Goal: Task Accomplishment & Management: Complete application form

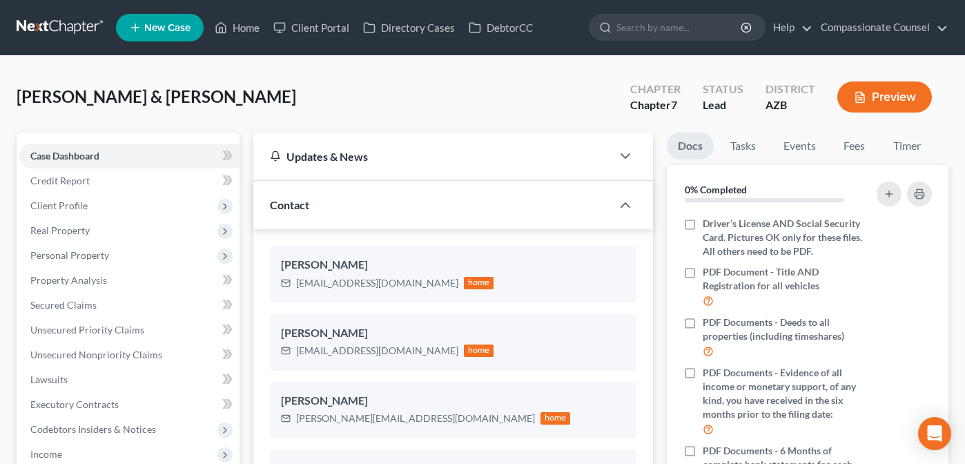
select select "10"
click at [52, 206] on span "Client Profile" at bounding box center [58, 206] width 57 height 12
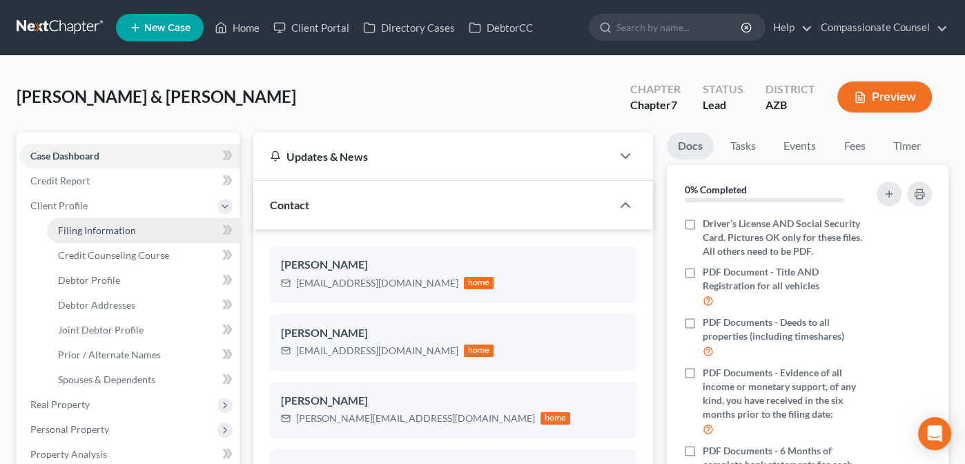
click at [80, 225] on span "Filing Information" at bounding box center [97, 230] width 78 height 12
select select "0"
select select "3"
select select "1"
select select "0"
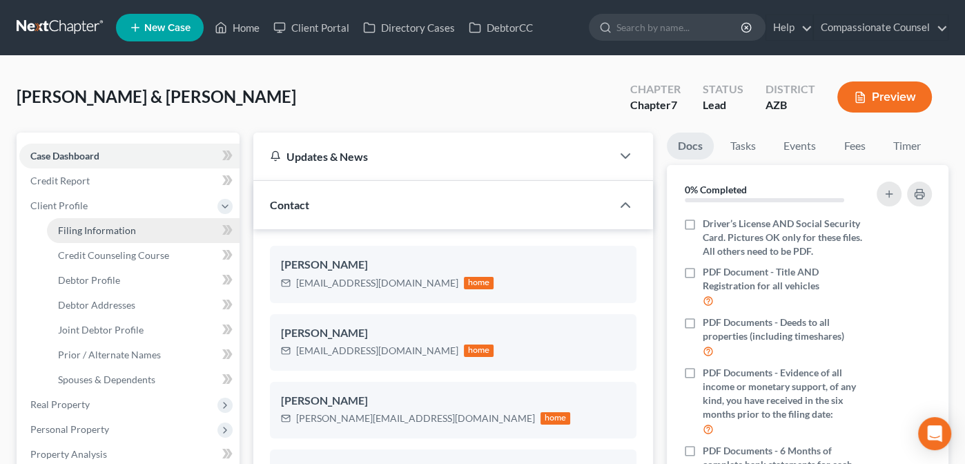
select select "3"
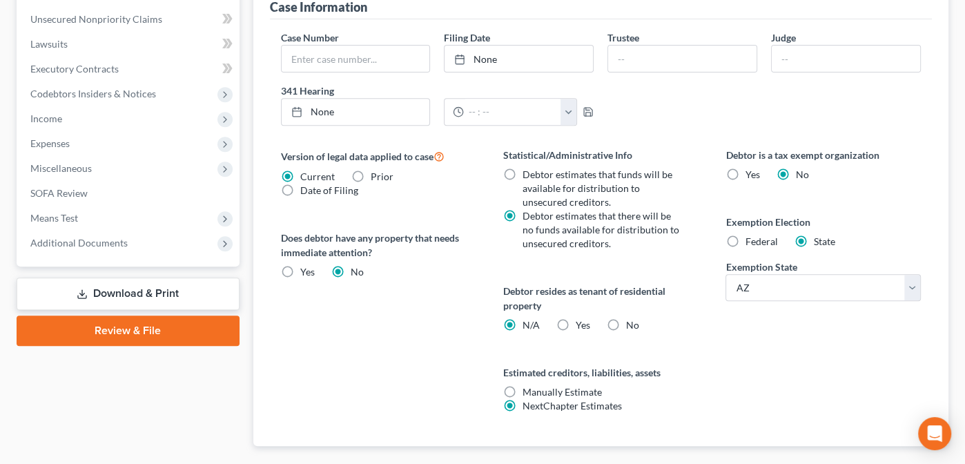
scroll to position [585, 0]
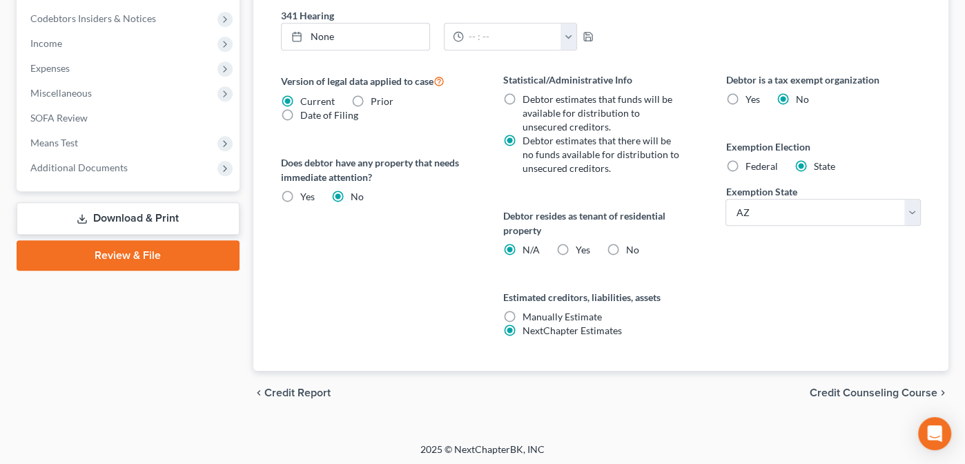
click at [867, 389] on span "Credit Counseling Course" at bounding box center [874, 392] width 128 height 11
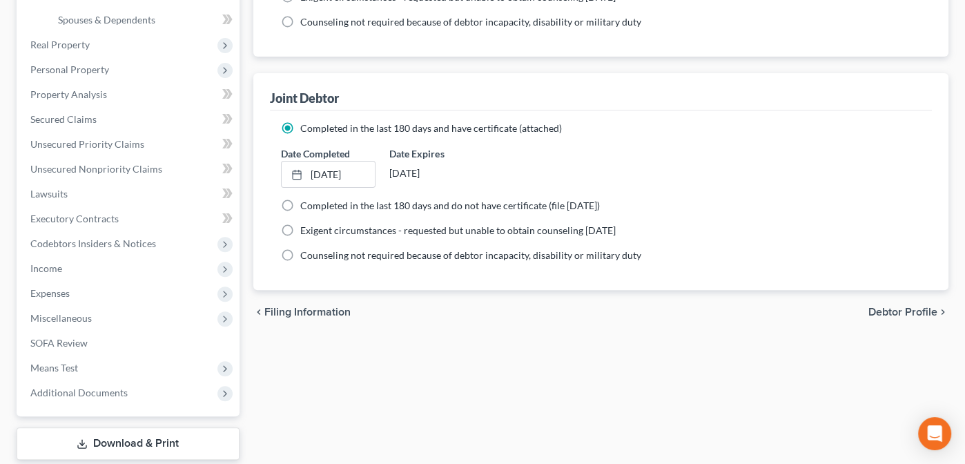
scroll to position [370, 0]
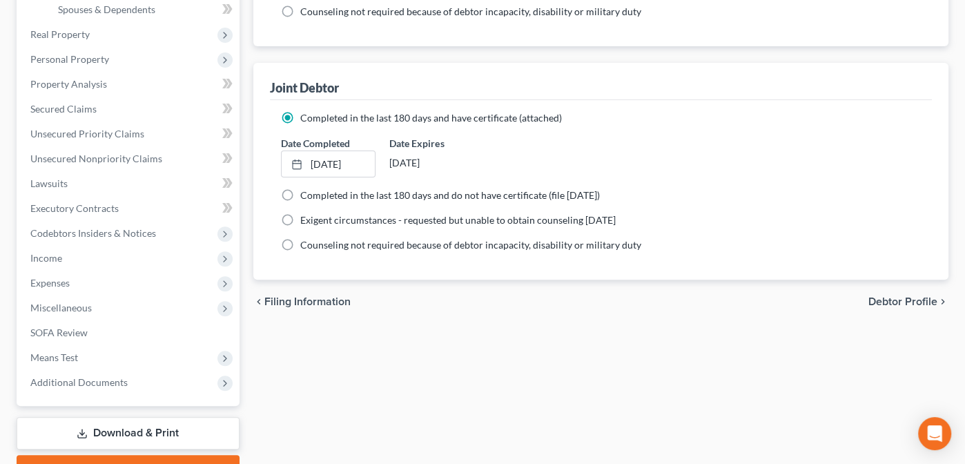
click at [891, 298] on span "Debtor Profile" at bounding box center [903, 301] width 69 height 11
select select "1"
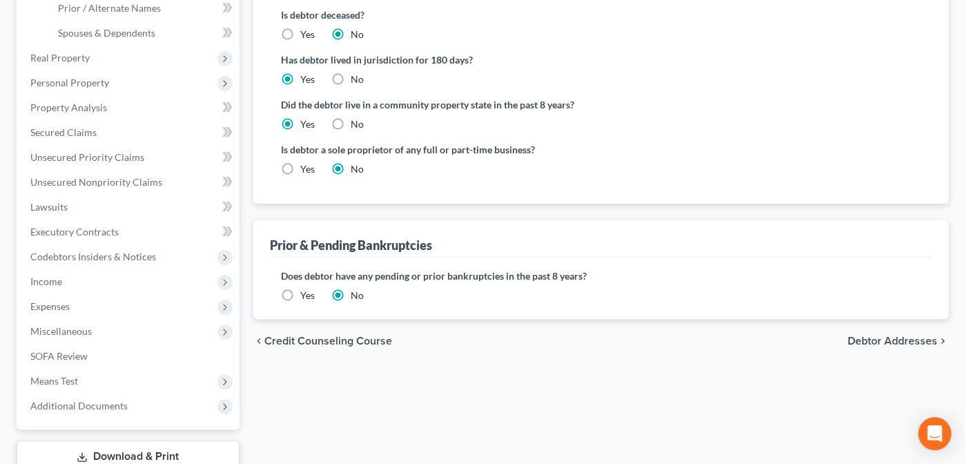
scroll to position [364, 0]
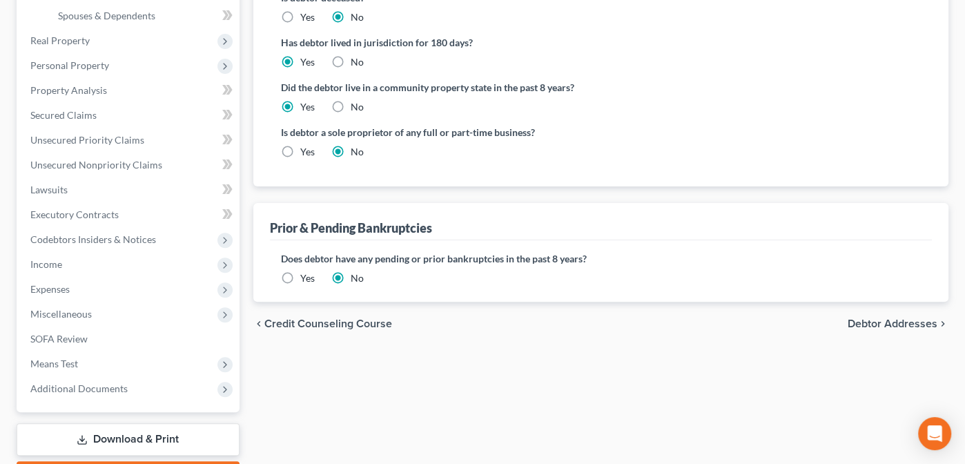
click at [889, 320] on span "Debtor Addresses" at bounding box center [893, 323] width 90 height 11
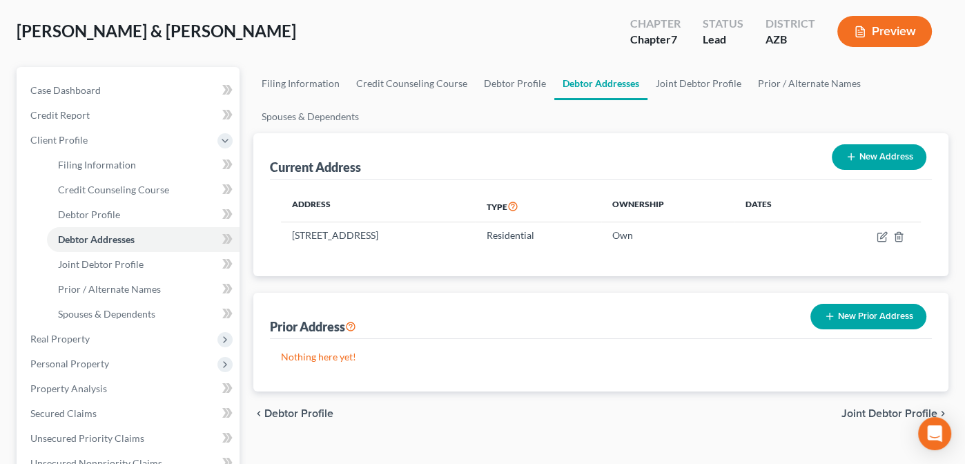
scroll to position [68, 0]
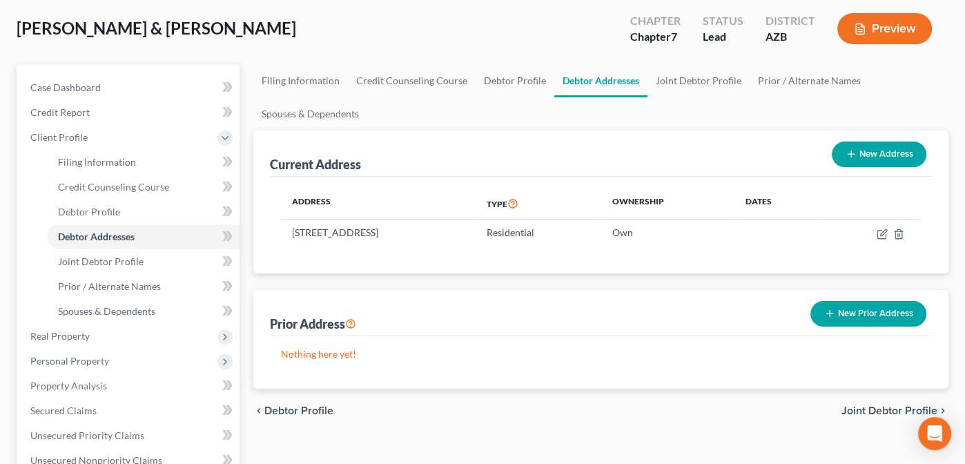
click at [893, 405] on span "Joint Debtor Profile" at bounding box center [890, 410] width 96 height 11
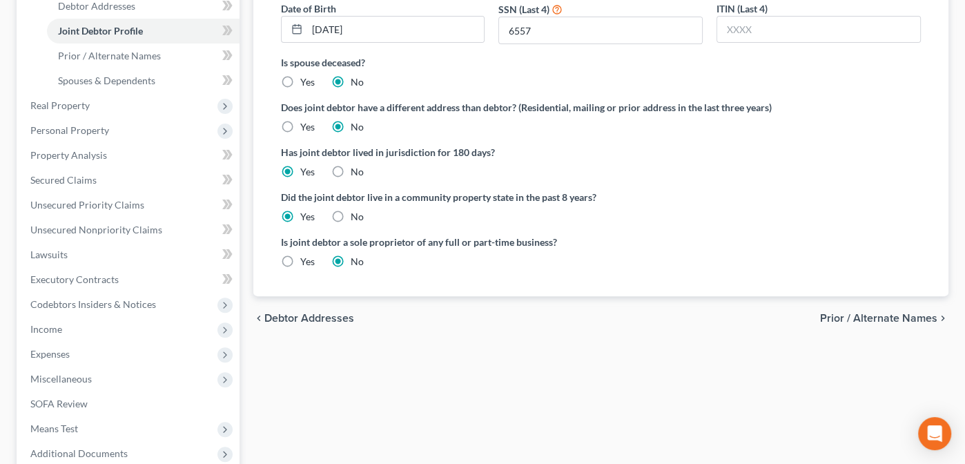
scroll to position [309, 0]
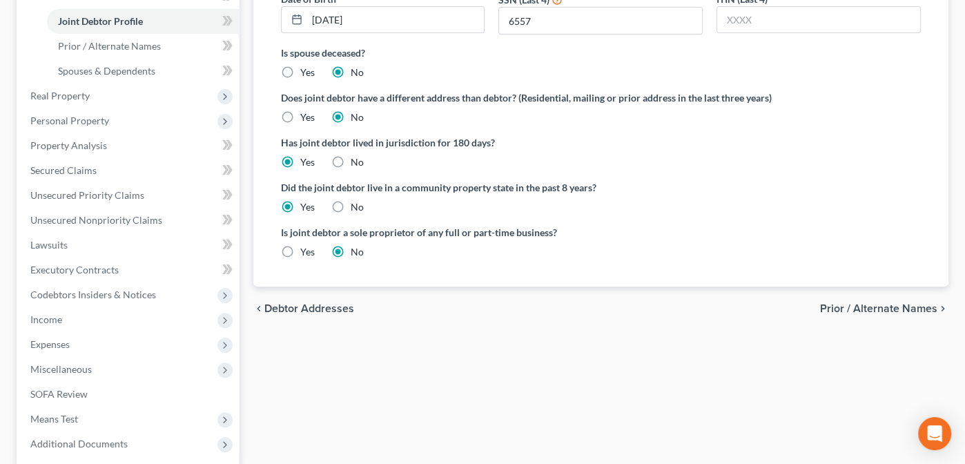
click at [861, 303] on span "Prior / Alternate Names" at bounding box center [878, 308] width 117 height 11
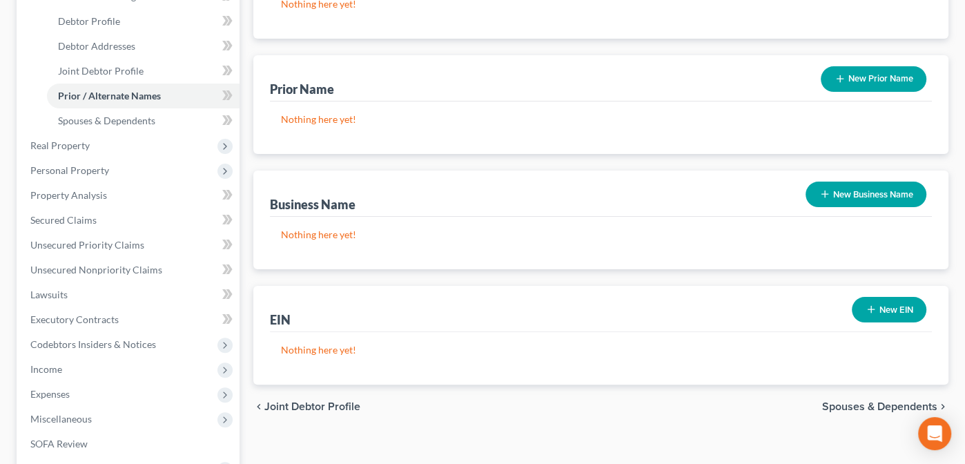
scroll to position [258, 0]
click at [844, 402] on span "Spouses & Dependents" at bounding box center [879, 407] width 115 height 11
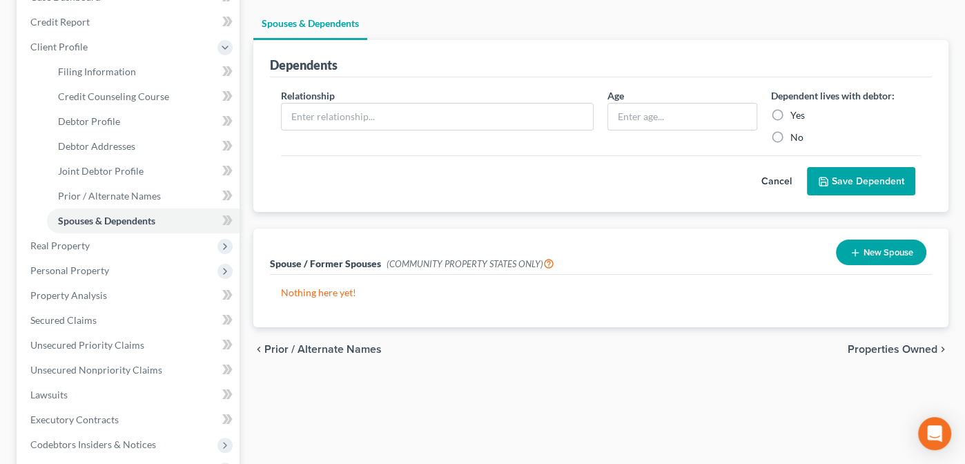
scroll to position [163, 0]
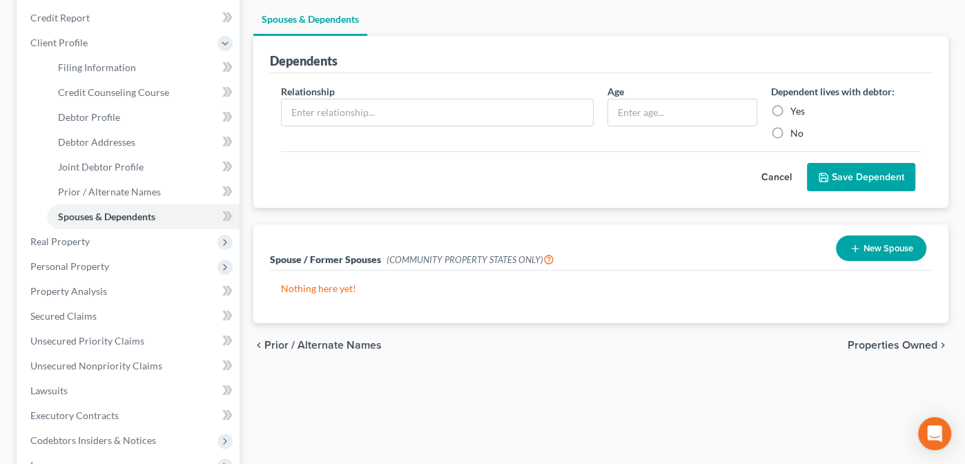
click at [891, 341] on span "Properties Owned" at bounding box center [893, 345] width 90 height 11
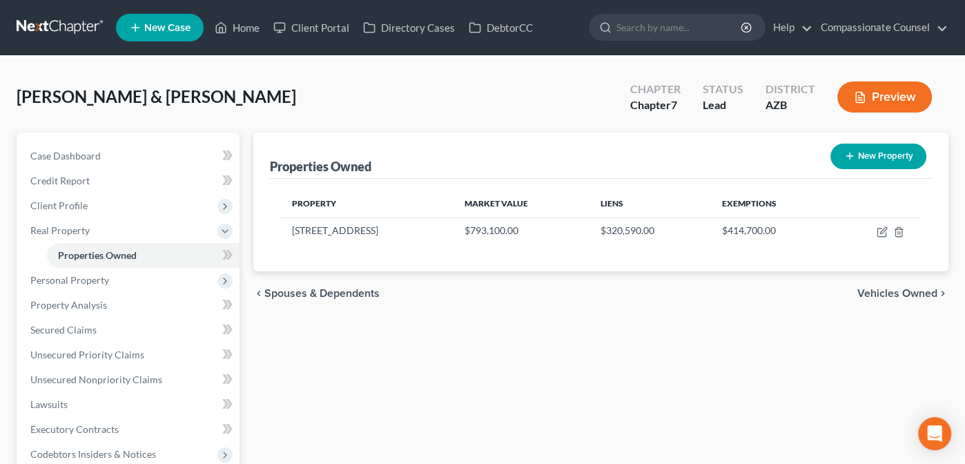
click at [880, 291] on span "Vehicles Owned" at bounding box center [898, 293] width 80 height 11
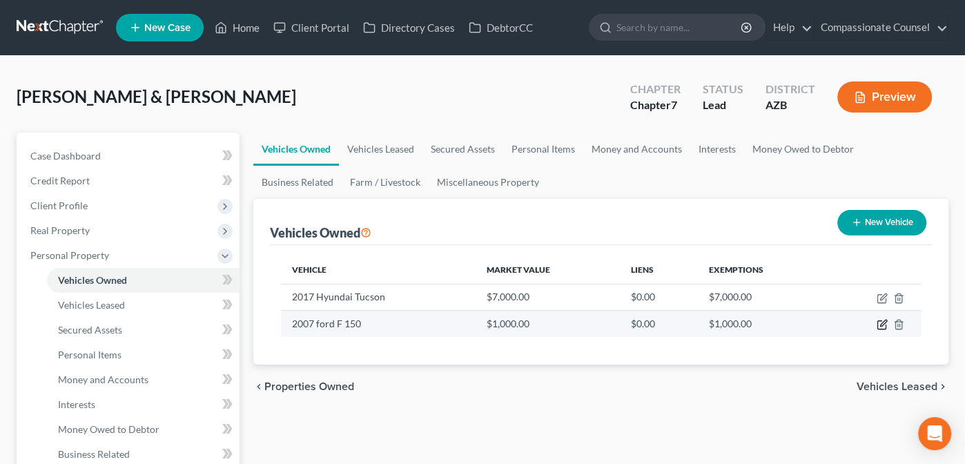
click at [880, 319] on icon "button" at bounding box center [882, 324] width 11 height 11
select select "0"
select select "19"
select select "3"
select select "4"
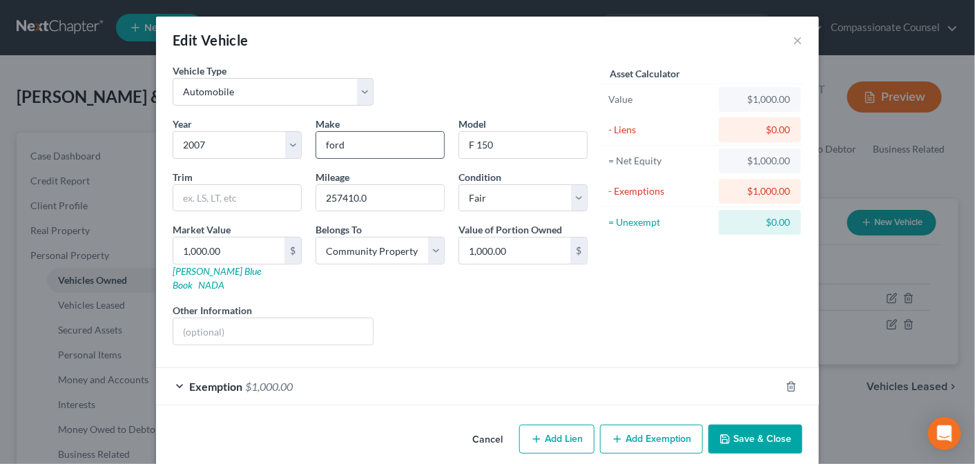
click at [324, 144] on input "ford" at bounding box center [380, 145] width 128 height 26
type input "Ford"
click at [755, 425] on button "Save & Close" at bounding box center [755, 439] width 94 height 29
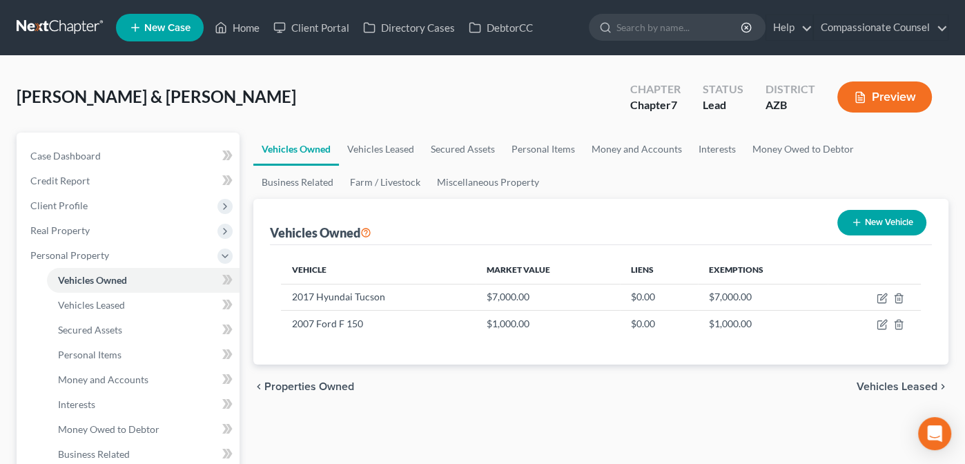
click at [895, 381] on span "Vehicles Leased" at bounding box center [897, 386] width 81 height 11
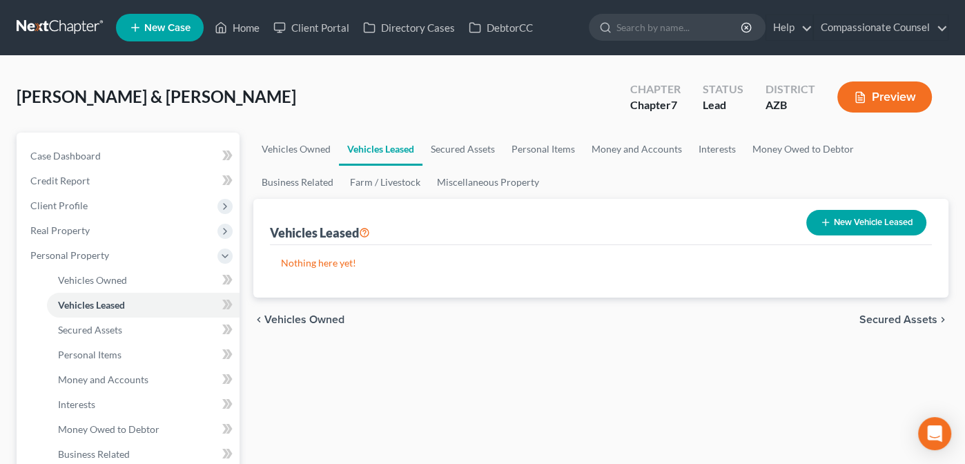
click at [887, 316] on span "Secured Assets" at bounding box center [899, 319] width 78 height 11
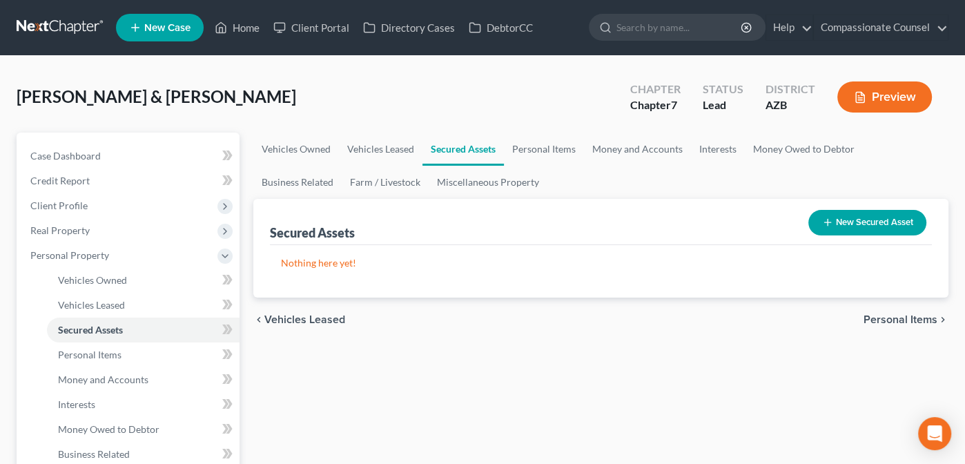
click at [888, 314] on span "Personal Items" at bounding box center [901, 319] width 74 height 11
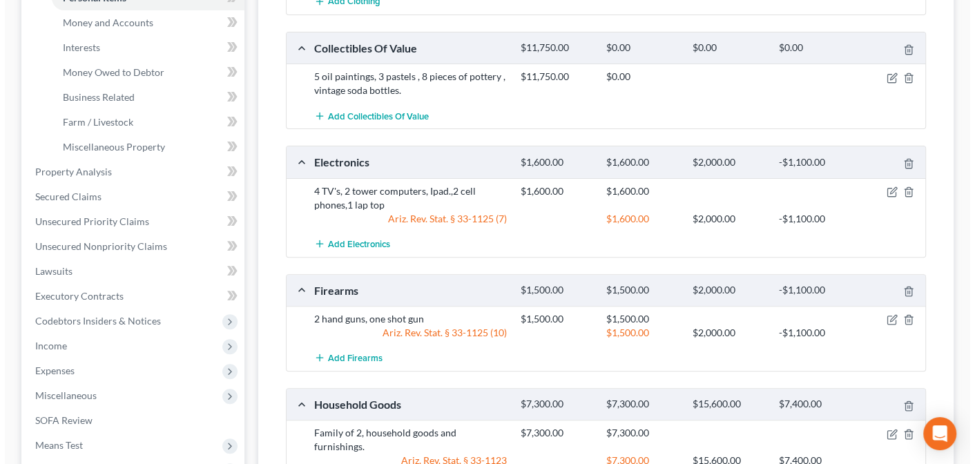
scroll to position [354, 0]
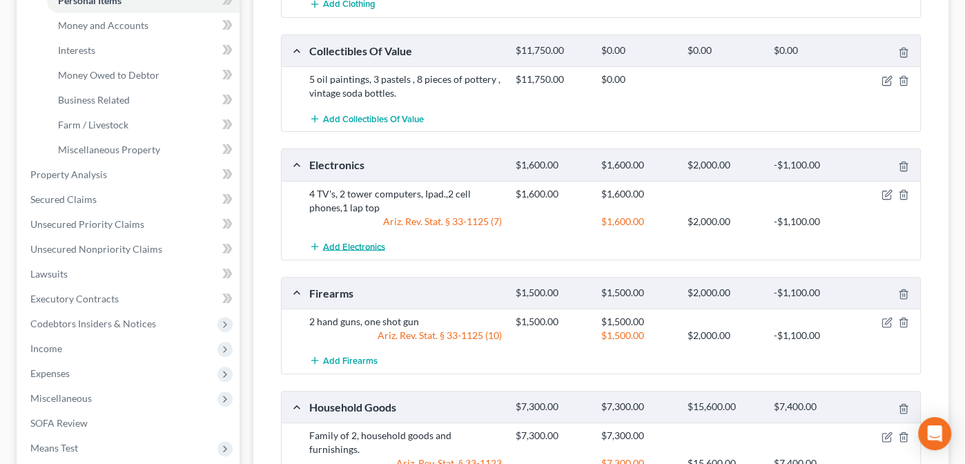
click at [347, 244] on span "Add Electronics" at bounding box center [354, 246] width 62 height 11
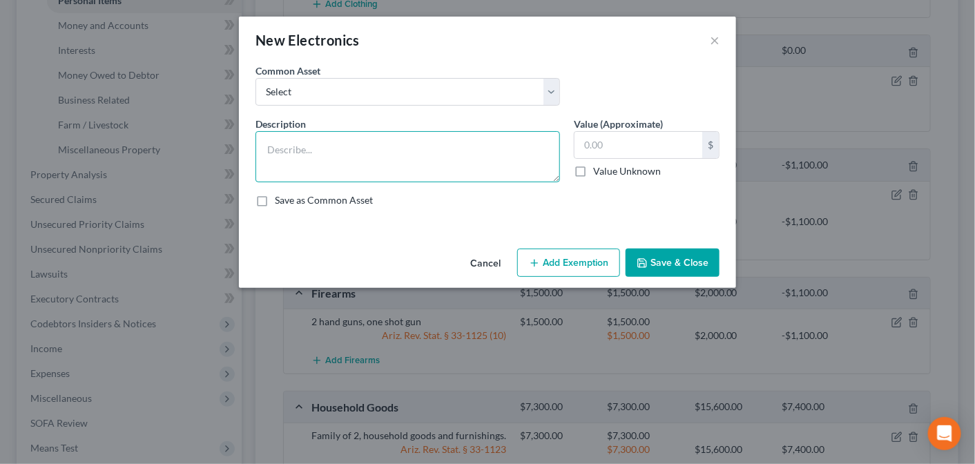
click at [271, 142] on textarea at bounding box center [407, 156] width 304 height 51
type textarea "Laptop and accessories"
click at [568, 261] on button "Add Exemption" at bounding box center [568, 263] width 103 height 29
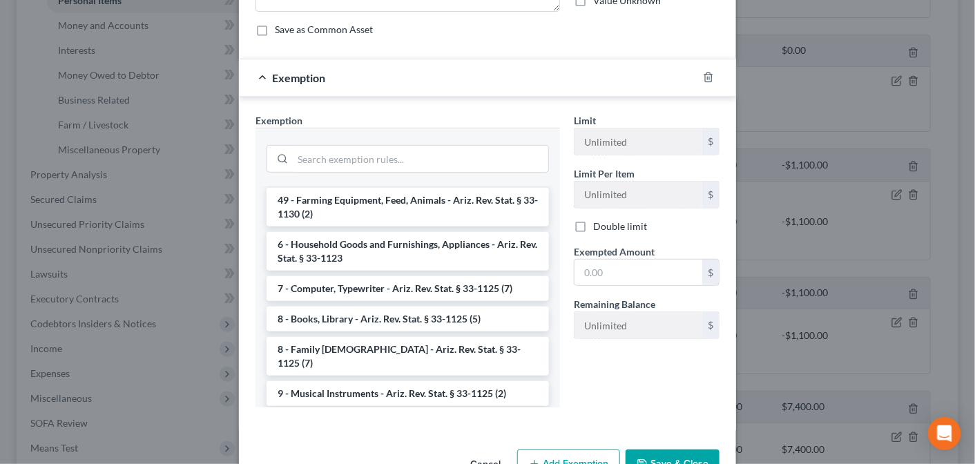
scroll to position [1594, 0]
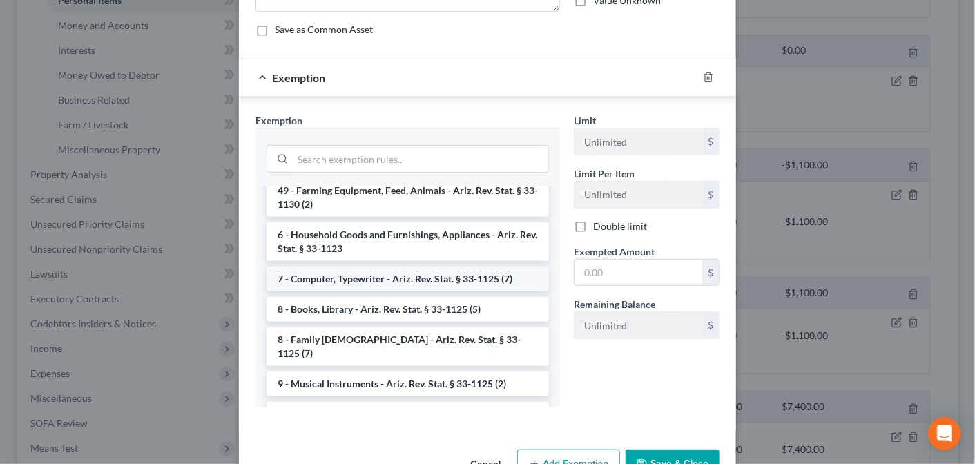
click at [429, 288] on li "7 - Computer, Typewriter - Ariz. Rev. Stat. § 33-1125 (7)" at bounding box center [408, 279] width 282 height 25
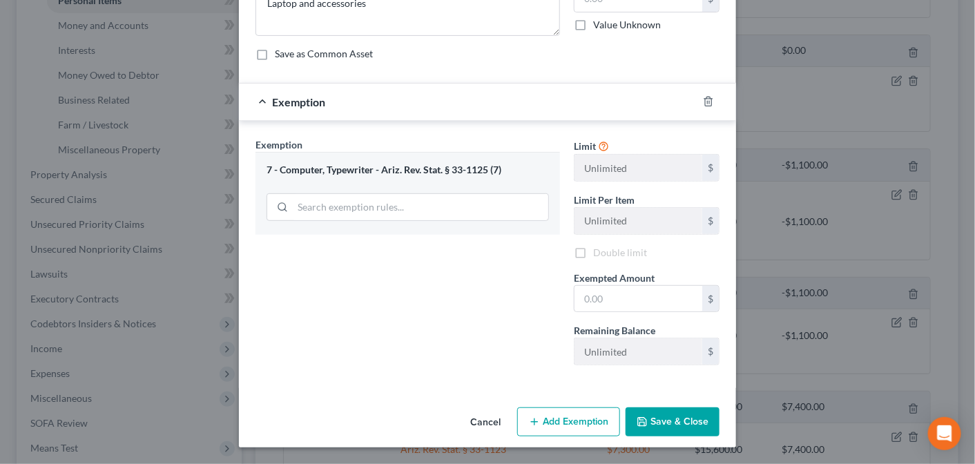
scroll to position [144, 0]
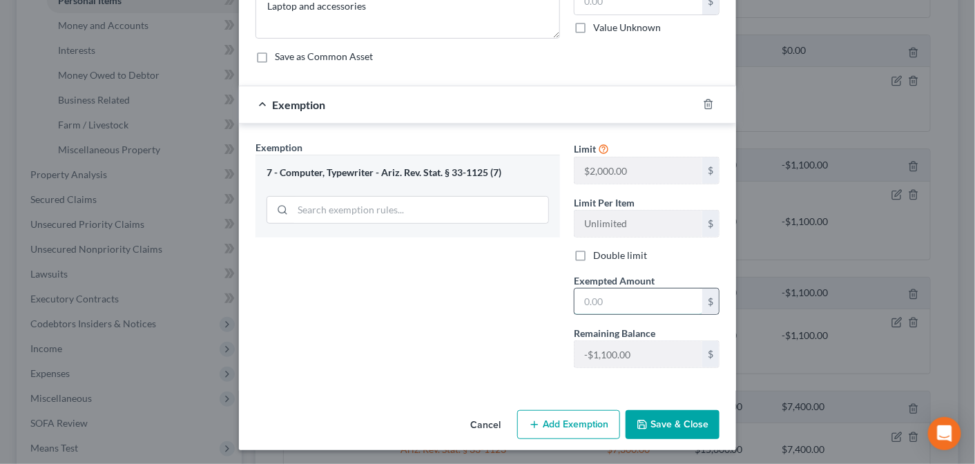
click at [594, 297] on input "text" at bounding box center [638, 302] width 128 height 26
type input "500.00"
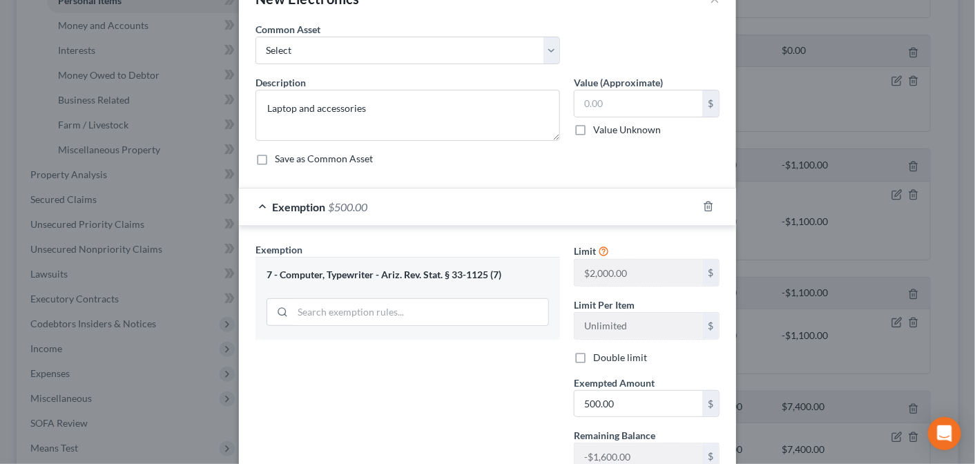
scroll to position [0, 0]
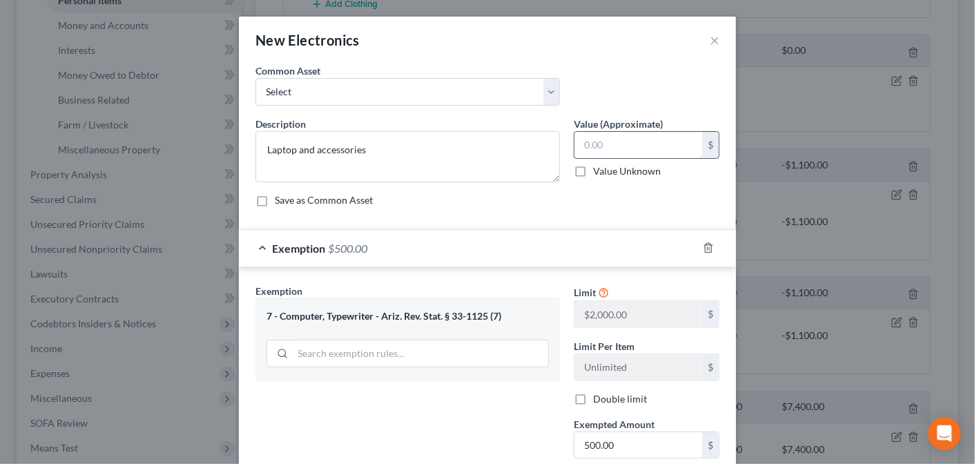
click at [583, 140] on input "text" at bounding box center [638, 145] width 128 height 26
type input "500.00"
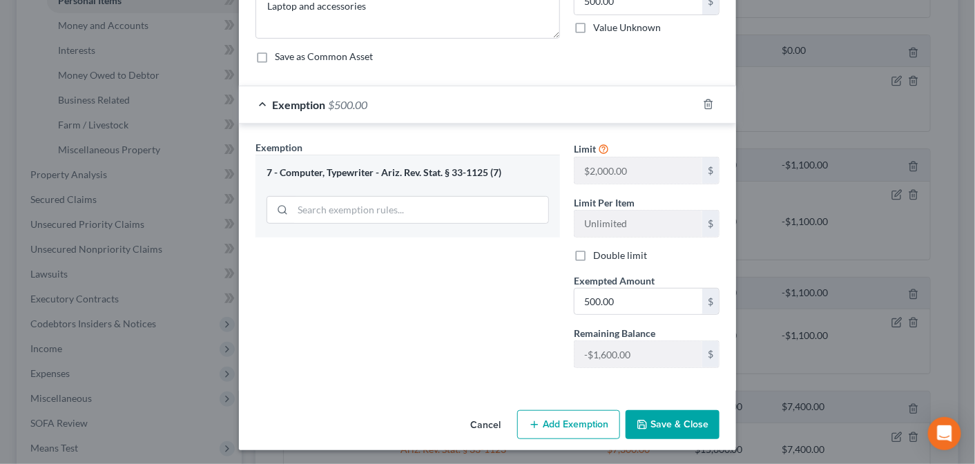
click at [664, 411] on button "Save & Close" at bounding box center [673, 424] width 94 height 29
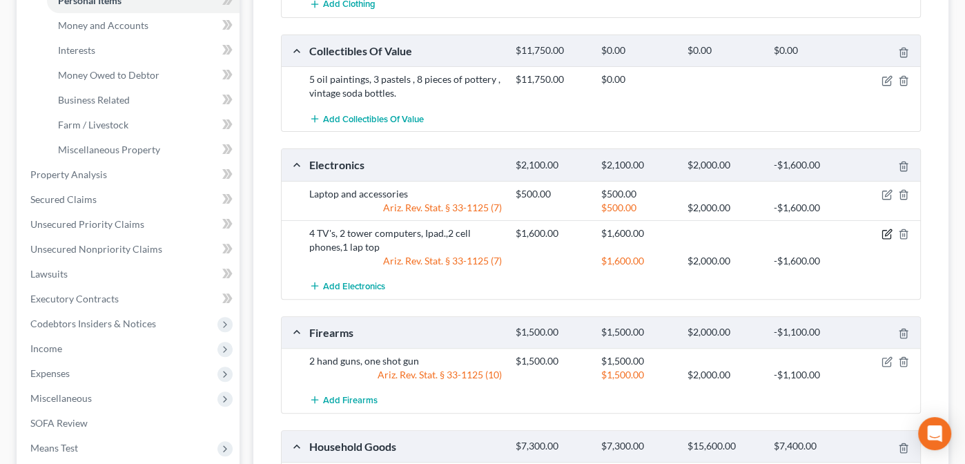
click at [884, 229] on icon "button" at bounding box center [887, 234] width 11 height 11
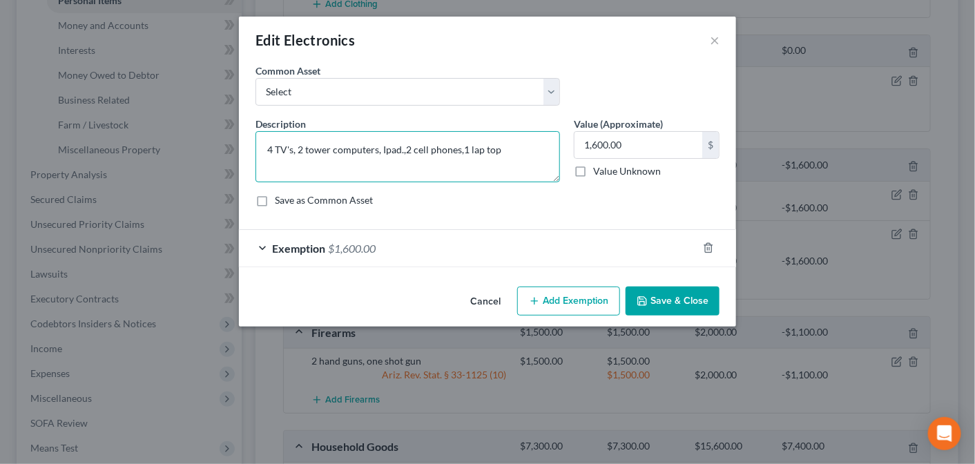
click at [501, 146] on textarea "4 TV's, 2 tower computers, Ipad.,2 cell phones,1 lap top" at bounding box center [407, 156] width 304 height 51
drag, startPoint x: 501, startPoint y: 146, endPoint x: 436, endPoint y: 156, distance: 65.6
click at [436, 156] on textarea "4 TV's, 2 tower computers, Ipad.,2 cell phones" at bounding box center [407, 156] width 304 height 51
drag, startPoint x: 378, startPoint y: 149, endPoint x: 295, endPoint y: 159, distance: 84.2
click at [295, 159] on textarea "4 TV's, 2 tower computers, Ipad.,2 cell phones" at bounding box center [407, 156] width 304 height 51
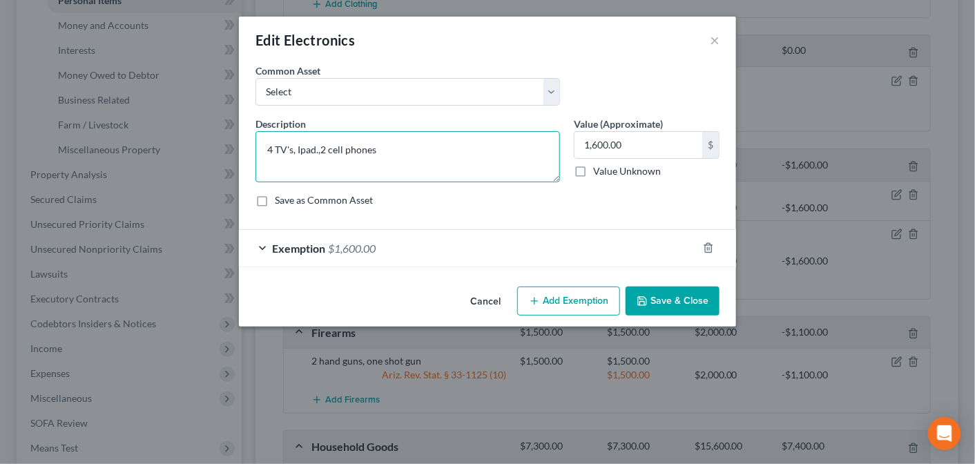
click at [400, 167] on textarea "4 TV's, Ipad.,2 cell phones" at bounding box center [407, 156] width 304 height 51
type textarea "4 TV's, Ipad.,2 cell phones"
click at [625, 144] on input "1,600.00" at bounding box center [638, 145] width 128 height 26
type input "1,000"
click at [258, 249] on div "Exemption $1,600.00" at bounding box center [468, 248] width 458 height 37
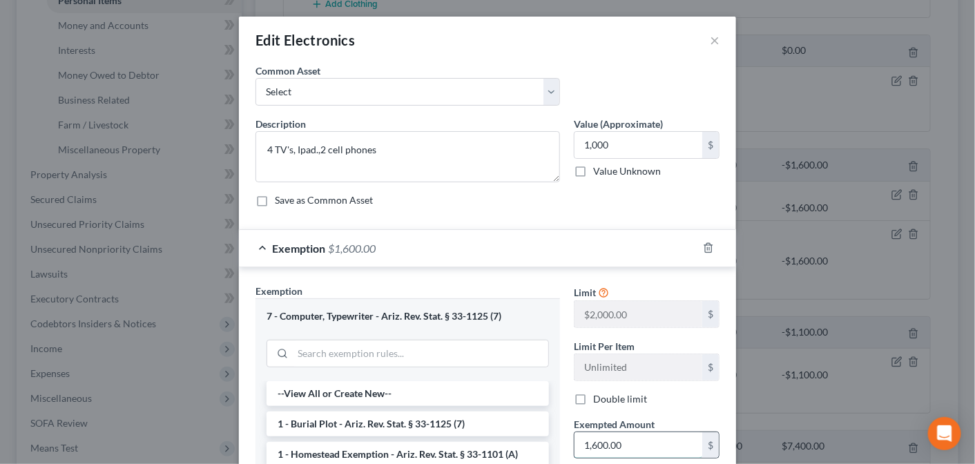
click at [617, 439] on input "1,600.00" at bounding box center [638, 445] width 128 height 26
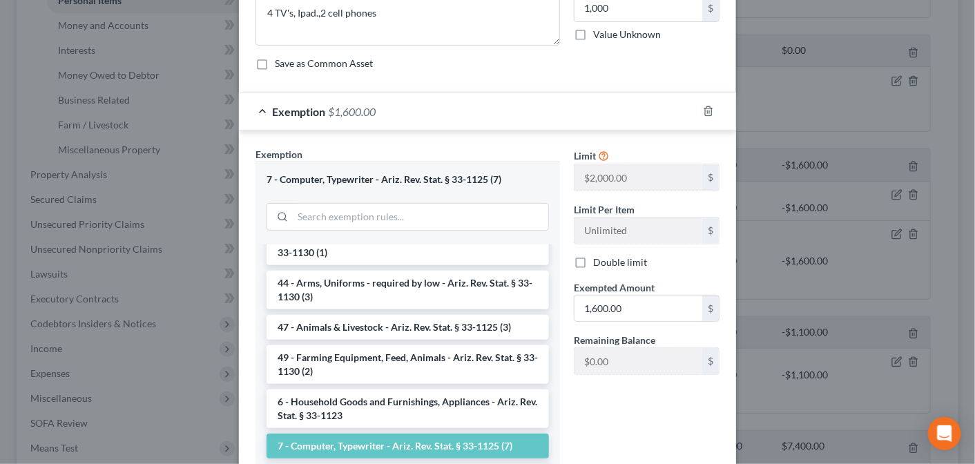
scroll to position [1490, 0]
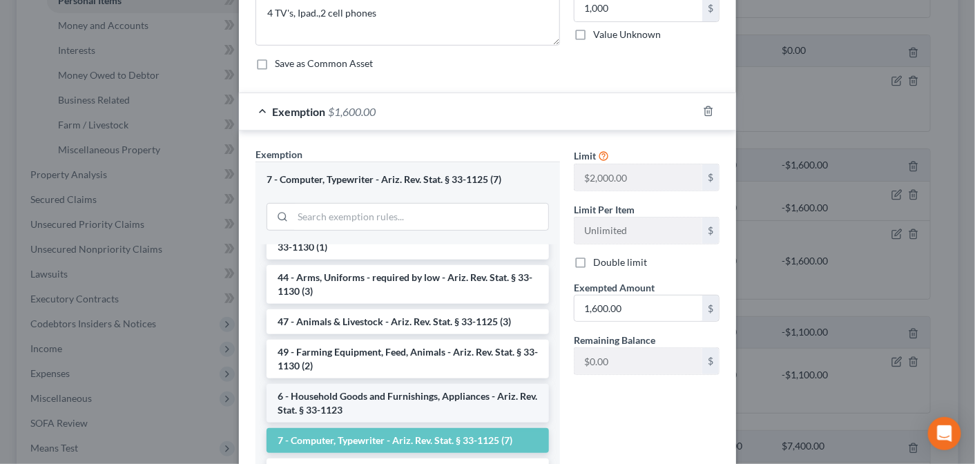
click at [375, 406] on li "6 - Household Goods and Furnishings, Appliances - Ariz. Rev. Stat. § 33-1123" at bounding box center [408, 403] width 282 height 39
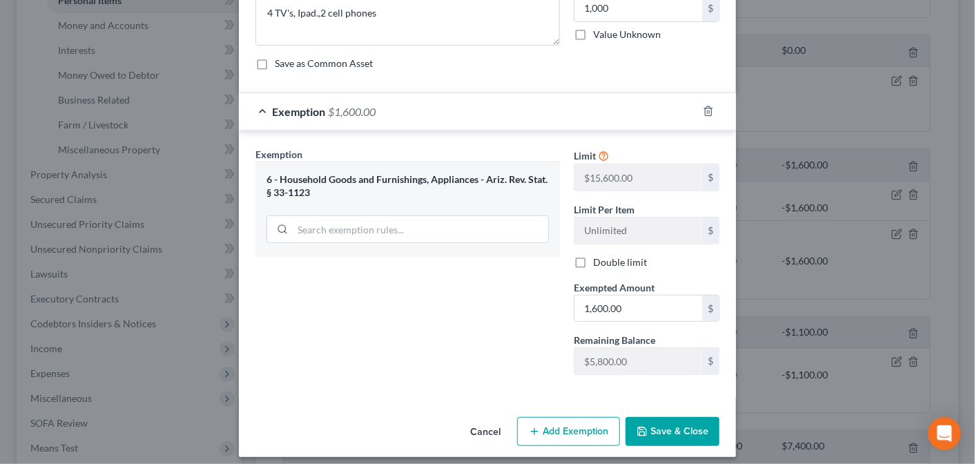
click at [593, 258] on label "Double limit" at bounding box center [620, 262] width 54 height 14
click at [599, 258] on input "Double limit" at bounding box center [603, 259] width 9 height 9
checkbox input "true"
click at [619, 303] on input "1,600.00" at bounding box center [638, 309] width 128 height 26
type input "1,000"
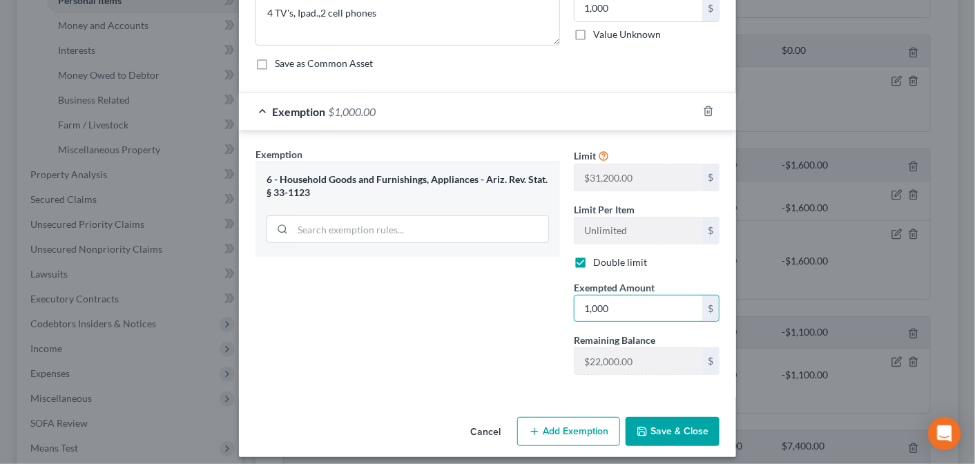
click at [678, 429] on button "Save & Close" at bounding box center [673, 431] width 94 height 29
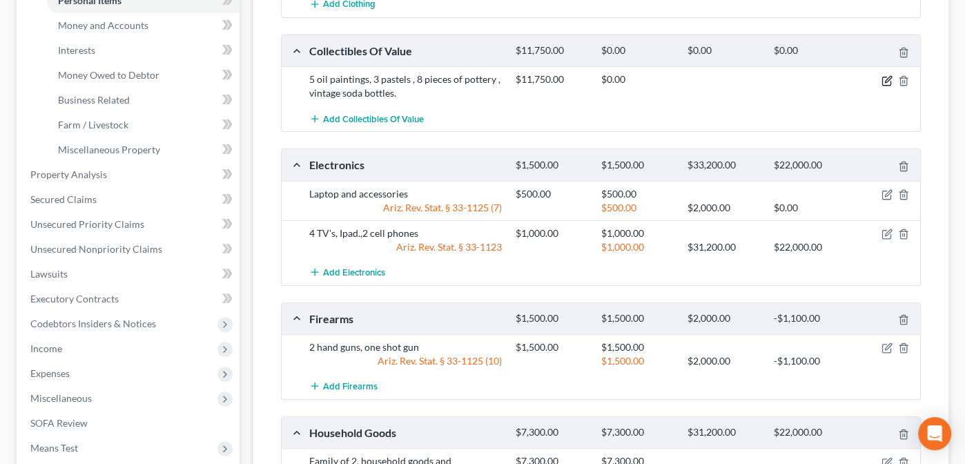
click at [886, 78] on icon "button" at bounding box center [888, 79] width 6 height 6
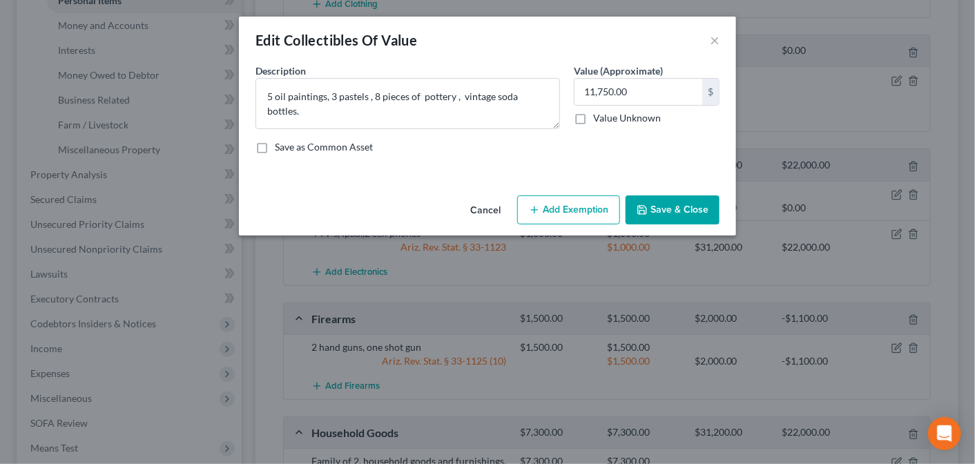
click at [567, 209] on button "Add Exemption" at bounding box center [568, 209] width 103 height 29
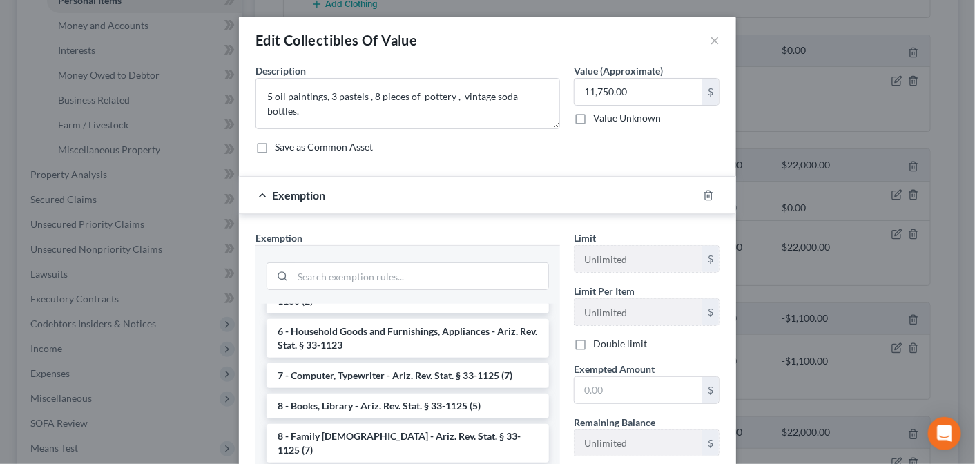
scroll to position [1730, 0]
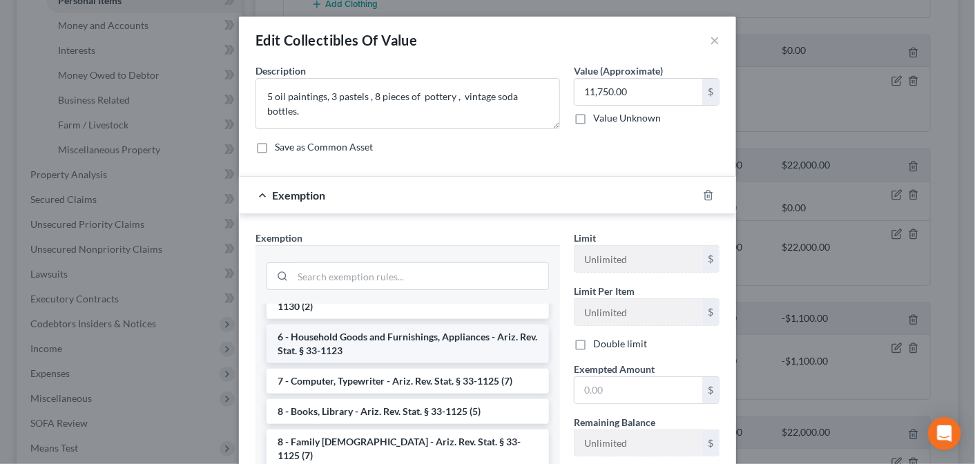
click at [440, 345] on li "6 - Household Goods and Furnishings, Appliances - Ariz. Rev. Stat. § 33-1123" at bounding box center [408, 344] width 282 height 39
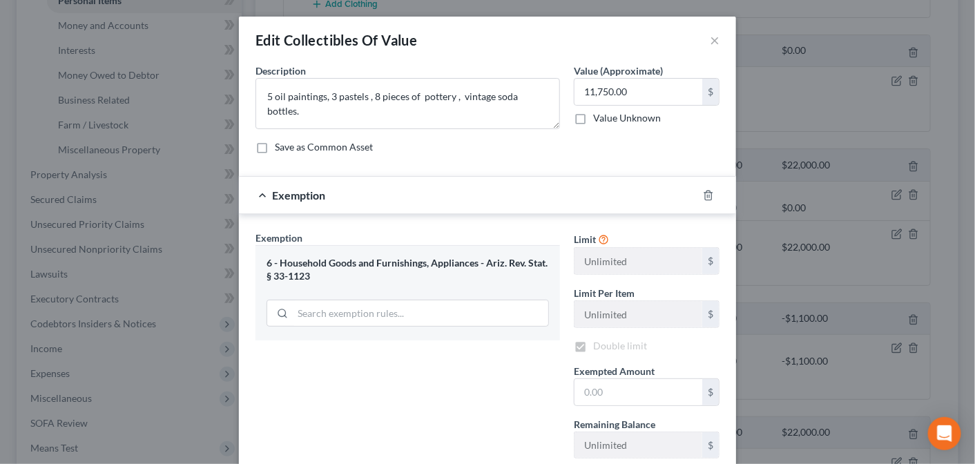
checkbox input "true"
click at [586, 389] on input "text" at bounding box center [638, 392] width 128 height 26
type input "11,750.00"
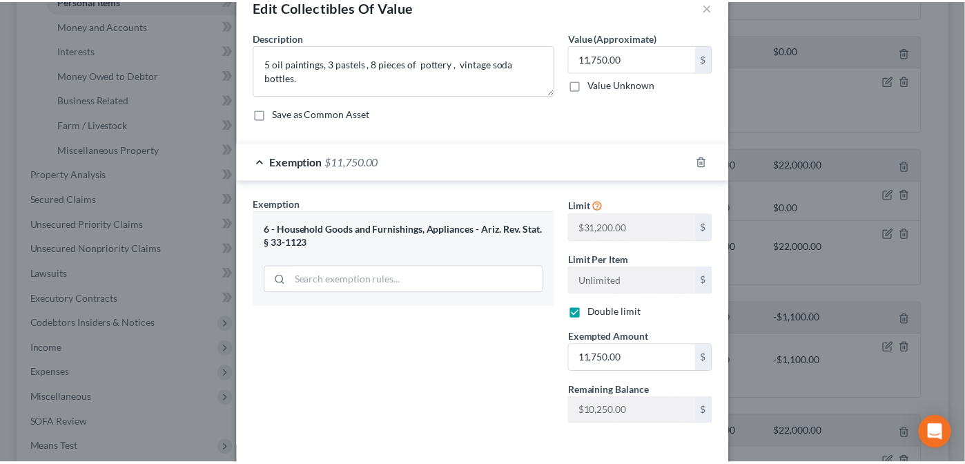
scroll to position [46, 0]
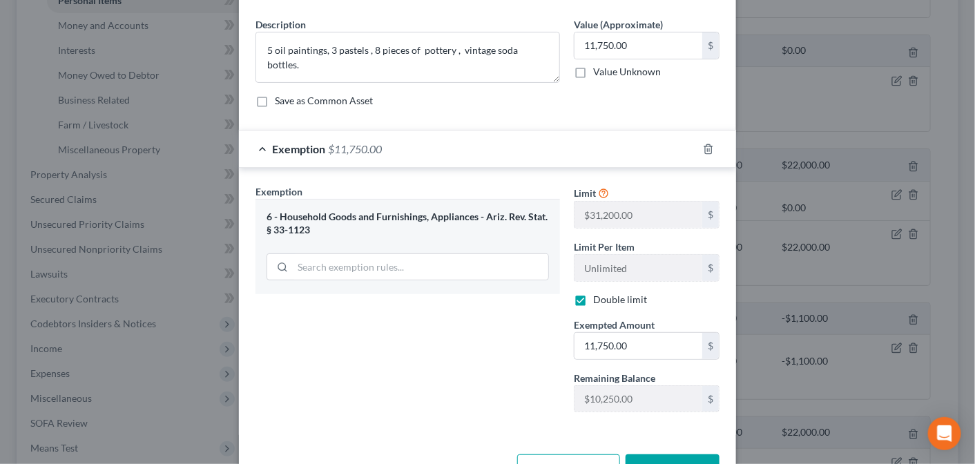
click at [651, 456] on button "Save & Close" at bounding box center [673, 468] width 94 height 29
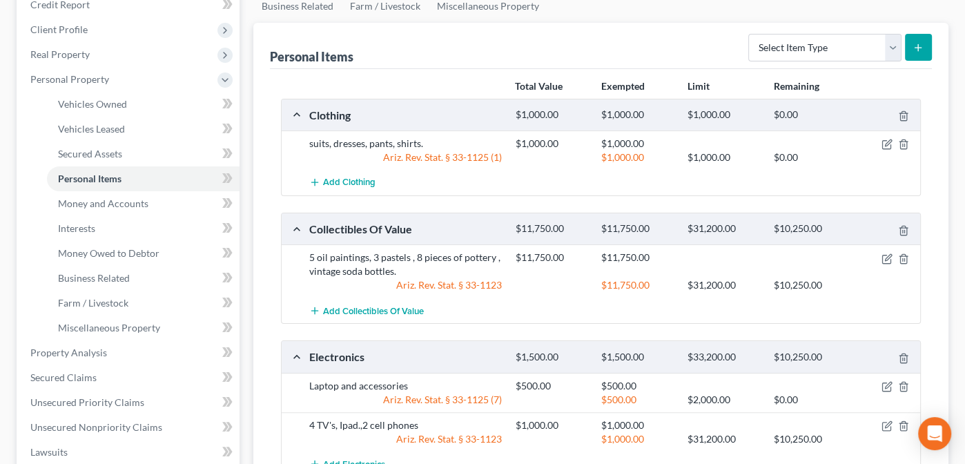
scroll to position [186, 0]
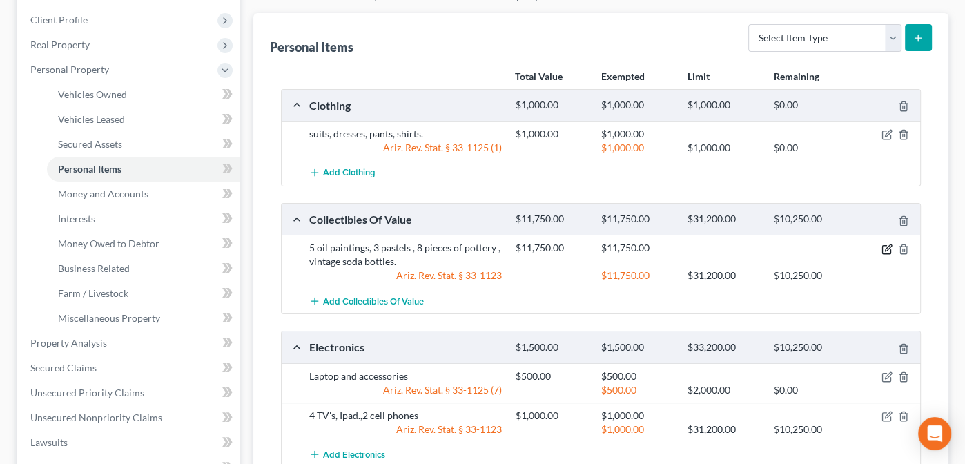
click at [884, 244] on icon "button" at bounding box center [887, 249] width 11 height 11
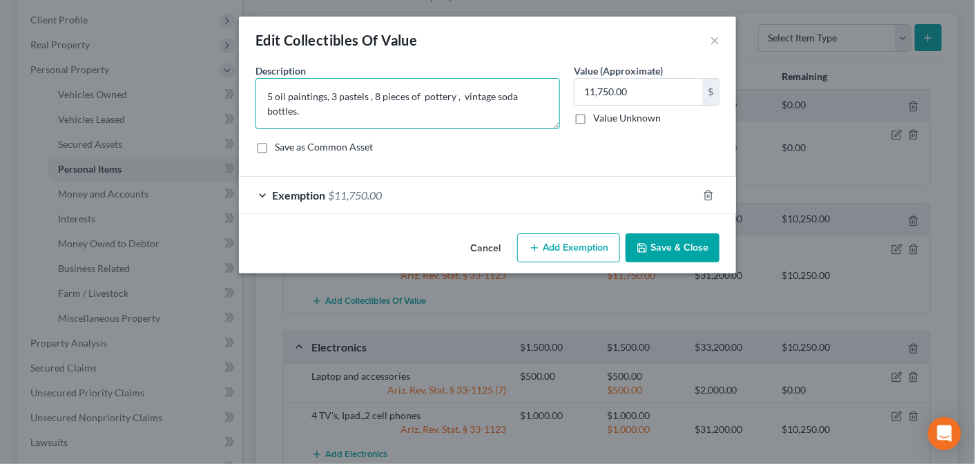
click at [264, 93] on textarea "5 oil paintings, 3 pastels , 8 pieces of pottery , vintage soda bottles." at bounding box center [407, 103] width 304 height 51
type textarea "Decorative 5 oil paintings, 3 pastels , 8 pieces of pottery , vintage soda bott…"
click at [659, 244] on button "Save & Close" at bounding box center [673, 247] width 94 height 29
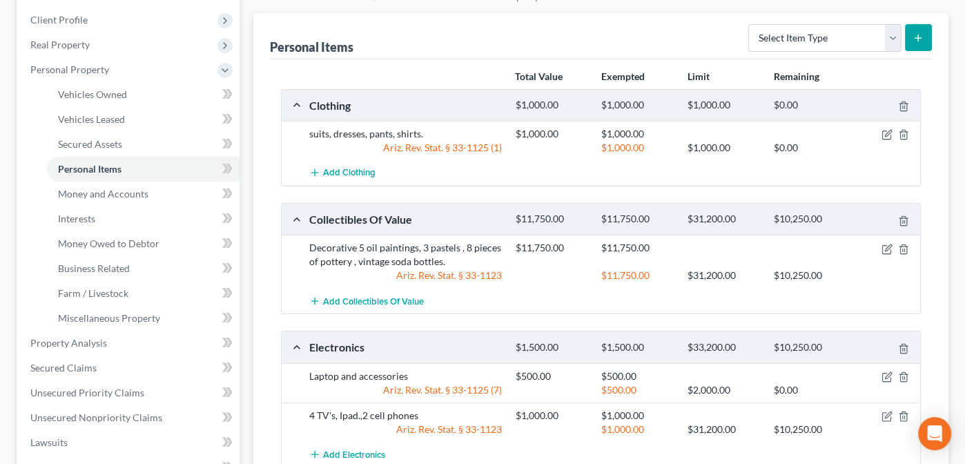
click at [659, 244] on div "$11,750.00" at bounding box center [637, 248] width 86 height 14
click at [885, 130] on icon "button" at bounding box center [887, 134] width 11 height 11
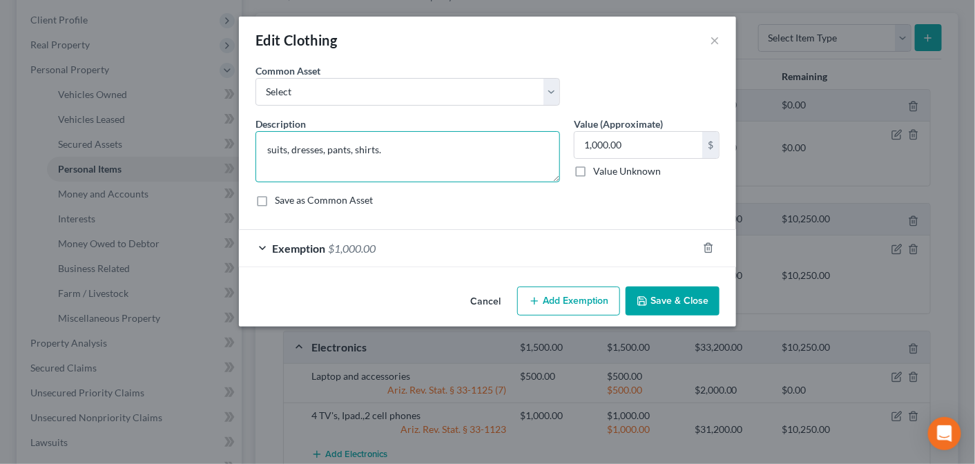
drag, startPoint x: 385, startPoint y: 145, endPoint x: 238, endPoint y: 141, distance: 147.8
click at [238, 141] on div "Edit Clothing × An exemption set must first be selected from the Filing Informa…" at bounding box center [487, 232] width 975 height 464
type textarea "Debtor and [PERSON_NAME]'s daily wardrobe."
click at [673, 300] on button "Save & Close" at bounding box center [673, 301] width 94 height 29
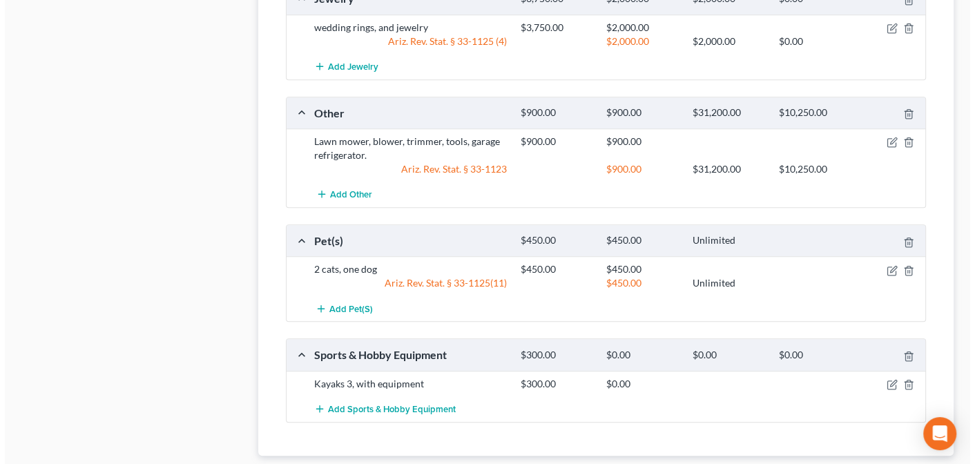
scroll to position [956, 0]
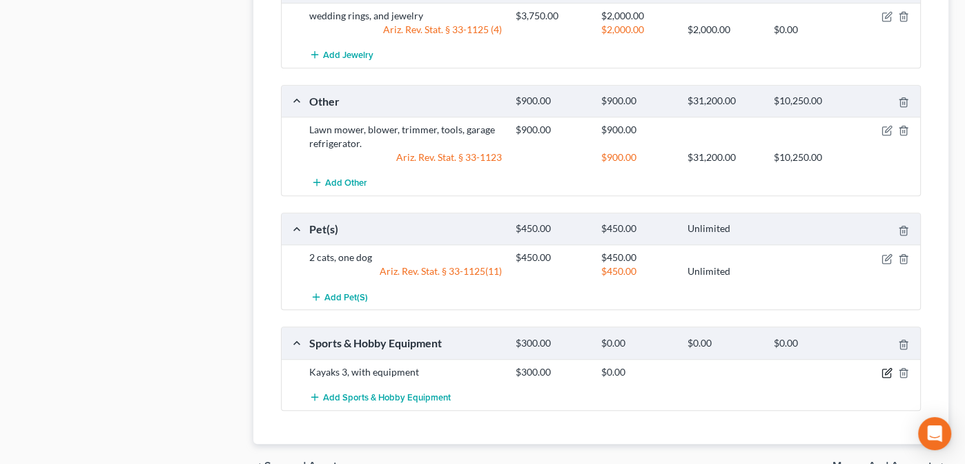
click at [885, 367] on icon "button" at bounding box center [887, 372] width 11 height 11
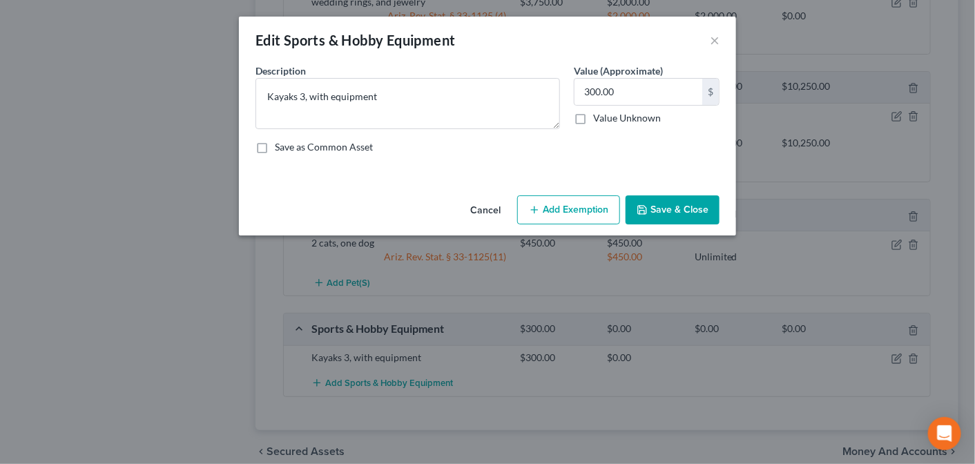
click at [556, 214] on button "Add Exemption" at bounding box center [568, 209] width 103 height 29
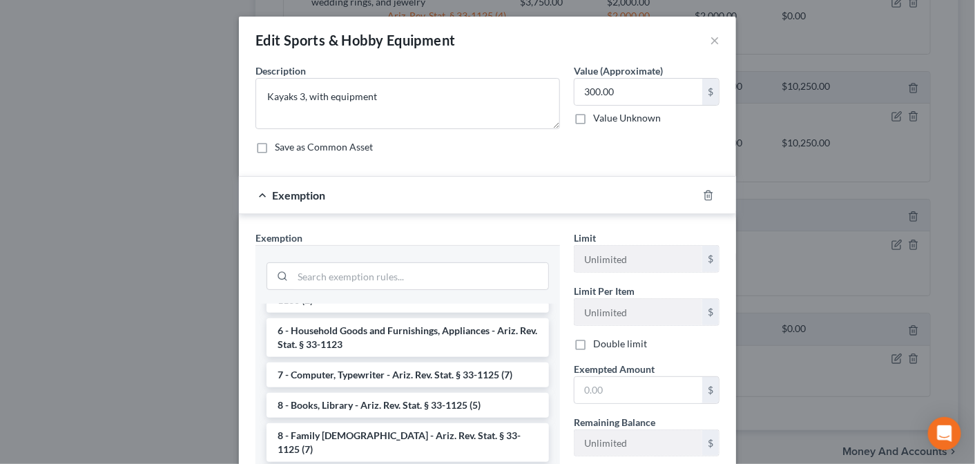
scroll to position [1651, 0]
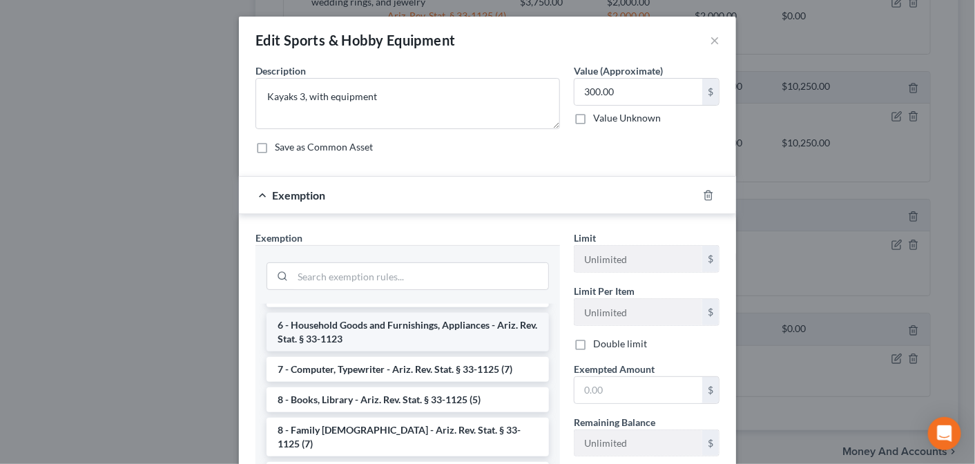
click at [406, 342] on li "6 - Household Goods and Furnishings, Appliances - Ariz. Rev. Stat. § 33-1123" at bounding box center [408, 332] width 282 height 39
checkbox input "true"
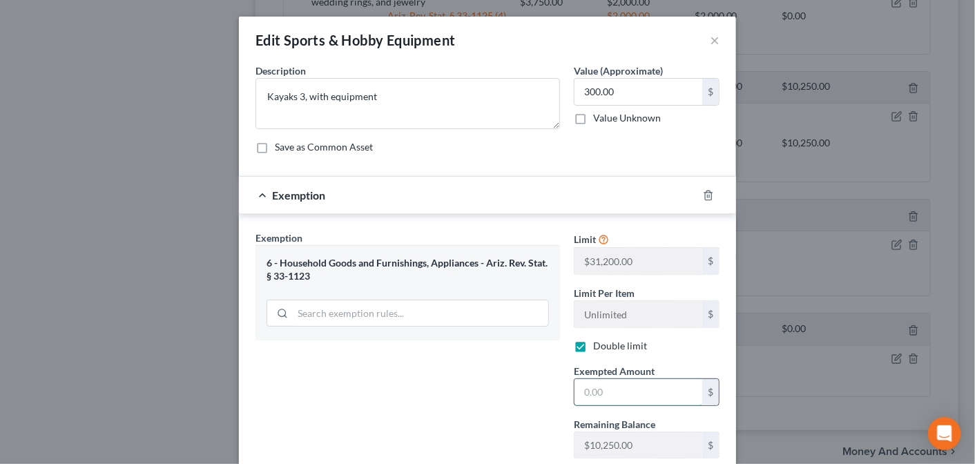
click at [606, 391] on input "text" at bounding box center [638, 392] width 128 height 26
type input "300.00"
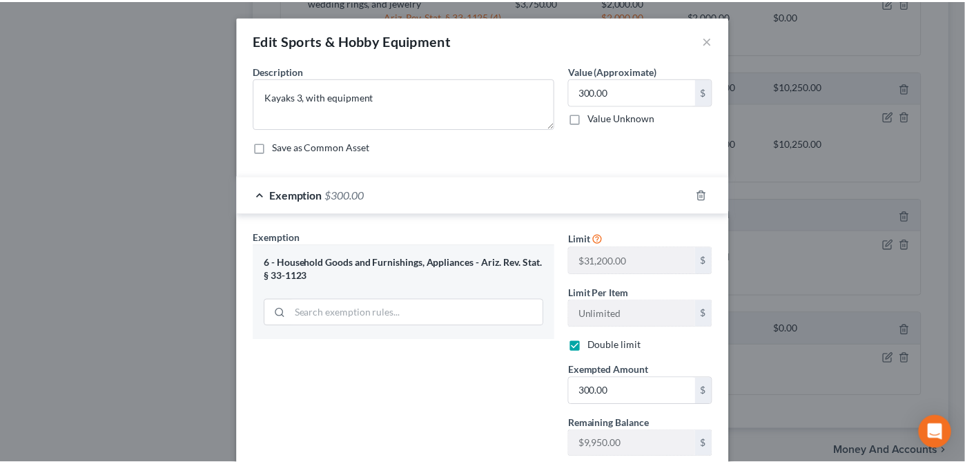
scroll to position [90, 0]
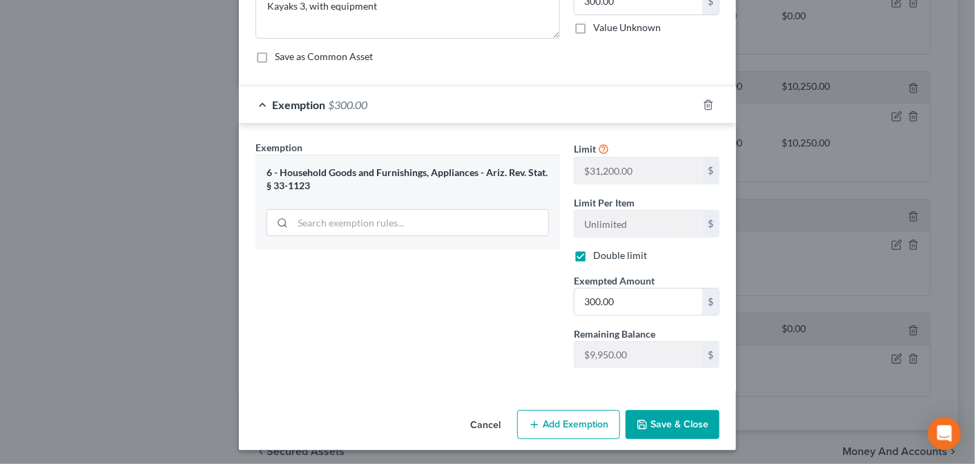
click at [672, 424] on button "Save & Close" at bounding box center [673, 424] width 94 height 29
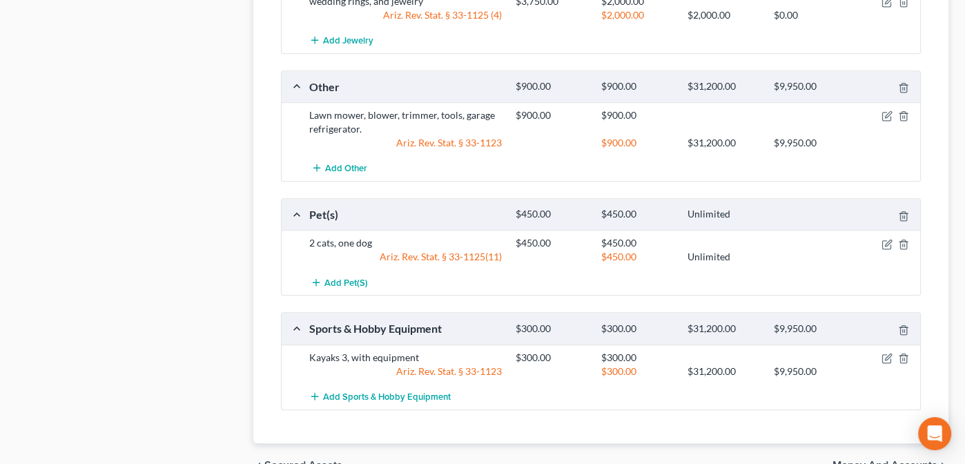
scroll to position [1011, 0]
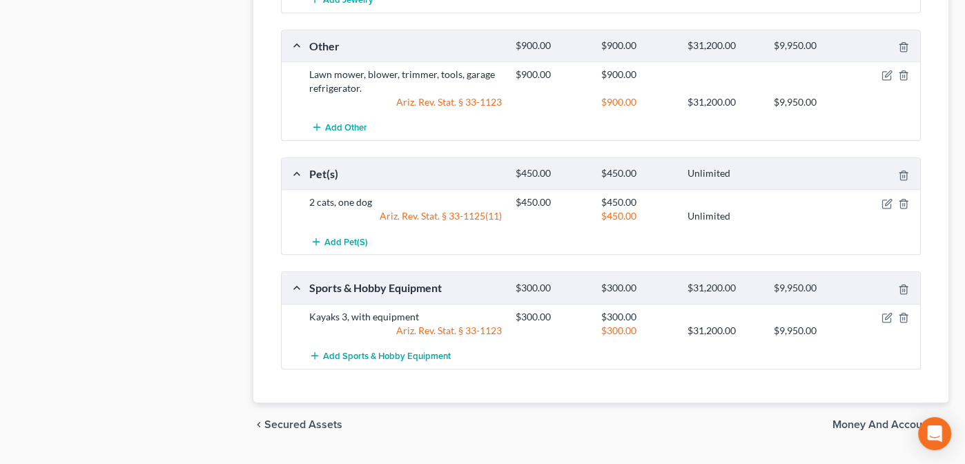
click at [866, 419] on span "Money and Accounts" at bounding box center [885, 424] width 105 height 11
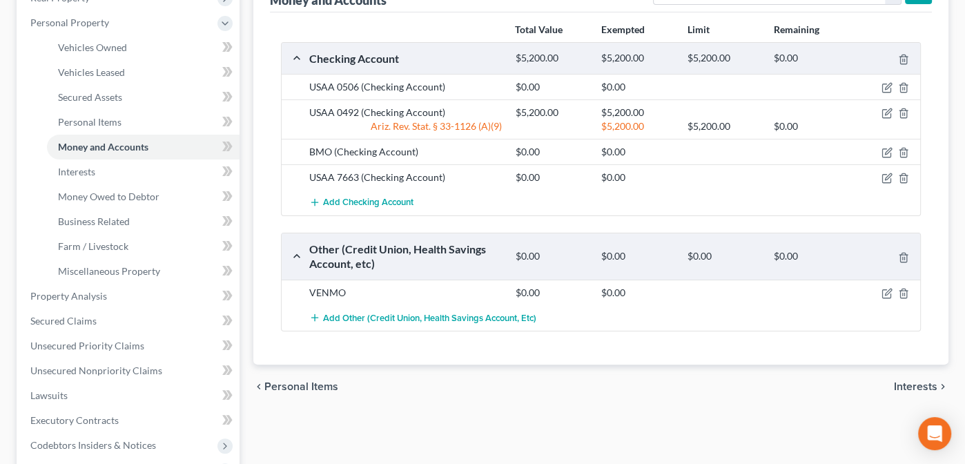
scroll to position [229, 0]
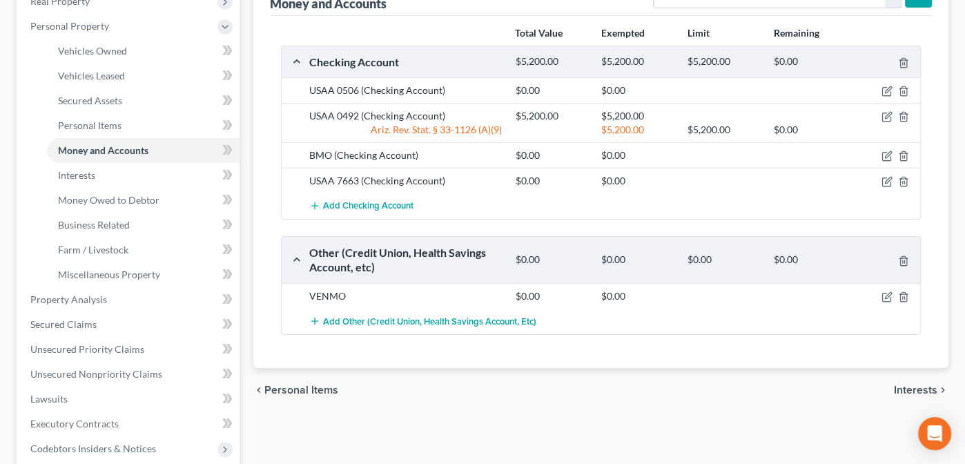
click at [916, 385] on span "Interests" at bounding box center [915, 390] width 43 height 11
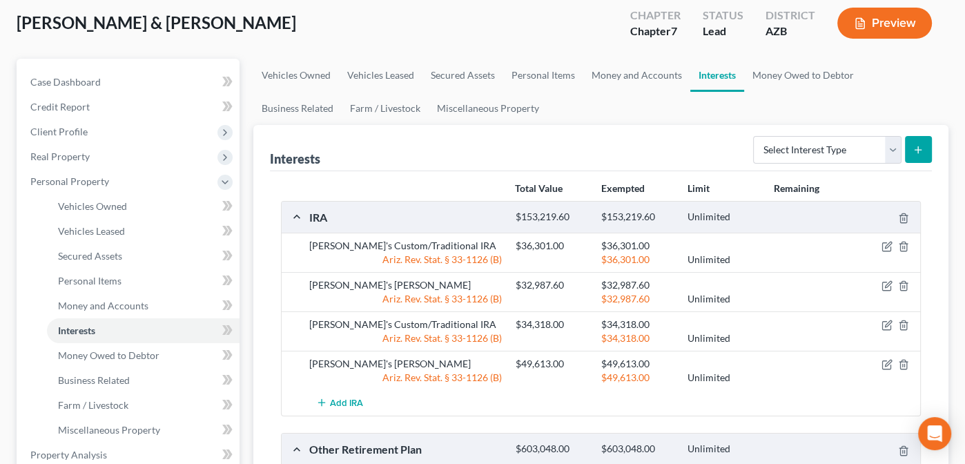
scroll to position [68, 0]
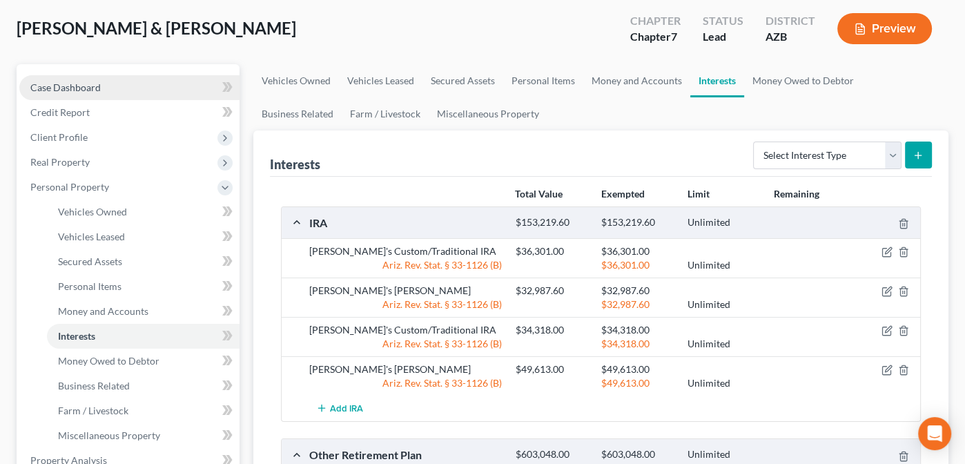
click at [61, 89] on span "Case Dashboard" at bounding box center [65, 87] width 70 height 12
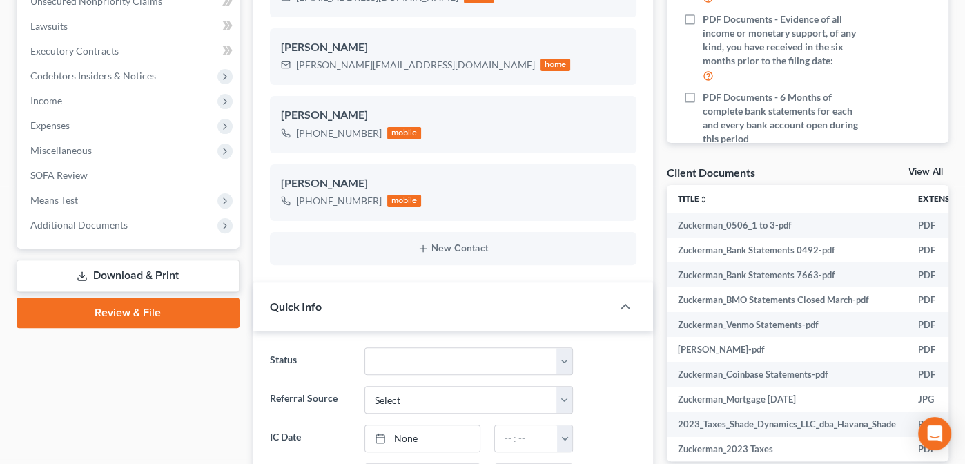
scroll to position [349, 0]
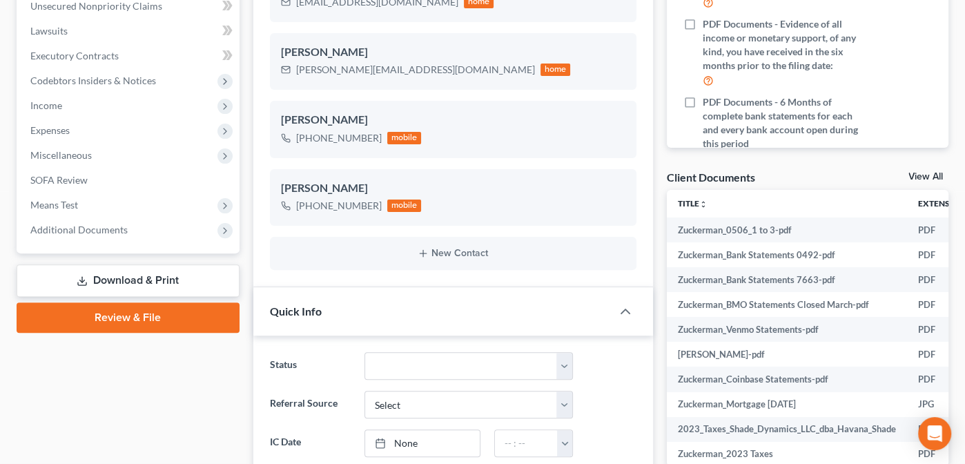
click at [920, 172] on link "View All" at bounding box center [926, 177] width 35 height 10
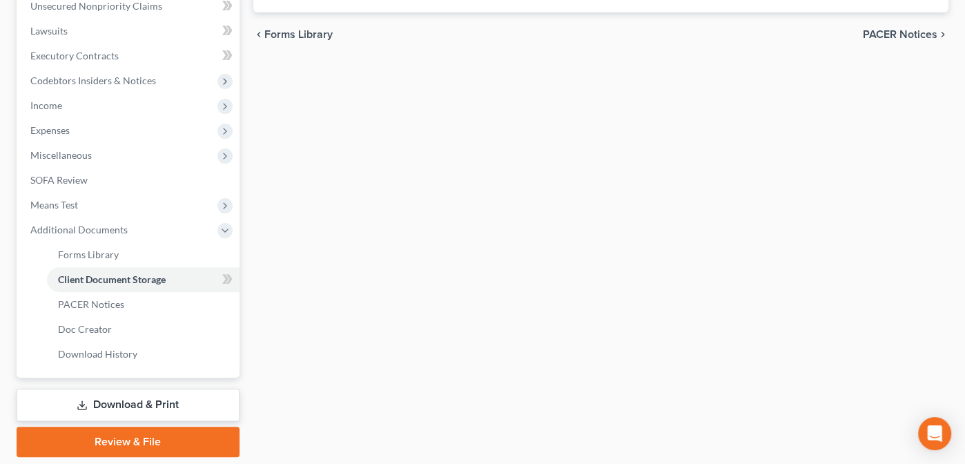
scroll to position [242, 0]
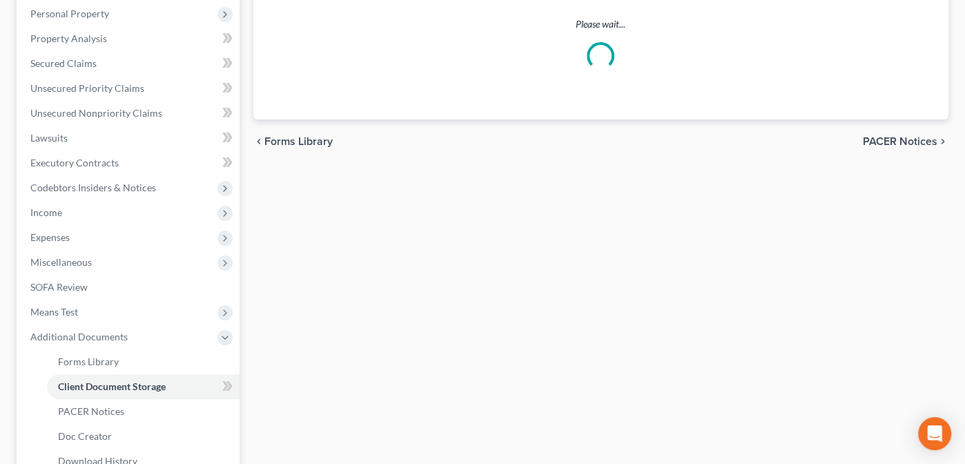
select select "14"
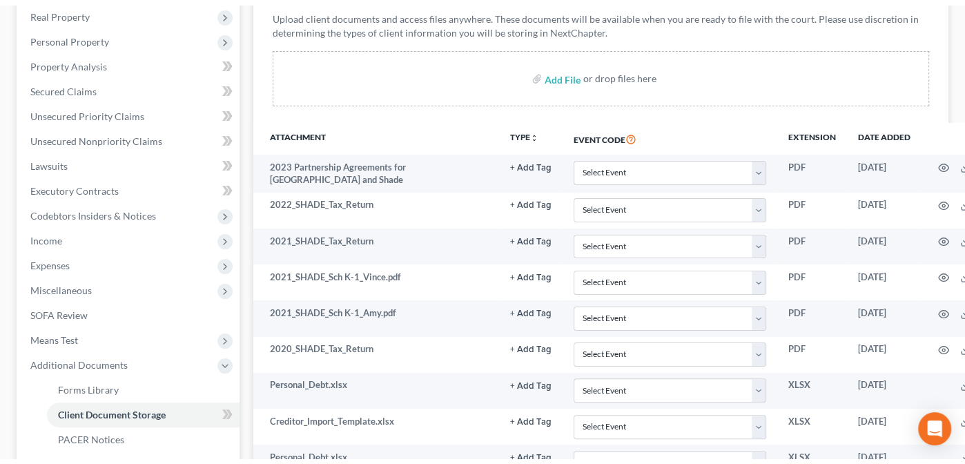
scroll to position [182, 0]
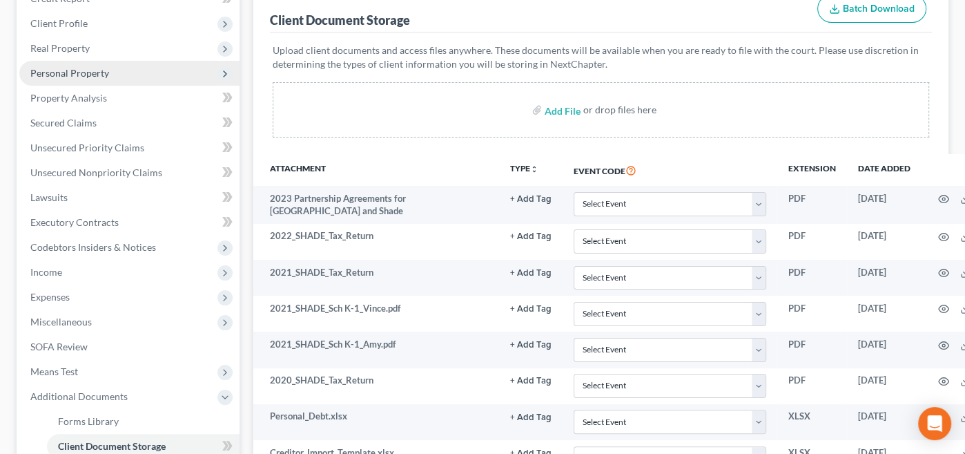
click at [55, 72] on span "Personal Property" at bounding box center [69, 73] width 79 height 12
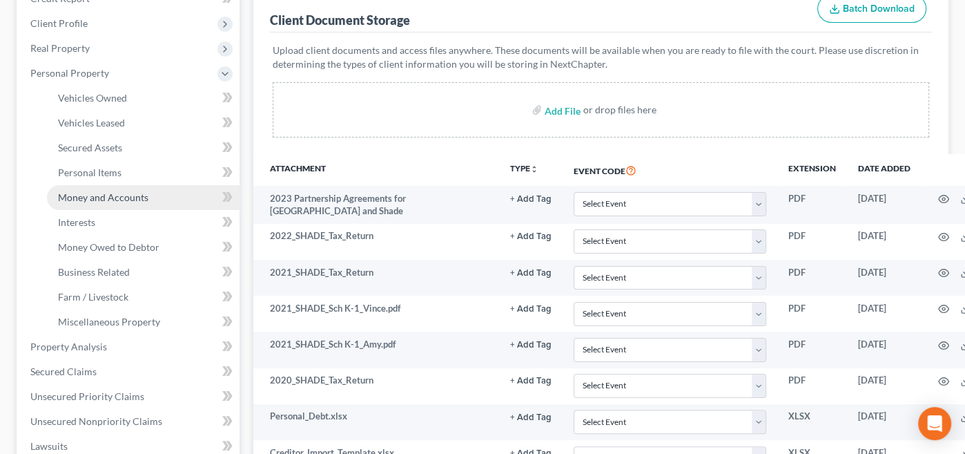
click at [80, 194] on span "Money and Accounts" at bounding box center [103, 197] width 90 height 12
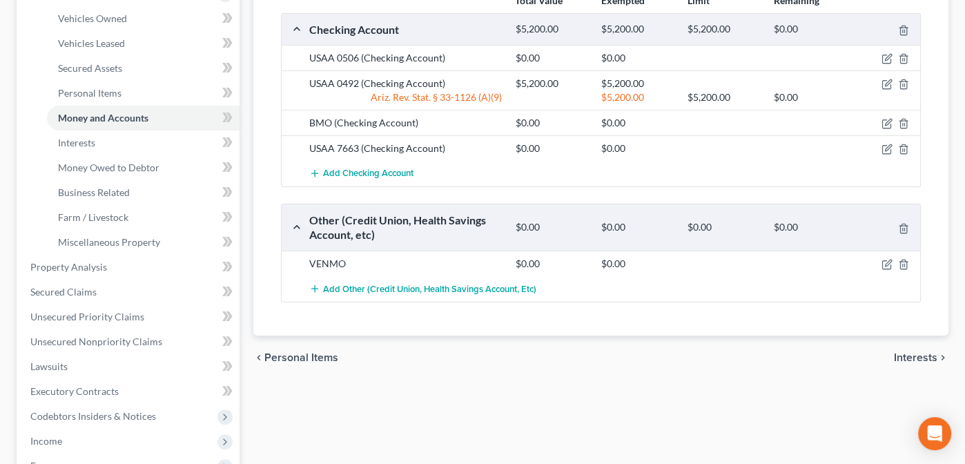
scroll to position [265, 0]
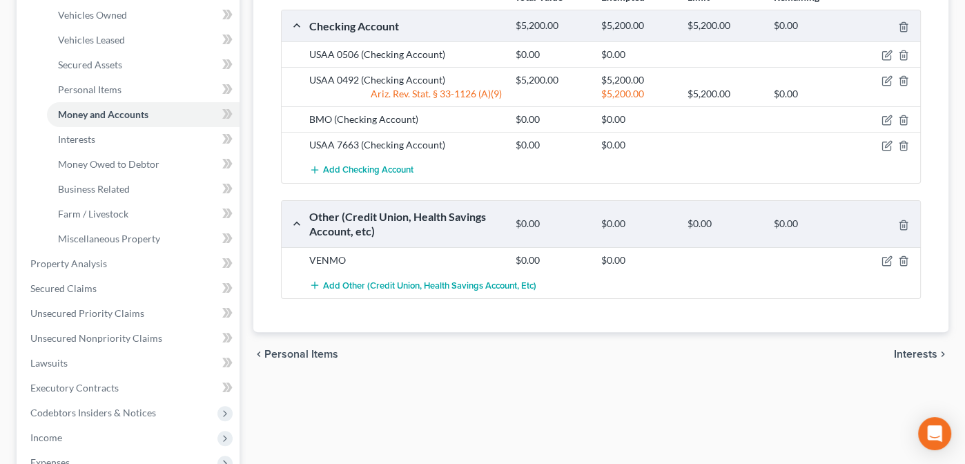
click at [909, 351] on span "Interests" at bounding box center [915, 354] width 43 height 11
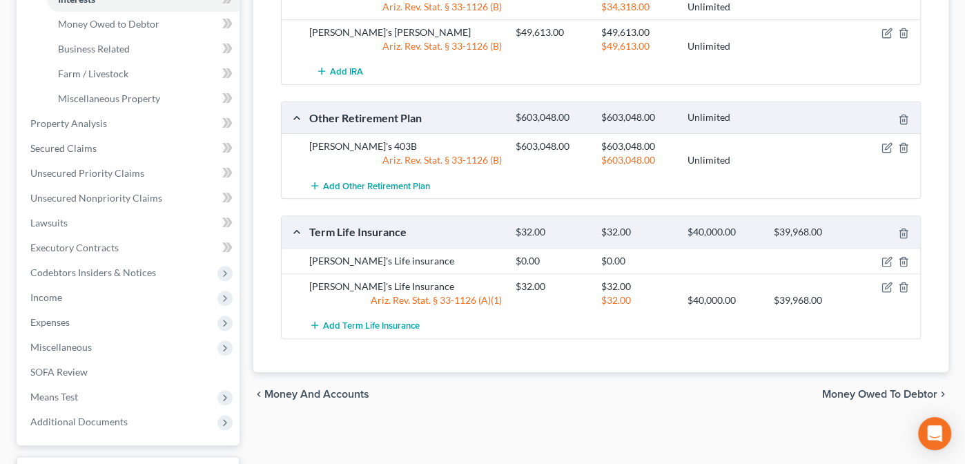
scroll to position [414, 0]
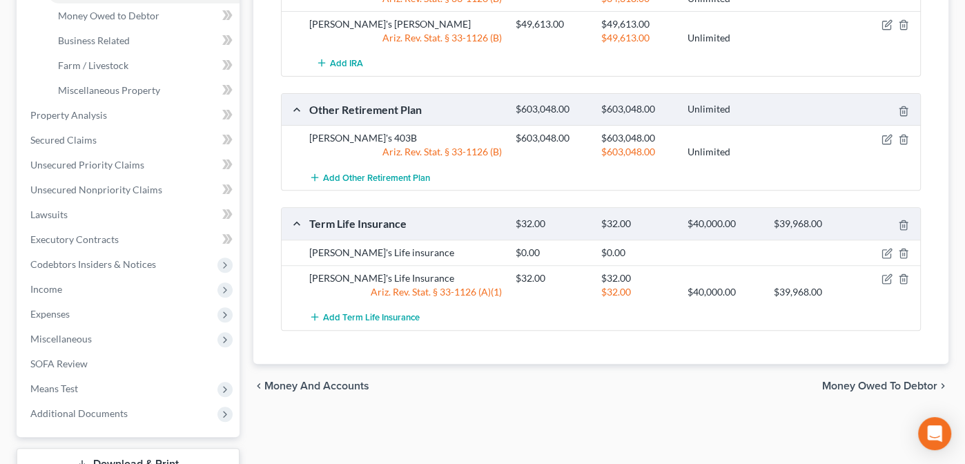
click at [858, 380] on span "Money Owed to Debtor" at bounding box center [879, 385] width 115 height 11
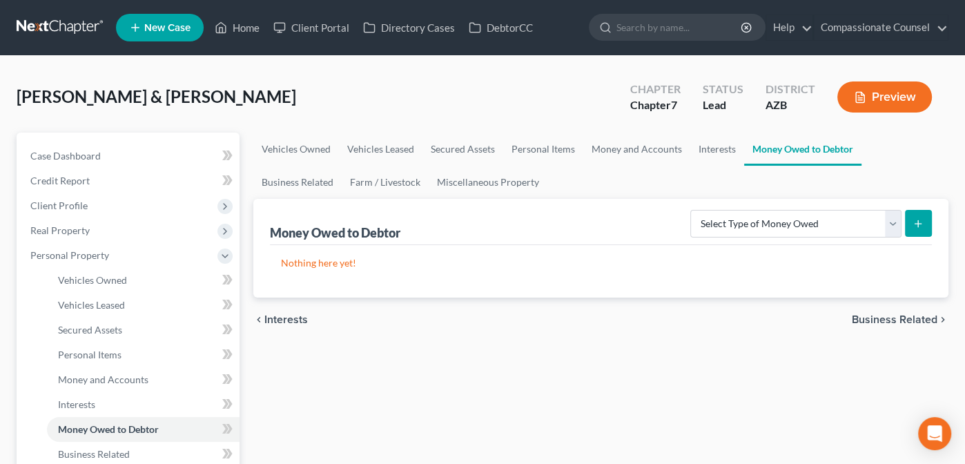
click at [882, 314] on span "Business Related" at bounding box center [895, 319] width 86 height 11
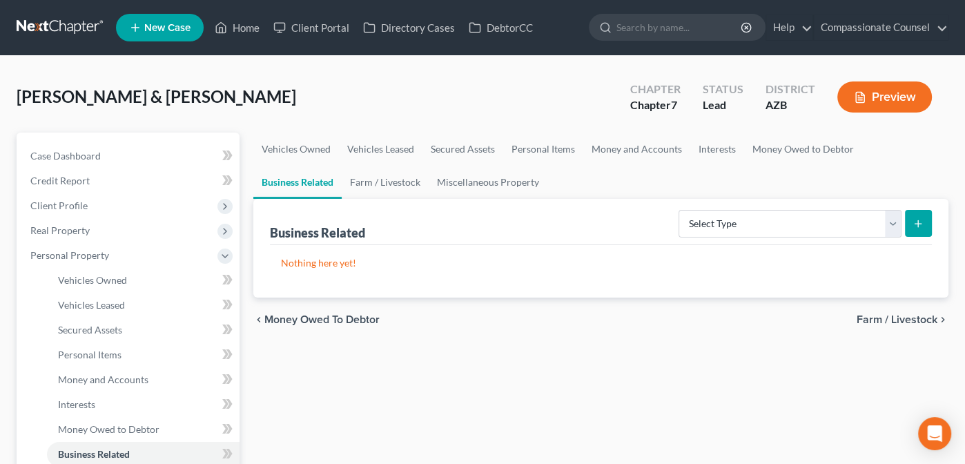
click at [882, 314] on span "Farm / Livestock" at bounding box center [897, 319] width 81 height 11
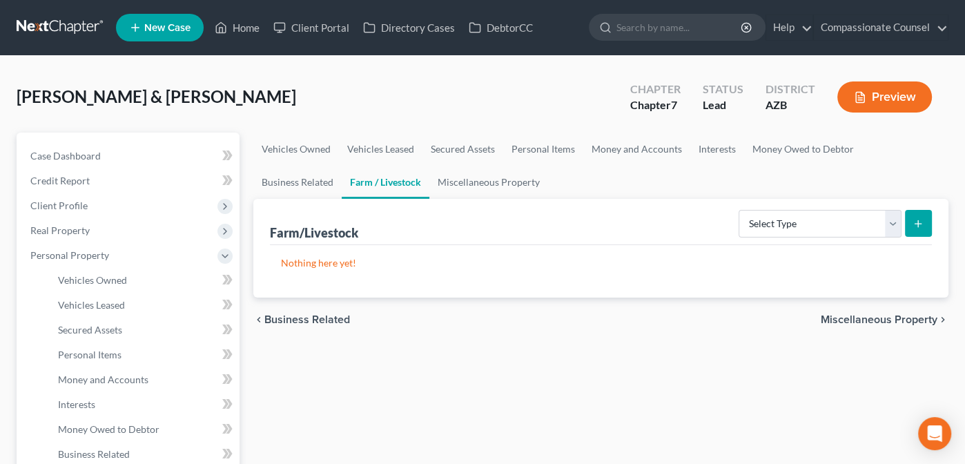
click at [882, 318] on span "Miscellaneous Property" at bounding box center [879, 319] width 117 height 11
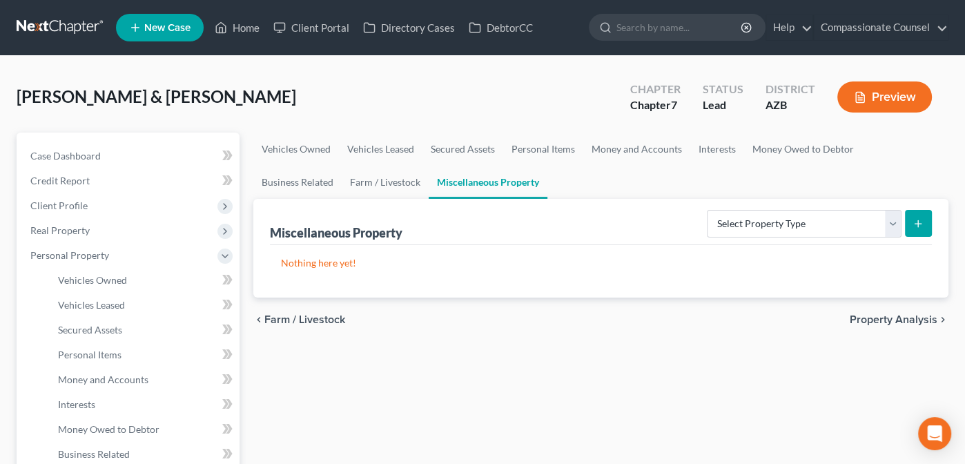
click at [882, 318] on span "Property Analysis" at bounding box center [894, 319] width 88 height 11
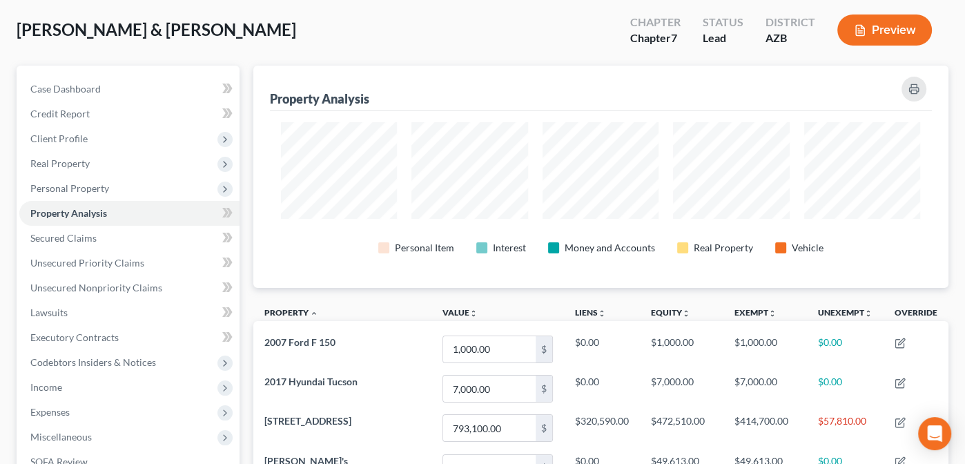
scroll to position [77, 0]
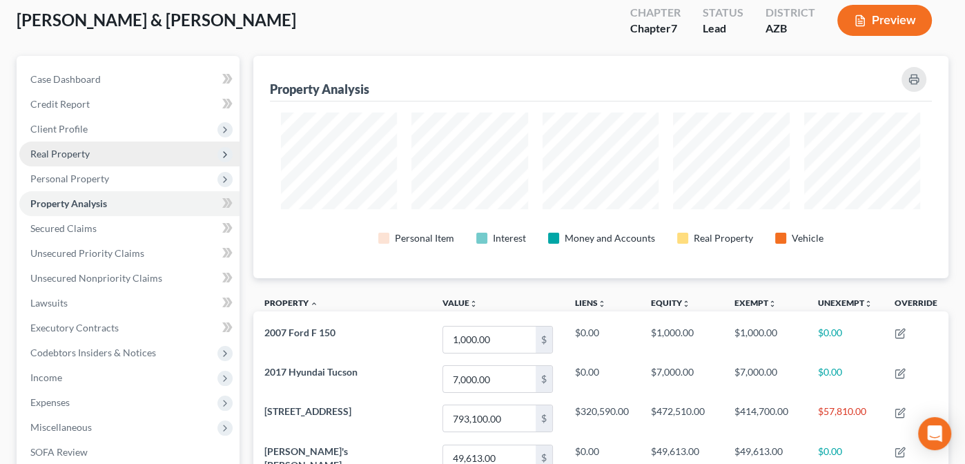
click at [41, 151] on span "Real Property" at bounding box center [59, 154] width 59 height 12
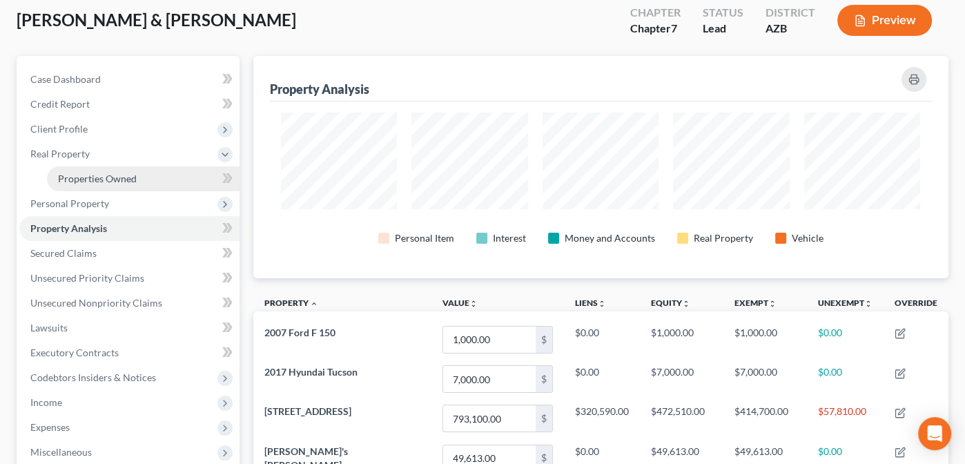
click at [77, 175] on span "Properties Owned" at bounding box center [97, 179] width 79 height 12
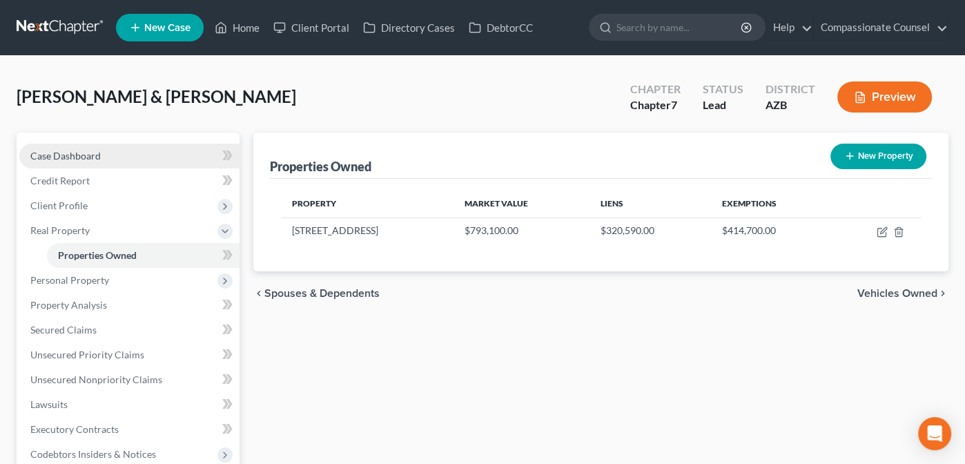
click at [61, 154] on span "Case Dashboard" at bounding box center [65, 156] width 70 height 12
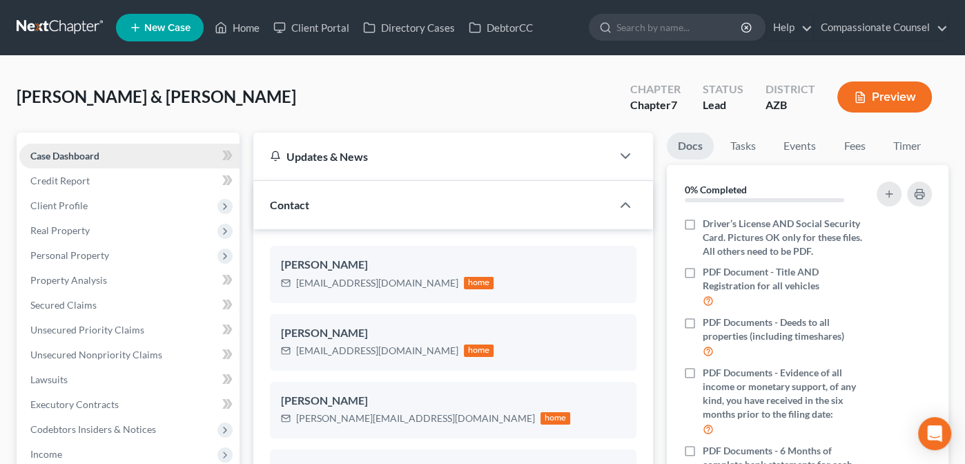
scroll to position [329, 0]
click at [50, 203] on span "Client Profile" at bounding box center [58, 206] width 57 height 12
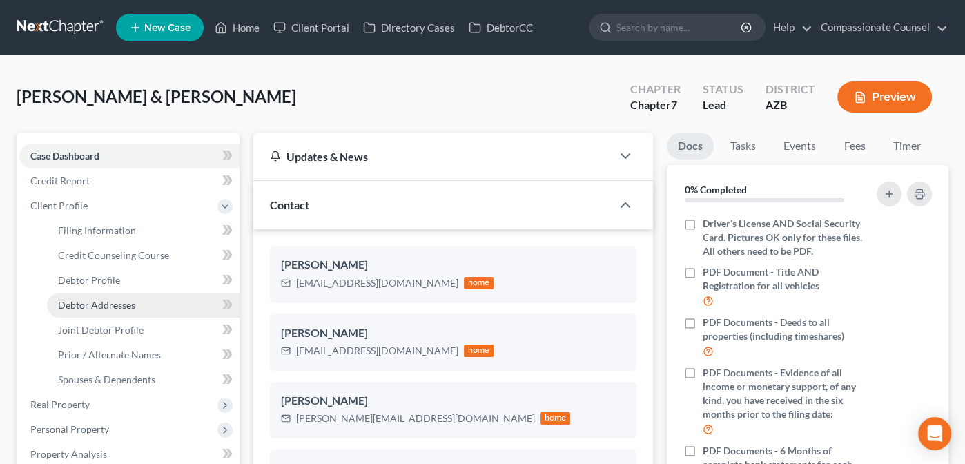
click at [92, 306] on span "Debtor Addresses" at bounding box center [96, 305] width 77 height 12
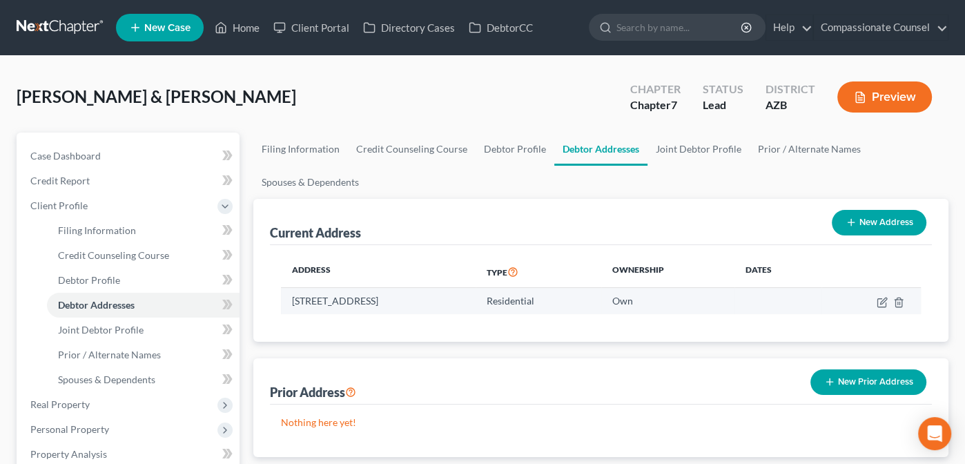
drag, startPoint x: 514, startPoint y: 300, endPoint x: 289, endPoint y: 293, distance: 224.5
click at [289, 293] on td "[STREET_ADDRESS]" at bounding box center [378, 301] width 195 height 26
copy td "[STREET_ADDRESS]"
click at [880, 300] on icon "button" at bounding box center [882, 302] width 11 height 11
select select "3"
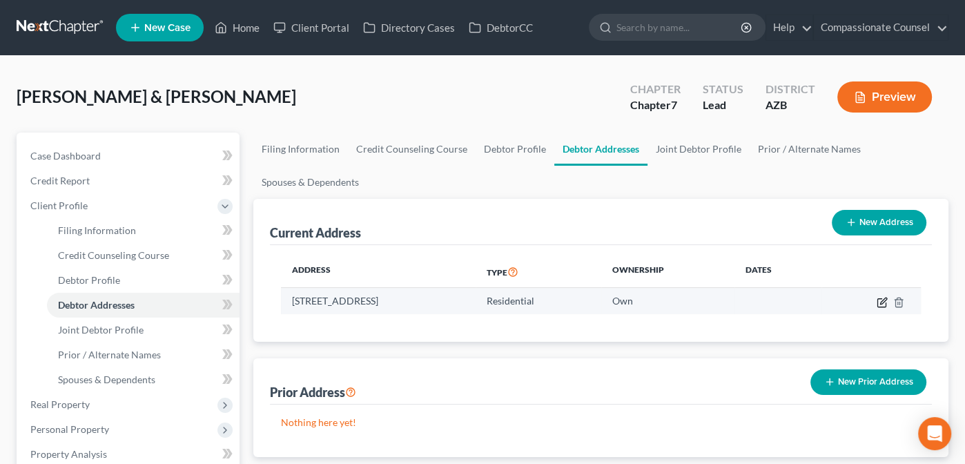
select select "7"
select select "0"
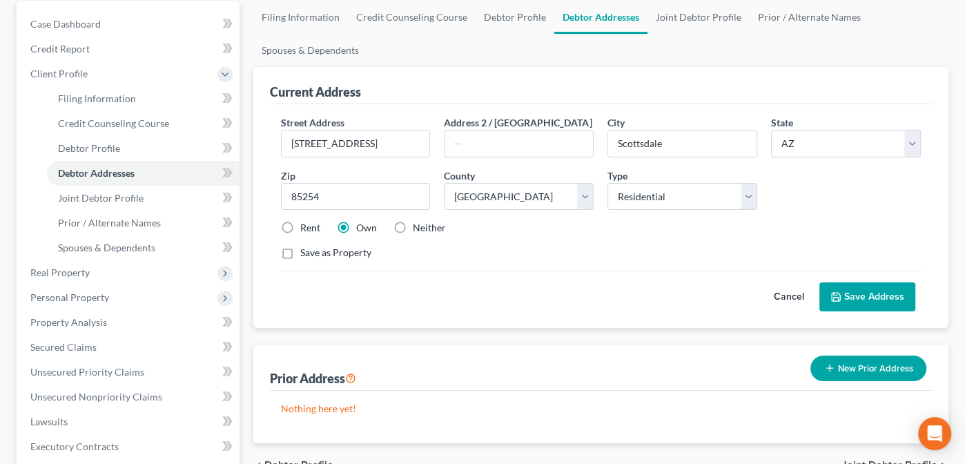
scroll to position [128, 0]
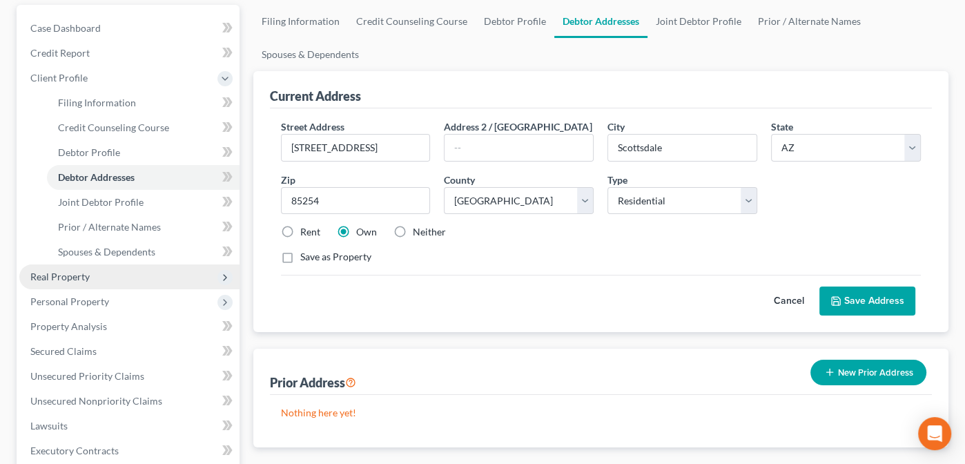
click at [38, 275] on span "Real Property" at bounding box center [59, 277] width 59 height 12
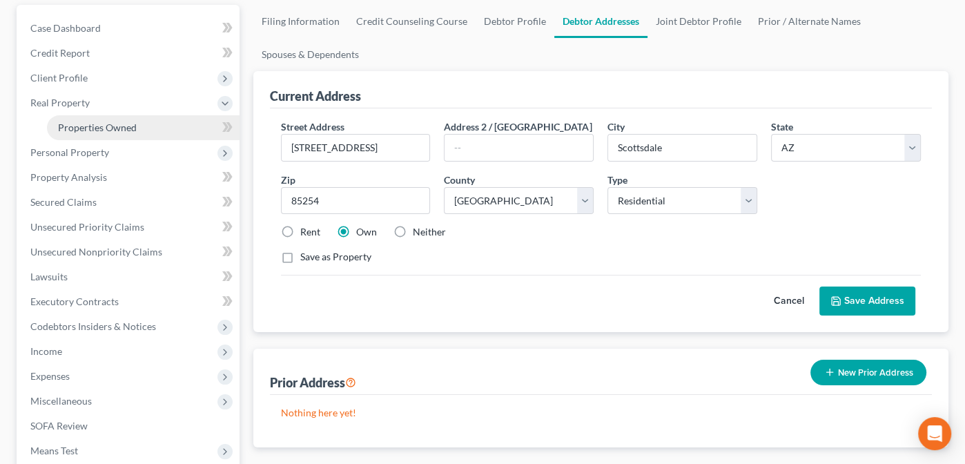
click at [99, 126] on span "Properties Owned" at bounding box center [97, 128] width 79 height 12
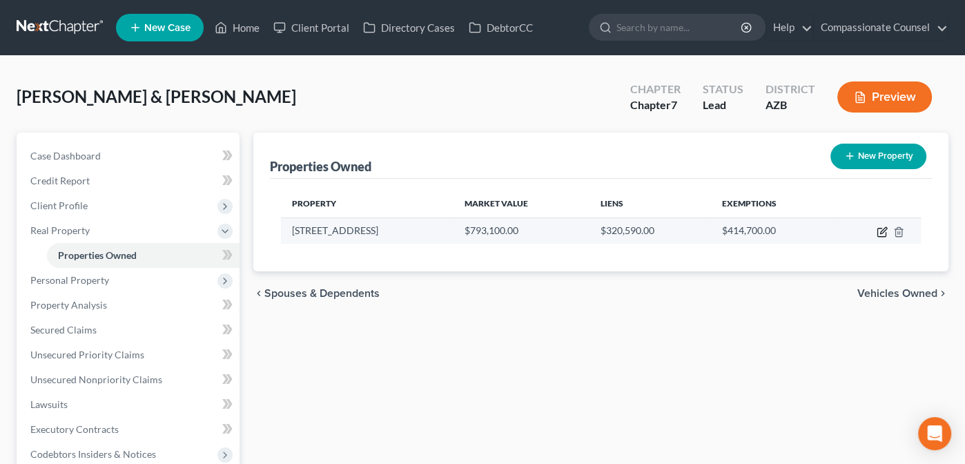
click at [880, 229] on icon "button" at bounding box center [882, 231] width 11 height 11
select select "3"
select select "4"
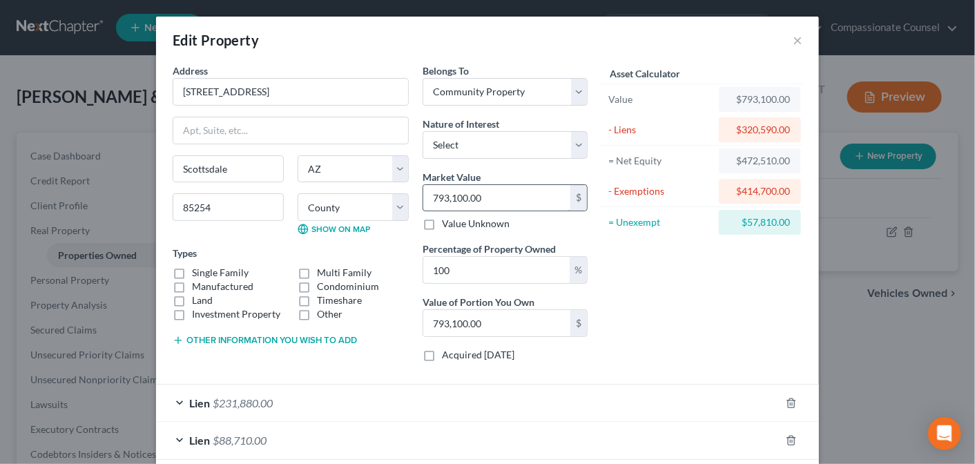
type input "1"
type input "1.00"
type input "13"
type input "13.00"
type input "136"
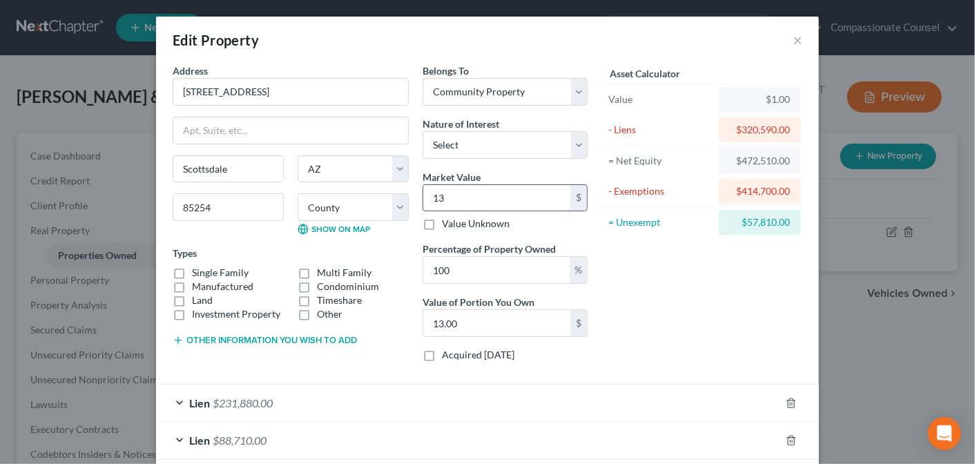
type input "136.00"
type input "13"
type input "13.00"
type input "1"
type input "1.00"
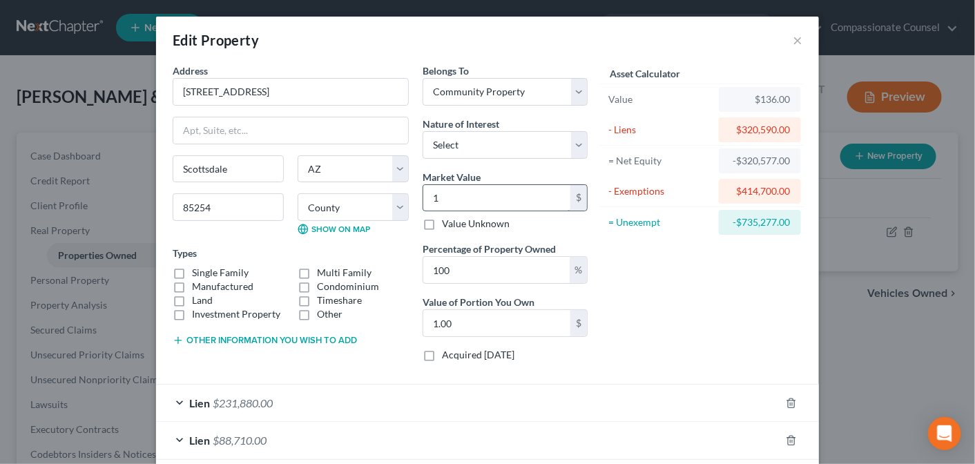
type input "0"
type input "7"
type input "7.00"
type input "73"
type input "73.00"
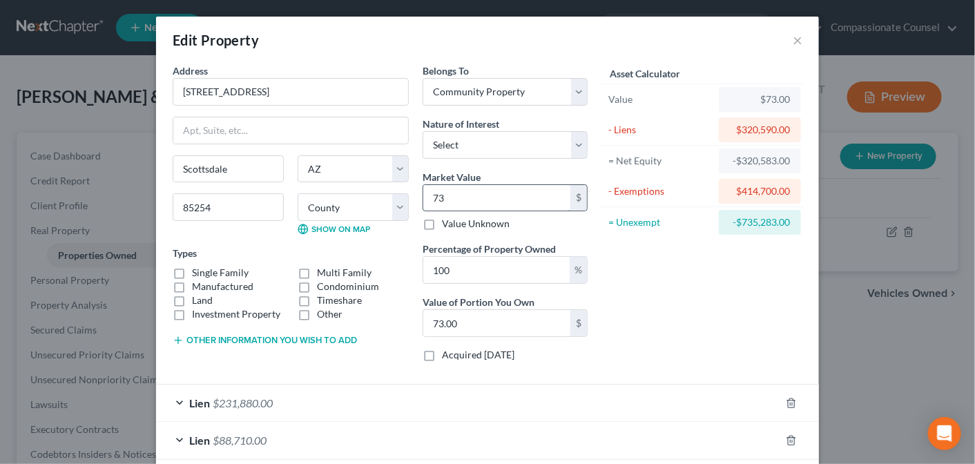
type input "736"
type input "736.00"
type input "7365"
type input "7,365.00"
type input "7,3650"
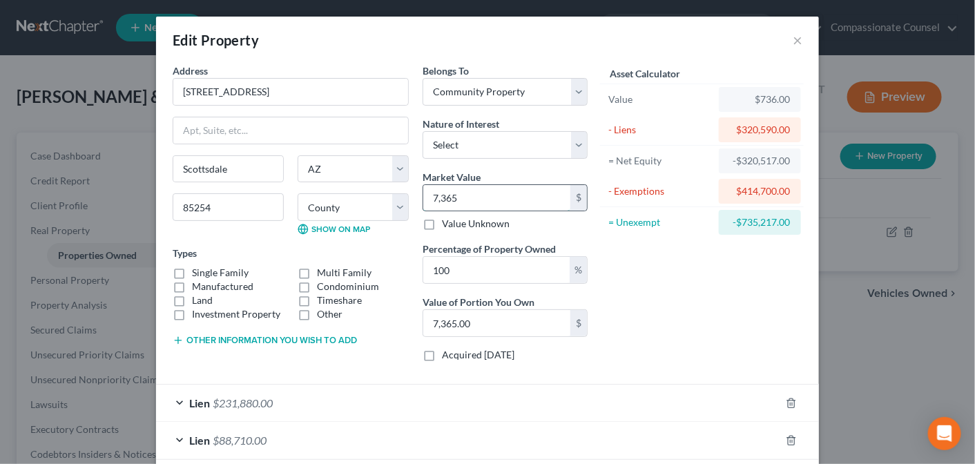
type input "73,650.00"
type input "73,6500"
type input "736,500.00"
click at [675, 289] on div "Asset Calculator Value $736,500.00 - Liens $320,590.00 = Net Equity $415,910.00…" at bounding box center [701, 218] width 215 height 309
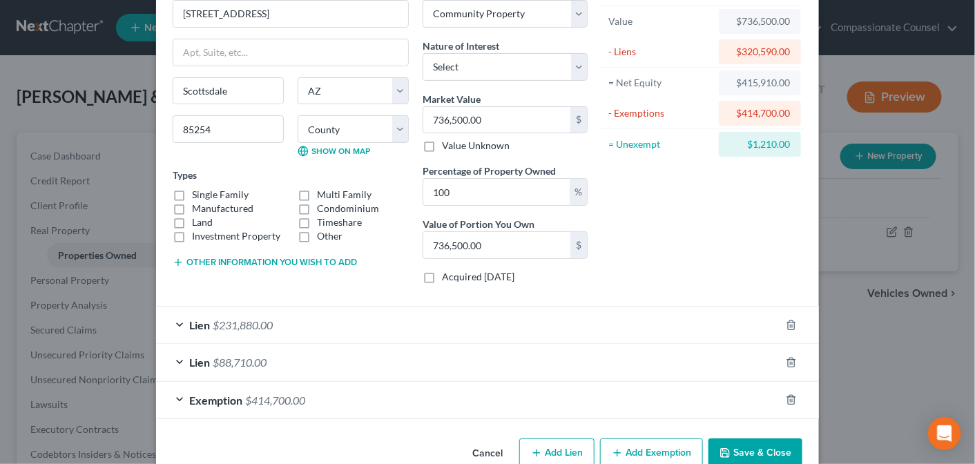
scroll to position [106, 0]
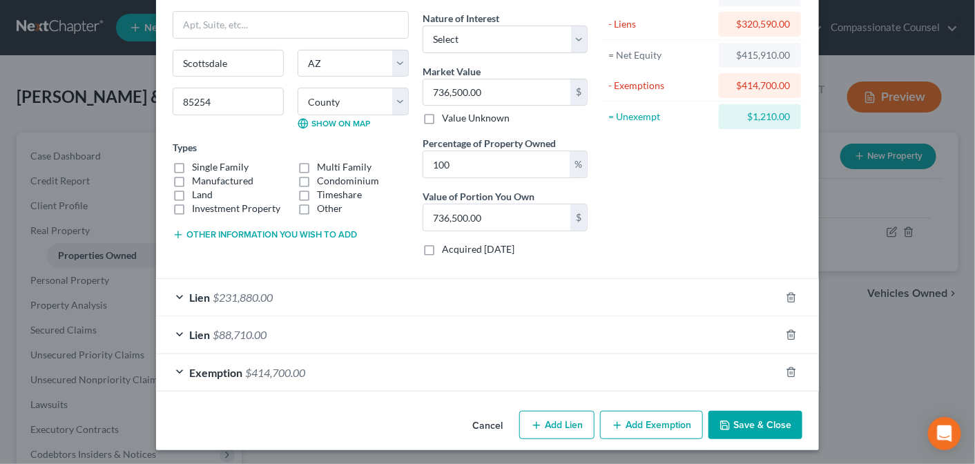
click at [174, 367] on div "Exemption $414,700.00" at bounding box center [468, 372] width 624 height 37
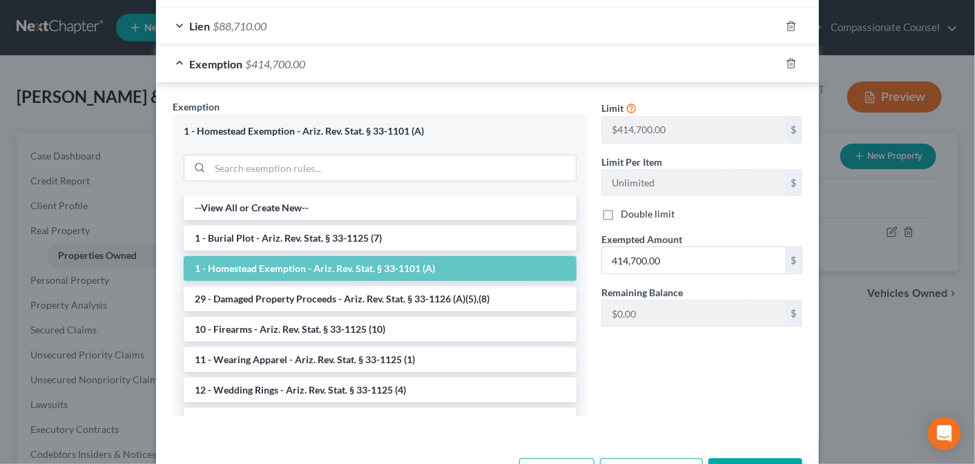
scroll to position [450, 0]
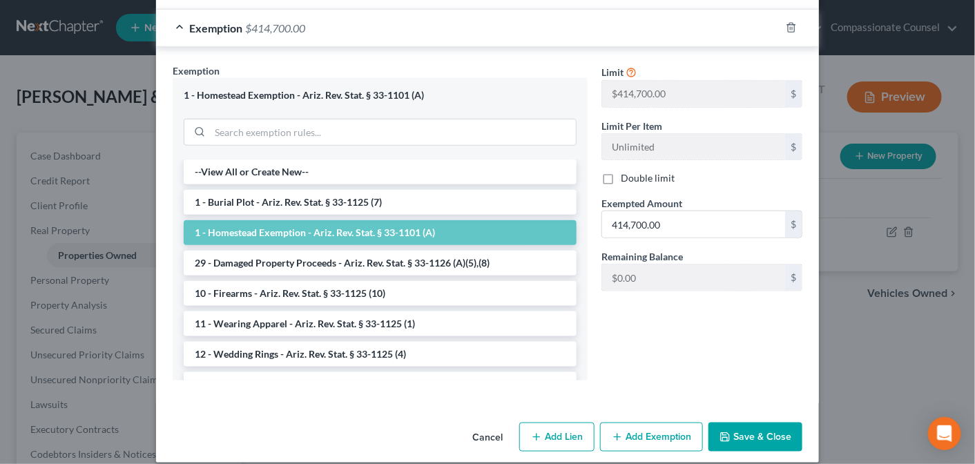
click at [621, 176] on label "Double limit" at bounding box center [648, 178] width 54 height 14
click at [626, 176] on input "Double limit" at bounding box center [630, 175] width 9 height 9
checkbox input "true"
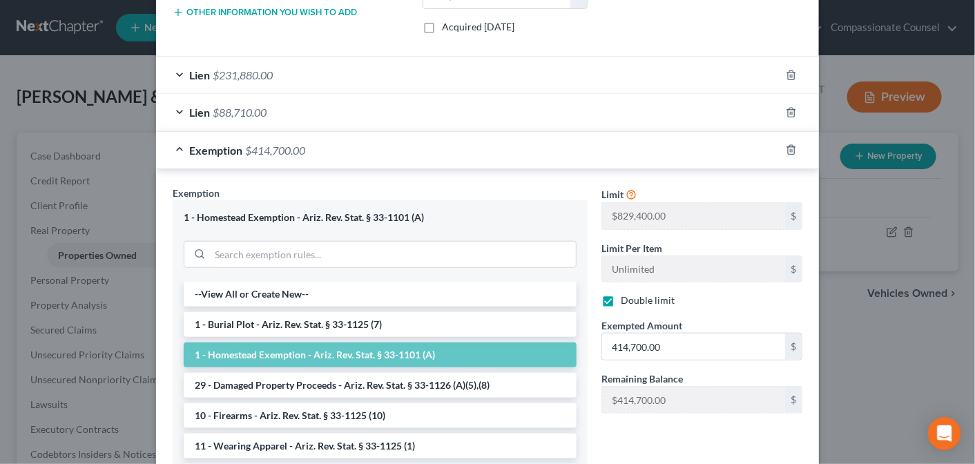
scroll to position [327, 0]
type input "415,910.00"
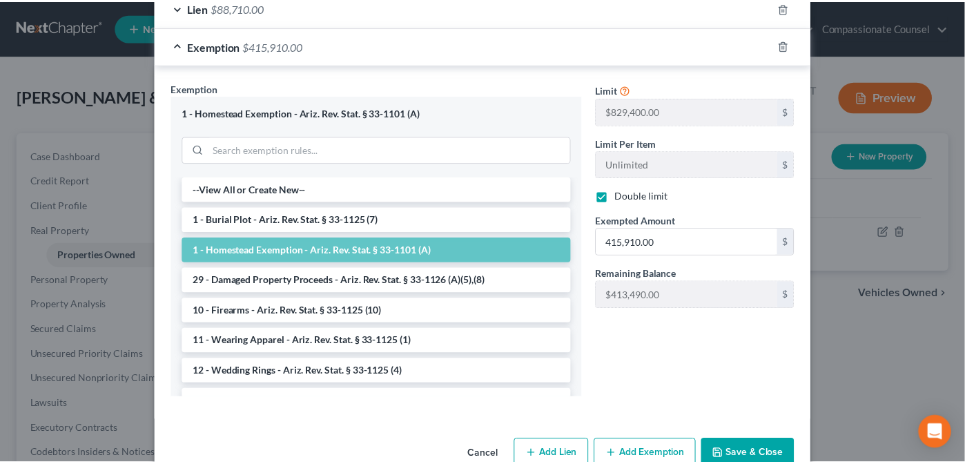
scroll to position [440, 0]
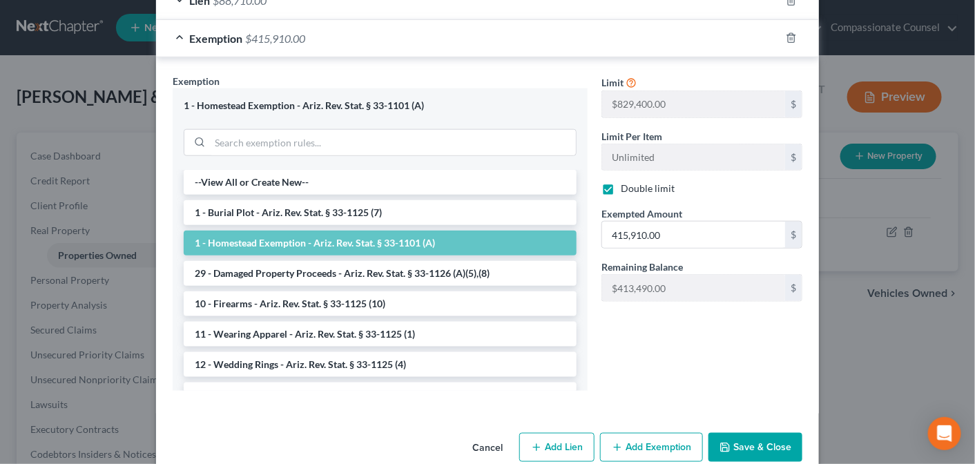
click at [739, 437] on button "Save & Close" at bounding box center [755, 447] width 94 height 29
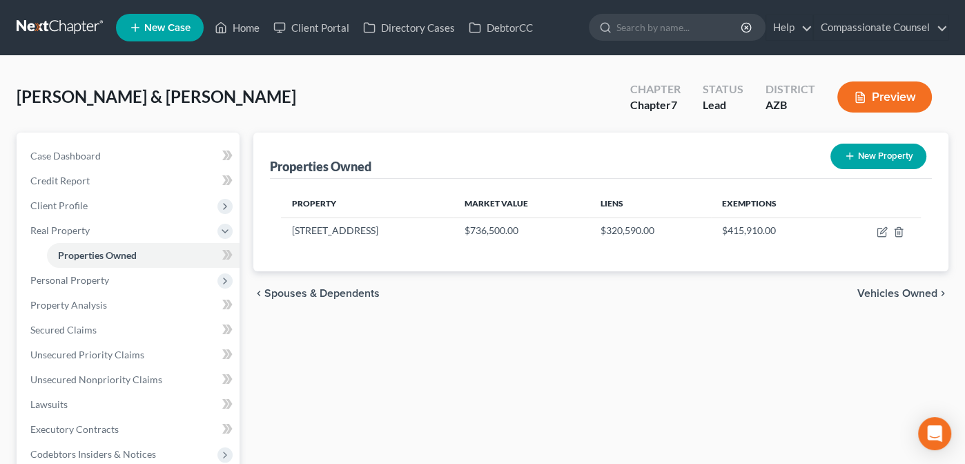
click at [903, 288] on span "Vehicles Owned" at bounding box center [898, 293] width 80 height 11
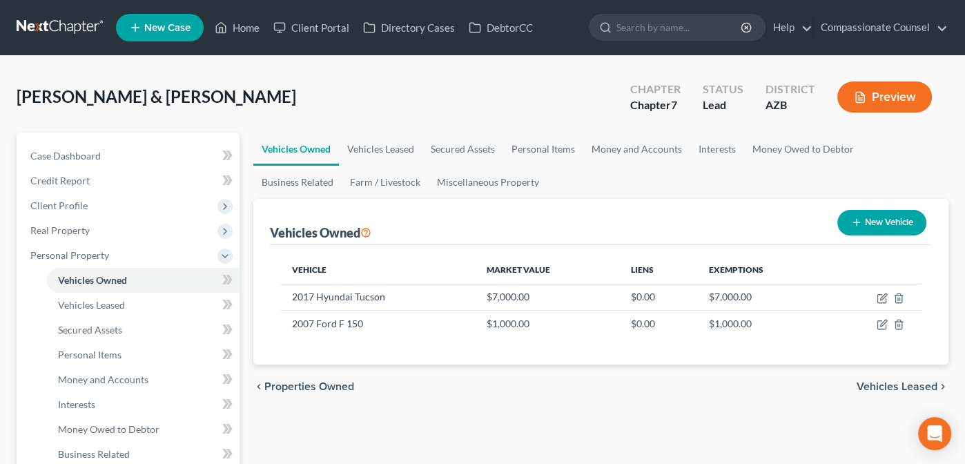
click at [902, 382] on span "Vehicles Leased" at bounding box center [897, 386] width 81 height 11
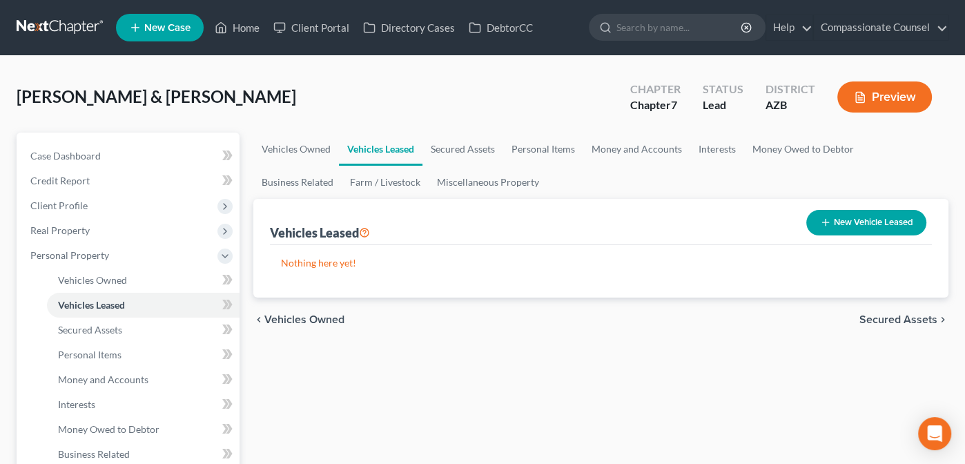
click at [882, 317] on span "Secured Assets" at bounding box center [899, 319] width 78 height 11
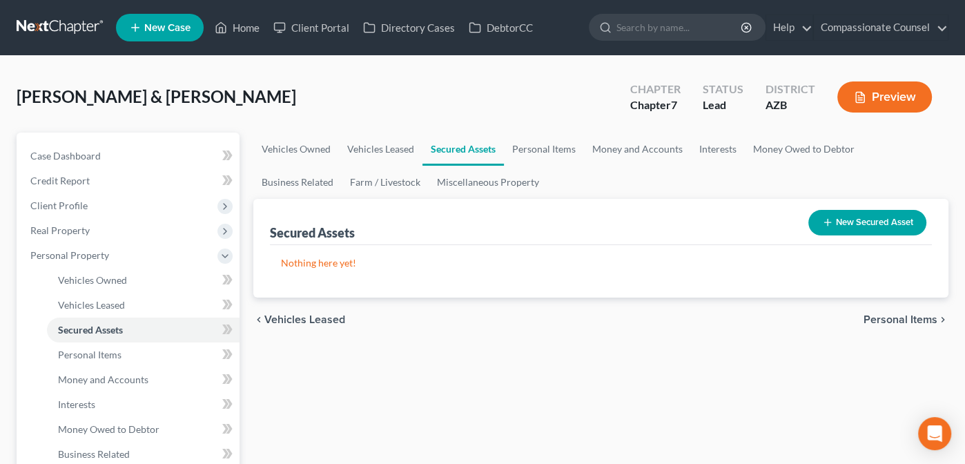
click at [882, 316] on span "Personal Items" at bounding box center [901, 319] width 74 height 11
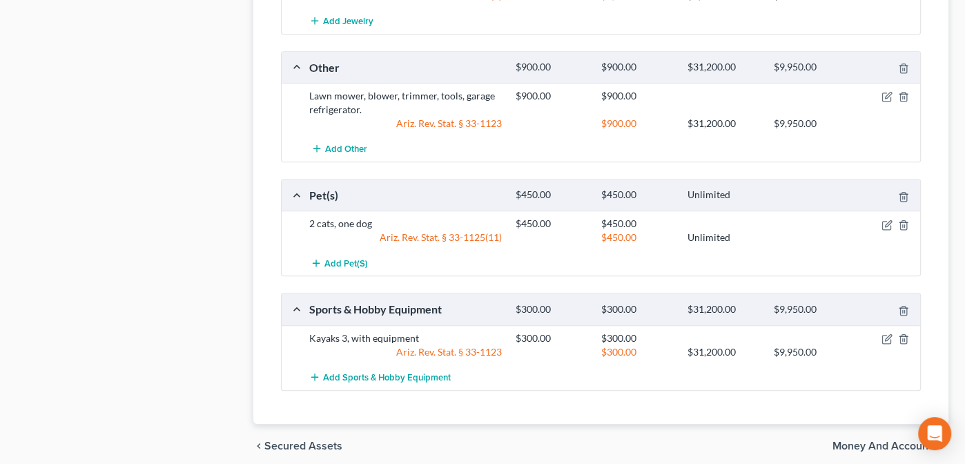
scroll to position [1011, 0]
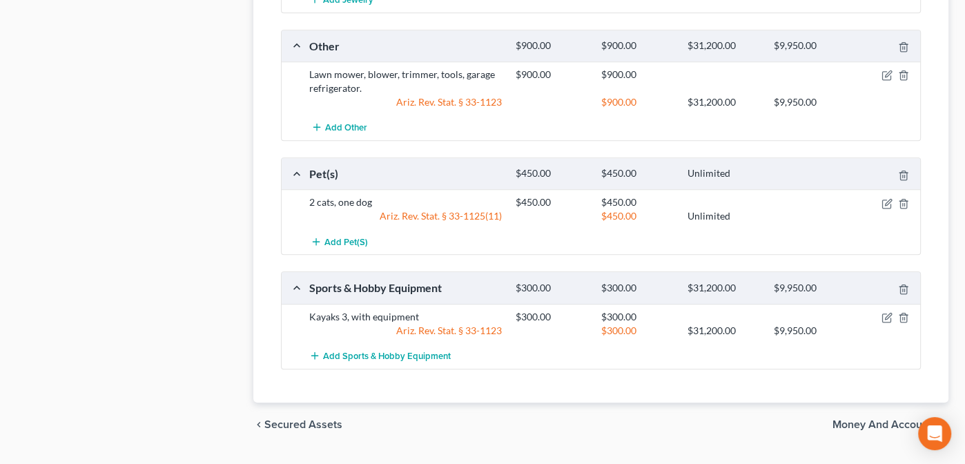
click at [858, 419] on span "Money and Accounts" at bounding box center [885, 424] width 105 height 11
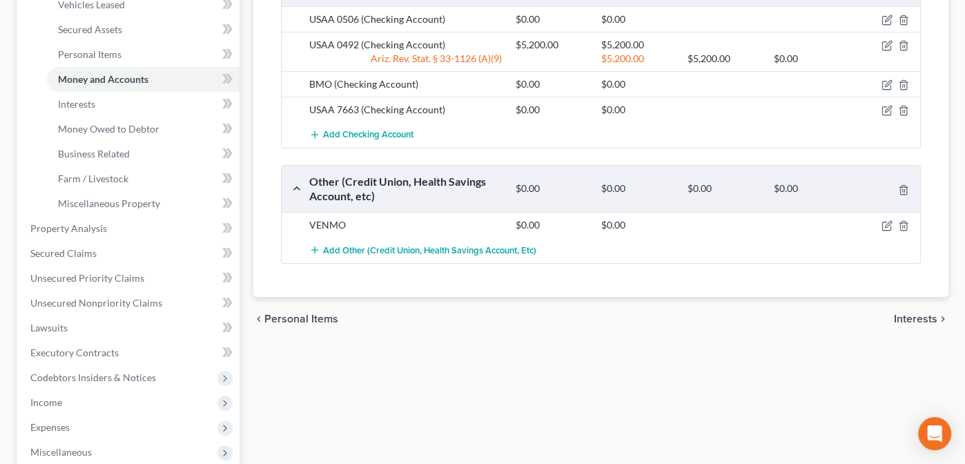
scroll to position [302, 0]
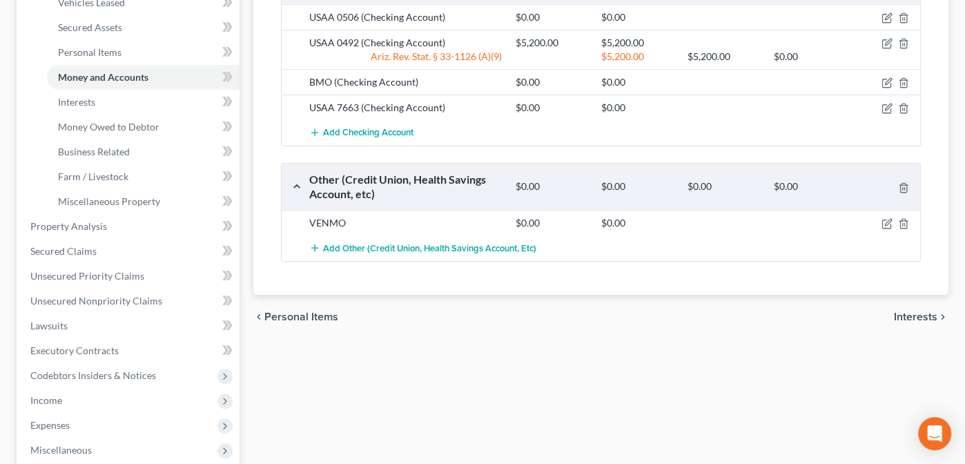
click at [907, 311] on span "Interests" at bounding box center [915, 316] width 43 height 11
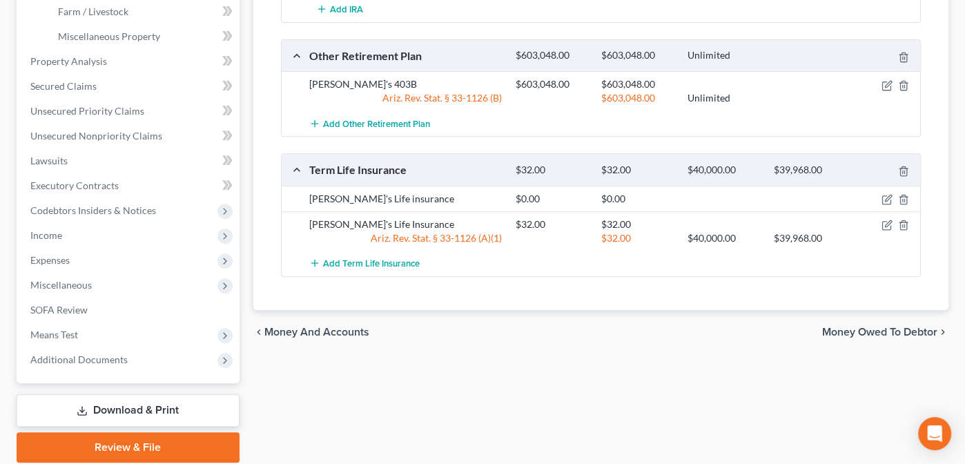
scroll to position [502, 0]
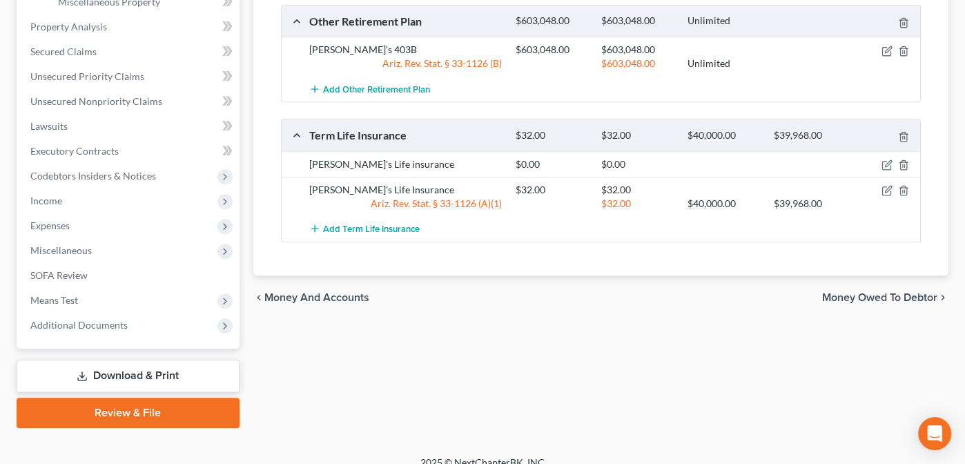
click at [839, 292] on span "Money Owed to Debtor" at bounding box center [879, 297] width 115 height 11
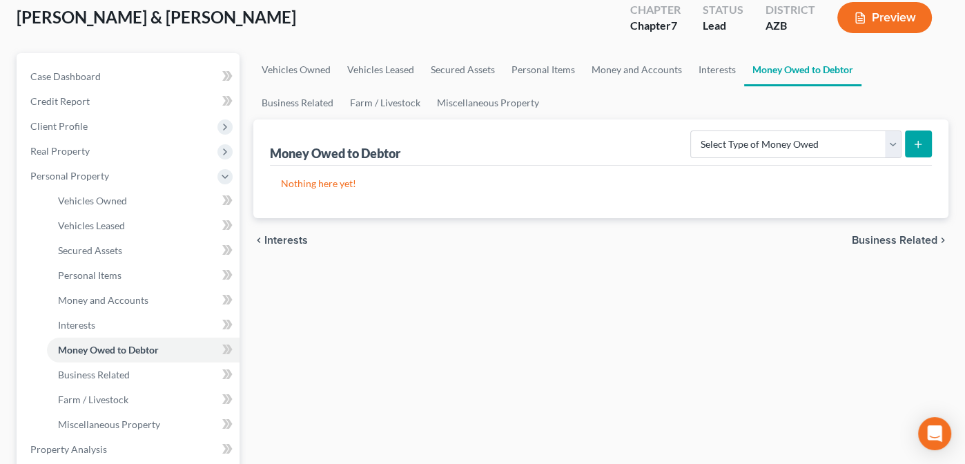
scroll to position [101, 0]
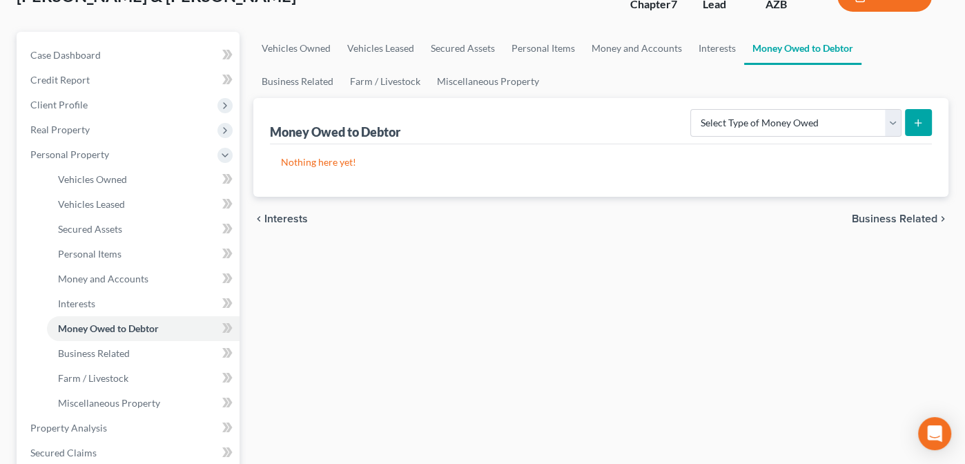
click at [875, 214] on span "Business Related" at bounding box center [895, 218] width 86 height 11
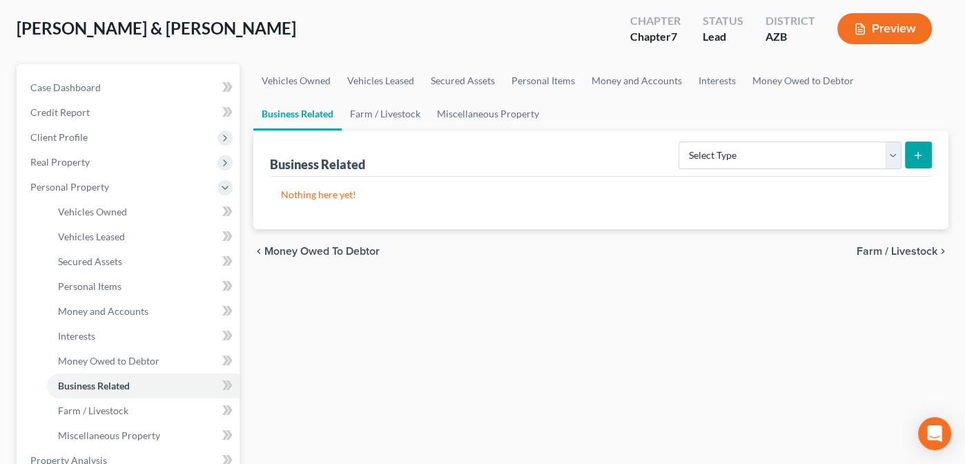
scroll to position [69, 0]
click at [882, 245] on span "Farm / Livestock" at bounding box center [897, 250] width 81 height 11
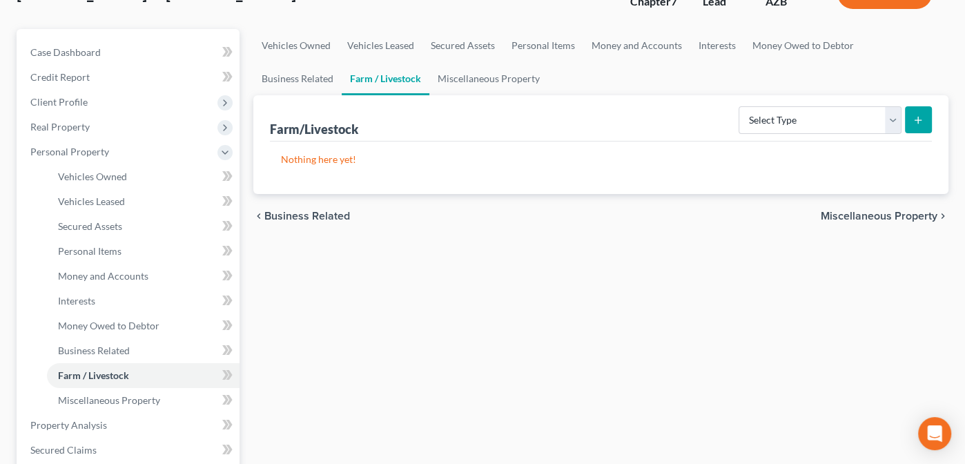
scroll to position [104, 0]
click at [873, 213] on span "Miscellaneous Property" at bounding box center [879, 215] width 117 height 11
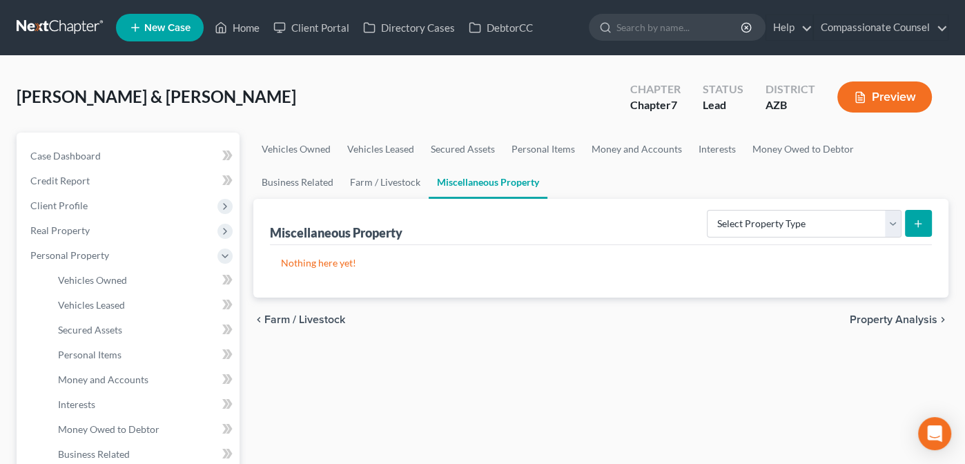
click at [869, 315] on span "Property Analysis" at bounding box center [894, 319] width 88 height 11
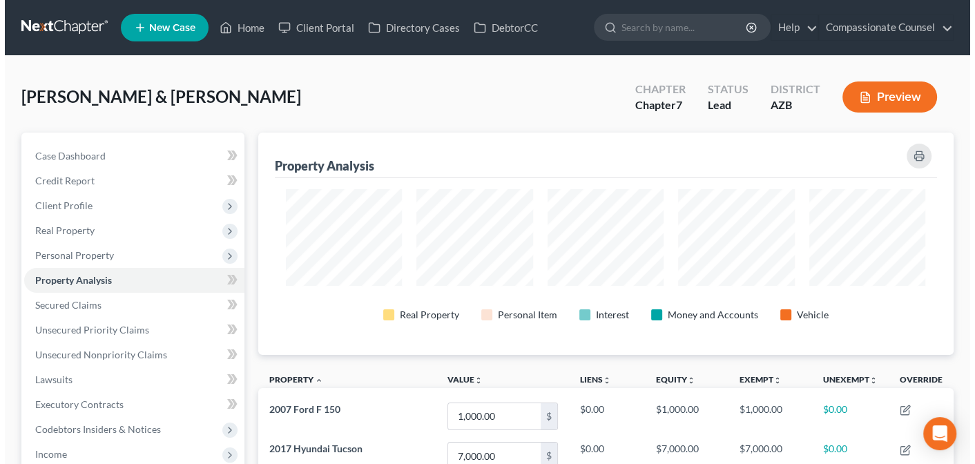
scroll to position [222, 695]
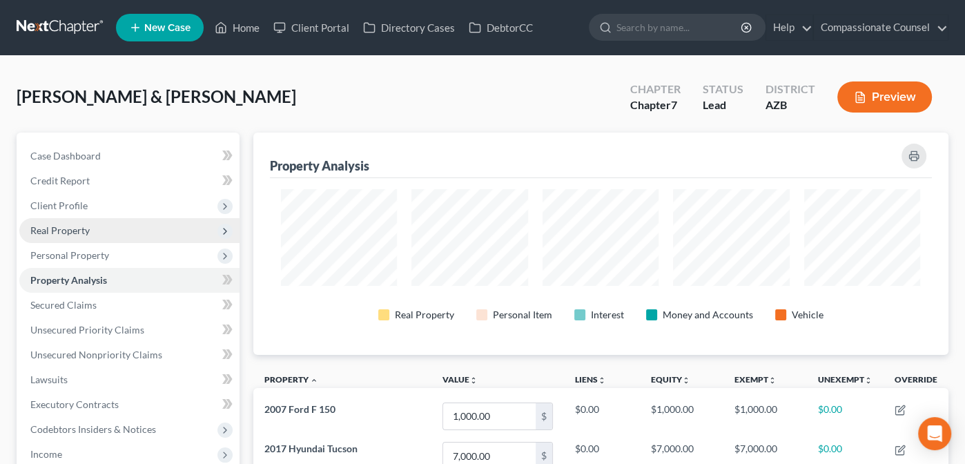
click at [57, 229] on span "Real Property" at bounding box center [59, 230] width 59 height 12
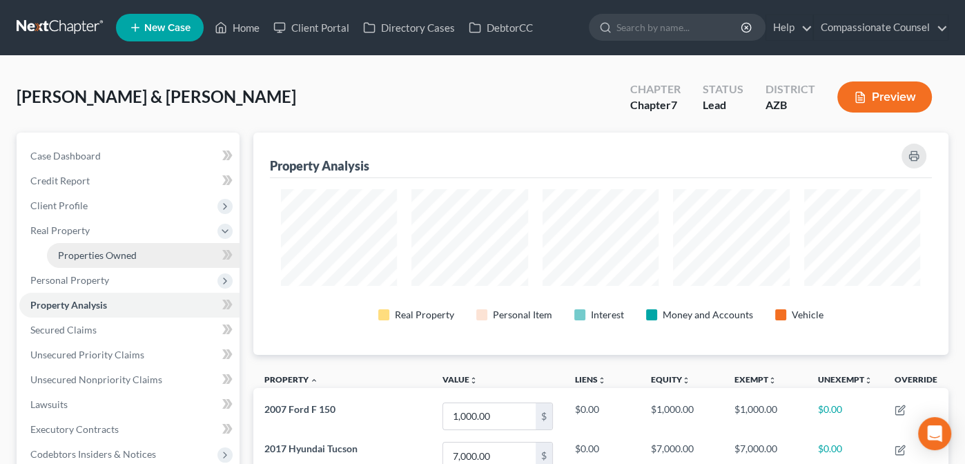
click at [88, 254] on span "Properties Owned" at bounding box center [97, 255] width 79 height 12
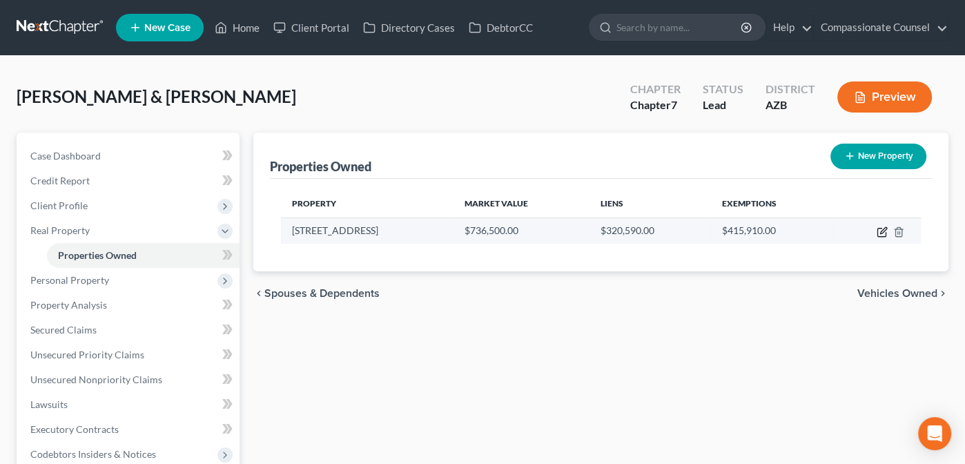
click at [880, 229] on icon "button" at bounding box center [882, 231] width 11 height 11
select select "3"
select select "4"
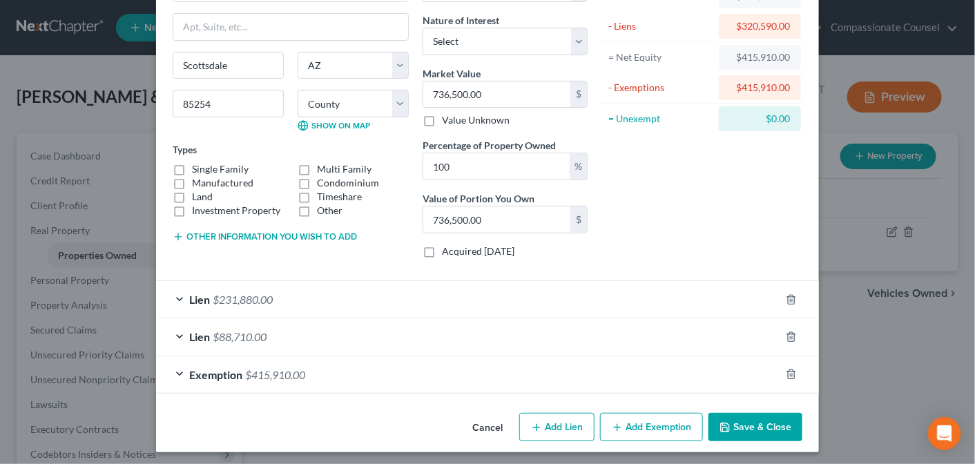
scroll to position [106, 0]
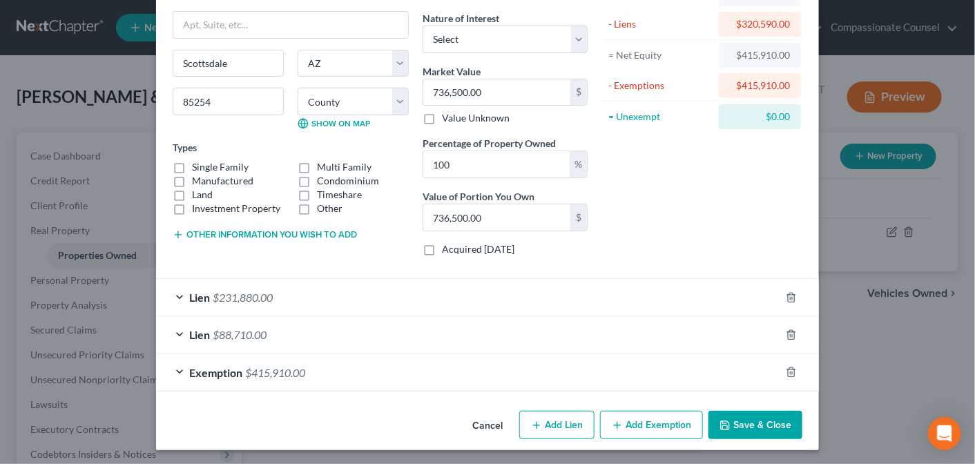
click at [171, 366] on div "Exemption $415,910.00" at bounding box center [468, 372] width 624 height 37
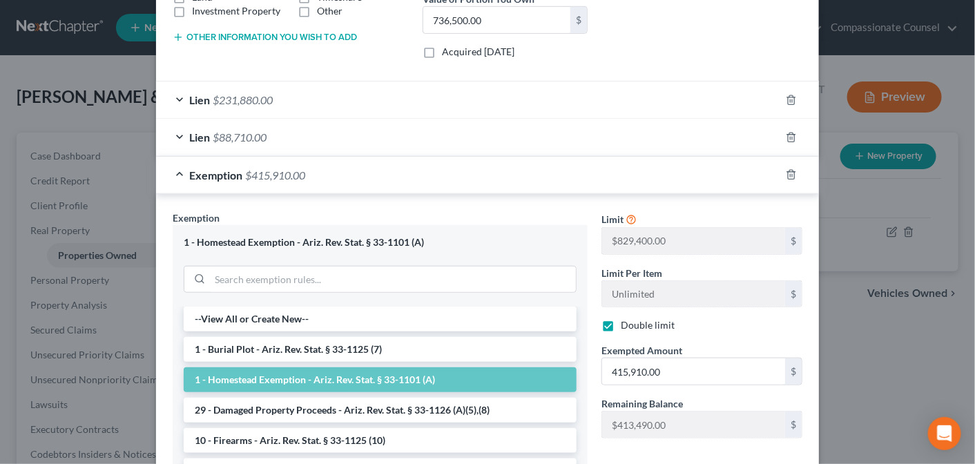
scroll to position [307, 0]
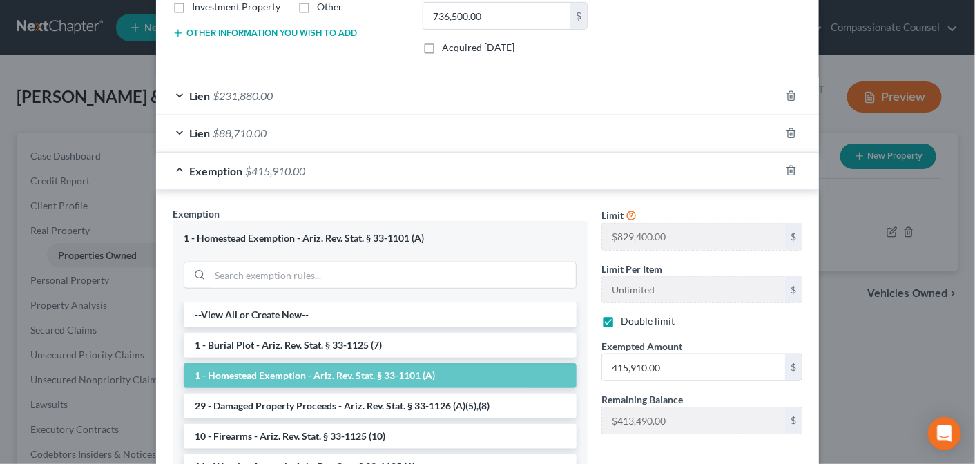
click at [621, 317] on label "Double limit" at bounding box center [648, 321] width 54 height 14
click at [626, 317] on input "Double limit" at bounding box center [630, 318] width 9 height 9
checkbox input "false"
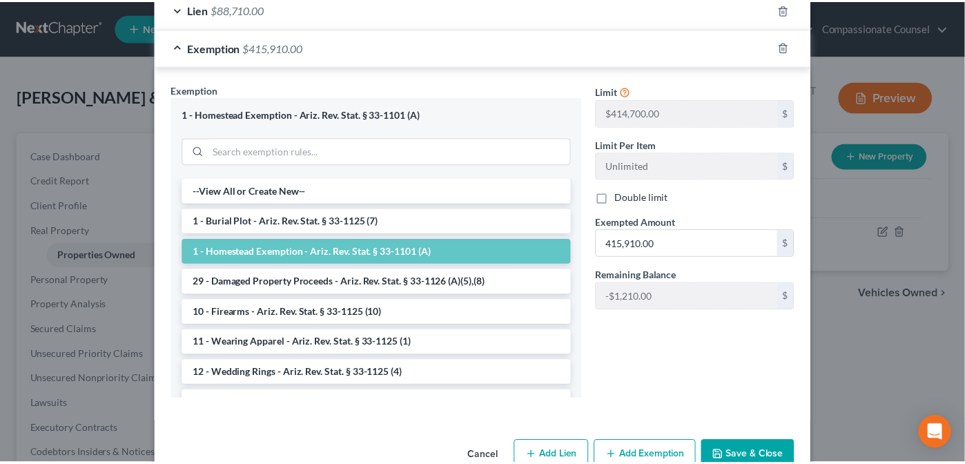
scroll to position [462, 0]
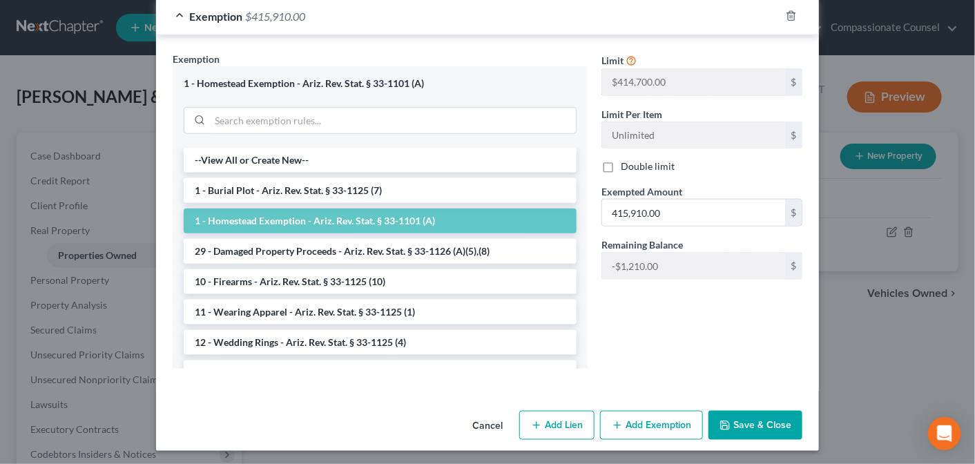
click at [734, 421] on button "Save & Close" at bounding box center [755, 425] width 94 height 29
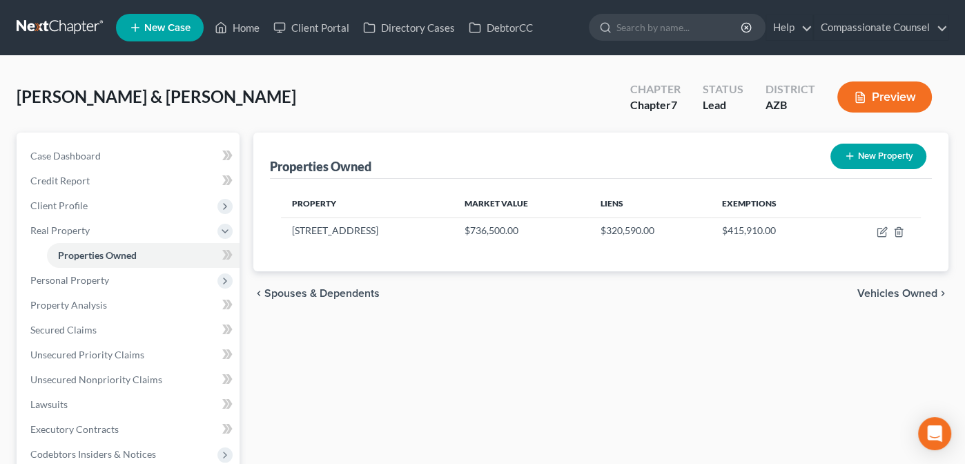
click at [882, 291] on span "Vehicles Owned" at bounding box center [898, 293] width 80 height 11
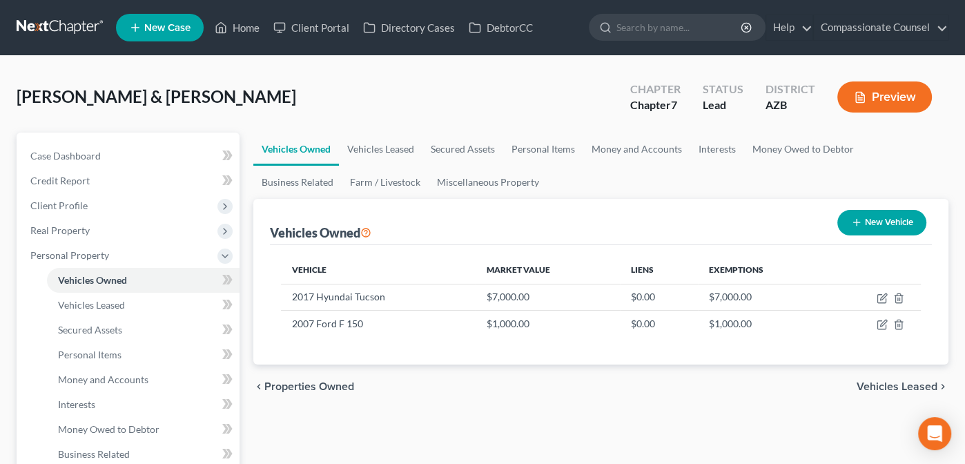
click at [891, 382] on span "Vehicles Leased" at bounding box center [897, 386] width 81 height 11
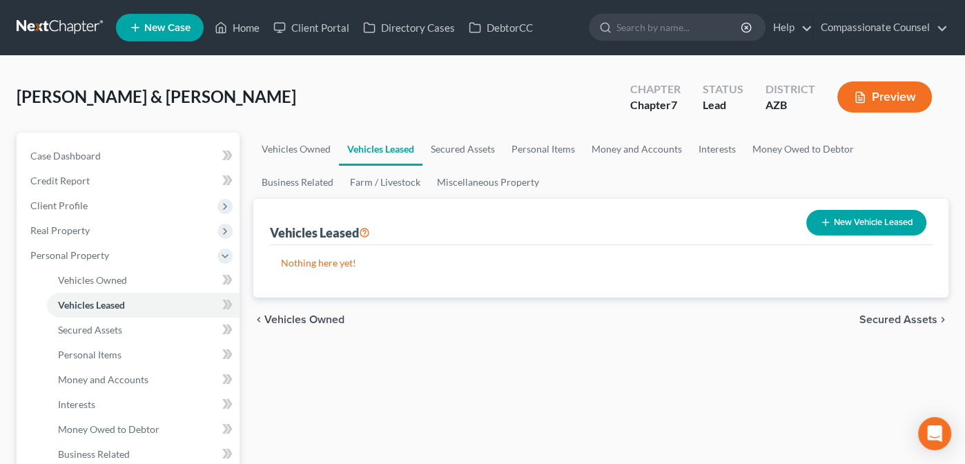
click at [898, 318] on span "Secured Assets" at bounding box center [899, 319] width 78 height 11
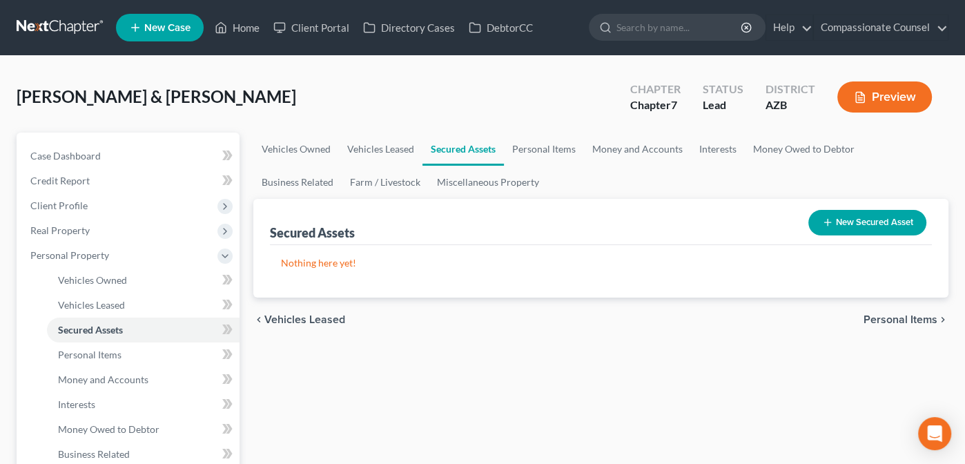
click at [899, 316] on span "Personal Items" at bounding box center [901, 319] width 74 height 11
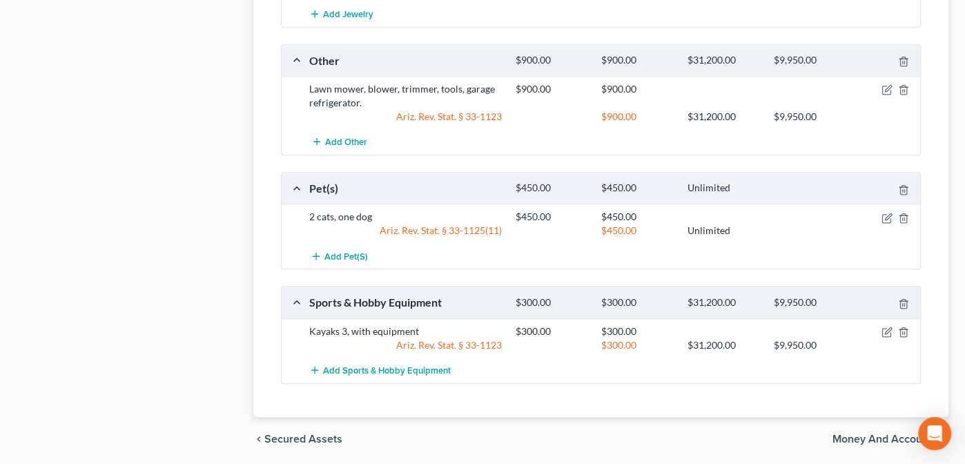
scroll to position [1011, 0]
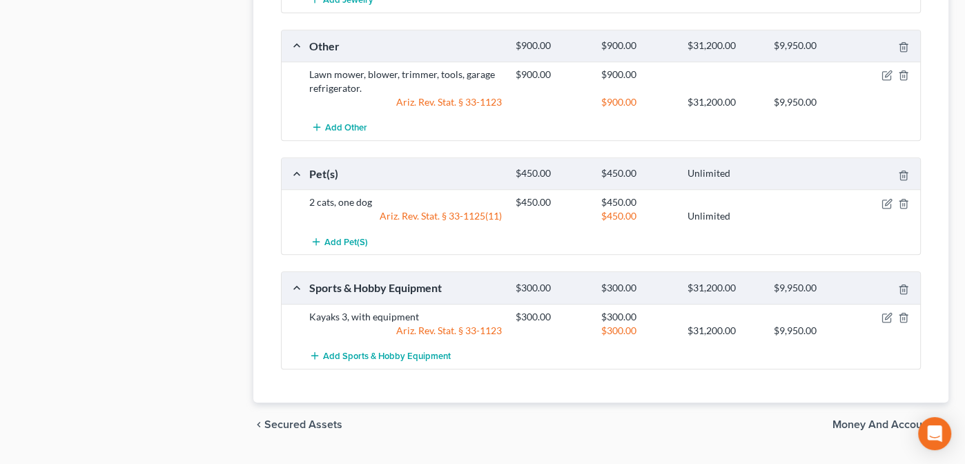
click at [880, 419] on span "Money and Accounts" at bounding box center [885, 424] width 105 height 11
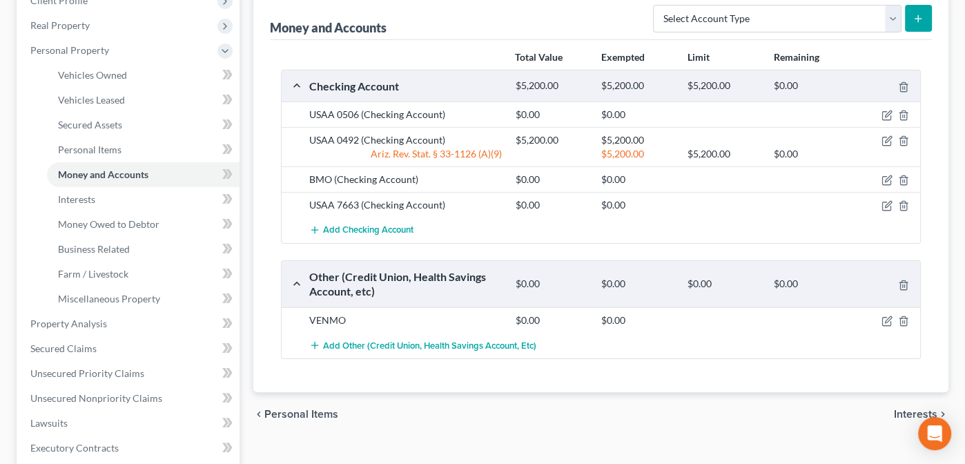
scroll to position [207, 0]
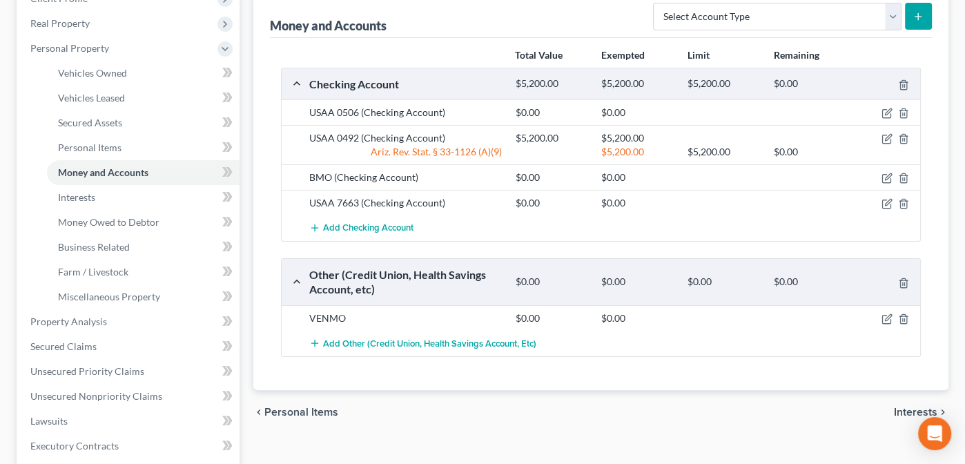
click at [915, 407] on span "Interests" at bounding box center [915, 412] width 43 height 11
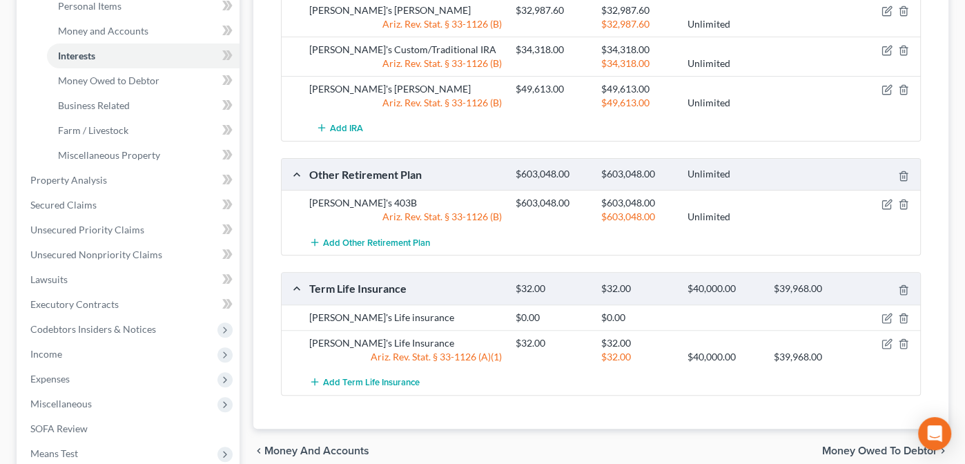
scroll to position [483, 0]
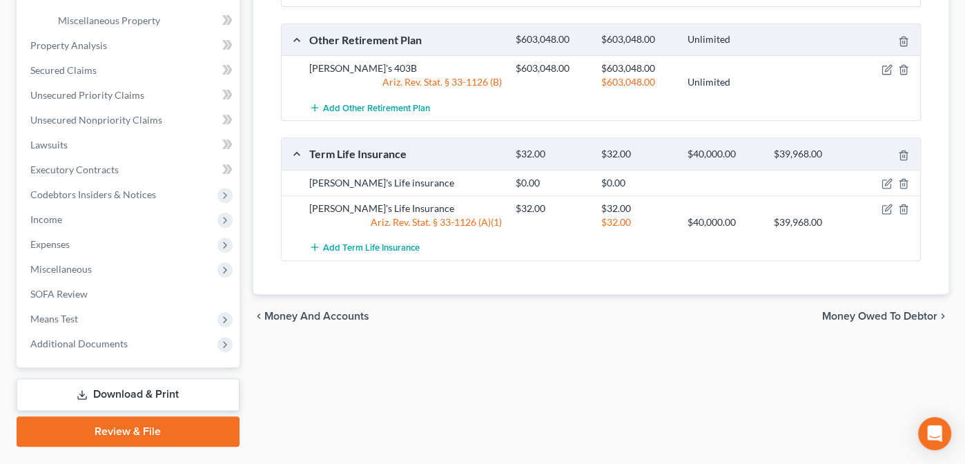
click at [855, 311] on span "Money Owed to Debtor" at bounding box center [879, 316] width 115 height 11
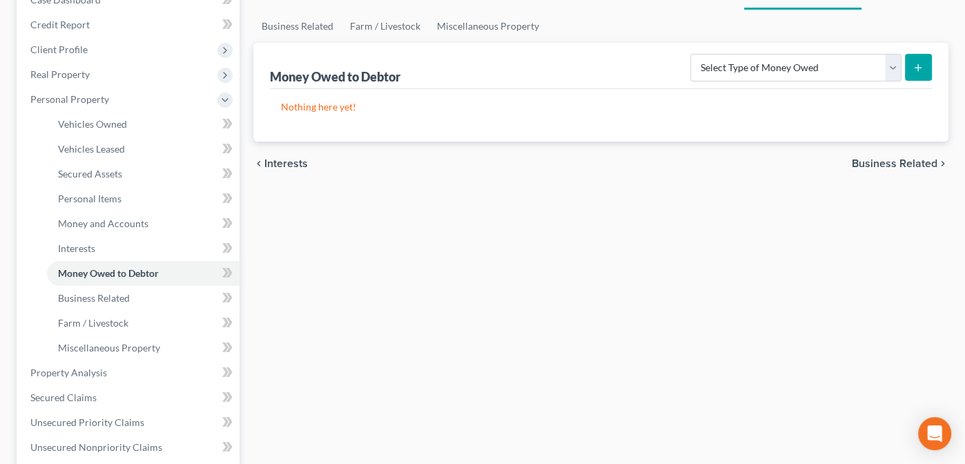
scroll to position [147, 0]
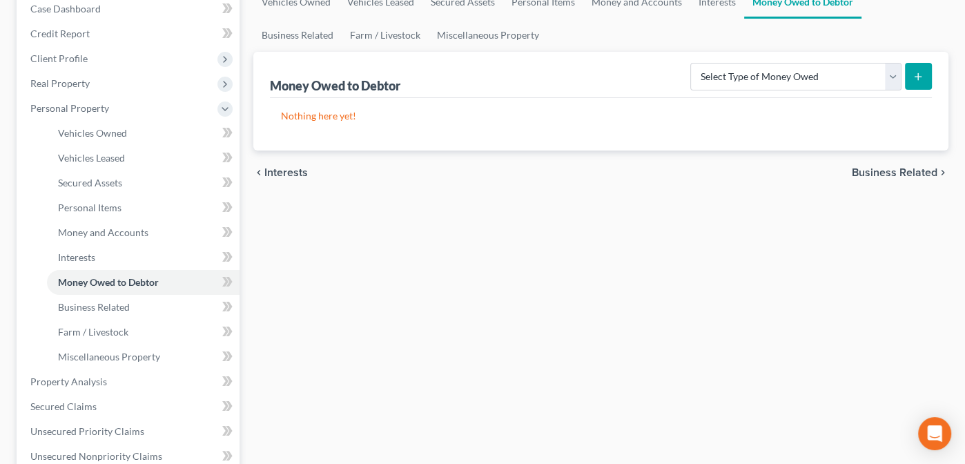
click at [887, 170] on span "Business Related" at bounding box center [895, 172] width 86 height 11
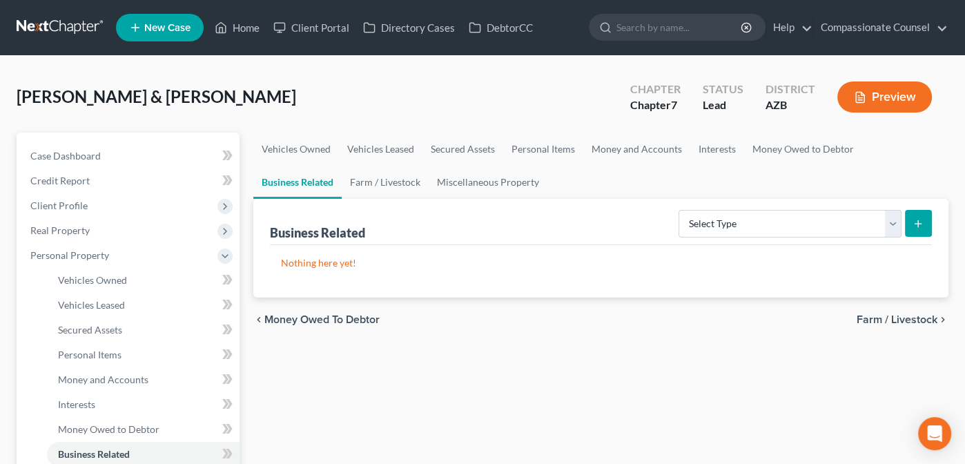
click at [885, 314] on span "Farm / Livestock" at bounding box center [897, 319] width 81 height 11
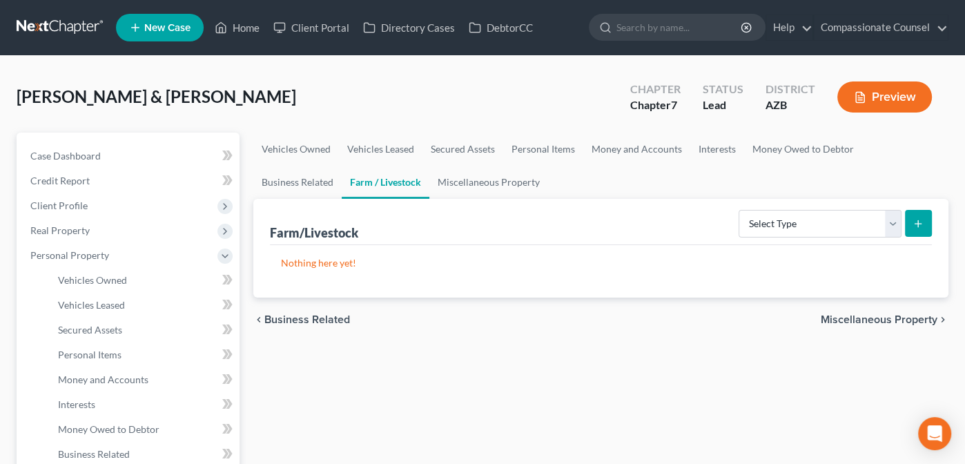
click at [888, 316] on span "Miscellaneous Property" at bounding box center [879, 319] width 117 height 11
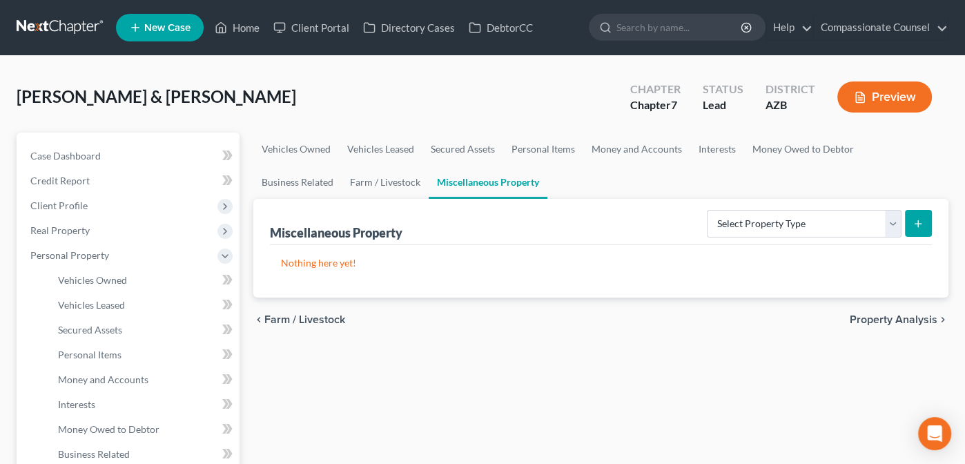
click at [888, 316] on span "Property Analysis" at bounding box center [894, 319] width 88 height 11
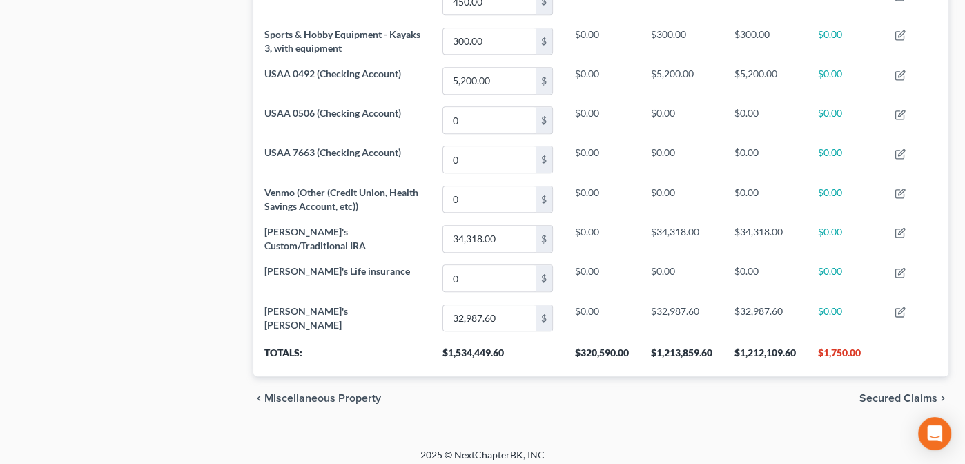
scroll to position [1064, 0]
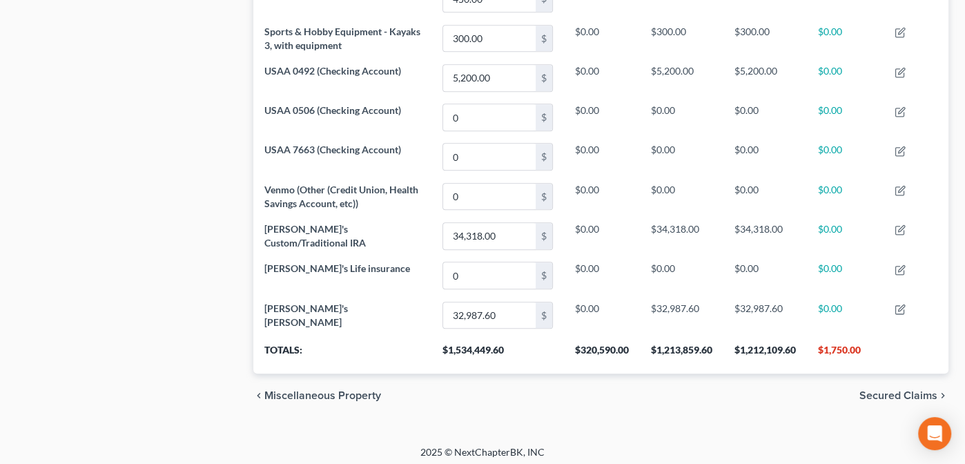
click at [882, 390] on span "Secured Claims" at bounding box center [899, 395] width 78 height 11
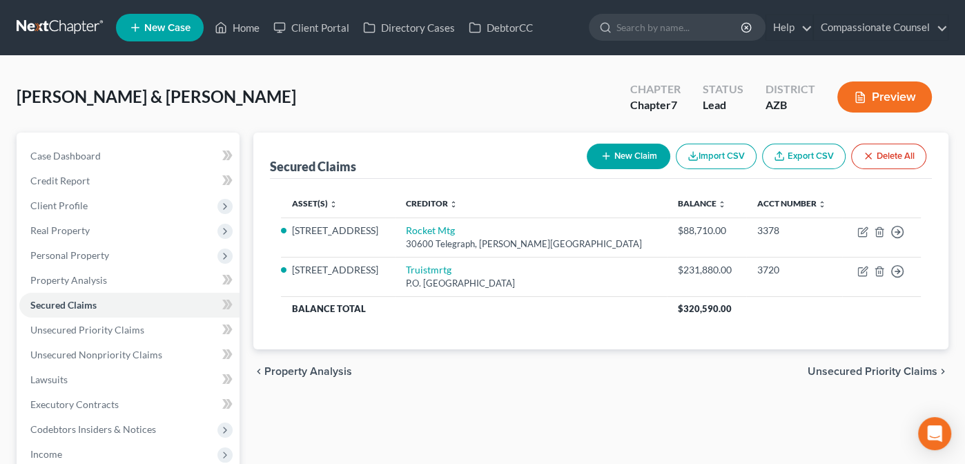
click at [846, 369] on span "Unsecured Priority Claims" at bounding box center [873, 371] width 130 height 11
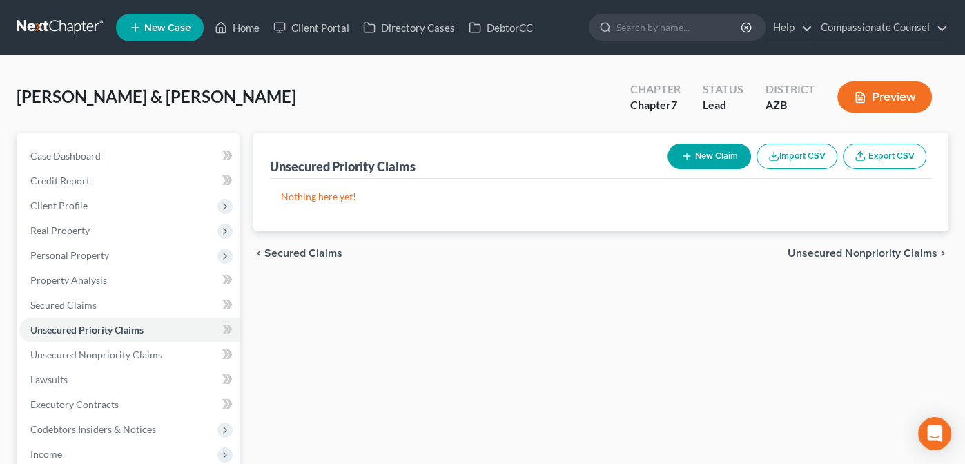
click at [828, 250] on span "Unsecured Nonpriority Claims" at bounding box center [863, 253] width 150 height 11
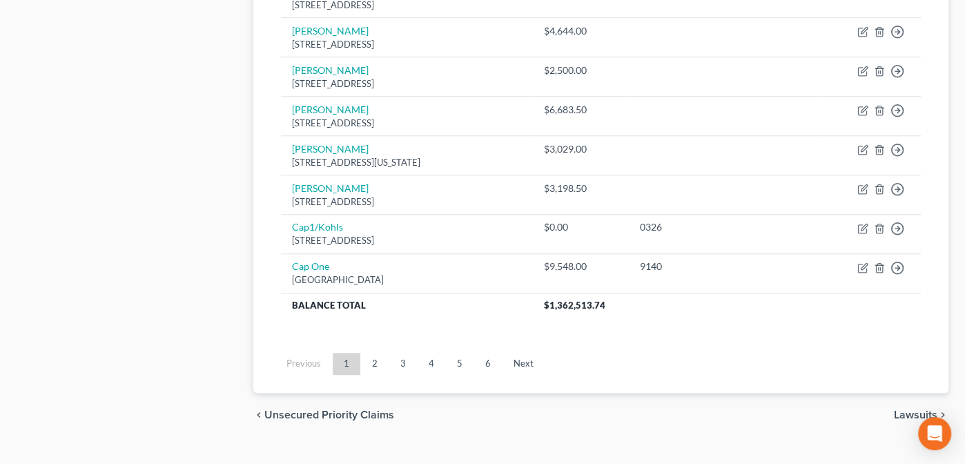
scroll to position [1112, 0]
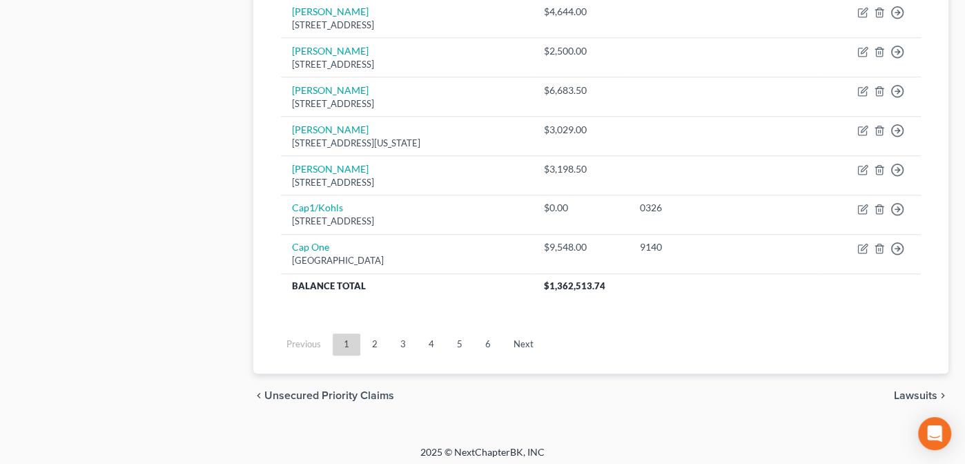
click at [915, 390] on span "Lawsuits" at bounding box center [915, 395] width 43 height 11
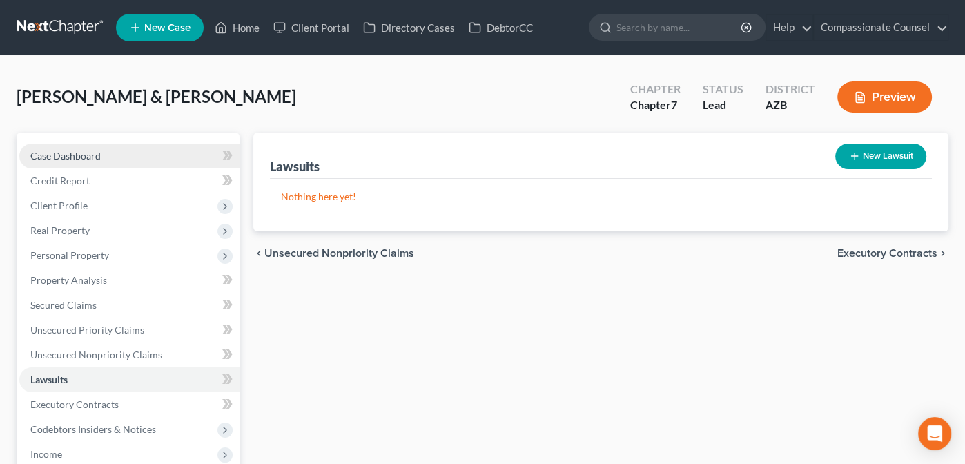
click at [49, 155] on span "Case Dashboard" at bounding box center [65, 156] width 70 height 12
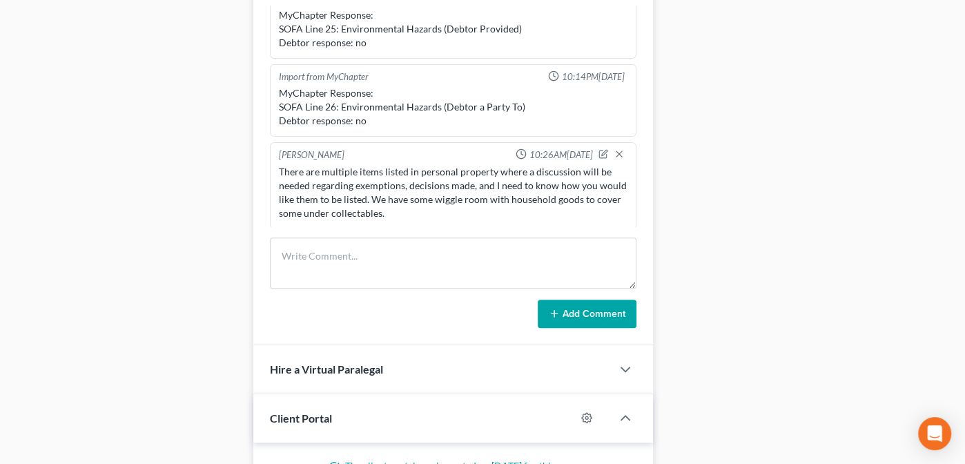
scroll to position [1219, 0]
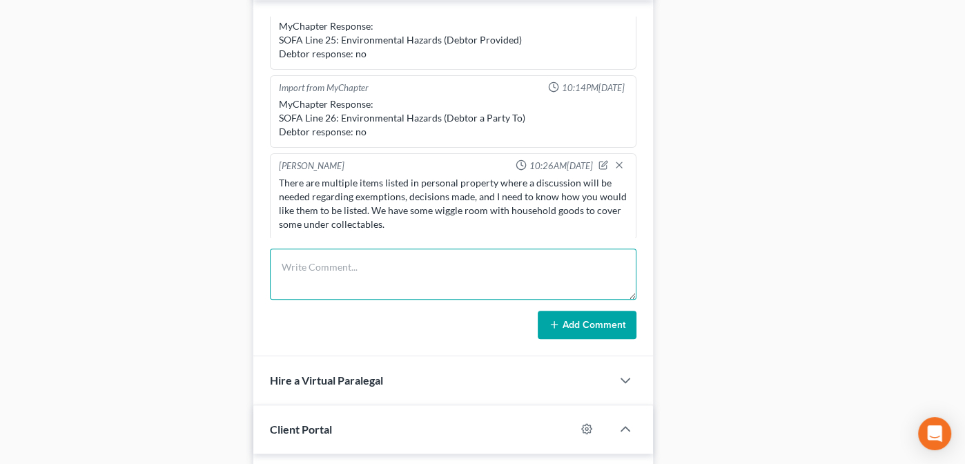
click at [291, 262] on textarea at bounding box center [453, 274] width 367 height 51
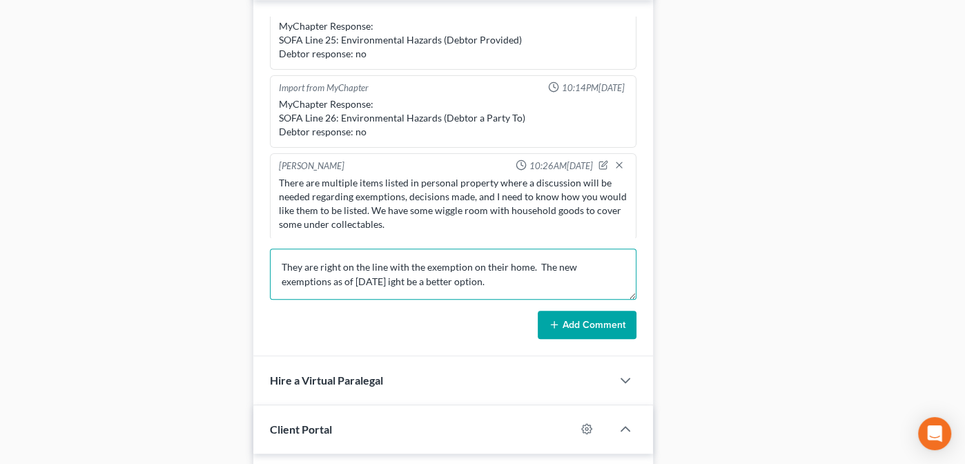
click at [341, 275] on textarea "They are right on the line with the exemption on their home. The new exemptions…" at bounding box center [453, 274] width 367 height 51
drag, startPoint x: 337, startPoint y: 277, endPoint x: 392, endPoint y: 271, distance: 55.6
click at [337, 277] on textarea "They are right on the line with the exemption on their home. The new exemptions…" at bounding box center [453, 274] width 367 height 51
click at [456, 277] on textarea "They are right on the line with the exemption on their home. The new exemptions…" at bounding box center [453, 274] width 367 height 51
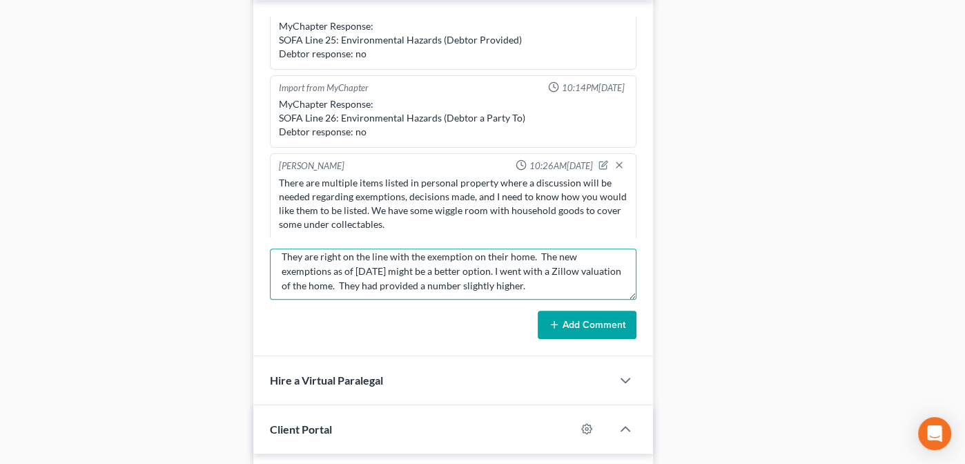
scroll to position [12, 0]
type textarea "They are right on the line with the exemption on their home. The new exemptions…"
click at [406, 217] on div "There are multiple items listed in personal property where a discussion will be…" at bounding box center [453, 203] width 349 height 55
click at [407, 217] on div "There are multiple items listed in personal property where a discussion will be…" at bounding box center [453, 203] width 349 height 55
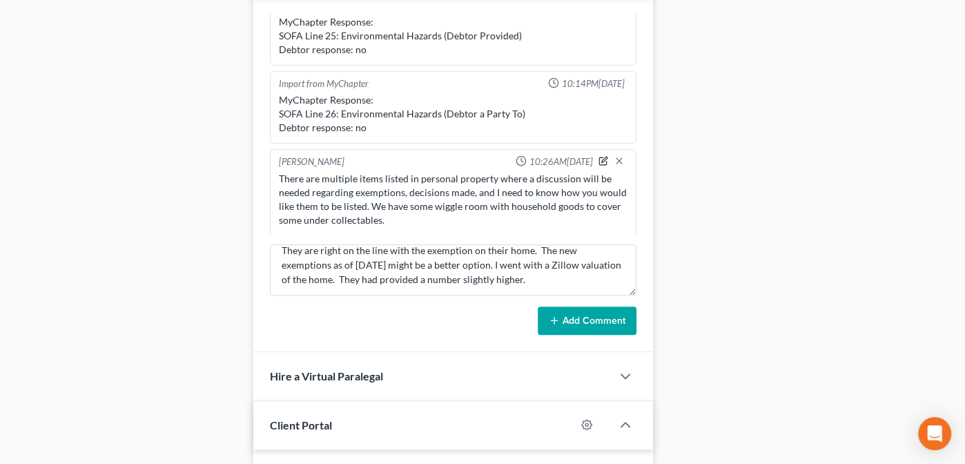
scroll to position [1226, 0]
click at [589, 323] on button "Add Comment" at bounding box center [587, 318] width 99 height 29
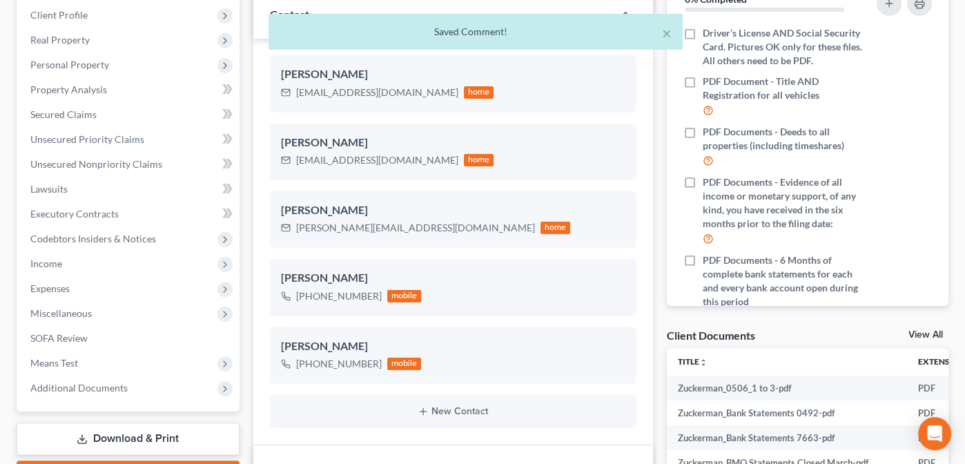
scroll to position [182, 0]
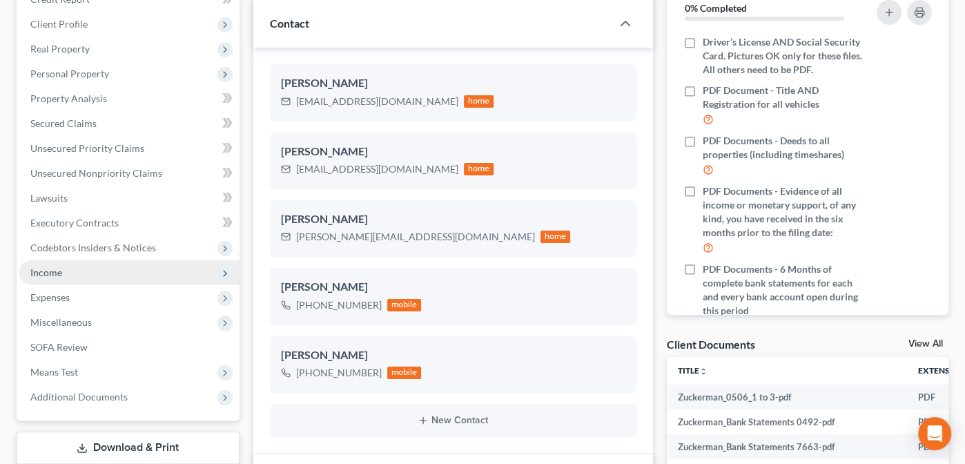
click at [48, 267] on span "Income" at bounding box center [46, 273] width 32 height 12
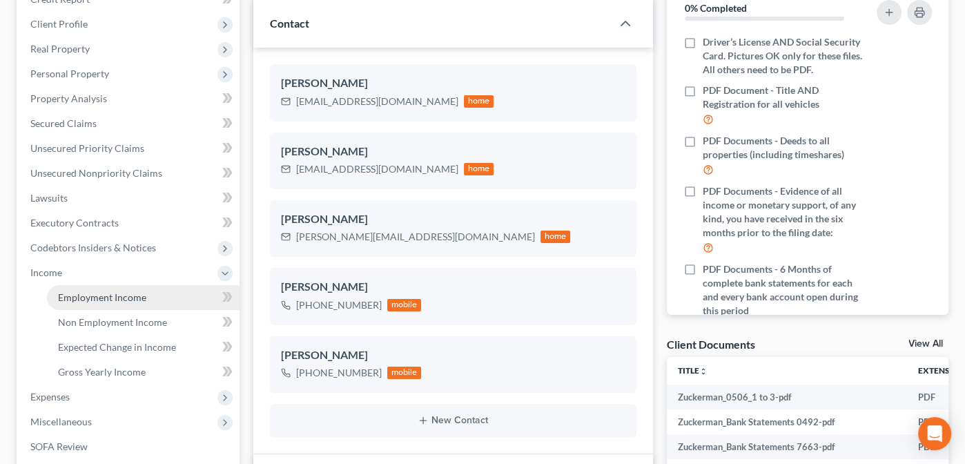
click at [104, 294] on span "Employment Income" at bounding box center [102, 297] width 88 height 12
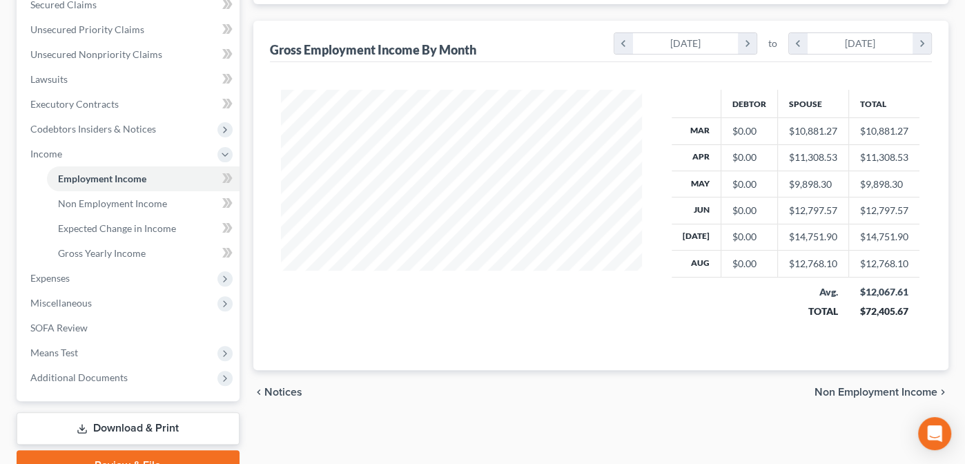
scroll to position [302, 0]
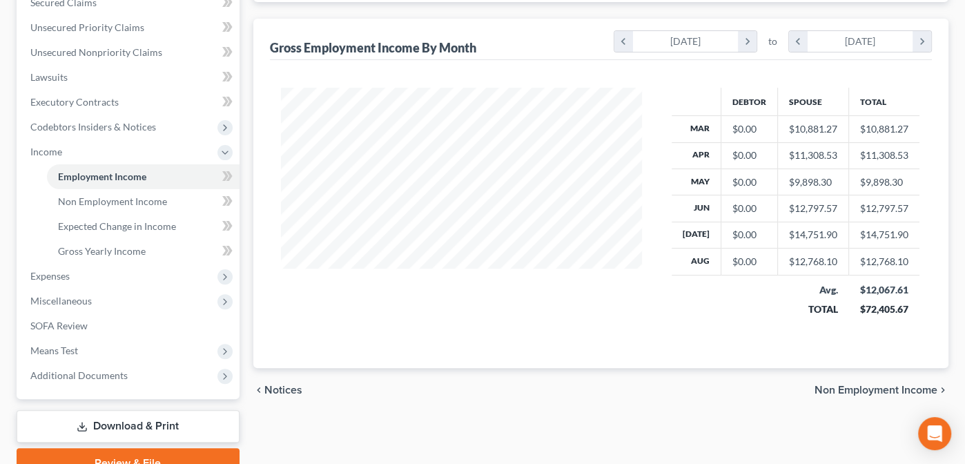
click at [852, 386] on span "Non Employment Income" at bounding box center [876, 390] width 123 height 11
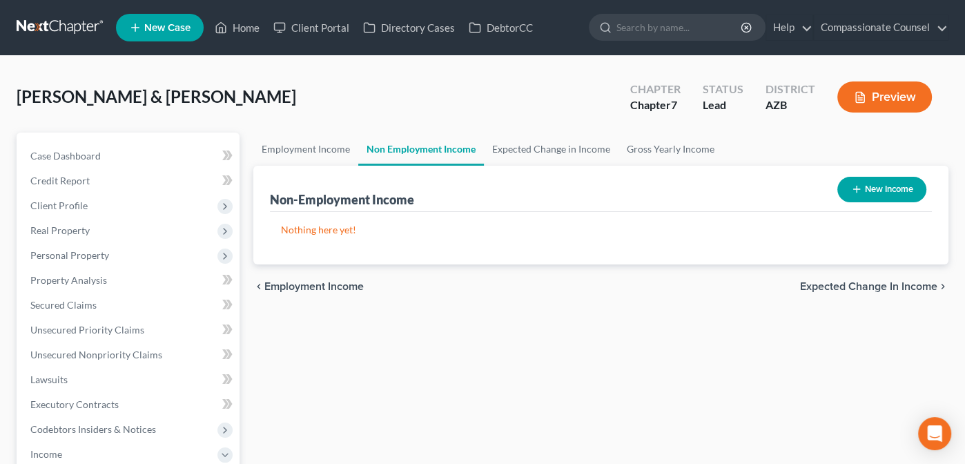
click at [837, 282] on span "Expected Change in Income" at bounding box center [868, 286] width 137 height 11
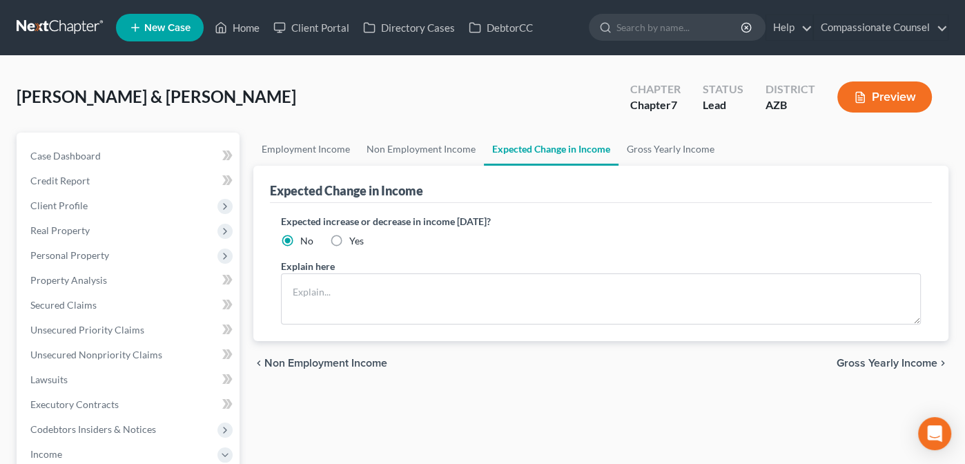
click at [850, 360] on span "Gross Yearly Income" at bounding box center [887, 363] width 101 height 11
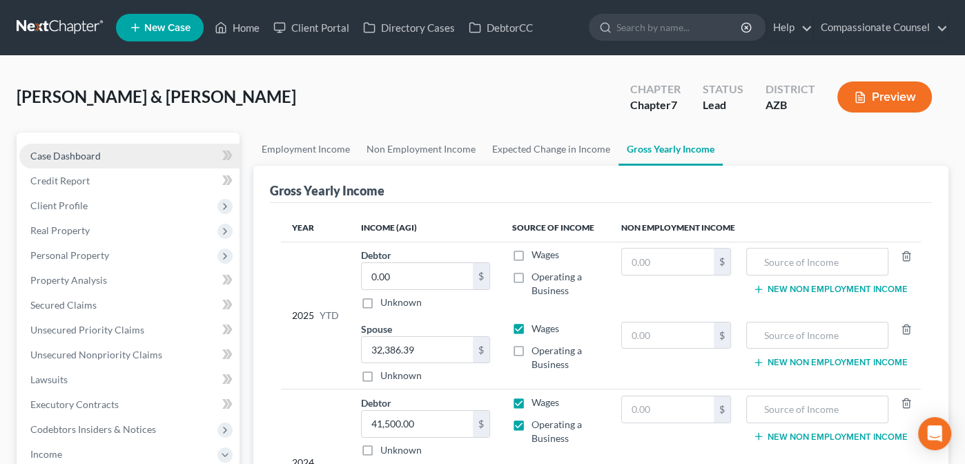
click at [52, 153] on span "Case Dashboard" at bounding box center [65, 156] width 70 height 12
select select "10"
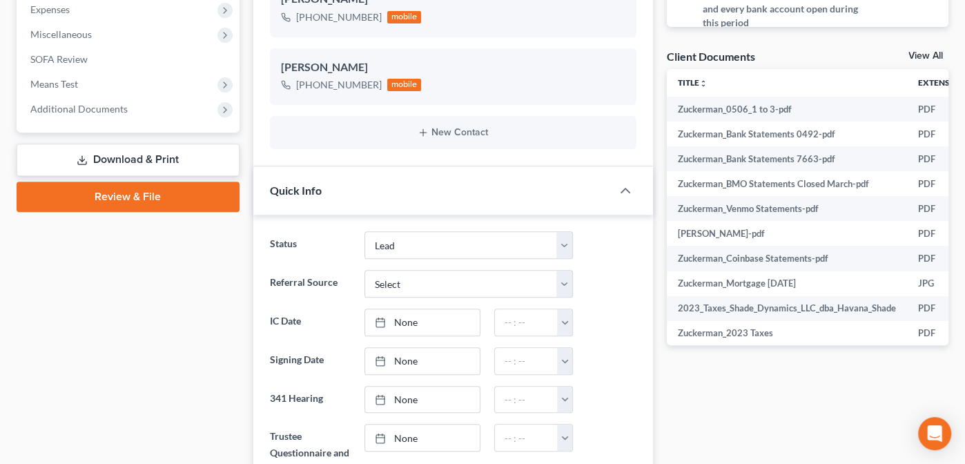
scroll to position [467, 0]
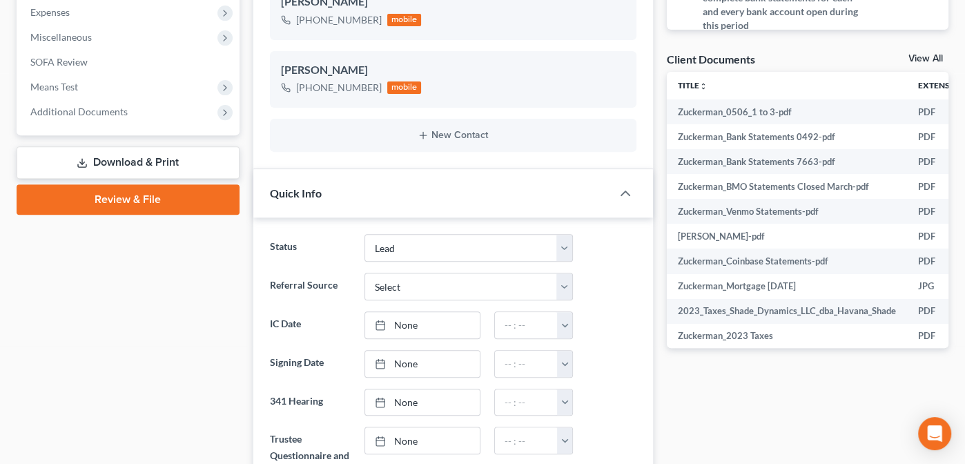
click at [920, 55] on link "View All" at bounding box center [926, 59] width 35 height 10
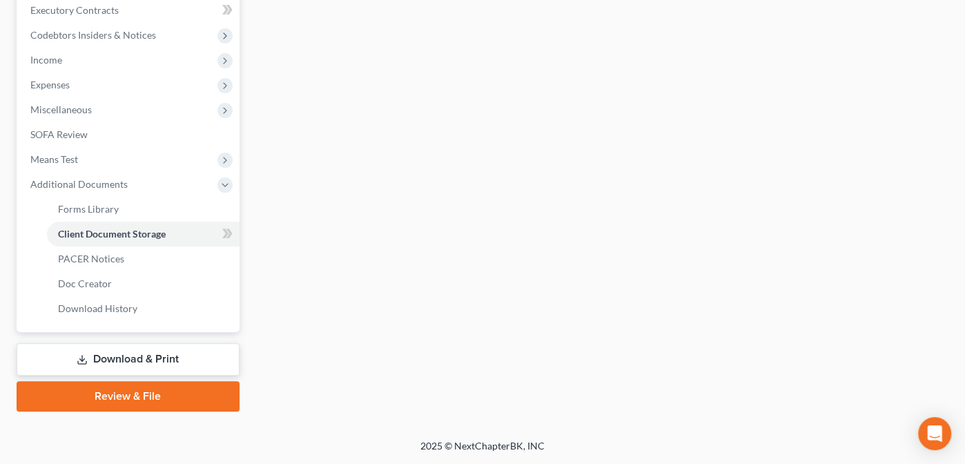
scroll to position [242, 0]
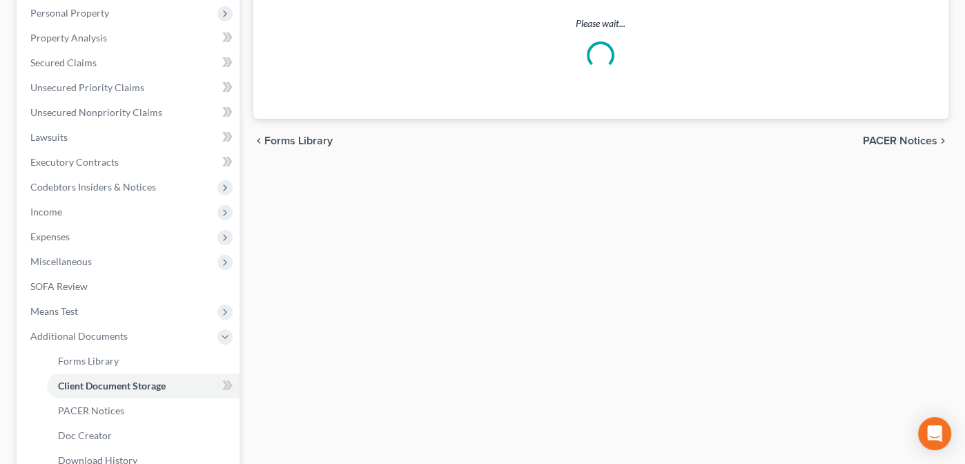
select select "14"
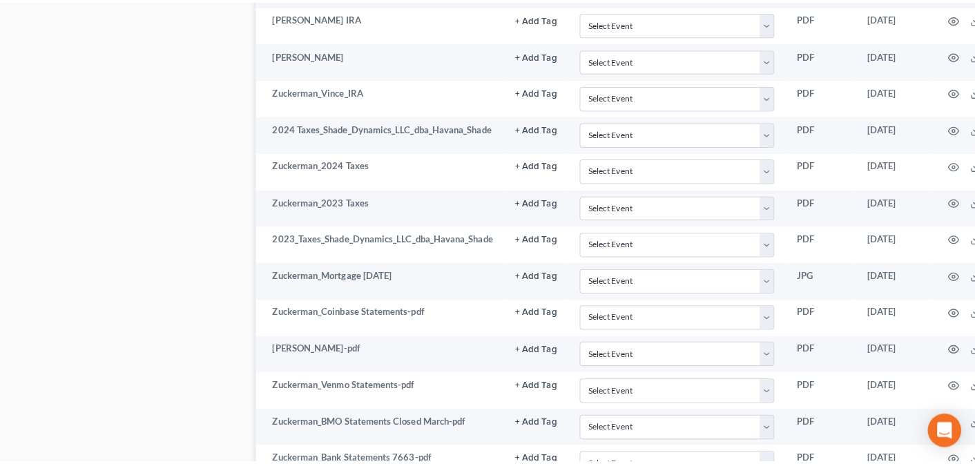
scroll to position [1484, 0]
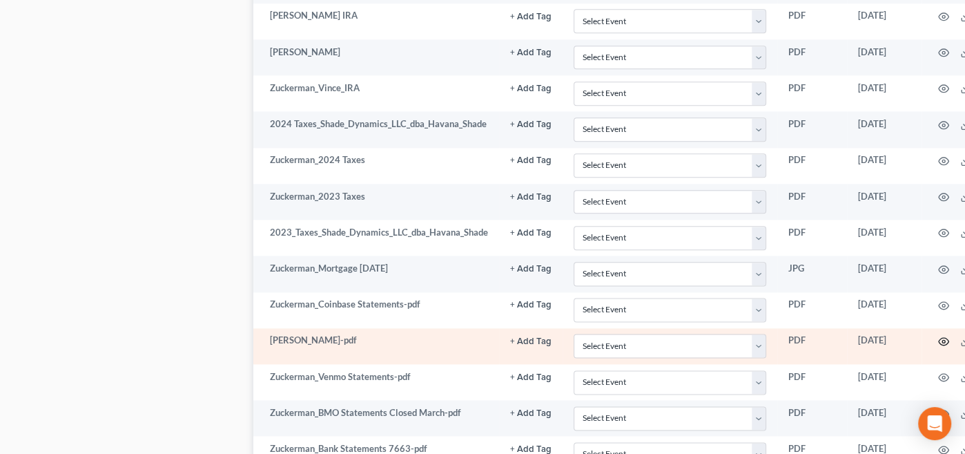
click at [941, 338] on icon "button" at bounding box center [944, 342] width 10 height 8
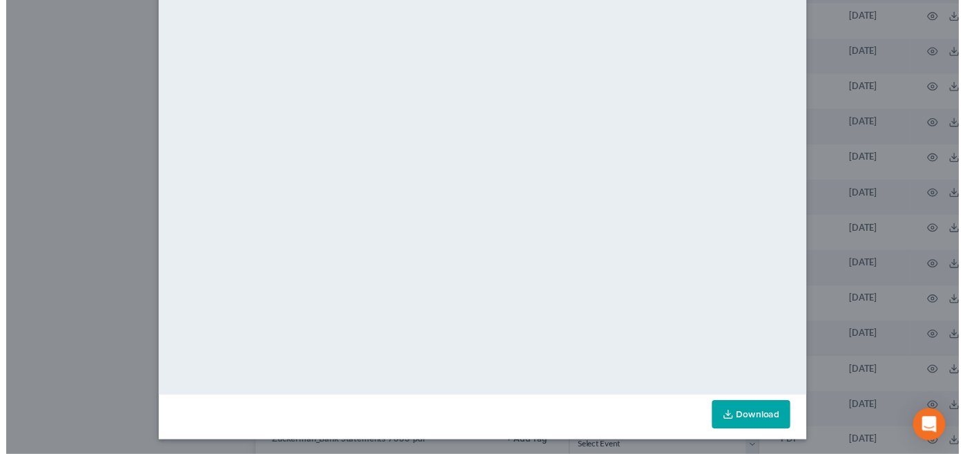
scroll to position [0, 0]
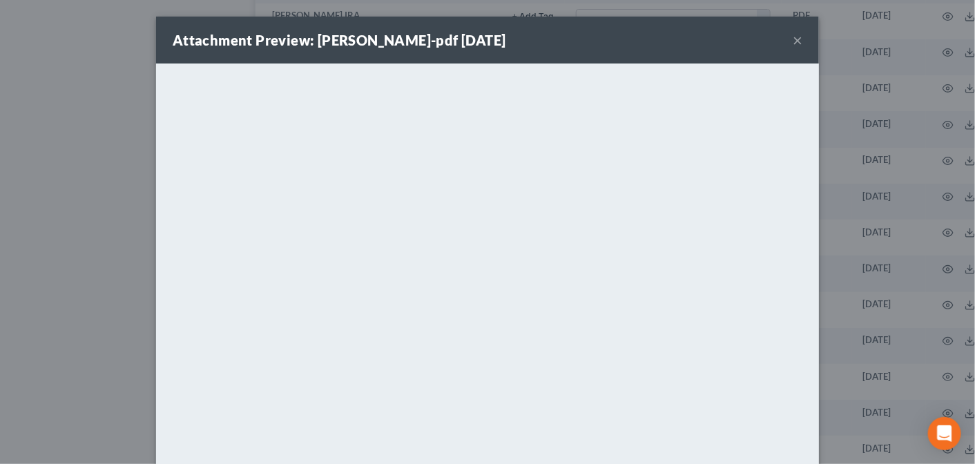
click at [793, 37] on button "×" at bounding box center [798, 40] width 10 height 17
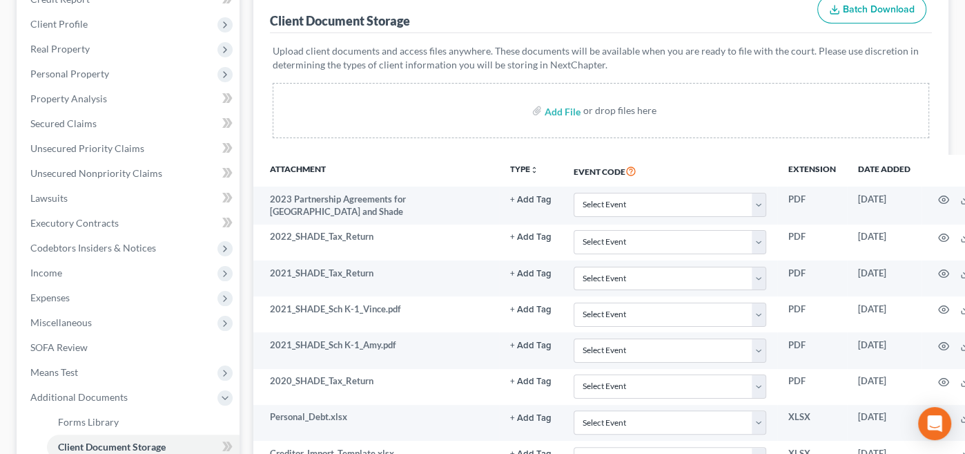
scroll to position [184, 0]
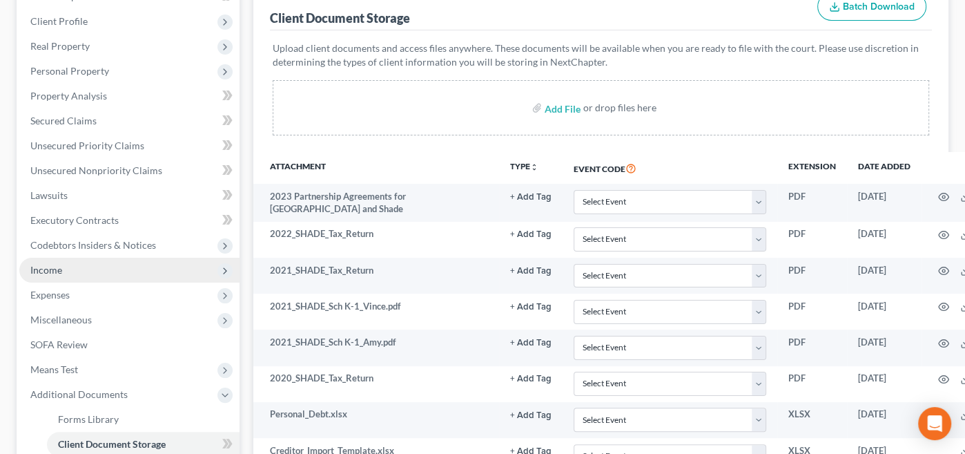
click at [45, 266] on span "Income" at bounding box center [46, 270] width 32 height 12
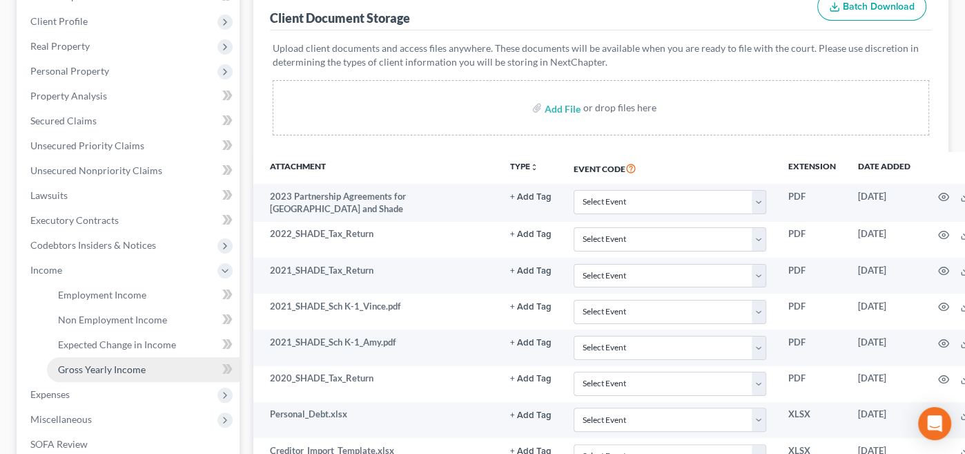
click at [93, 368] on span "Gross Yearly Income" at bounding box center [102, 369] width 88 height 12
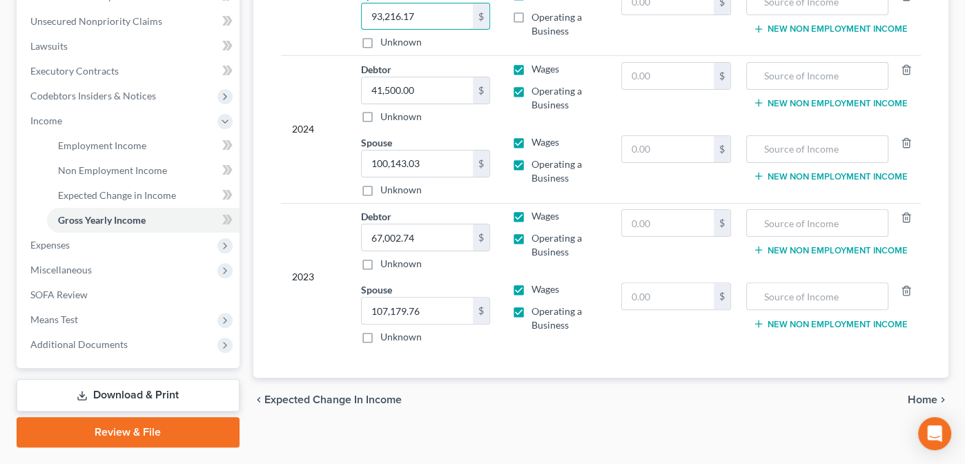
scroll to position [335, 0]
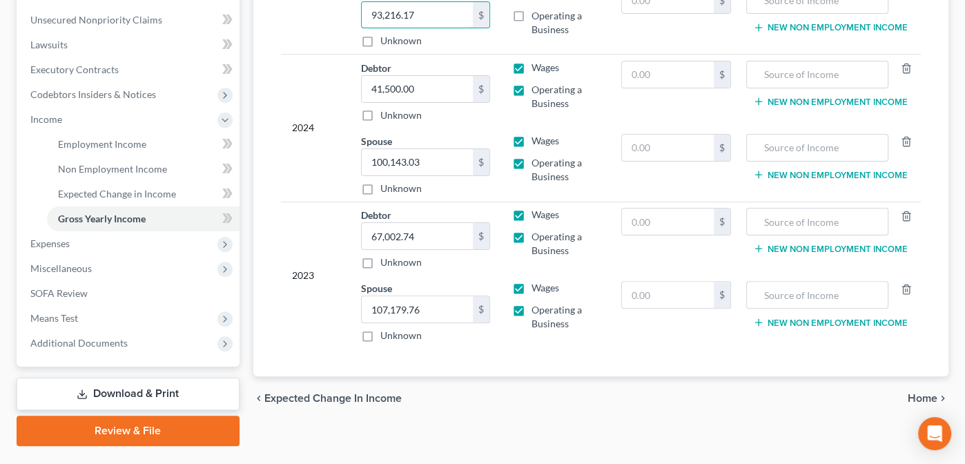
type input "93,216.17"
click at [922, 394] on span "Home" at bounding box center [923, 398] width 30 height 11
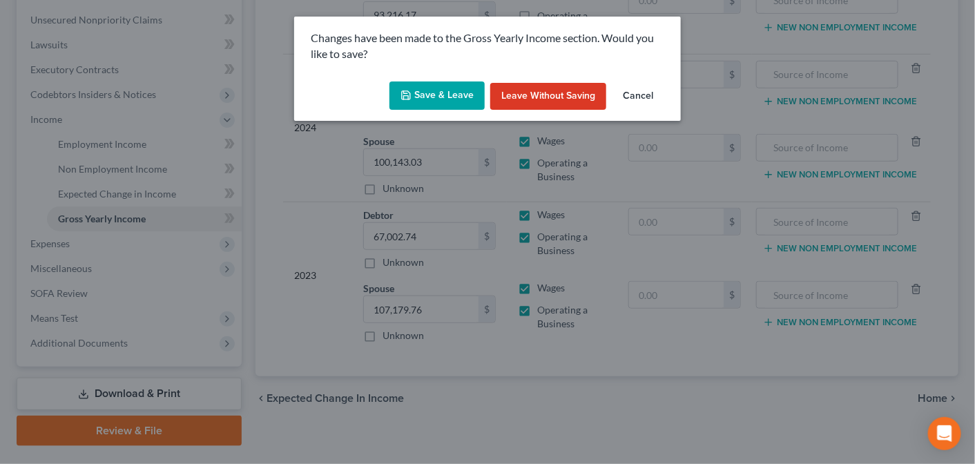
click at [451, 93] on button "Save & Leave" at bounding box center [436, 95] width 95 height 29
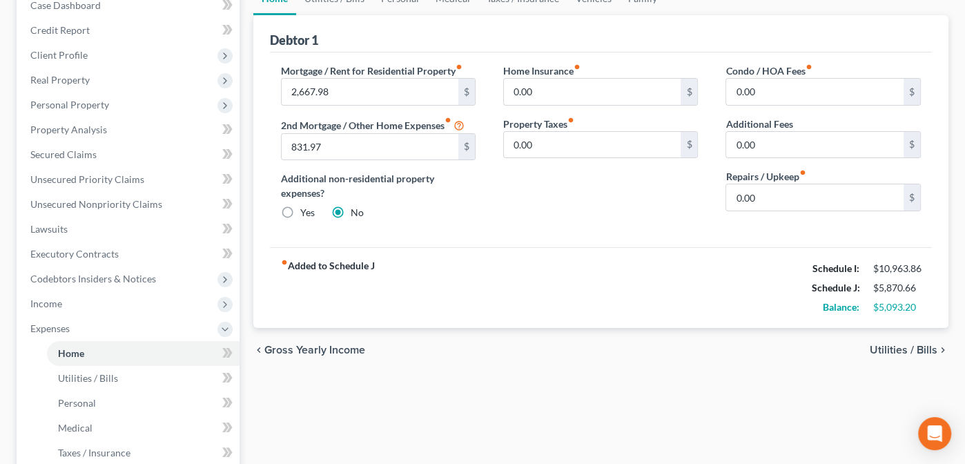
scroll to position [155, 0]
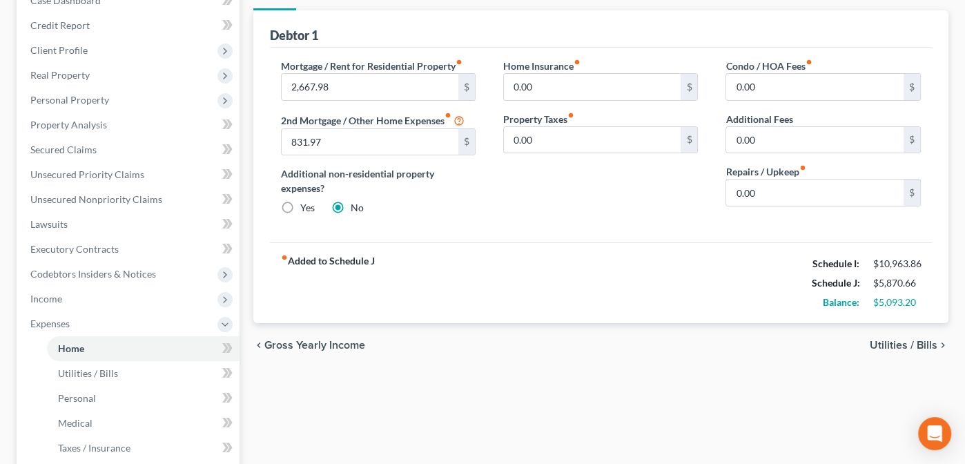
click at [894, 343] on span "Utilities / Bills" at bounding box center [904, 345] width 68 height 11
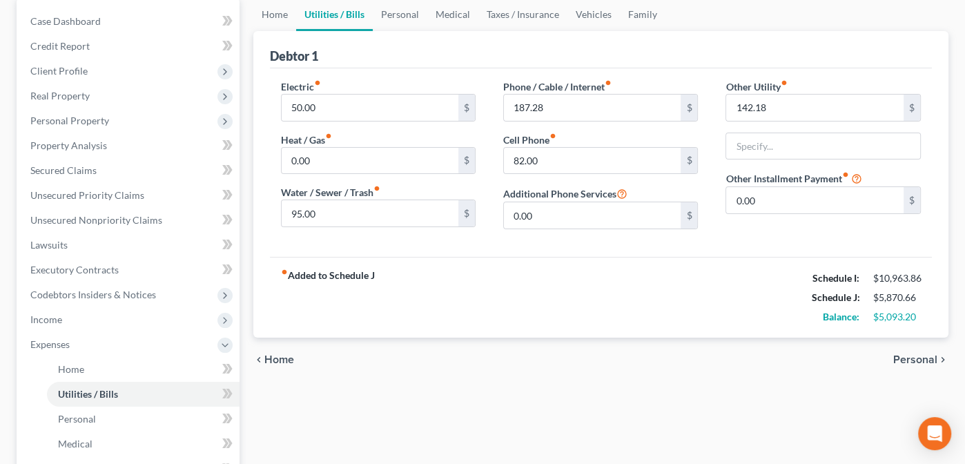
scroll to position [137, 0]
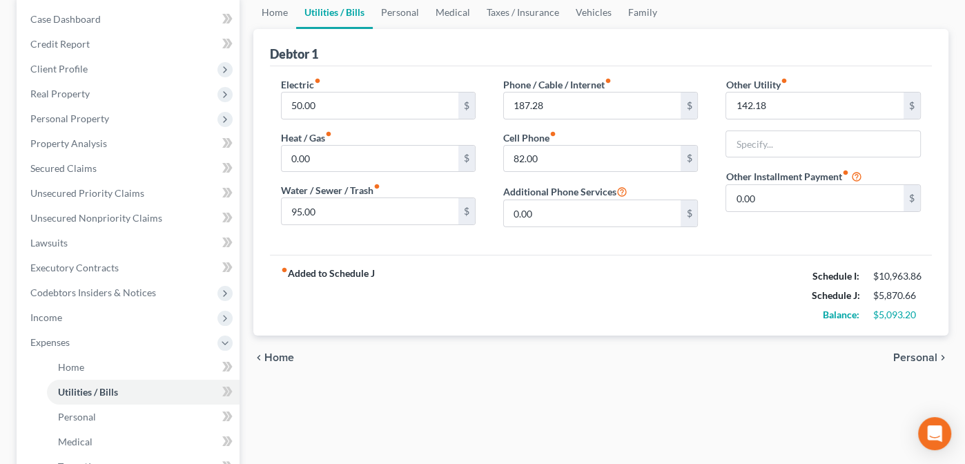
click at [913, 355] on span "Personal" at bounding box center [915, 357] width 44 height 11
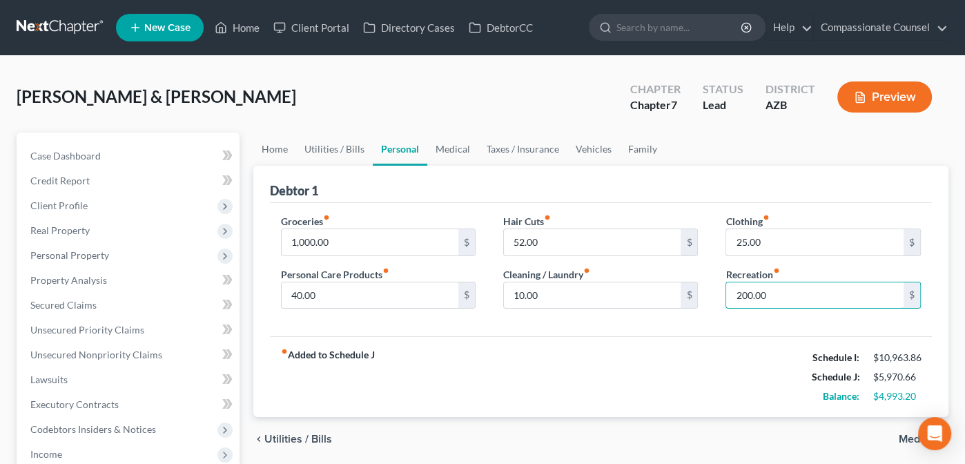
type input "200.00"
click at [736, 350] on div "fiber_manual_record Added to Schedule J Schedule I: $10,963.86 Schedule J: $5,9…" at bounding box center [601, 376] width 663 height 81
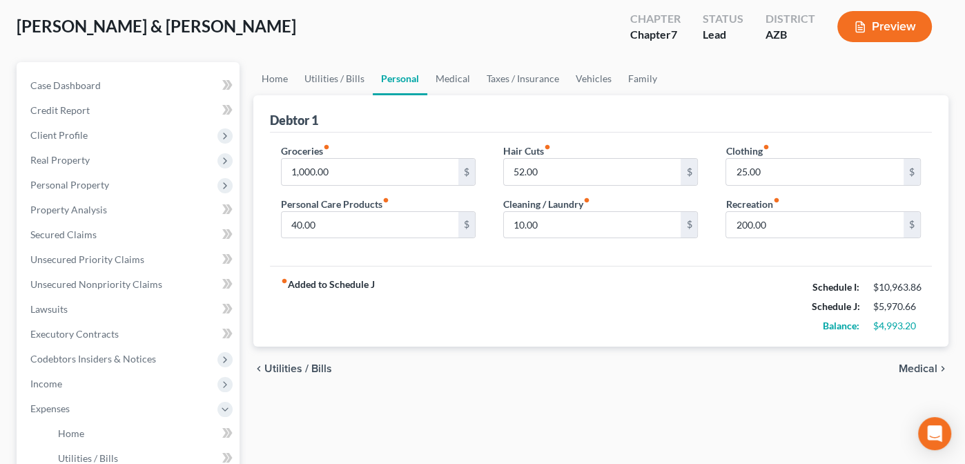
scroll to position [72, 0]
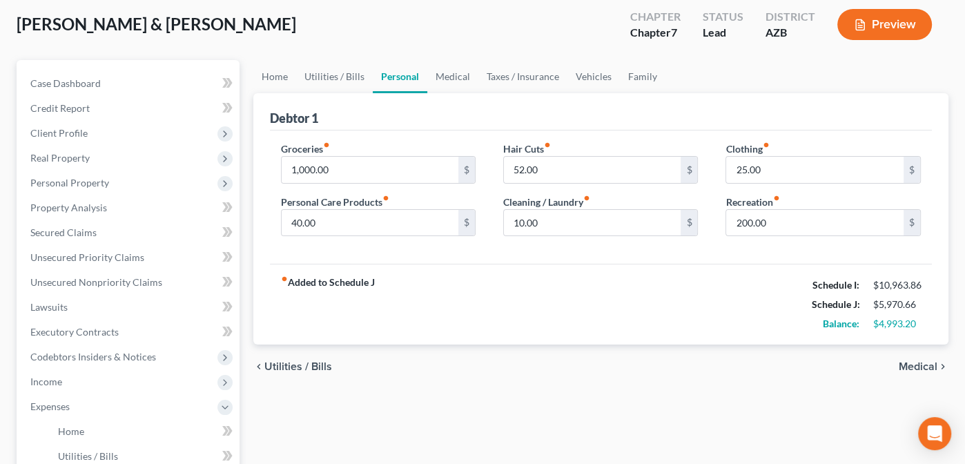
click at [922, 362] on span "Medical" at bounding box center [918, 366] width 39 height 11
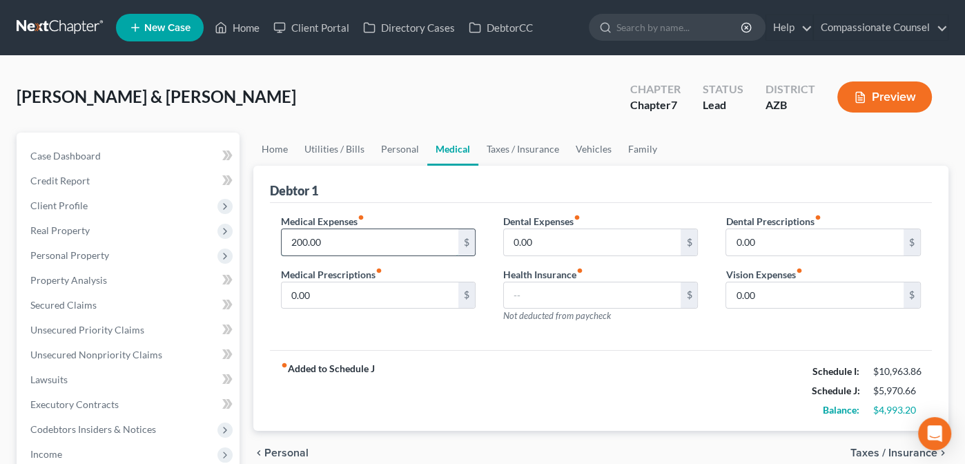
click at [323, 239] on input "200.00" at bounding box center [370, 242] width 177 height 26
type input "250.00"
click at [717, 366] on div "fiber_manual_record Added to Schedule J Schedule I: $10,963.86 Schedule J: $6,0…" at bounding box center [601, 390] width 663 height 81
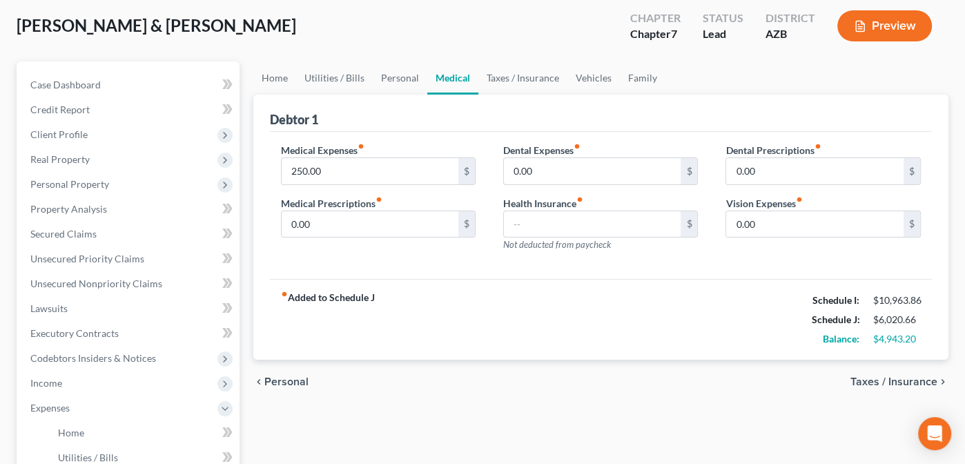
scroll to position [77, 0]
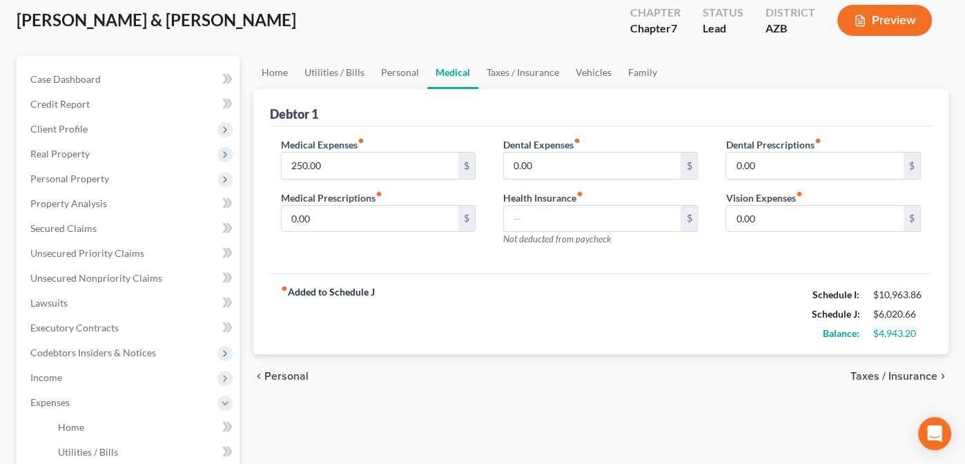
click at [873, 371] on span "Taxes / Insurance" at bounding box center [894, 376] width 87 height 11
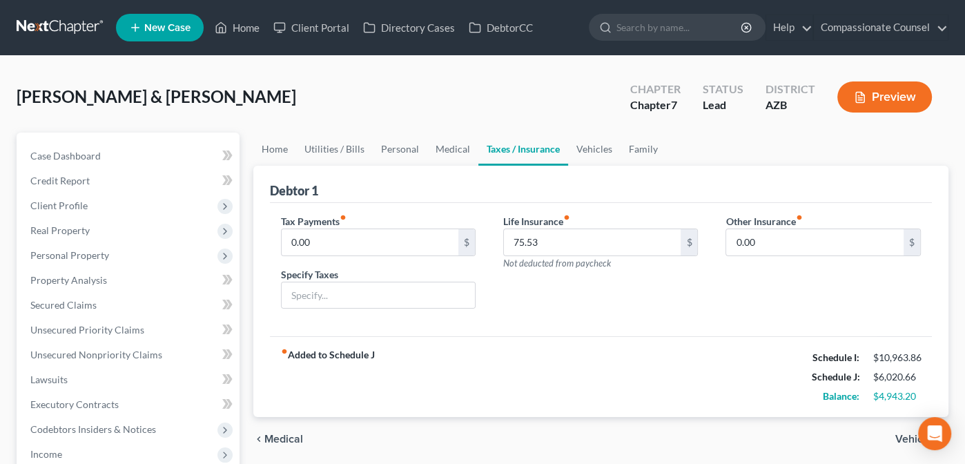
click at [907, 436] on span "Vehicles" at bounding box center [916, 439] width 42 height 11
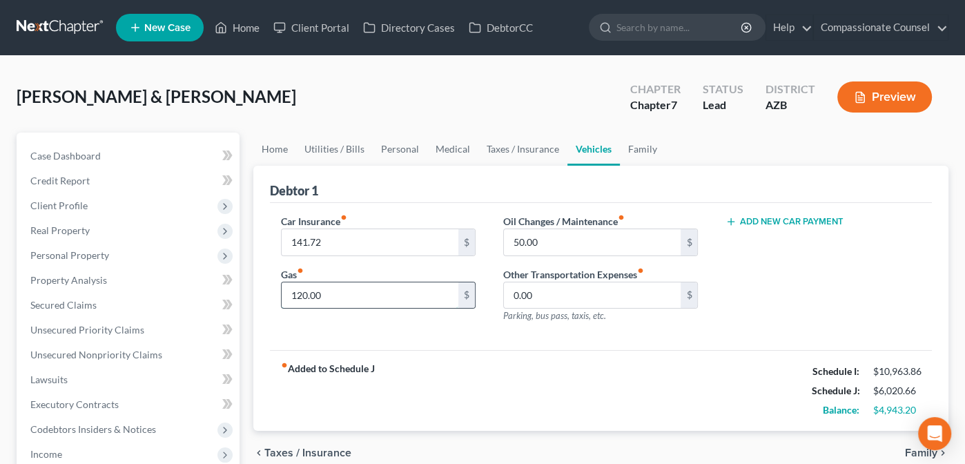
click at [326, 295] on input "120.00" at bounding box center [370, 295] width 177 height 26
type input "150.00"
click at [496, 345] on div "Car Insurance fiber_manual_record 141.72 $ Gas fiber_manual_record 150.00 $ Oil…" at bounding box center [601, 277] width 663 height 148
click at [543, 245] on input "50.00" at bounding box center [592, 242] width 177 height 26
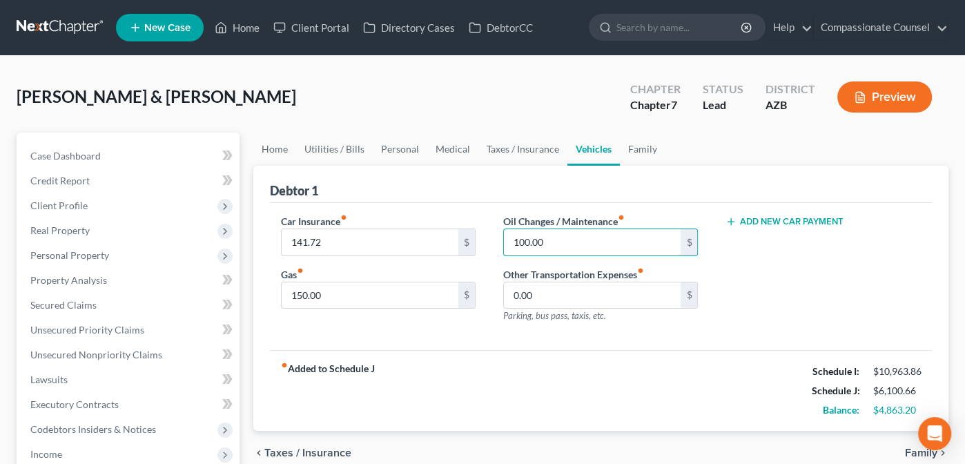
type input "100.00"
click at [588, 365] on div "fiber_manual_record Added to Schedule J Schedule I: $10,963.86 Schedule J: $6,1…" at bounding box center [601, 390] width 663 height 81
click at [914, 448] on span "Family" at bounding box center [921, 452] width 32 height 11
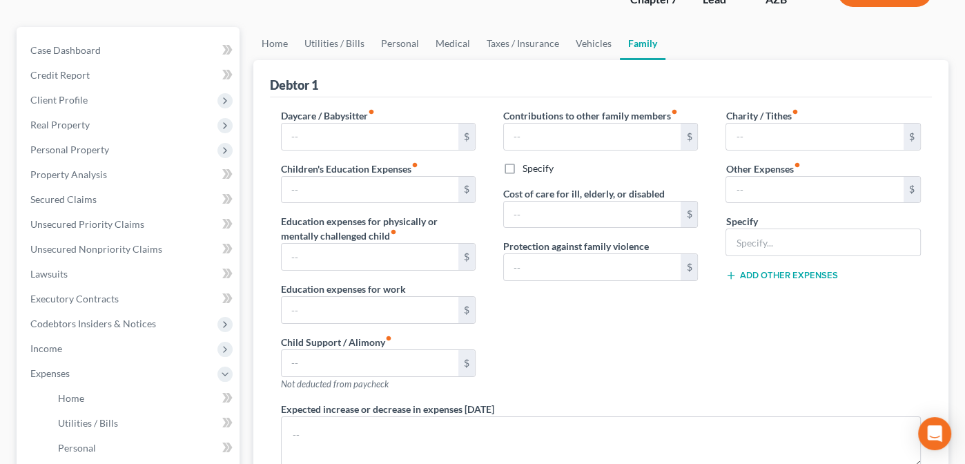
scroll to position [107, 0]
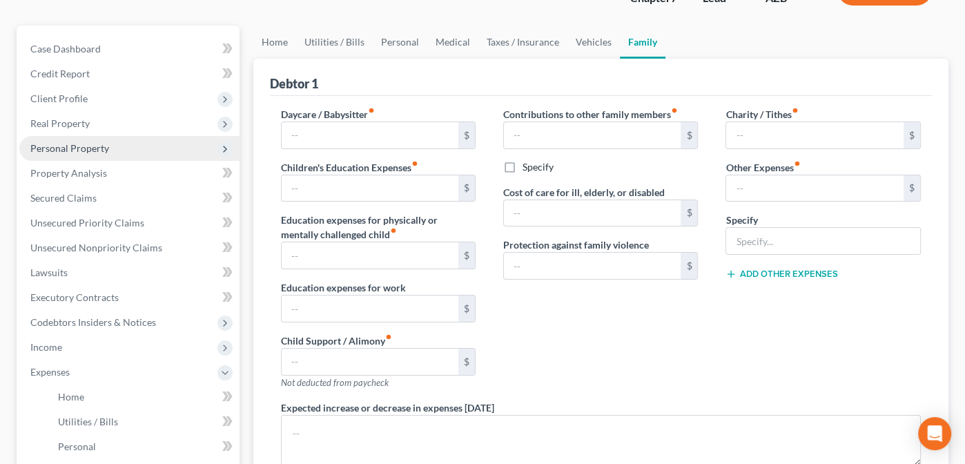
click at [49, 148] on span "Personal Property" at bounding box center [69, 148] width 79 height 12
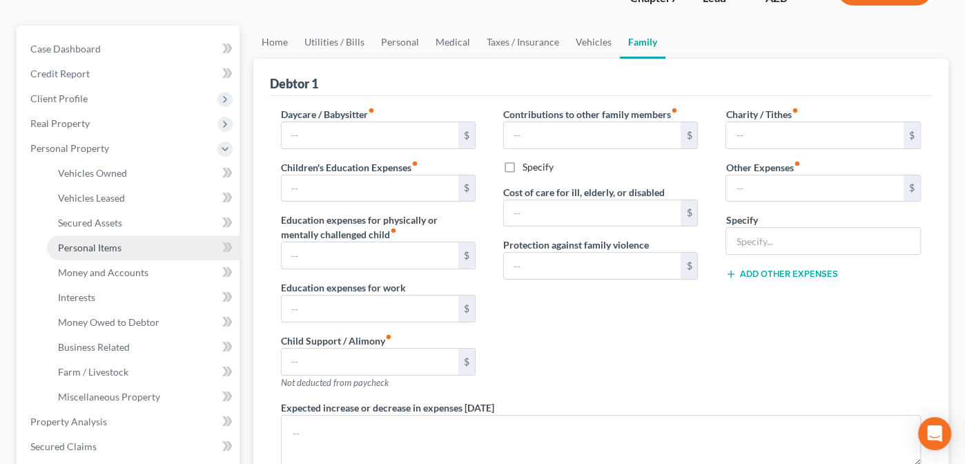
click at [97, 245] on span "Personal Items" at bounding box center [90, 248] width 64 height 12
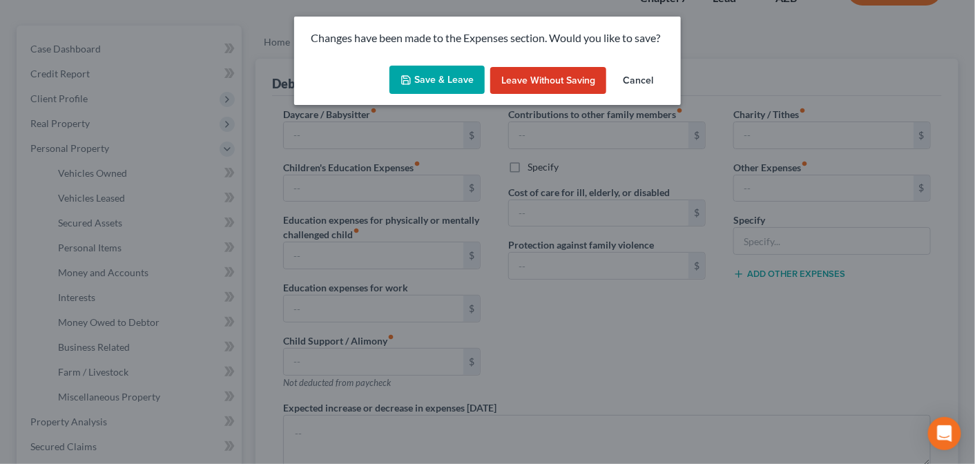
click at [436, 75] on button "Save & Leave" at bounding box center [436, 80] width 95 height 29
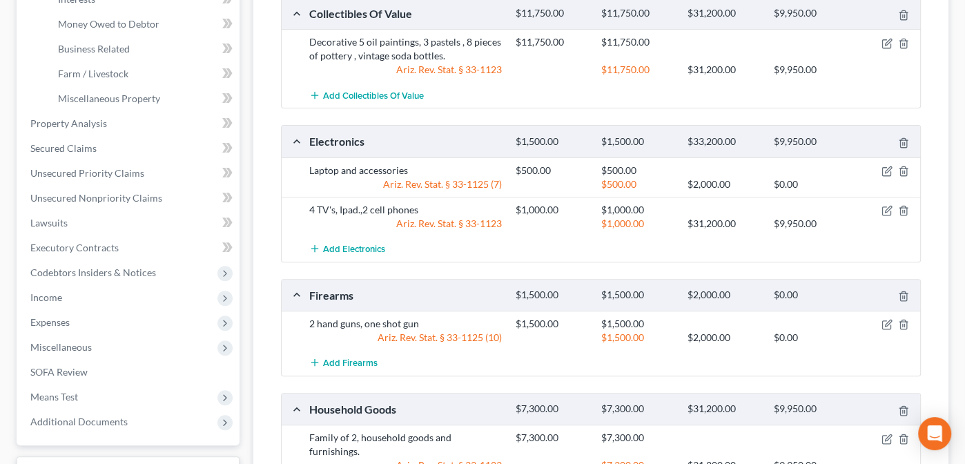
scroll to position [433, 0]
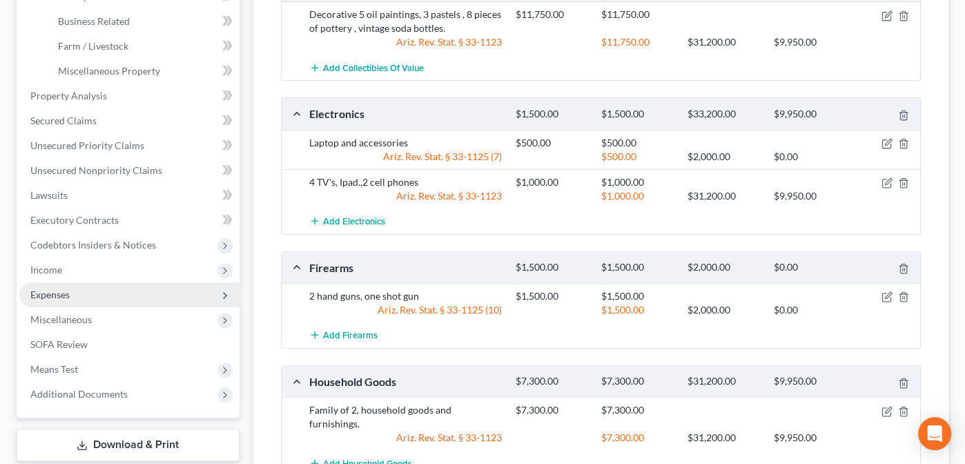
click at [50, 291] on span "Expenses" at bounding box center [49, 295] width 39 height 12
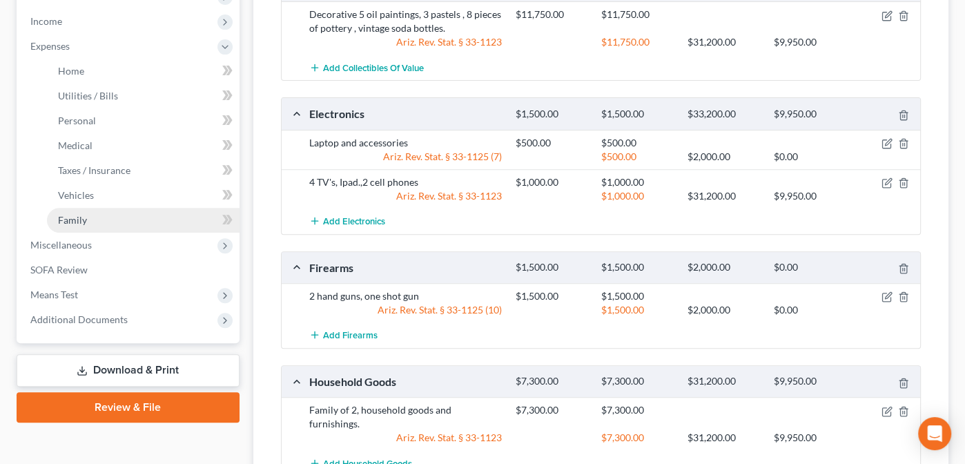
click at [72, 222] on span "Family" at bounding box center [72, 220] width 29 height 12
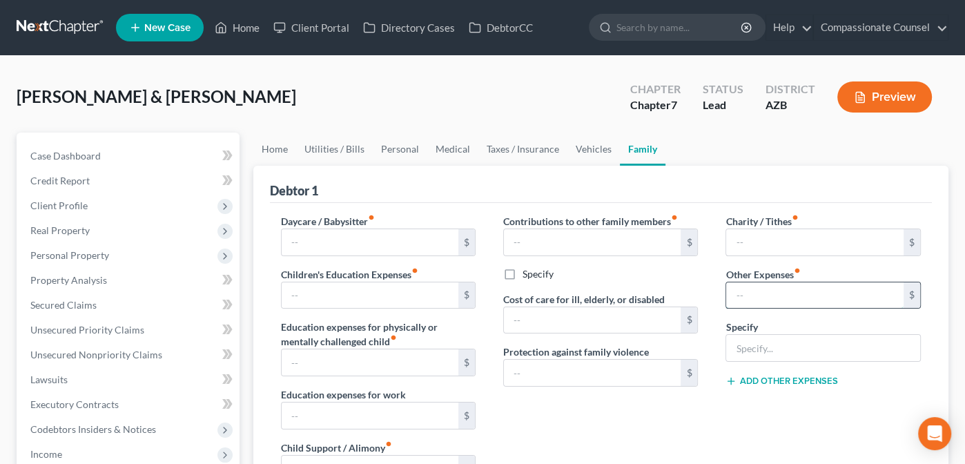
click at [737, 289] on input "text" at bounding box center [814, 295] width 177 height 26
type input "0"
type input "200.00"
click at [739, 345] on input "text" at bounding box center [822, 348] width 193 height 26
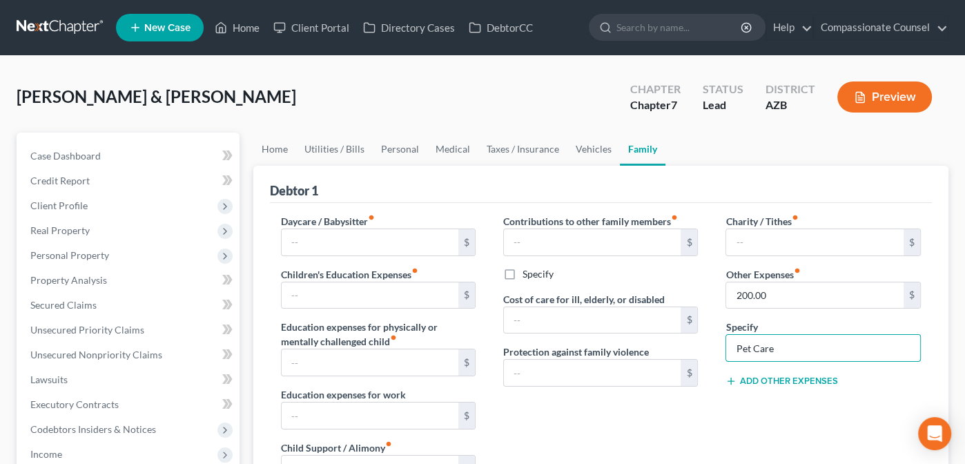
type input "Pet Care"
click at [737, 423] on div "Charity / Tithes fiber_manual_record $ Other Expenses fiber_manual_record 200.0…" at bounding box center [823, 360] width 222 height 293
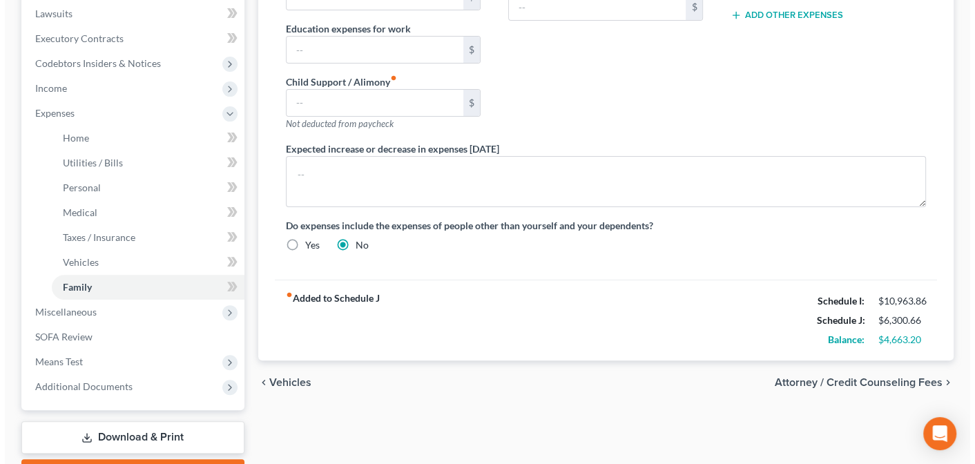
scroll to position [368, 0]
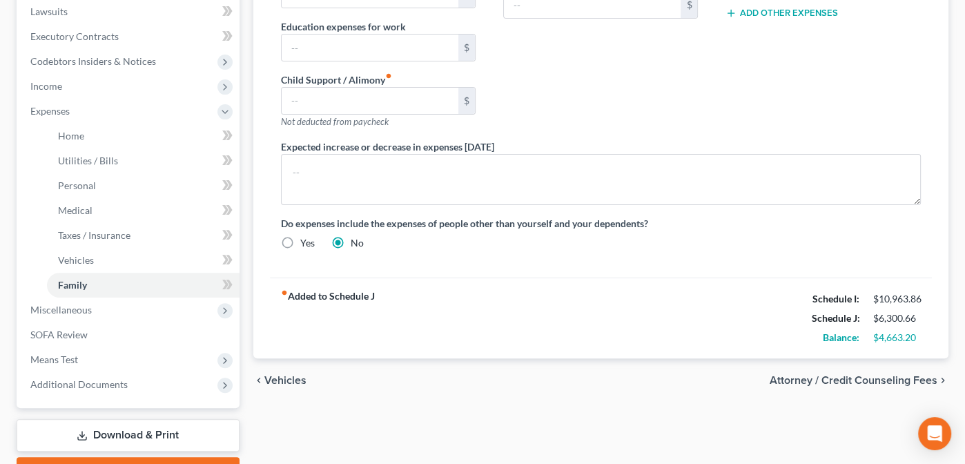
click at [854, 378] on span "Attorney / Credit Counseling Fees" at bounding box center [854, 380] width 168 height 11
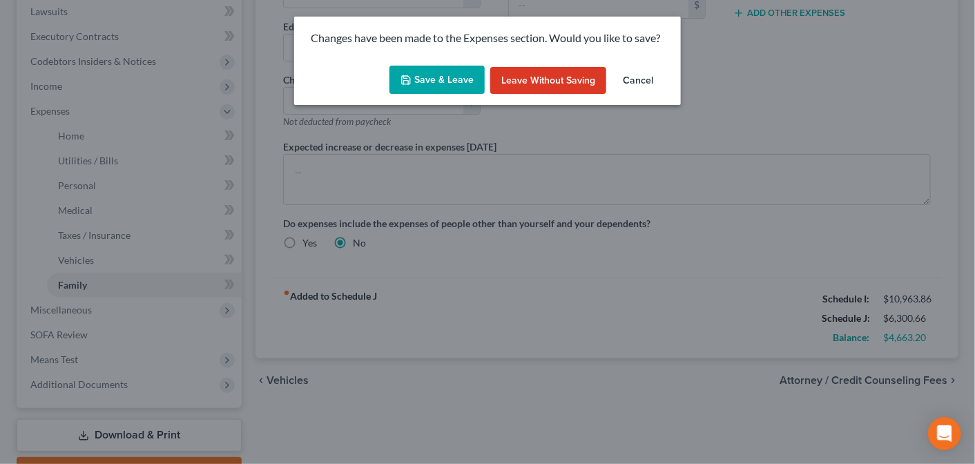
click at [434, 83] on button "Save & Leave" at bounding box center [436, 80] width 95 height 29
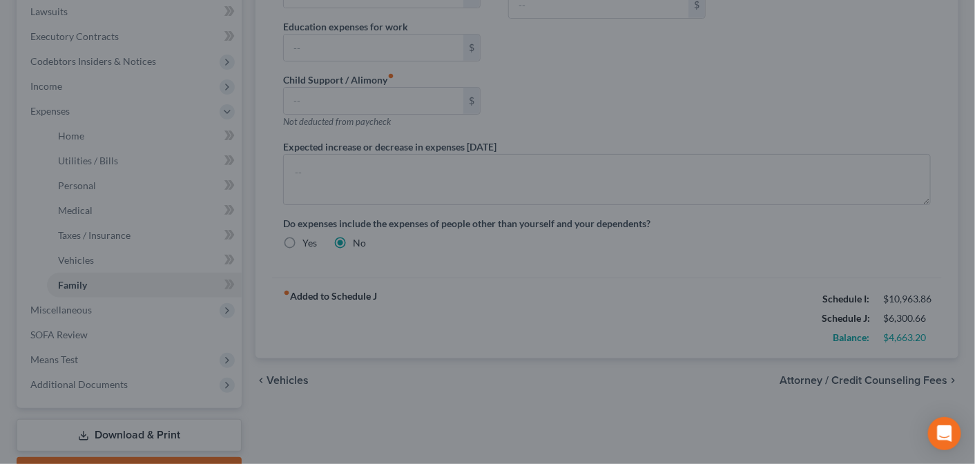
select select "0"
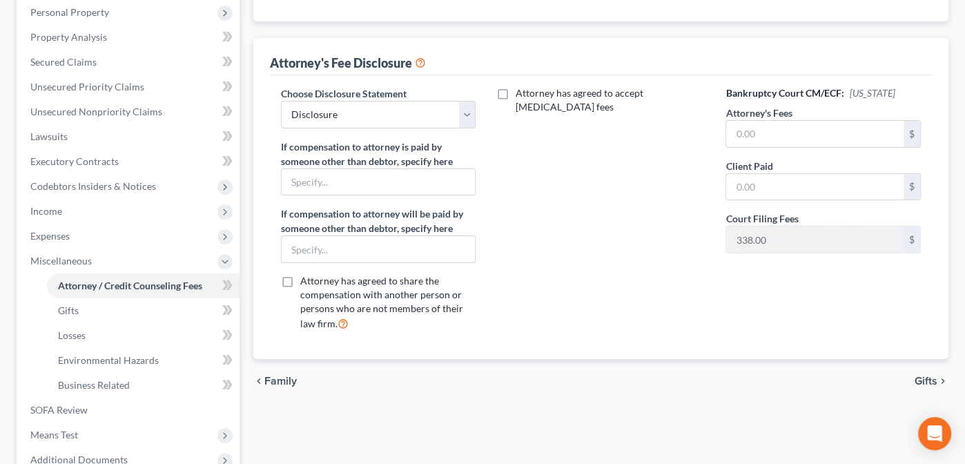
scroll to position [249, 0]
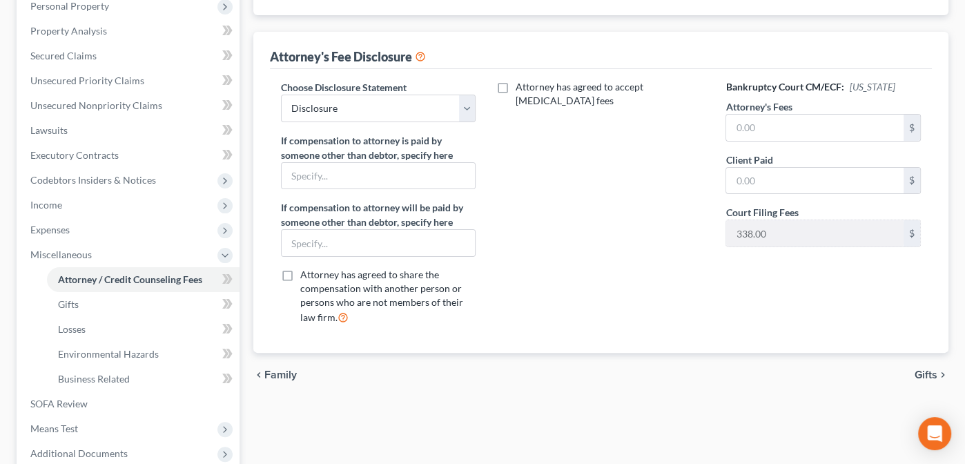
click at [927, 370] on span "Gifts" at bounding box center [926, 374] width 23 height 11
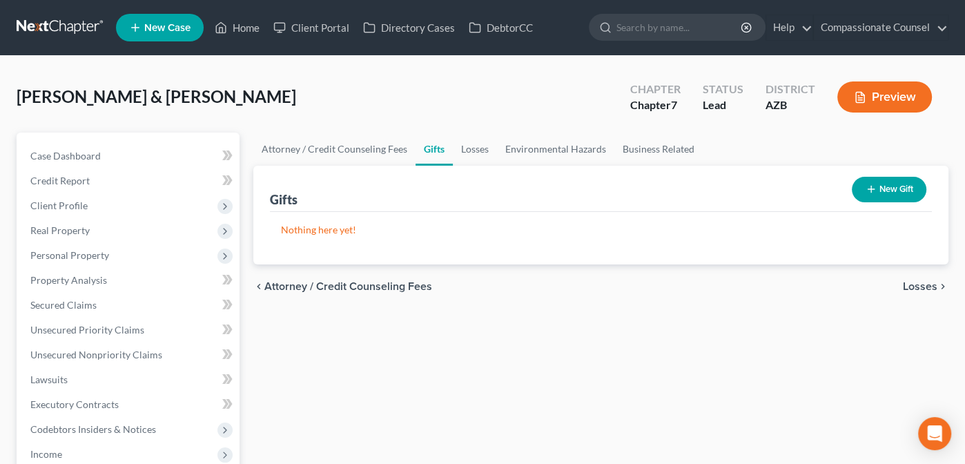
click at [917, 284] on span "Losses" at bounding box center [920, 286] width 35 height 11
click at [917, 284] on span "Environmental Hazards" at bounding box center [880, 286] width 116 height 11
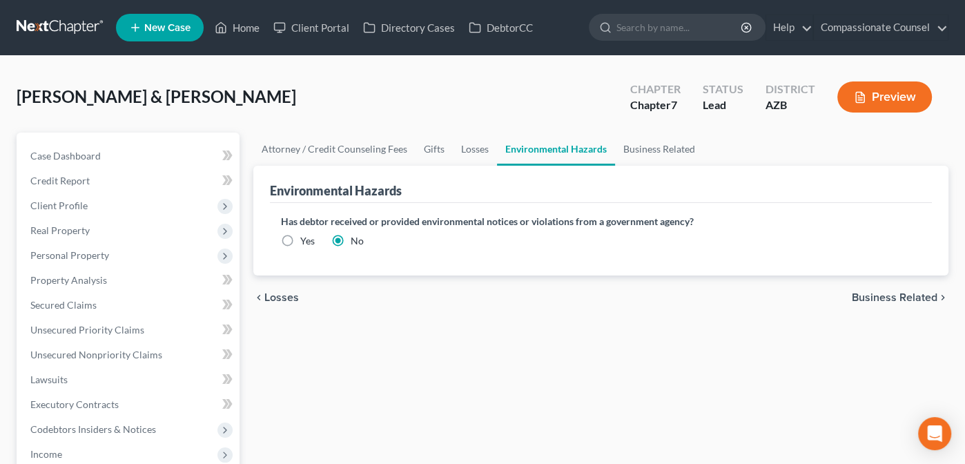
click at [904, 293] on span "Business Related" at bounding box center [895, 297] width 86 height 11
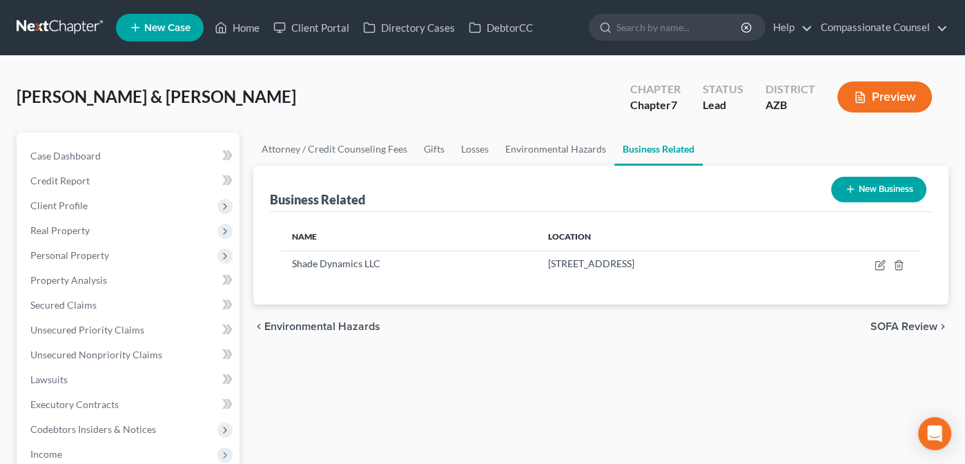
click at [891, 322] on span "SOFA Review" at bounding box center [904, 326] width 67 height 11
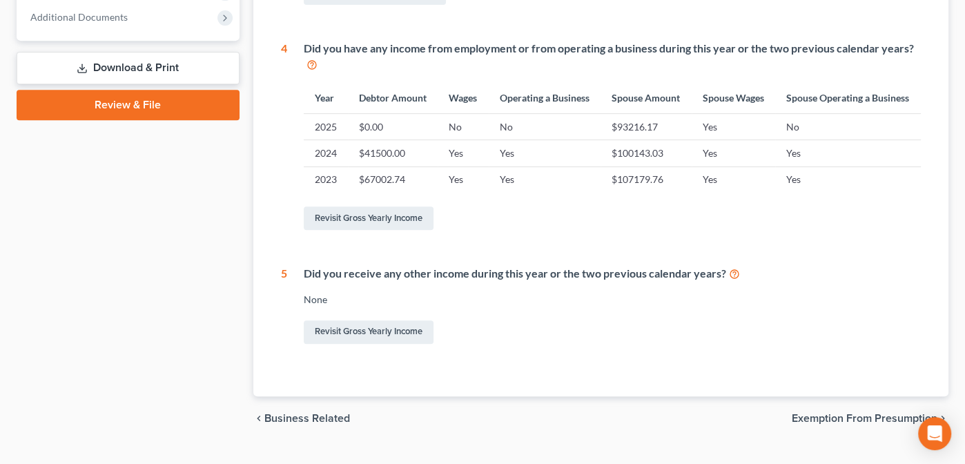
scroll to position [565, 0]
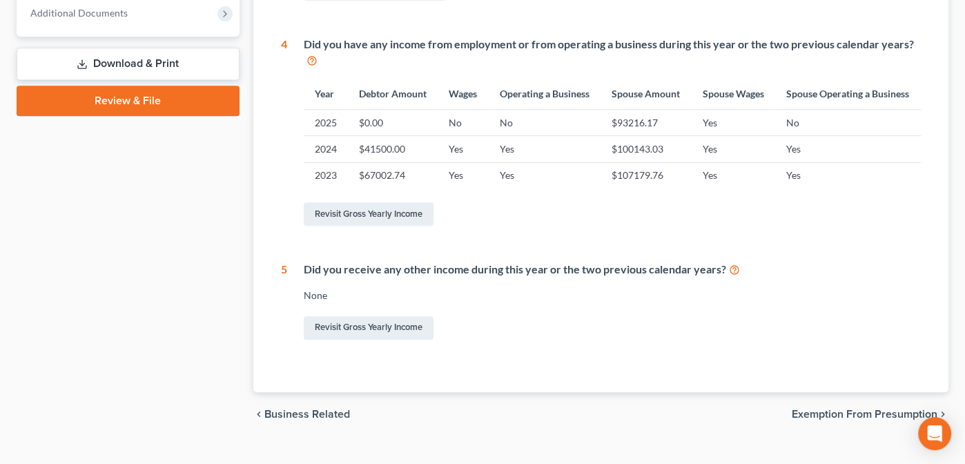
click at [829, 420] on span "Exemption from Presumption" at bounding box center [865, 414] width 146 height 11
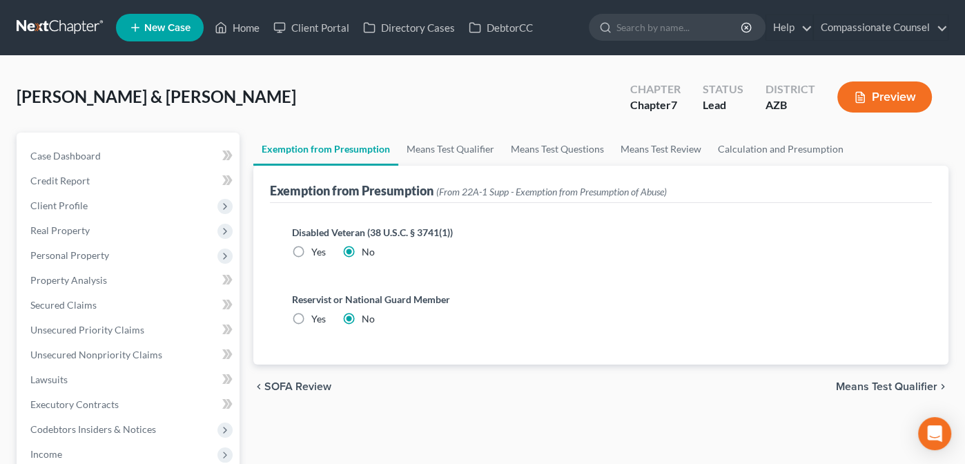
click at [874, 382] on span "Means Test Qualifier" at bounding box center [886, 386] width 101 height 11
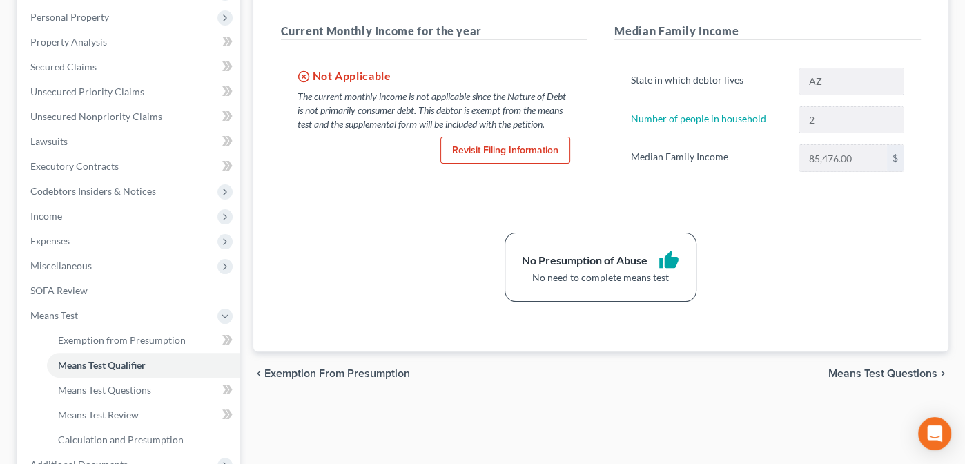
scroll to position [240, 0]
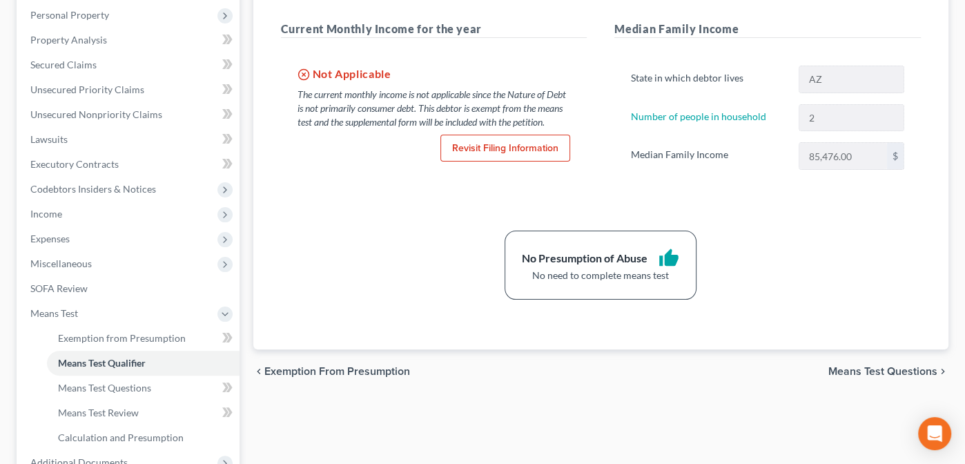
click at [855, 366] on span "Means Test Questions" at bounding box center [883, 371] width 109 height 11
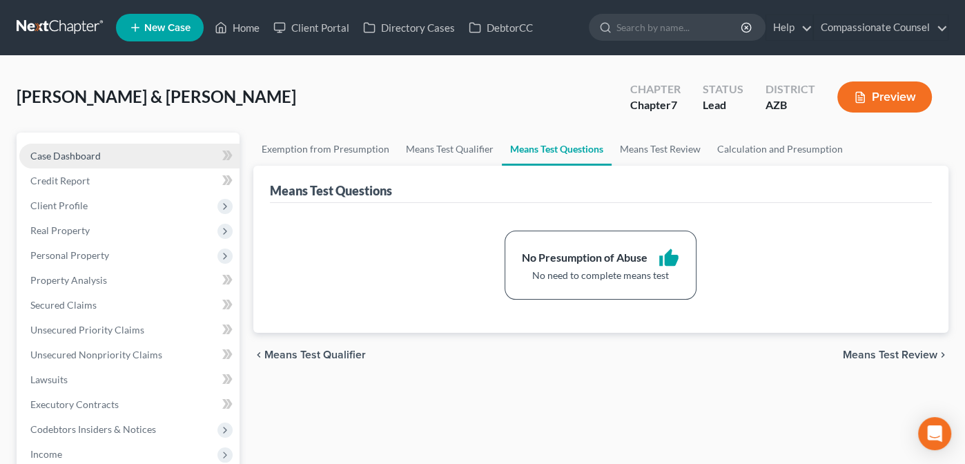
click at [55, 155] on span "Case Dashboard" at bounding box center [65, 156] width 70 height 12
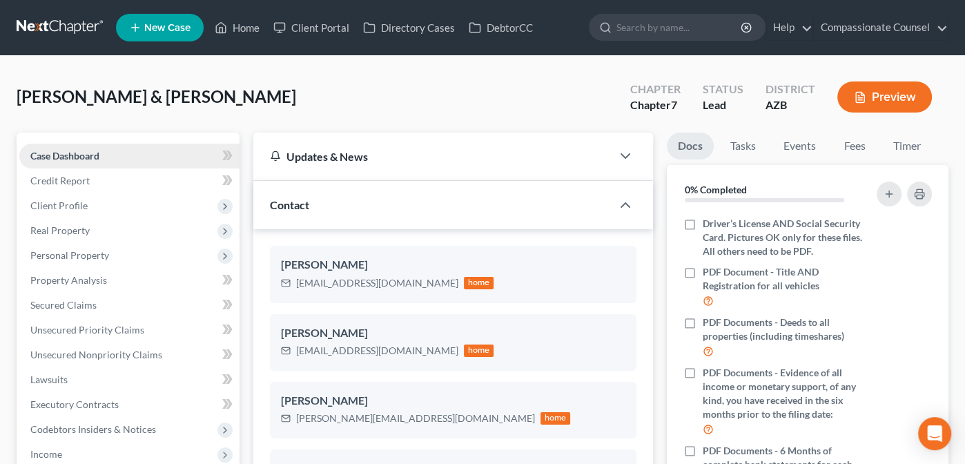
scroll to position [408, 0]
click at [632, 30] on input "search" at bounding box center [680, 27] width 126 height 26
click at [420, 87] on div "[PERSON_NAME] & [PERSON_NAME] Upgraded Chapter Chapter 7 Status Lead District A…" at bounding box center [483, 102] width 932 height 60
click at [250, 29] on link "Home" at bounding box center [237, 27] width 59 height 25
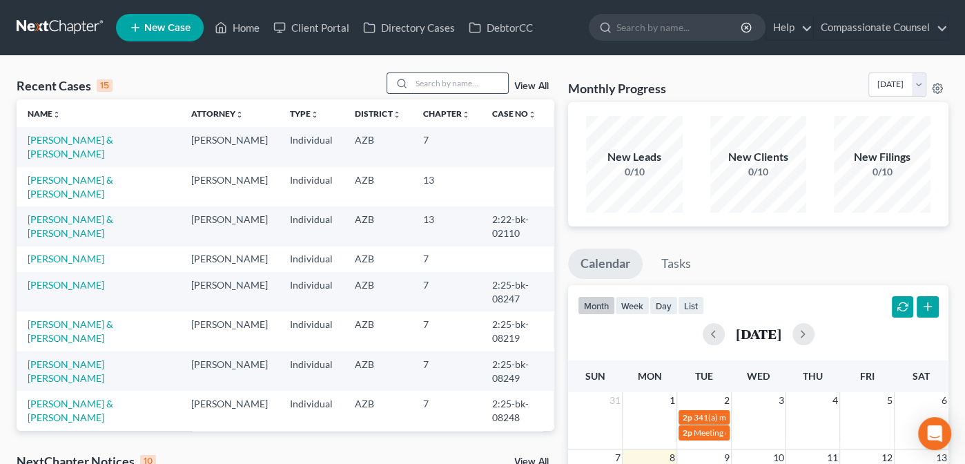
click at [439, 81] on input "search" at bounding box center [459, 83] width 97 height 20
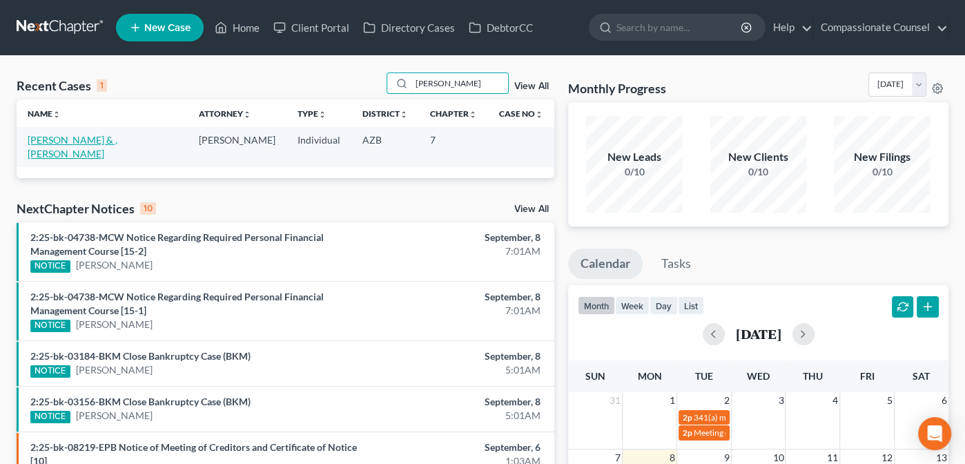
type input "[PERSON_NAME]"
click at [75, 139] on link "[PERSON_NAME] & , [PERSON_NAME]" at bounding box center [73, 147] width 90 height 26
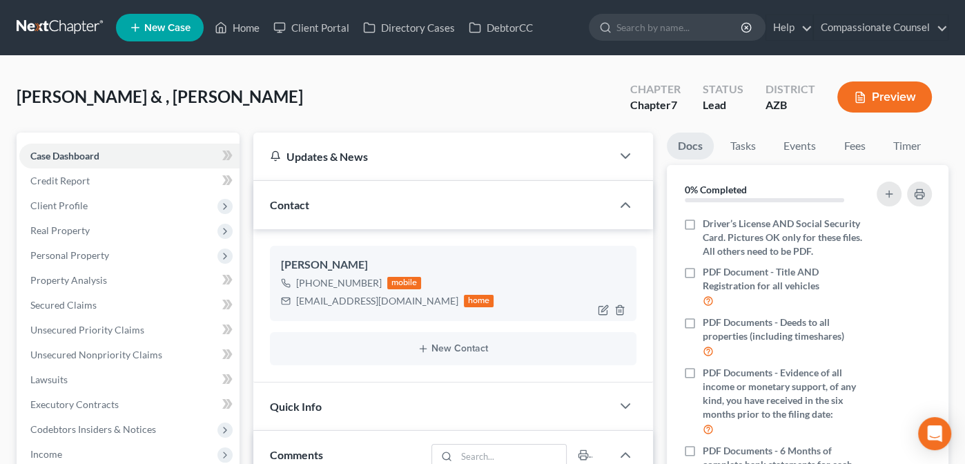
drag, startPoint x: 375, startPoint y: 281, endPoint x: 302, endPoint y: 288, distance: 72.8
click at [302, 288] on div "[PHONE_NUMBER]" at bounding box center [339, 283] width 86 height 14
copy div "[PHONE_NUMBER]"
drag, startPoint x: 432, startPoint y: 301, endPoint x: 295, endPoint y: 296, distance: 136.8
click at [296, 296] on div "[EMAIL_ADDRESS][DOMAIN_NAME]" at bounding box center [377, 301] width 162 height 14
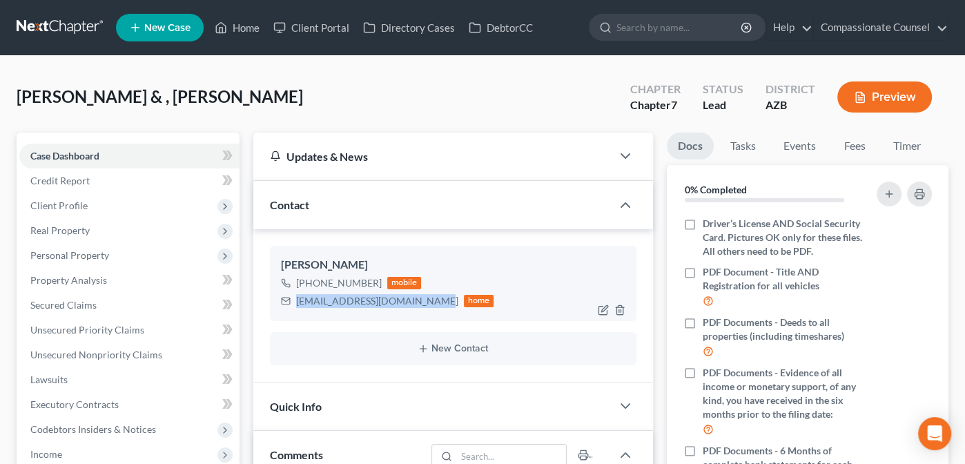
copy div "[EMAIL_ADDRESS][DOMAIN_NAME]"
click at [244, 24] on link "Home" at bounding box center [237, 27] width 59 height 25
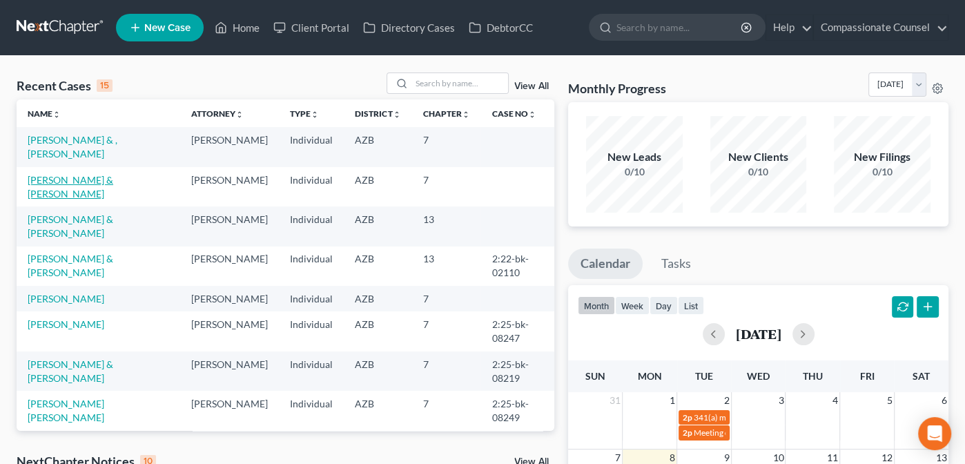
click at [66, 174] on link "[PERSON_NAME] & [PERSON_NAME]" at bounding box center [71, 187] width 86 height 26
select select "10"
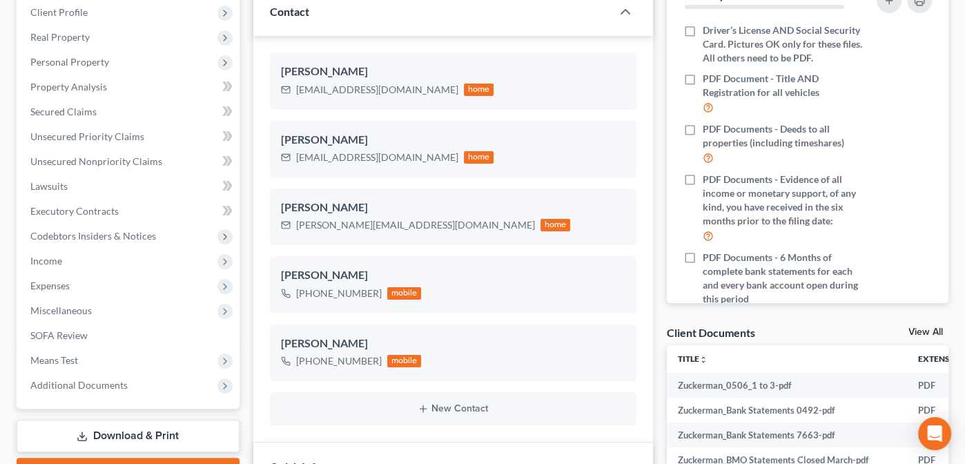
scroll to position [177, 0]
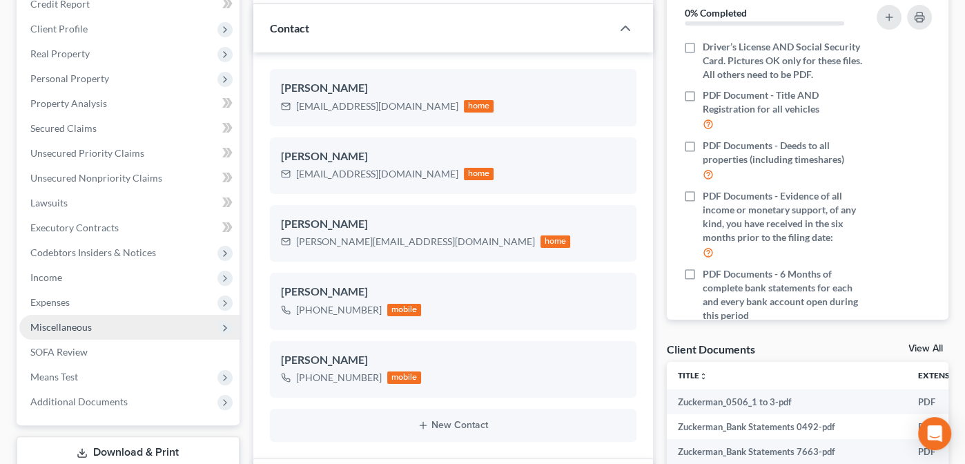
click at [41, 324] on span "Miscellaneous" at bounding box center [60, 327] width 61 height 12
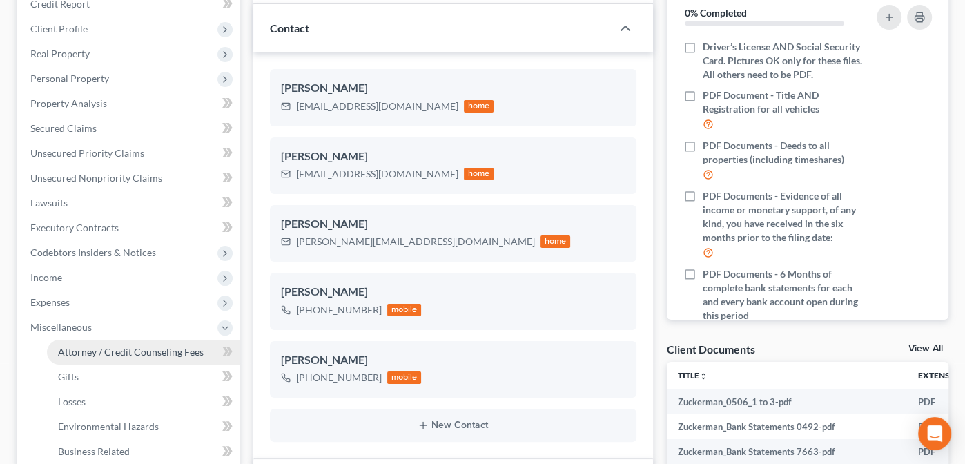
click at [110, 348] on span "Attorney / Credit Counseling Fees" at bounding box center [131, 352] width 146 height 12
select select "0"
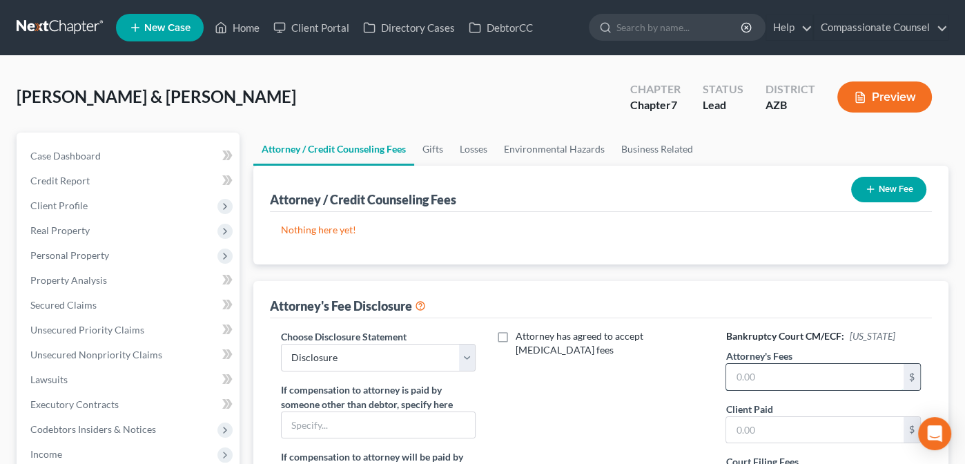
click at [742, 368] on input "text" at bounding box center [814, 377] width 177 height 26
type input "4,000"
click at [735, 429] on input "text" at bounding box center [814, 430] width 177 height 26
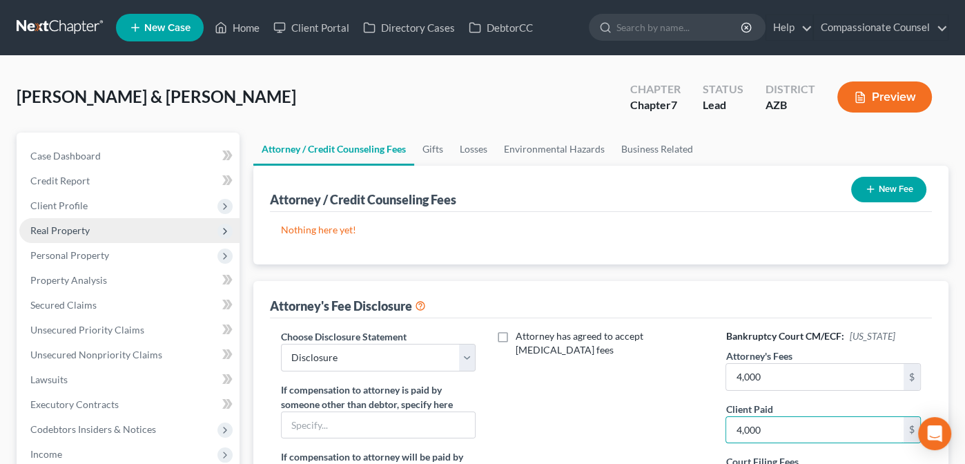
type input "4,000"
click at [60, 230] on span "Real Property" at bounding box center [59, 230] width 59 height 12
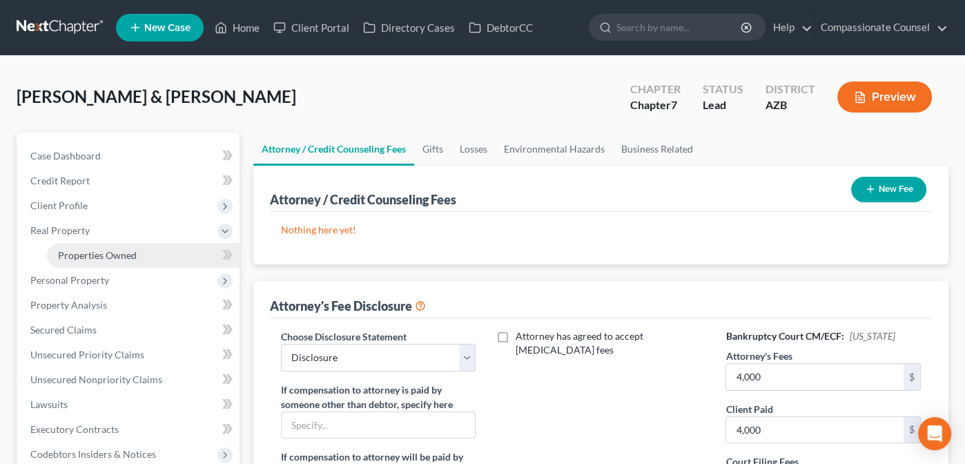
click at [68, 254] on span "Properties Owned" at bounding box center [97, 255] width 79 height 12
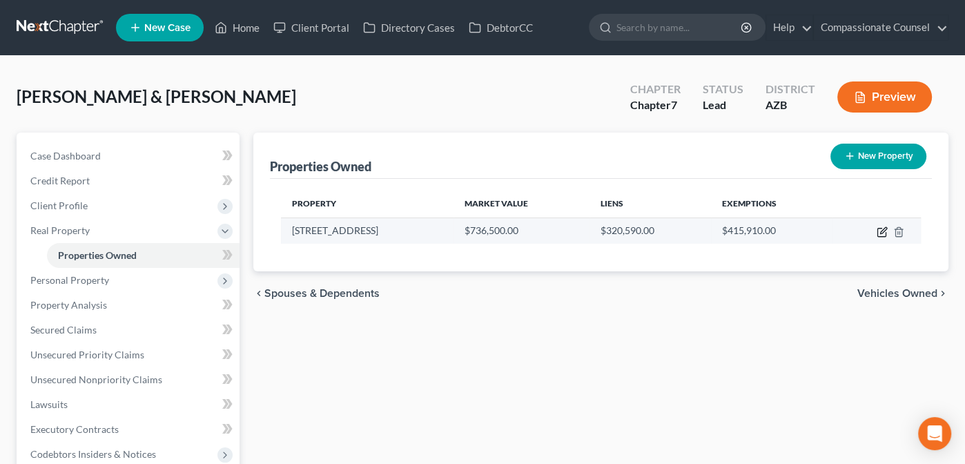
click at [880, 231] on icon "button" at bounding box center [883, 230] width 6 height 6
select select "3"
select select "4"
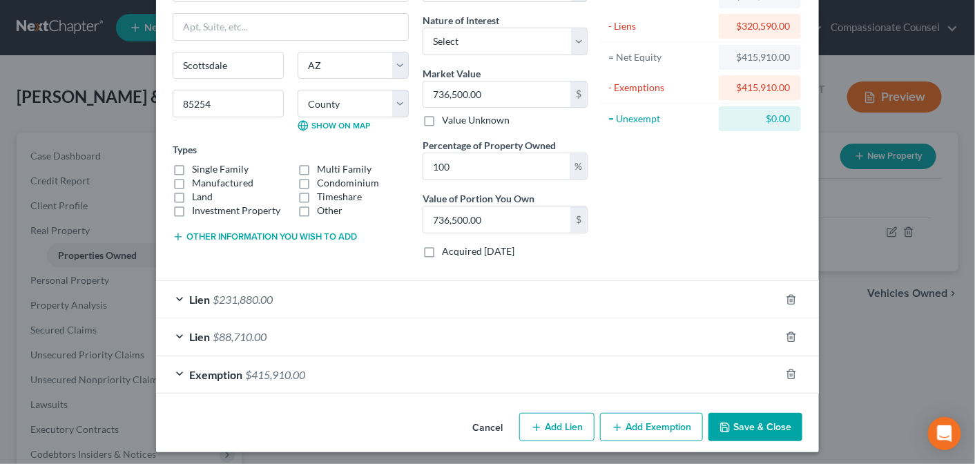
scroll to position [106, 0]
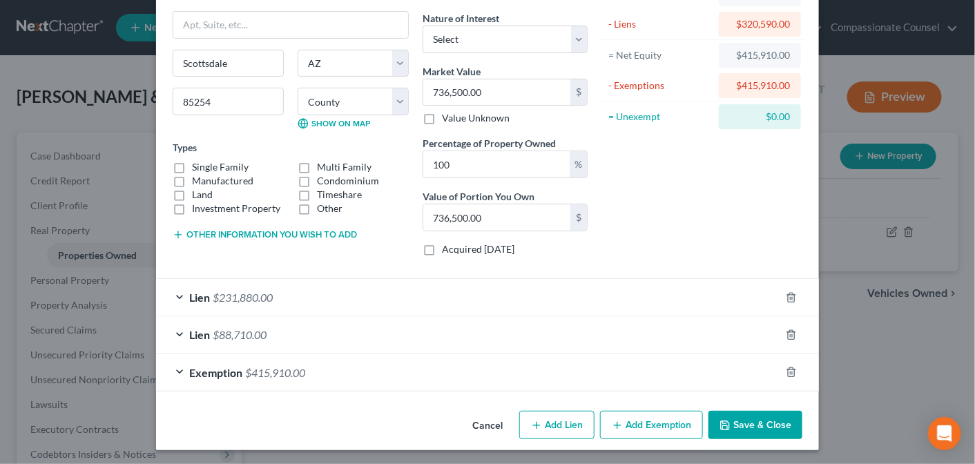
click at [174, 289] on div "Lien $231,880.00" at bounding box center [468, 297] width 624 height 37
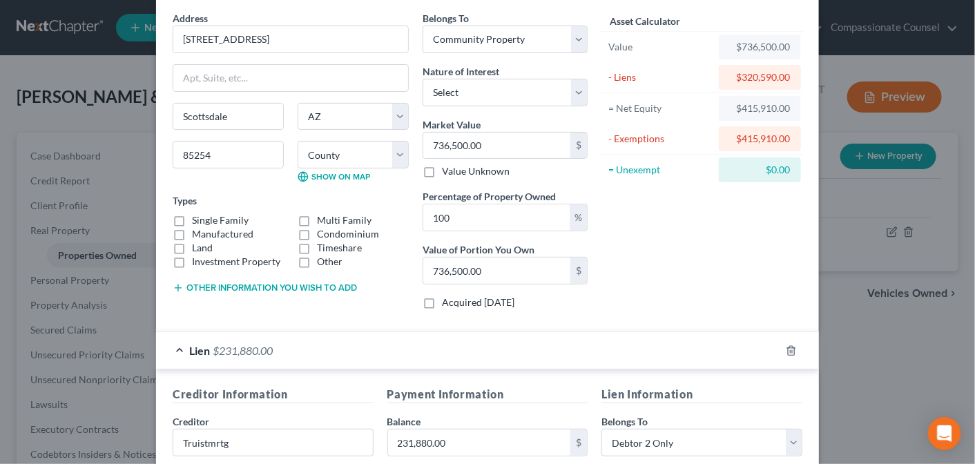
scroll to position [0, 0]
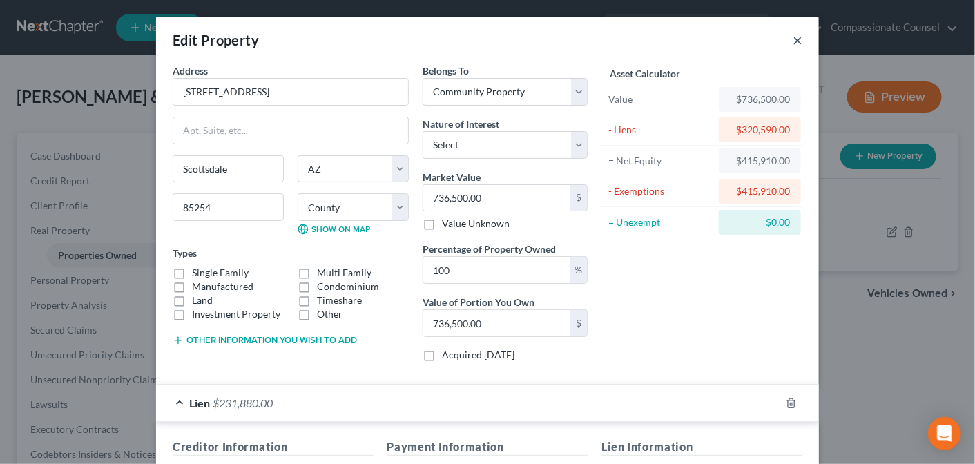
click at [793, 37] on button "×" at bounding box center [798, 40] width 10 height 17
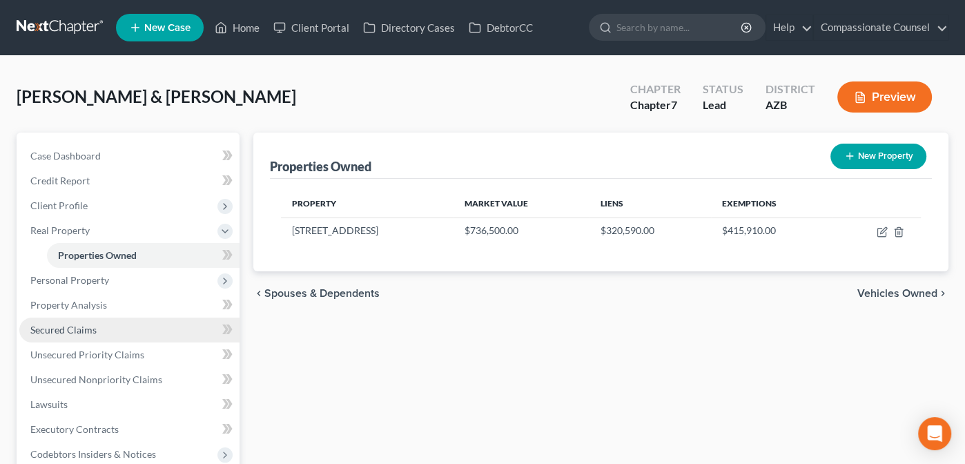
click at [52, 321] on link "Secured Claims" at bounding box center [129, 330] width 220 height 25
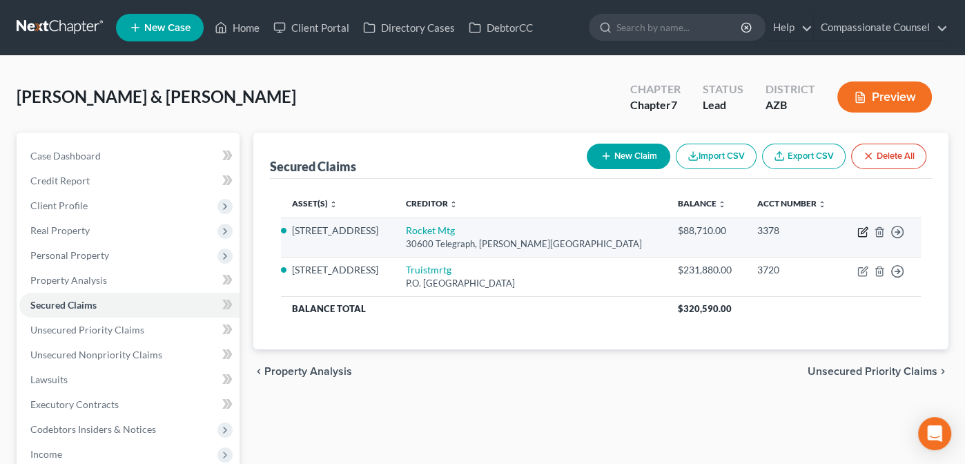
click at [862, 229] on icon "button" at bounding box center [863, 231] width 11 height 11
select select "23"
select select "2"
select select "1"
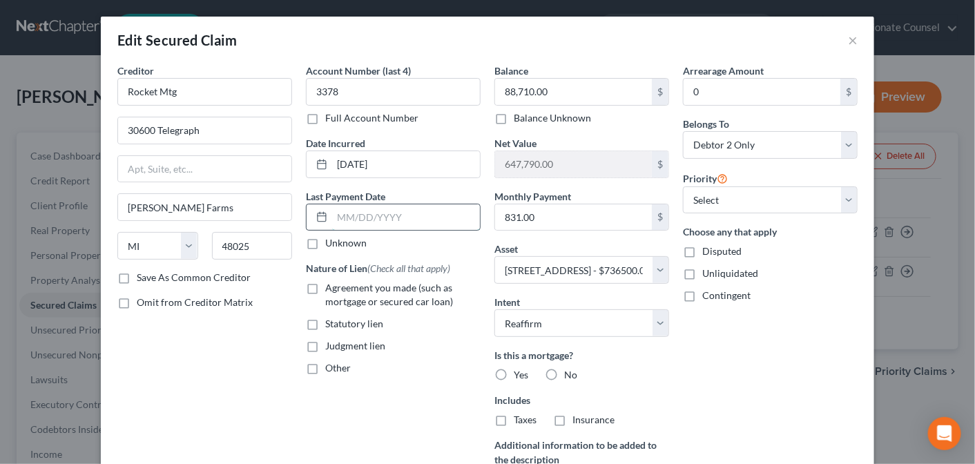
click at [347, 217] on input "text" at bounding box center [406, 217] width 148 height 26
type input "8.18/25"
click at [325, 287] on label "Agreement you made (such as mortgage or secured car loan)" at bounding box center [402, 295] width 155 height 28
click at [331, 287] on input "Agreement you made (such as mortgage or secured car loan)" at bounding box center [335, 285] width 9 height 9
checkbox input "true"
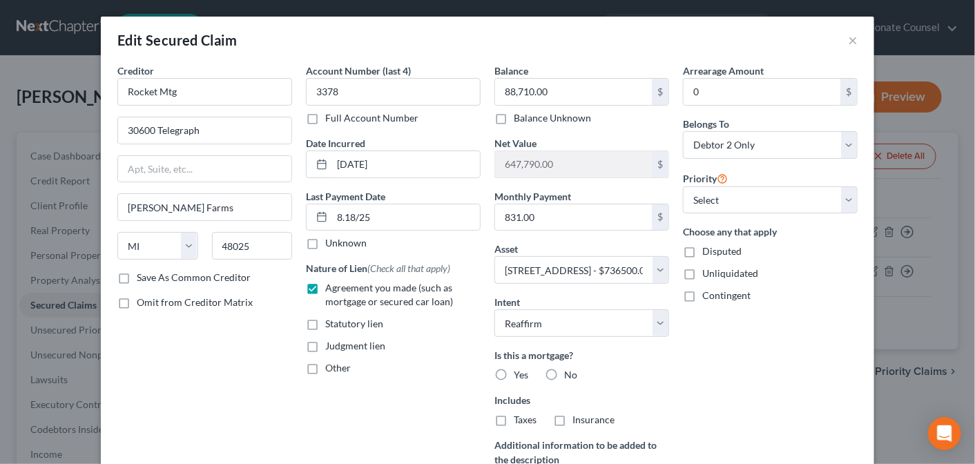
click at [514, 371] on label "Yes" at bounding box center [521, 375] width 14 height 14
click at [519, 371] on input "Yes" at bounding box center [523, 372] width 9 height 9
radio input "true"
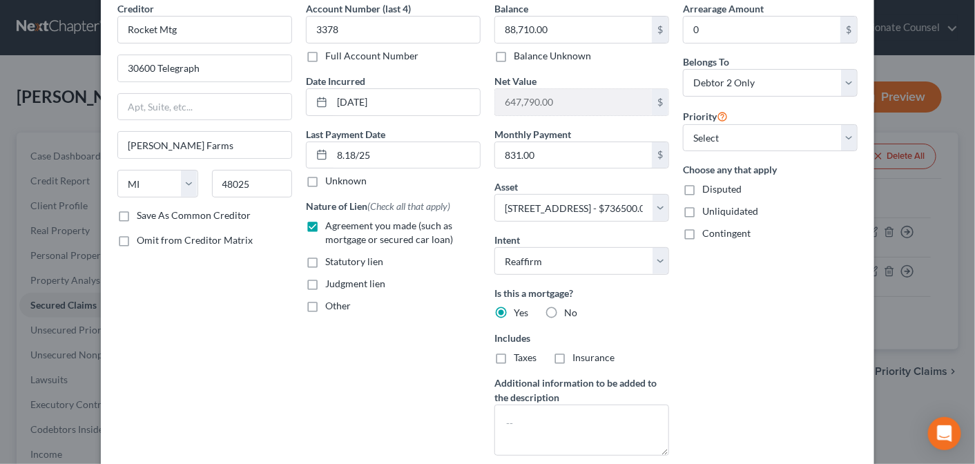
scroll to position [84, 0]
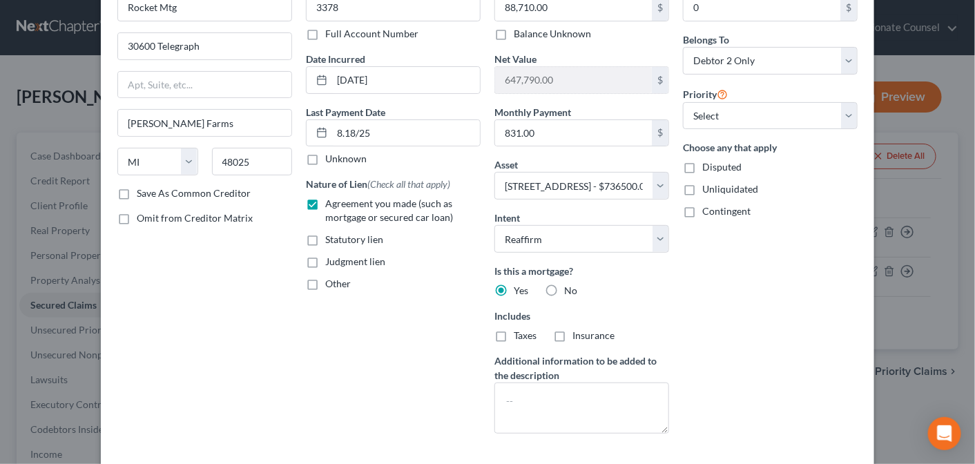
click at [514, 331] on label "Taxes" at bounding box center [525, 336] width 23 height 14
click at [519, 331] on input "Taxes" at bounding box center [523, 333] width 9 height 9
checkbox input "true"
click at [572, 331] on label "Insurance" at bounding box center [593, 336] width 42 height 14
click at [578, 331] on input "Insurance" at bounding box center [582, 333] width 9 height 9
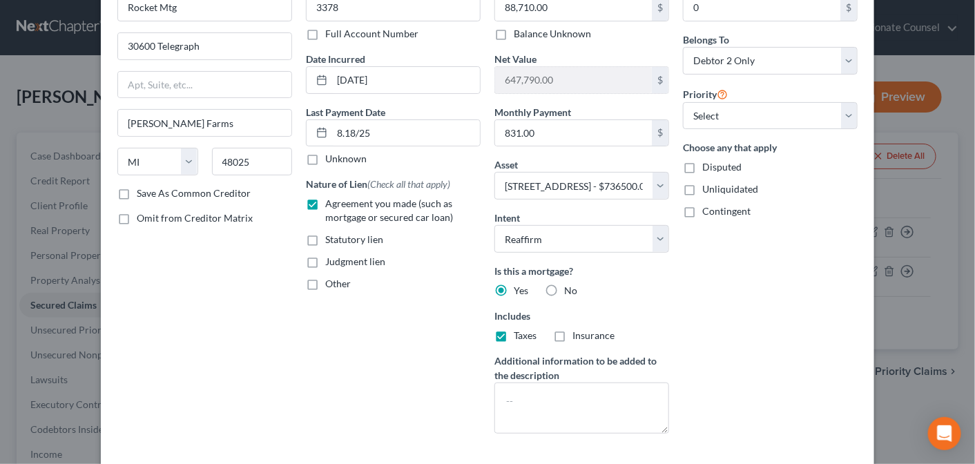
checkbox input "true"
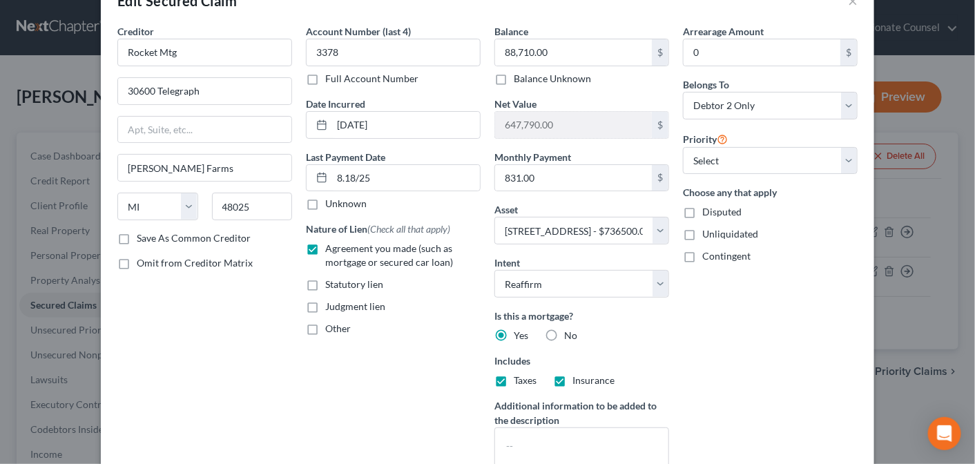
scroll to position [0, 0]
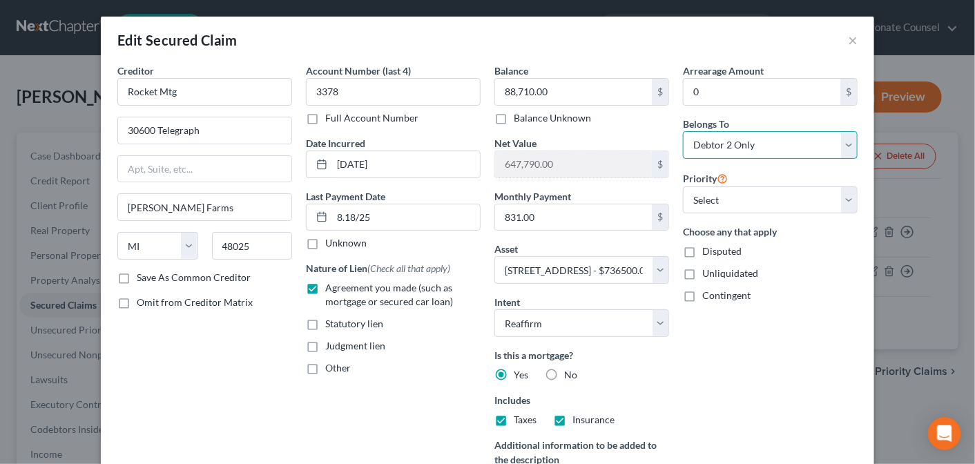
click at [844, 142] on select "Select Debtor 1 Only Debtor 2 Only Debtor 1 And Debtor 2 Only At Least One Of T…" at bounding box center [770, 145] width 175 height 28
select select "4"
click at [683, 131] on select "Select Debtor 1 Only Debtor 2 Only Debtor 1 And Debtor 2 Only At Least One Of T…" at bounding box center [770, 145] width 175 height 28
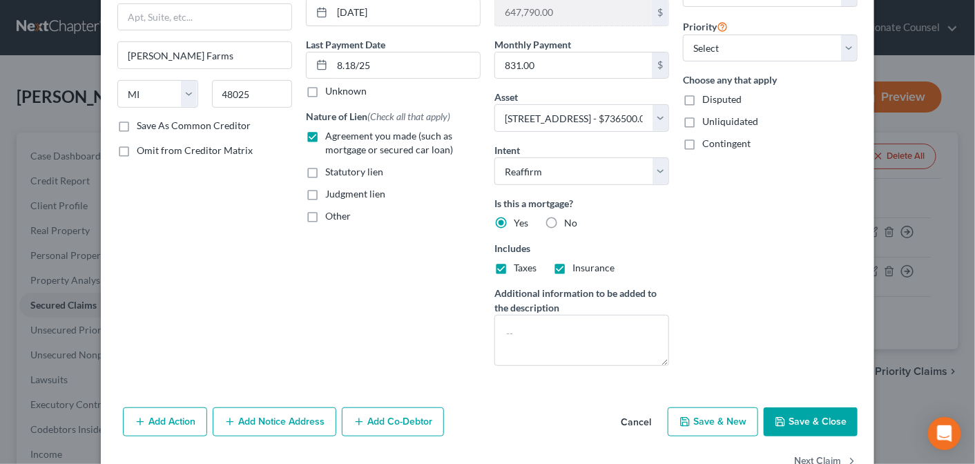
scroll to position [188, 0]
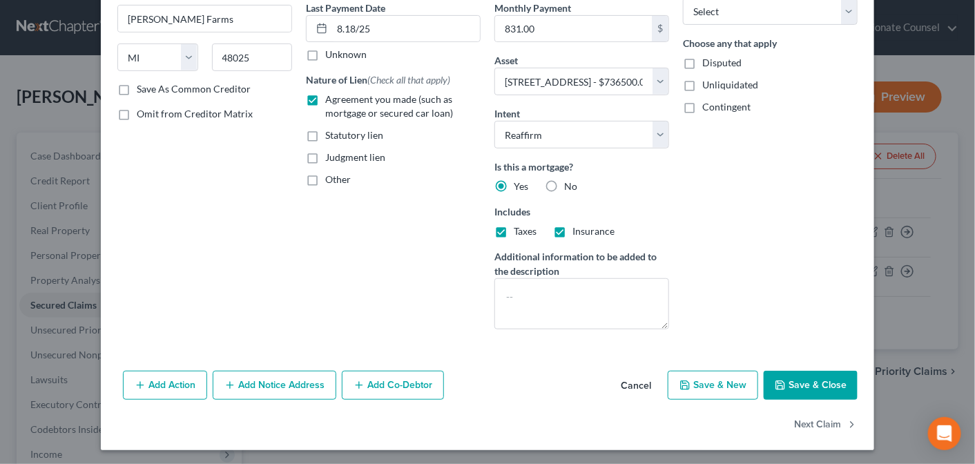
click at [811, 379] on button "Save & Close" at bounding box center [811, 385] width 94 height 29
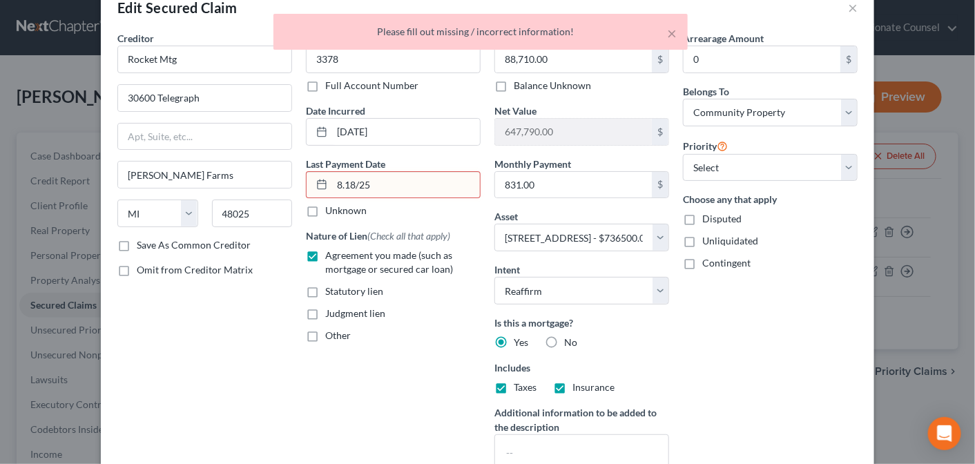
scroll to position [36, 0]
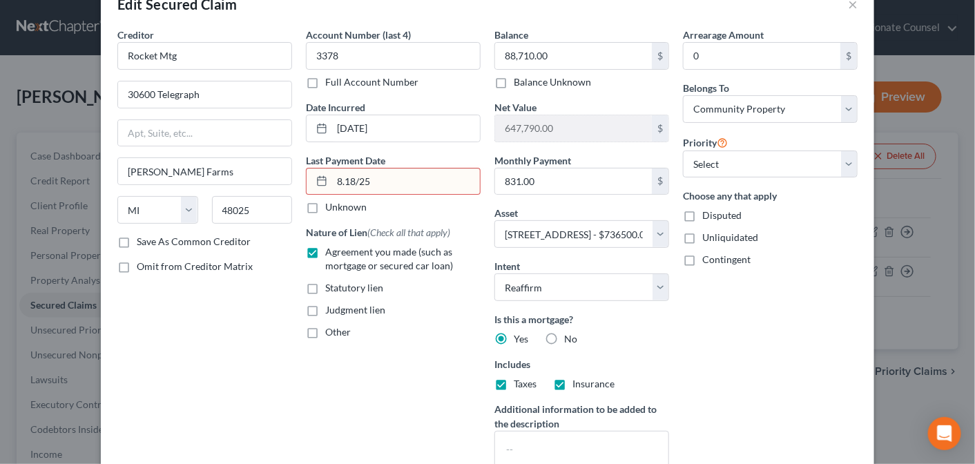
click at [338, 179] on input "8.18/25" at bounding box center [406, 181] width 148 height 26
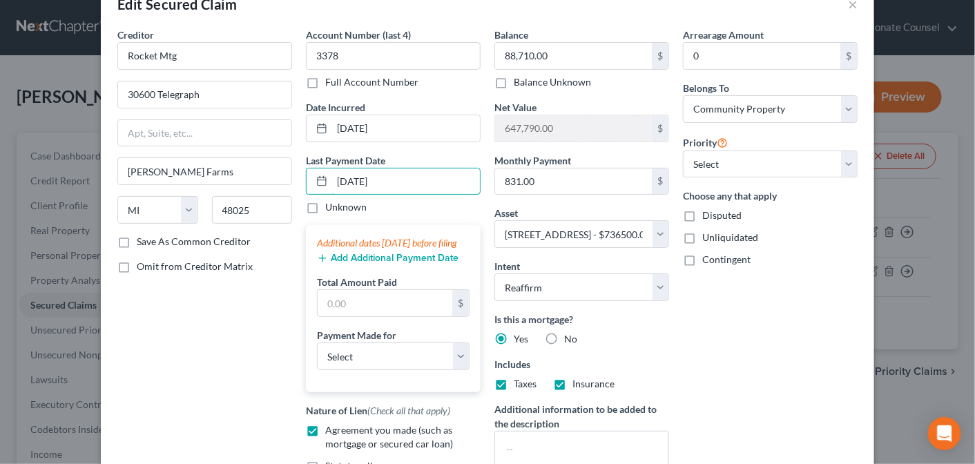
type input "[DATE]"
click at [306, 334] on div "Additional dates [DATE] before filing Add Additional Payment Date Total Amount …" at bounding box center [393, 308] width 175 height 167
click at [330, 316] on input "text" at bounding box center [385, 303] width 135 height 26
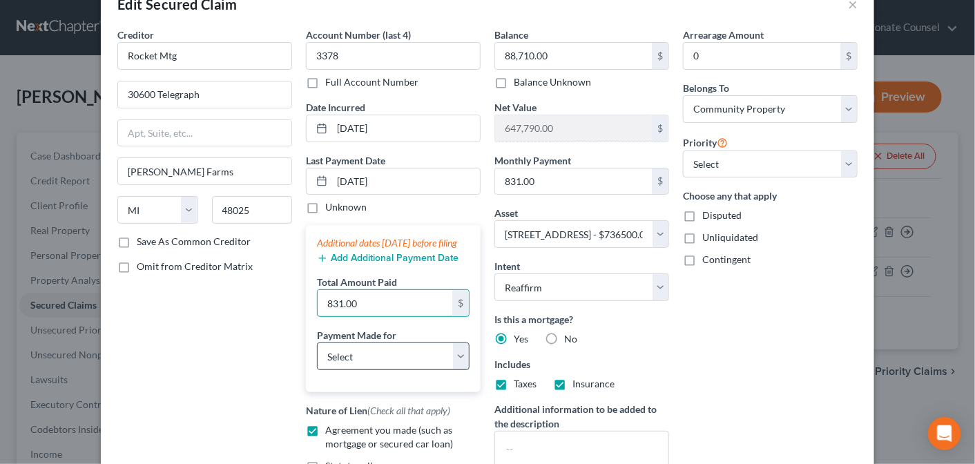
type input "831.00"
click at [456, 369] on select "Select Car Credit Card Loan Repayment Mortgage Other Suppliers Or Vendors" at bounding box center [393, 356] width 153 height 28
drag, startPoint x: 456, startPoint y: 369, endPoint x: 354, endPoint y: 311, distance: 117.5
click at [354, 311] on input "831.00" at bounding box center [385, 303] width 135 height 26
click at [452, 370] on select "Select Car Credit Card Loan Repayment Mortgage Other Suppliers Or Vendors" at bounding box center [393, 356] width 153 height 28
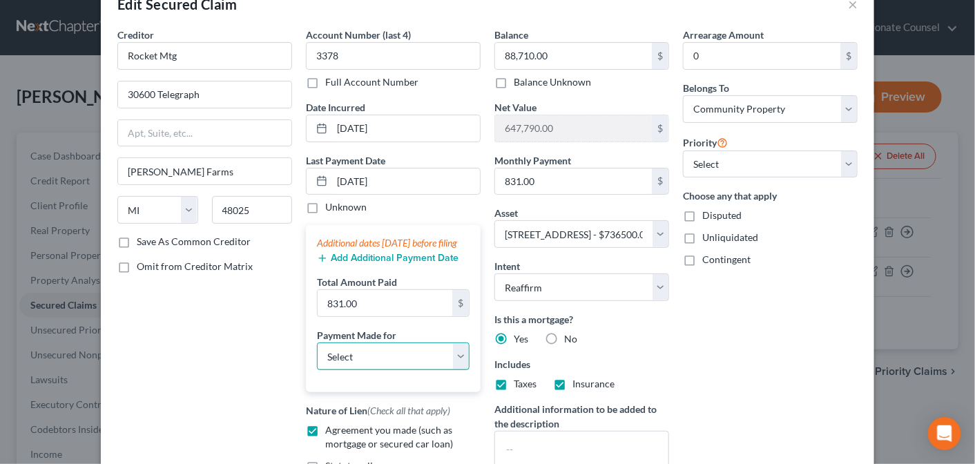
select select "3"
click at [317, 354] on select "Select Car Credit Card Loan Repayment Mortgage Other Suppliers Or Vendors" at bounding box center [393, 356] width 153 height 28
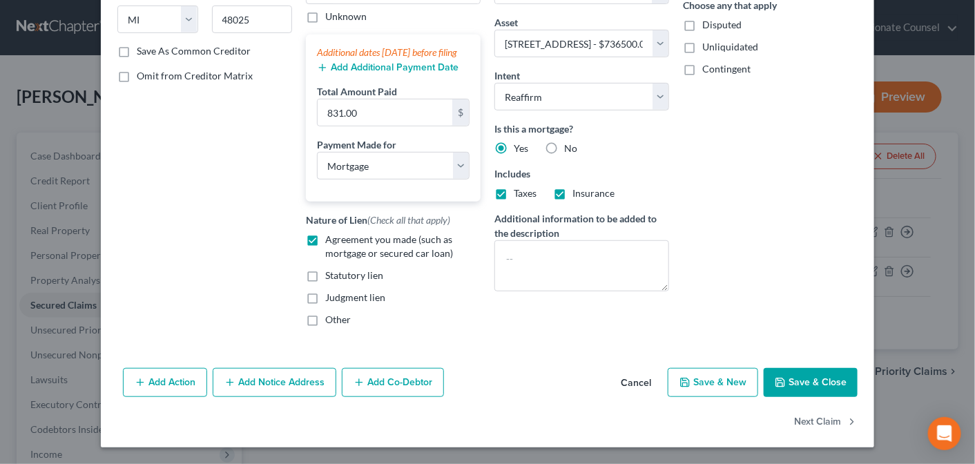
scroll to position [238, 0]
click at [808, 376] on button "Save & Close" at bounding box center [811, 382] width 94 height 29
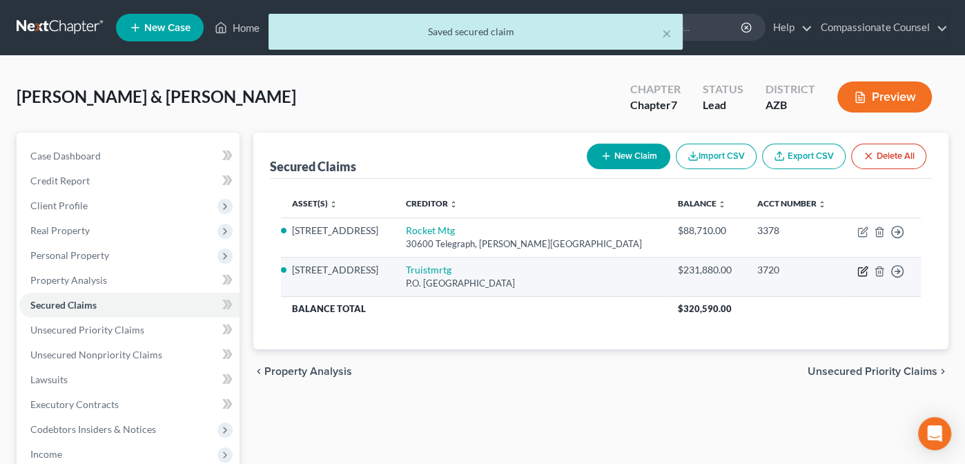
click at [860, 268] on icon "button" at bounding box center [862, 272] width 8 height 8
select select "10"
select select "2"
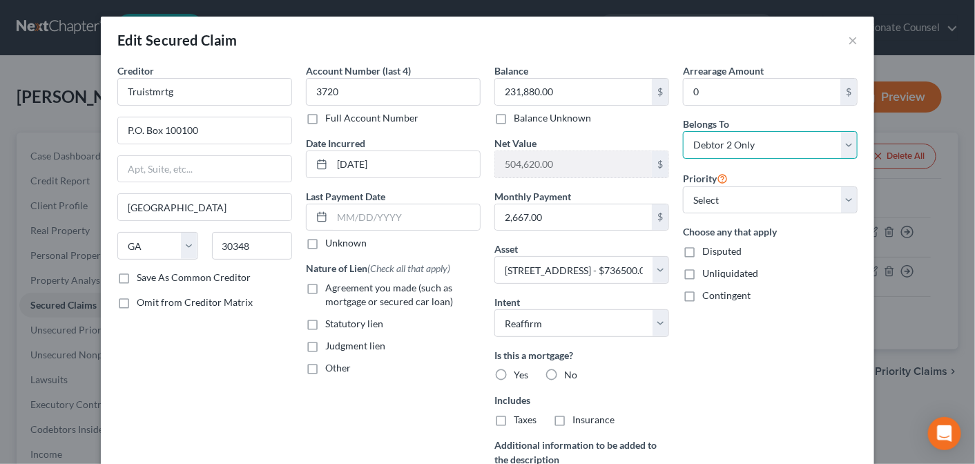
click at [844, 139] on select "Select Debtor 1 Only Debtor 2 Only Debtor 1 And Debtor 2 Only At Least One Of T…" at bounding box center [770, 145] width 175 height 28
select select "4"
click at [683, 131] on select "Select Debtor 1 Only Debtor 2 Only Debtor 1 And Debtor 2 Only At Least One Of T…" at bounding box center [770, 145] width 175 height 28
click at [337, 217] on input "text" at bounding box center [406, 217] width 148 height 26
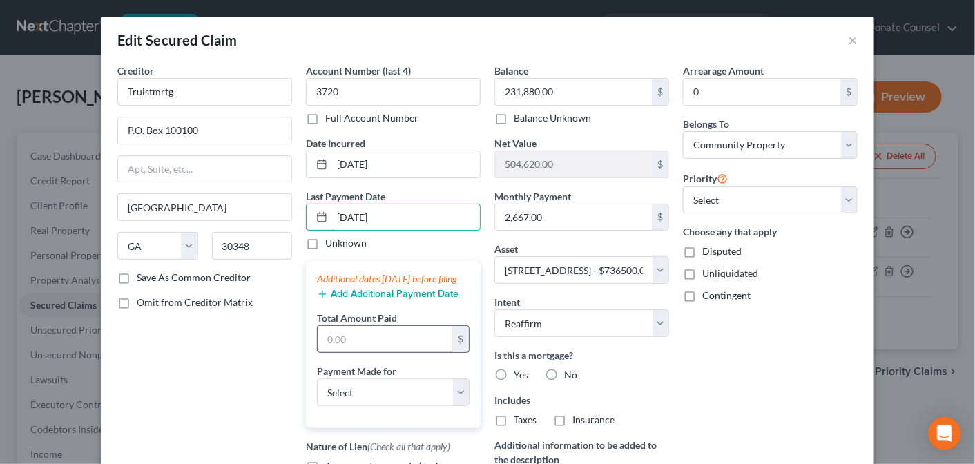
type input "[DATE]"
click at [345, 342] on input "text" at bounding box center [385, 339] width 135 height 26
type input "2,667.00"
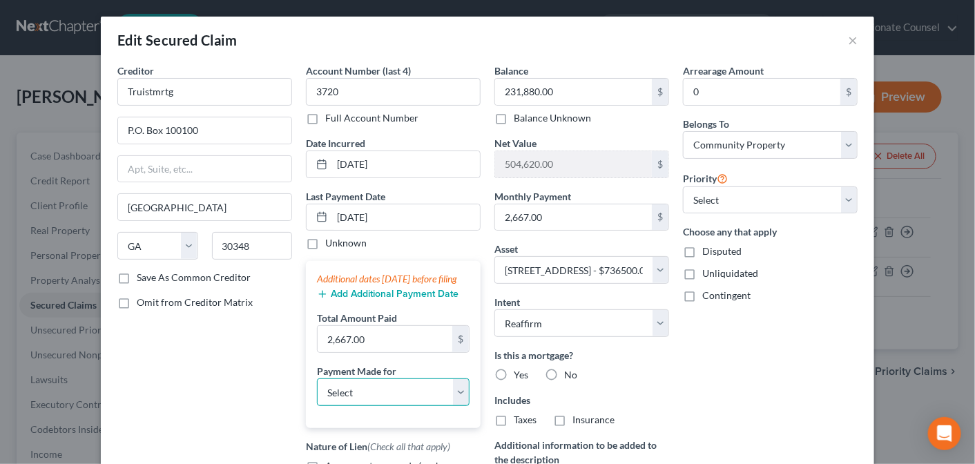
click at [453, 401] on select "Select Car Credit Card Loan Repayment Mortgage Other Suppliers Or Vendors" at bounding box center [393, 392] width 153 height 28
select select "3"
click at [317, 390] on select "Select Car Credit Card Loan Repayment Mortgage Other Suppliers Or Vendors" at bounding box center [393, 392] width 153 height 28
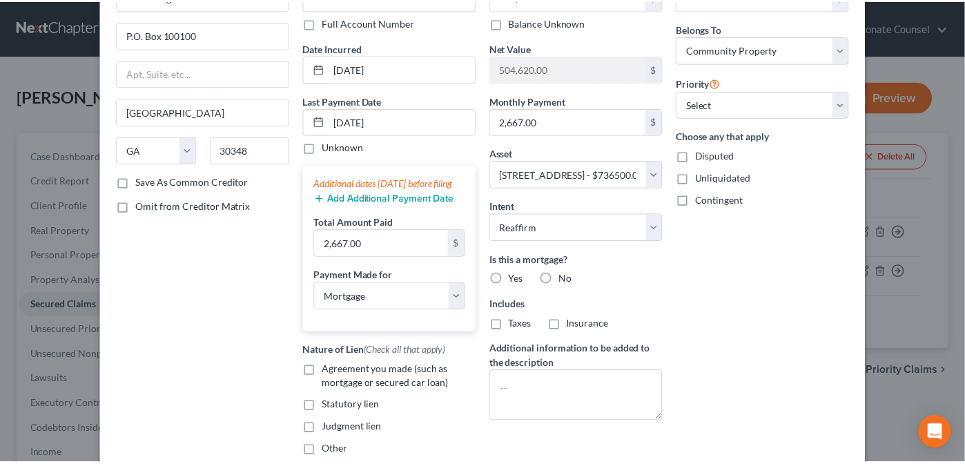
scroll to position [159, 0]
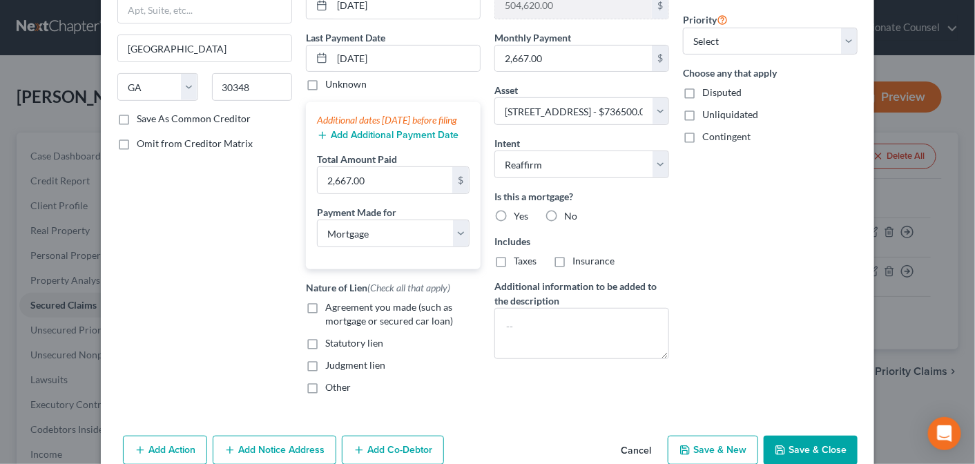
click at [514, 214] on label "Yes" at bounding box center [521, 216] width 14 height 14
click at [519, 214] on input "Yes" at bounding box center [523, 213] width 9 height 9
radio input "true"
click at [514, 259] on label "Taxes" at bounding box center [525, 261] width 23 height 14
click at [519, 259] on input "Taxes" at bounding box center [523, 258] width 9 height 9
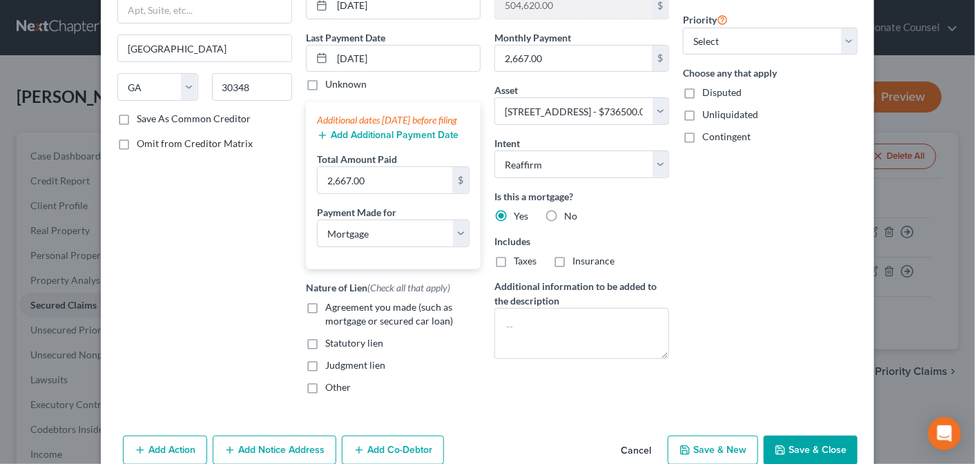
checkbox input "true"
click at [572, 258] on label "Insurance" at bounding box center [593, 261] width 42 height 14
click at [578, 258] on input "Insurance" at bounding box center [582, 258] width 9 height 9
checkbox input "true"
click at [325, 318] on label "Agreement you made (such as mortgage or secured car loan)" at bounding box center [402, 314] width 155 height 28
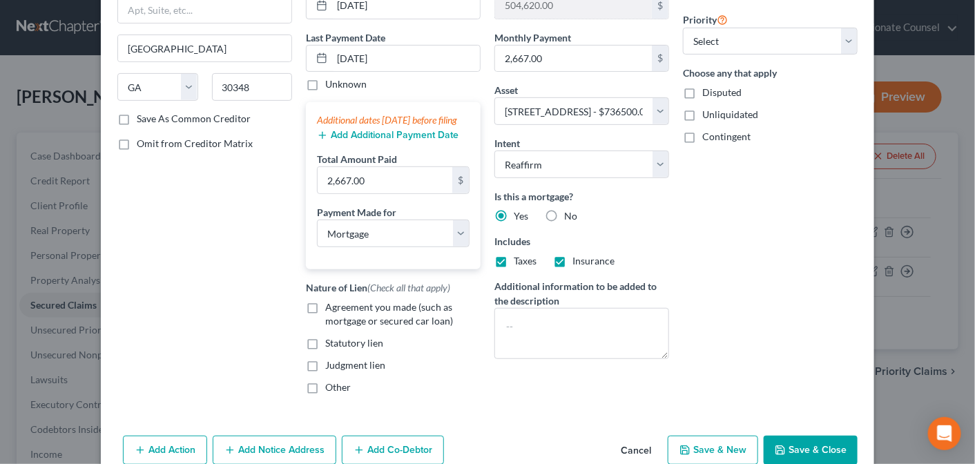
click at [331, 309] on input "Agreement you made (such as mortgage or secured car loan)" at bounding box center [335, 304] width 9 height 9
checkbox input "true"
click at [817, 452] on button "Save & Close" at bounding box center [811, 450] width 94 height 29
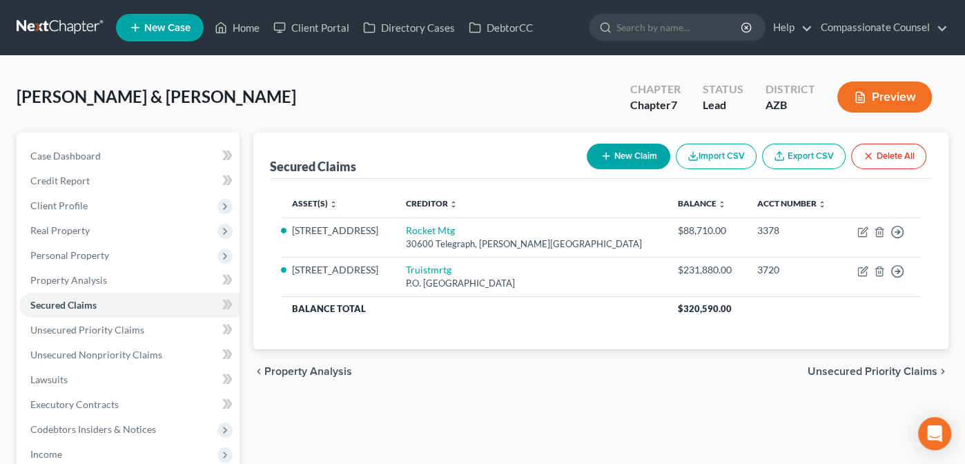
click at [859, 367] on span "Unsecured Priority Claims" at bounding box center [873, 371] width 130 height 11
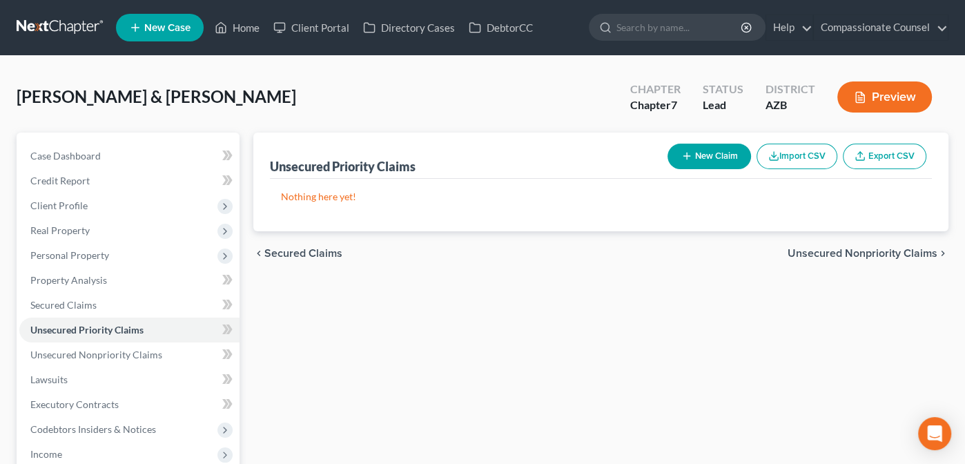
click at [819, 251] on span "Unsecured Nonpriority Claims" at bounding box center [863, 253] width 150 height 11
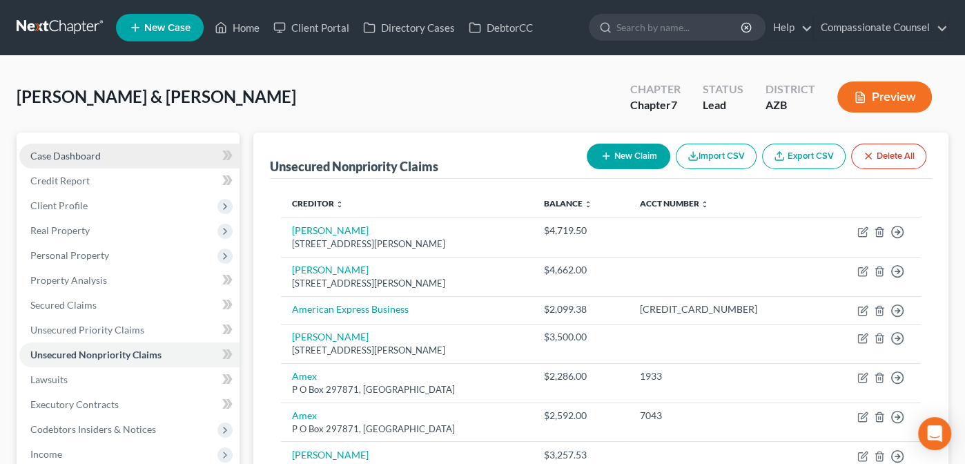
click at [48, 151] on span "Case Dashboard" at bounding box center [65, 156] width 70 height 12
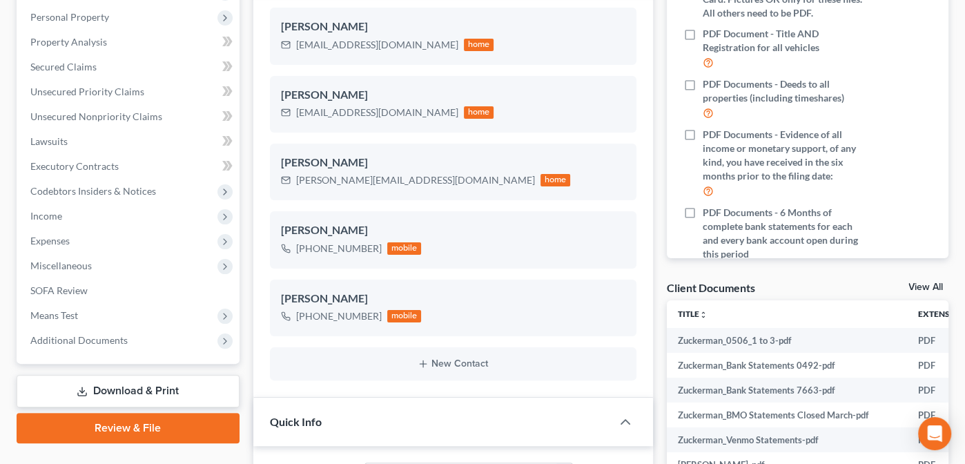
scroll to position [235, 0]
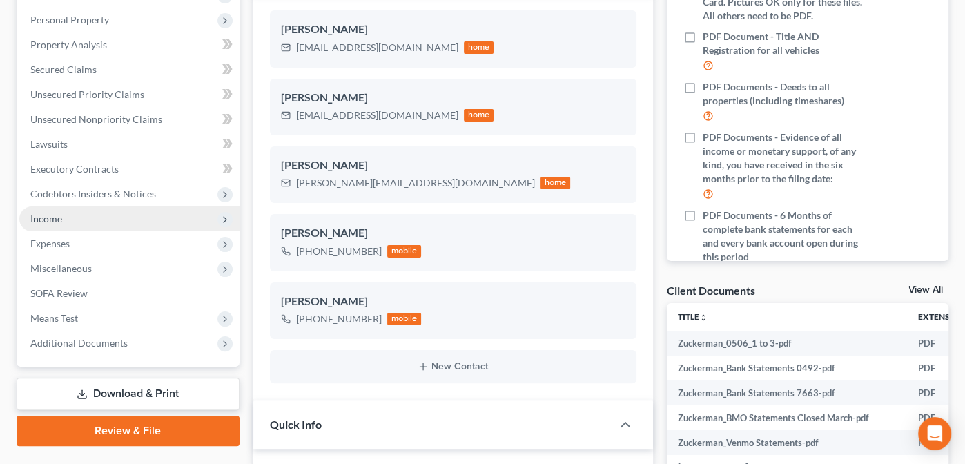
click at [40, 214] on span "Income" at bounding box center [46, 219] width 32 height 12
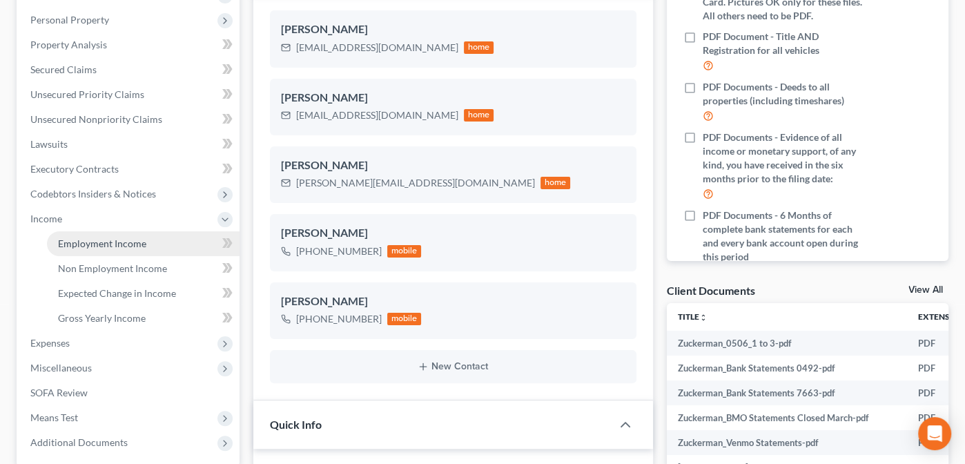
click at [112, 244] on span "Employment Income" at bounding box center [102, 244] width 88 height 12
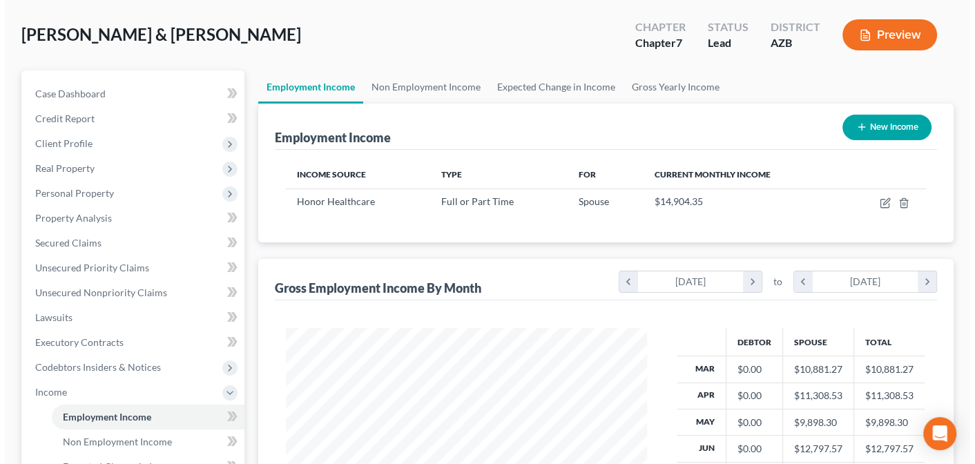
scroll to position [70, 0]
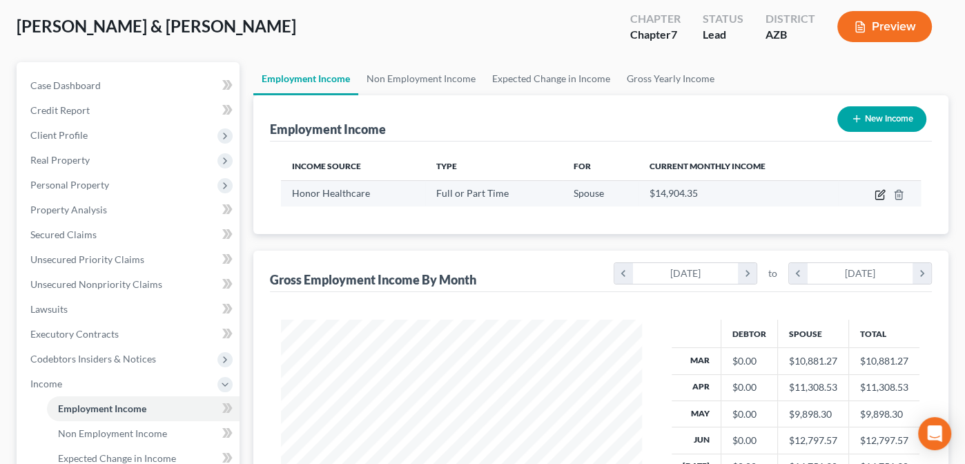
click at [878, 191] on icon "button" at bounding box center [879, 195] width 8 height 8
select select "0"
select select "3"
select select "2"
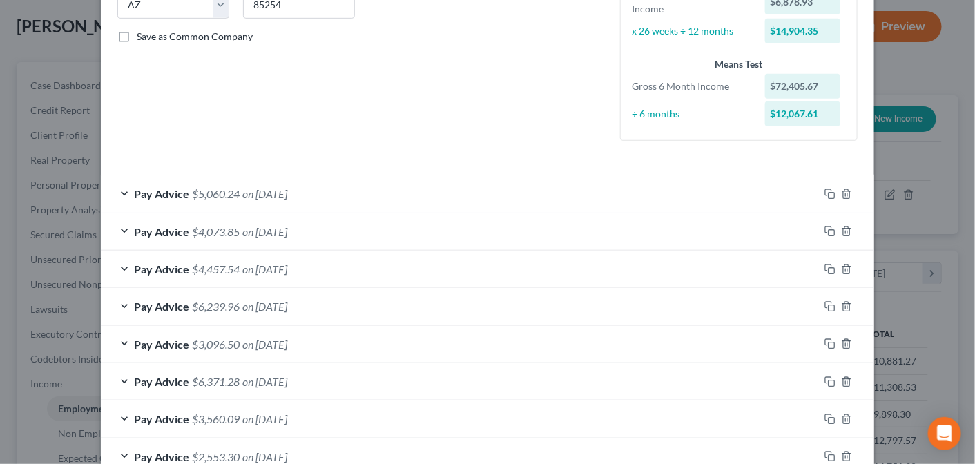
scroll to position [296, 0]
click at [117, 187] on div "Pay Advice $5,060.24 on [DATE]" at bounding box center [460, 192] width 718 height 37
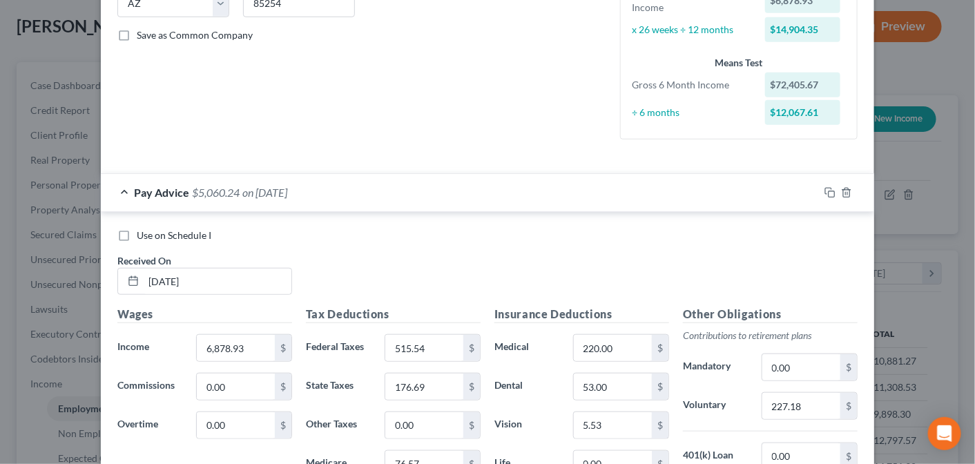
click at [117, 187] on div "Pay Advice $5,060.24 on [DATE]" at bounding box center [460, 192] width 718 height 37
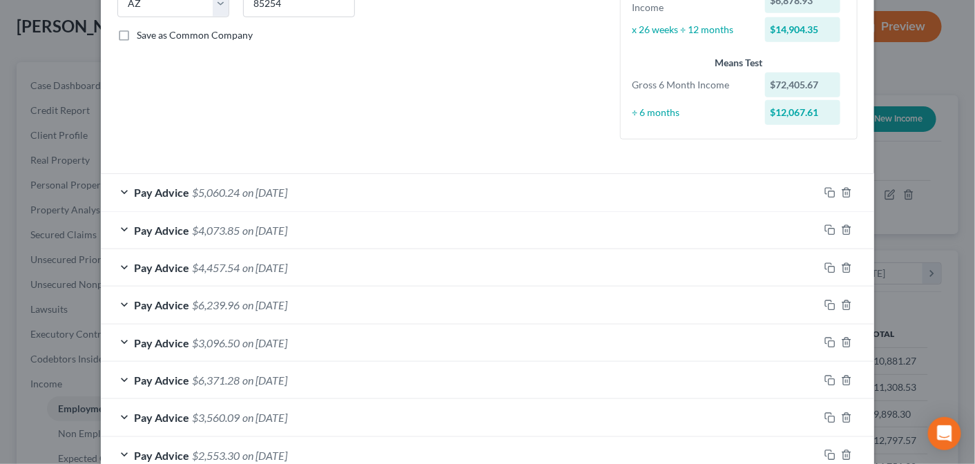
click at [122, 227] on div "Pay Advice $4,073.85 on [DATE]" at bounding box center [460, 230] width 718 height 37
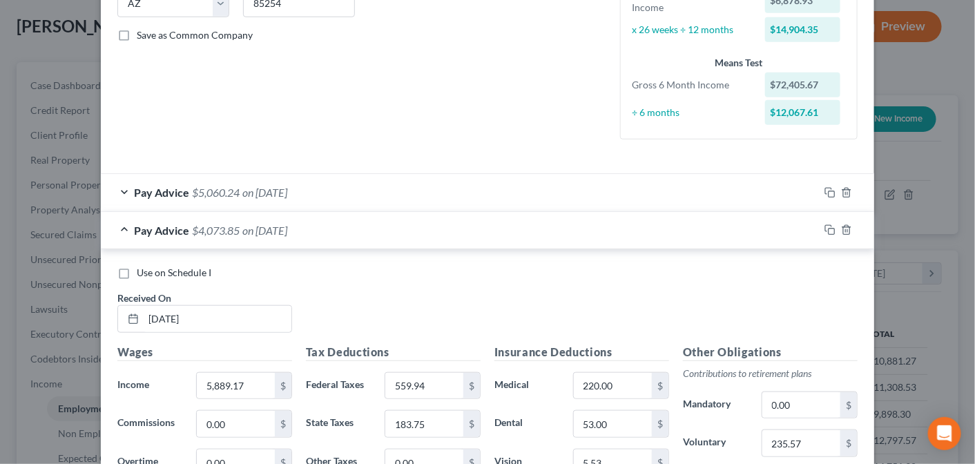
click at [122, 227] on div "Pay Advice $4,073.85 on [DATE]" at bounding box center [460, 230] width 718 height 37
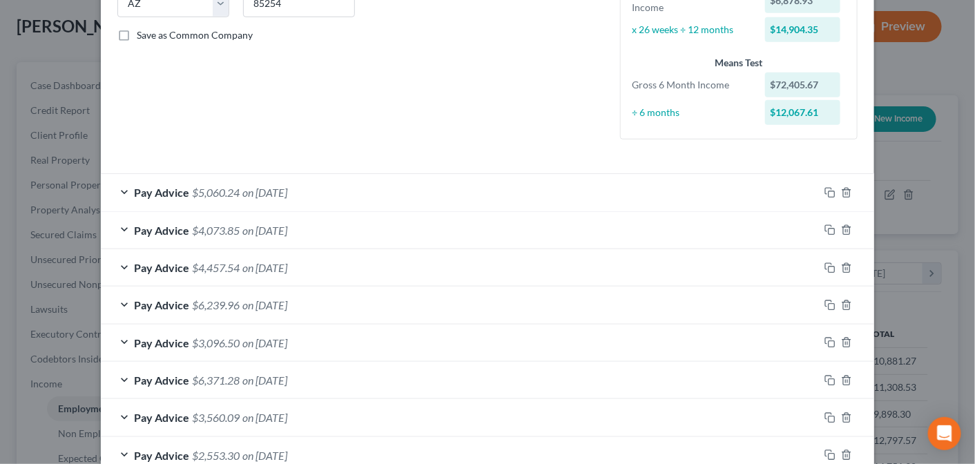
click at [117, 266] on div "Pay Advice $4,457.54 on [DATE]" at bounding box center [460, 267] width 718 height 37
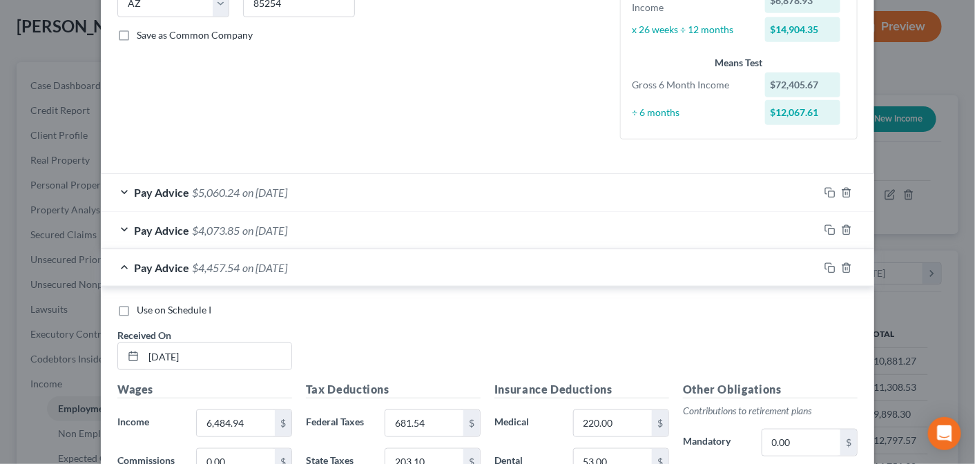
click at [117, 266] on div "Pay Advice $4,457.54 on [DATE]" at bounding box center [460, 267] width 718 height 37
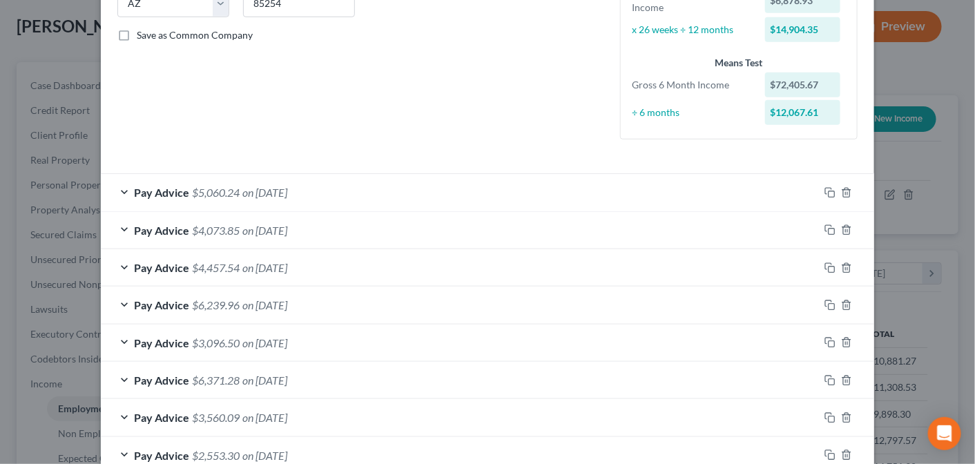
click at [119, 301] on div "Pay Advice $6,239.96 on [DATE]" at bounding box center [460, 305] width 718 height 37
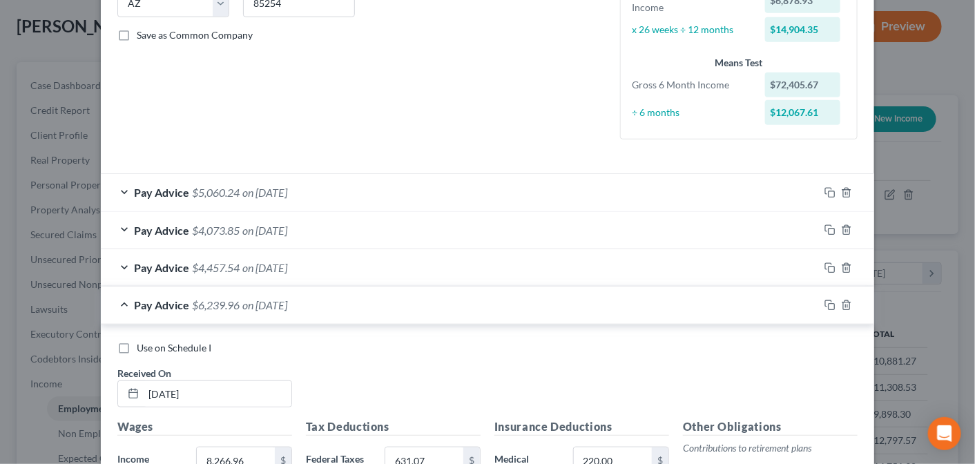
click at [119, 300] on div "Pay Advice $6,239.96 on [DATE]" at bounding box center [460, 305] width 718 height 37
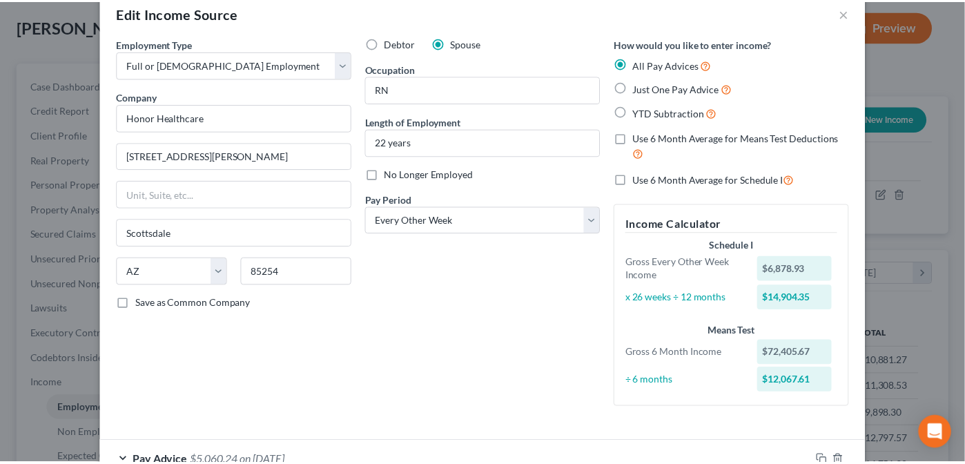
scroll to position [0, 0]
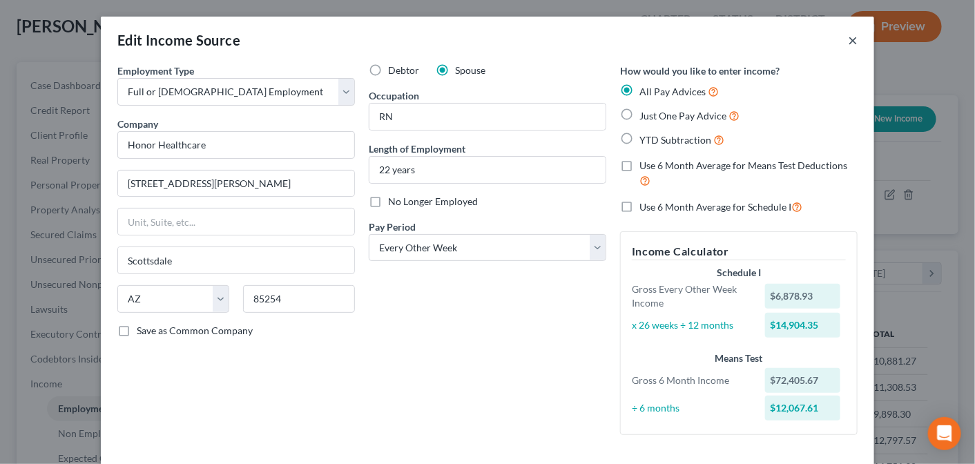
click at [848, 37] on button "×" at bounding box center [853, 40] width 10 height 17
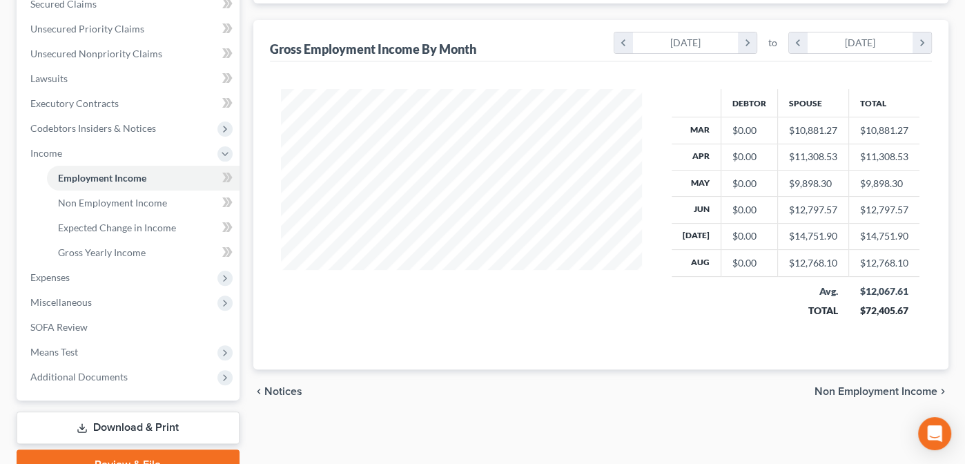
scroll to position [302, 0]
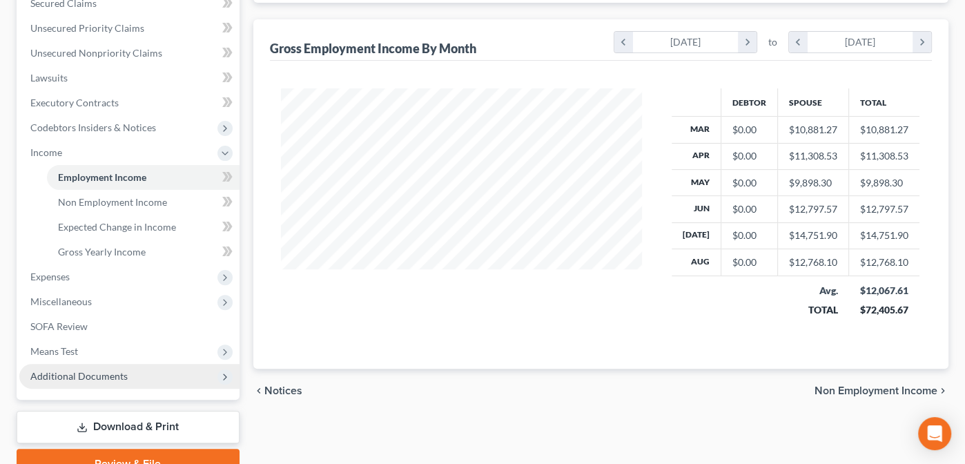
click at [62, 375] on span "Additional Documents" at bounding box center [78, 376] width 97 height 12
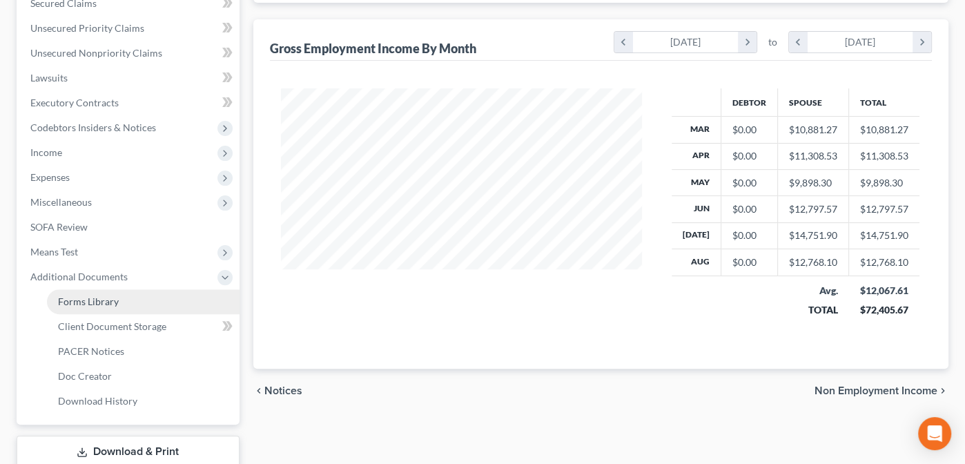
click at [86, 298] on span "Forms Library" at bounding box center [88, 302] width 61 height 12
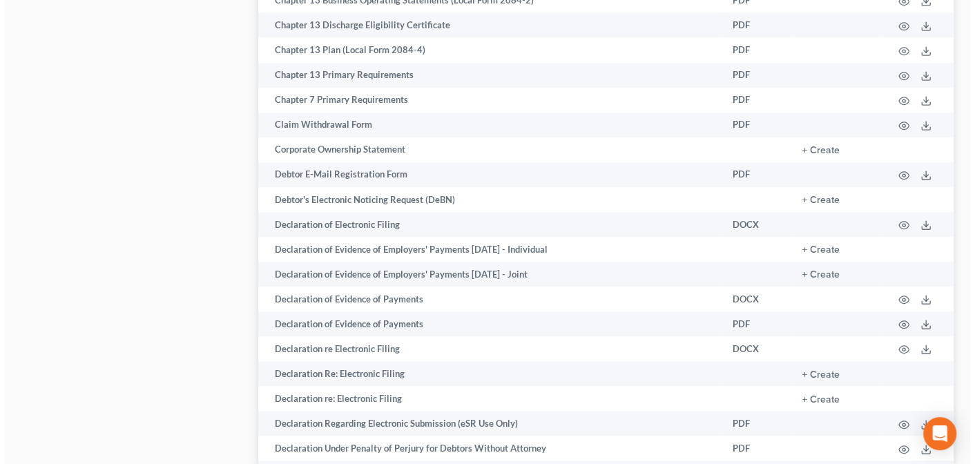
scroll to position [822, 0]
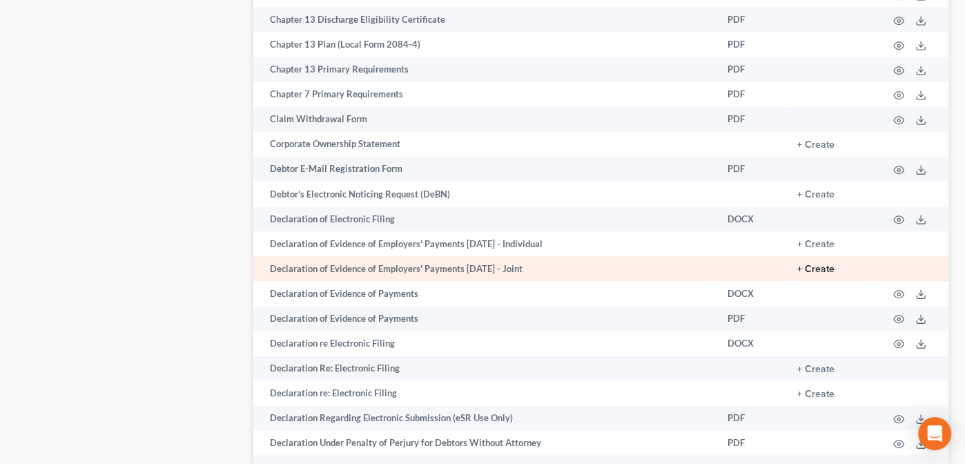
click at [820, 265] on button "+ Create" at bounding box center [815, 269] width 37 height 10
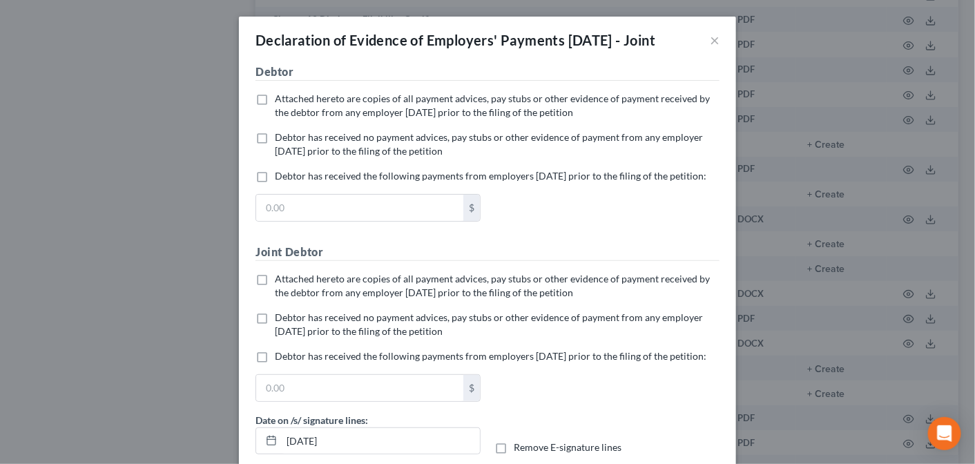
click at [275, 155] on label "Debtor has received no payment advices, pay stubs or other evidence of payment …" at bounding box center [497, 144] width 445 height 28
click at [280, 139] on input "Debtor has received no payment advices, pay stubs or other evidence of payment …" at bounding box center [284, 134] width 9 height 9
checkbox input "true"
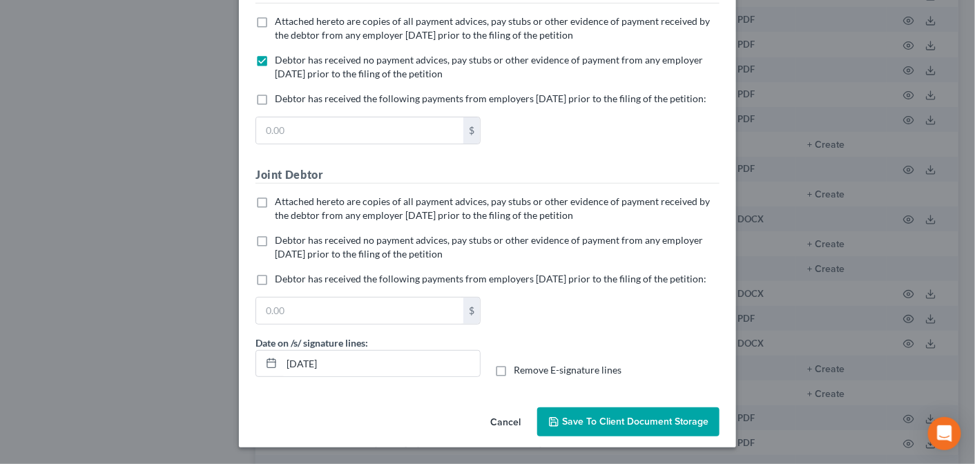
scroll to position [122, 0]
click at [275, 272] on label "Debtor has received the following payments from employers [DATE] prior to the f…" at bounding box center [491, 279] width 432 height 14
click at [280, 272] on input "Debtor has received the following payments from employers [DATE] prior to the f…" at bounding box center [284, 276] width 9 height 9
checkbox input "true"
click at [260, 308] on input "text" at bounding box center [359, 311] width 207 height 26
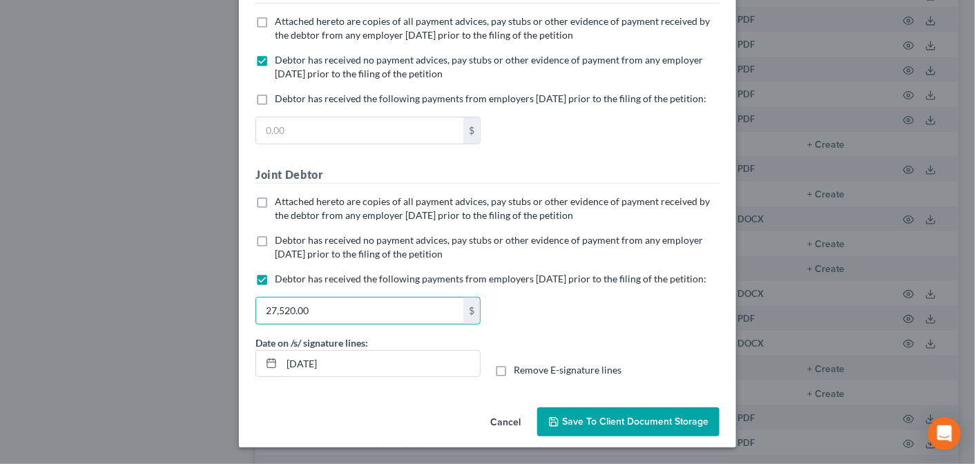
type input "27,520.00"
click at [620, 419] on span "Save to Client Document Storage" at bounding box center [635, 422] width 146 height 12
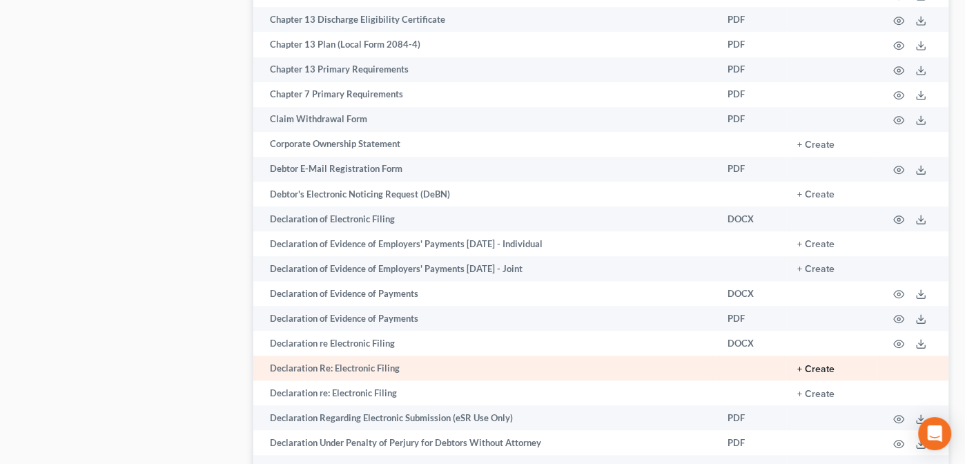
click at [817, 365] on button "+ Create" at bounding box center [815, 370] width 37 height 10
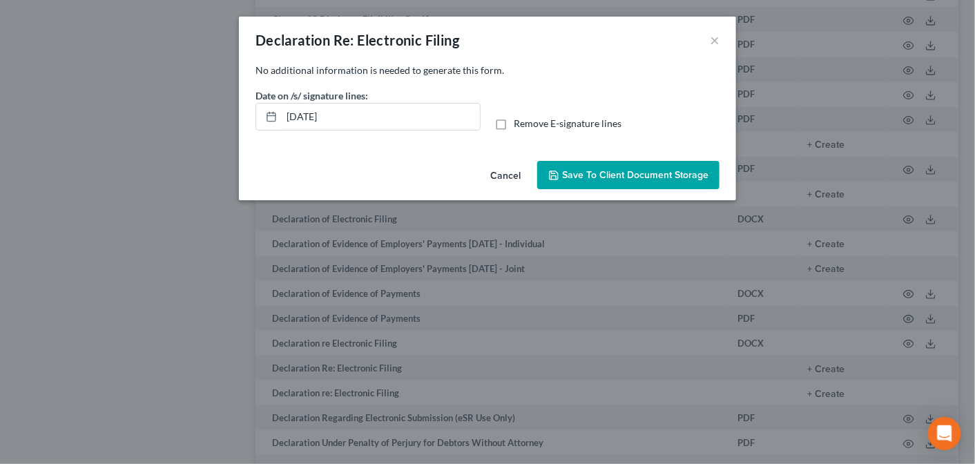
click at [614, 181] on button "Save to Client Document Storage" at bounding box center [628, 175] width 182 height 29
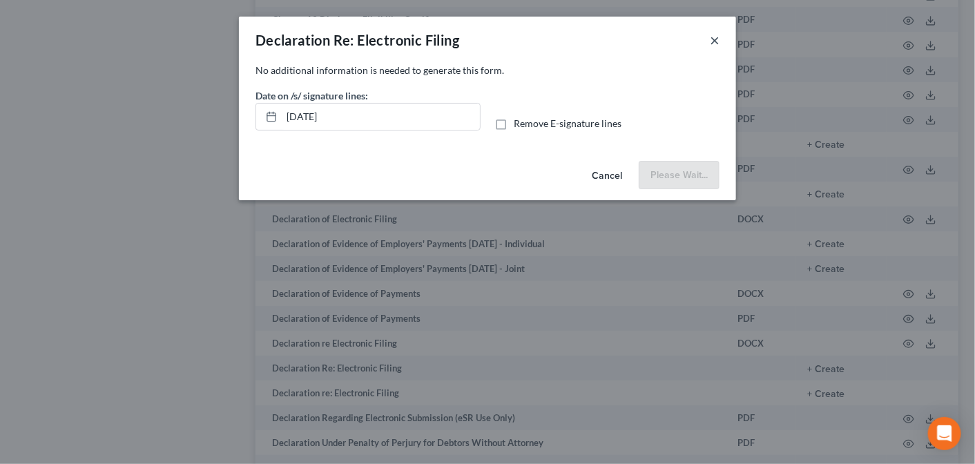
click at [715, 37] on button "×" at bounding box center [715, 40] width 10 height 17
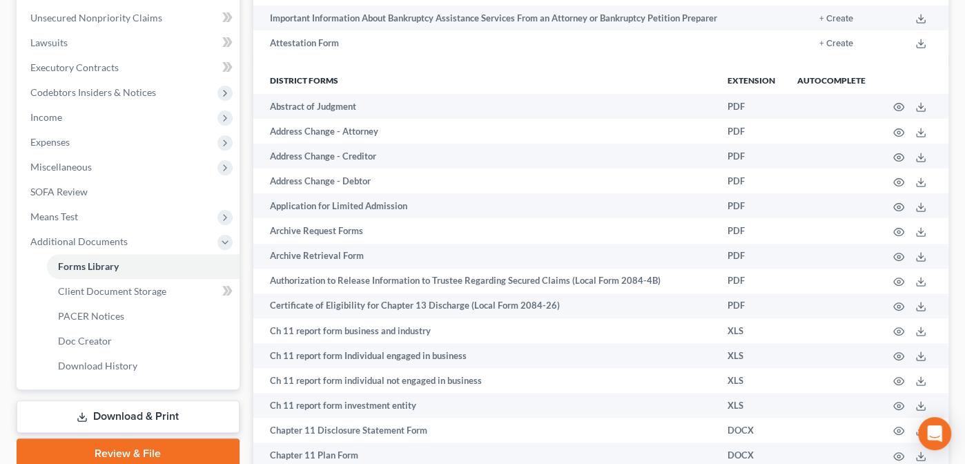
scroll to position [0, 0]
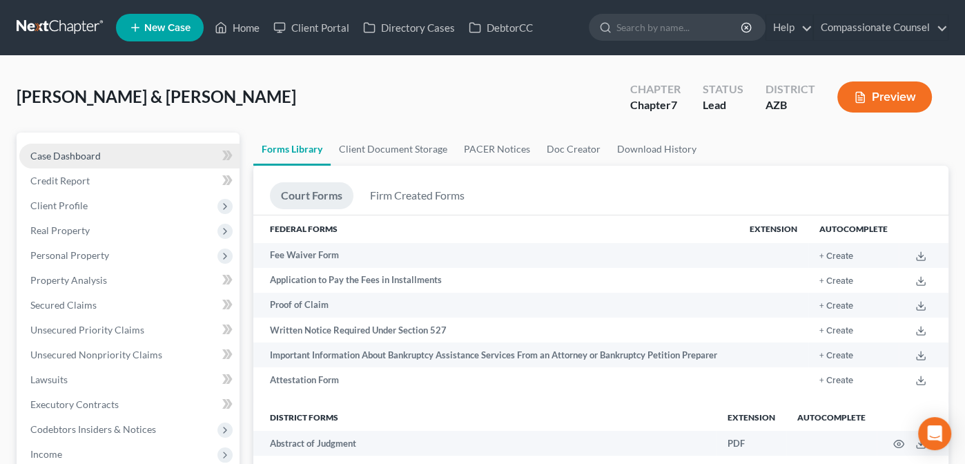
click at [52, 151] on span "Case Dashboard" at bounding box center [65, 156] width 70 height 12
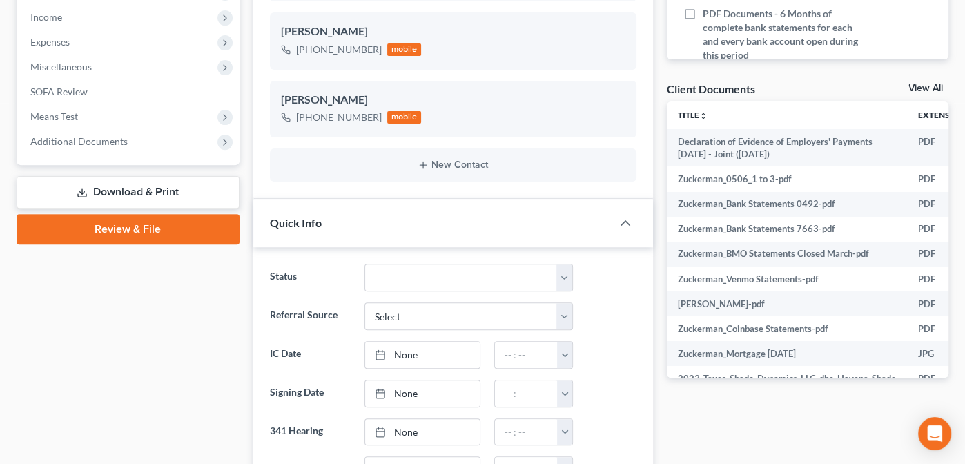
scroll to position [476, 0]
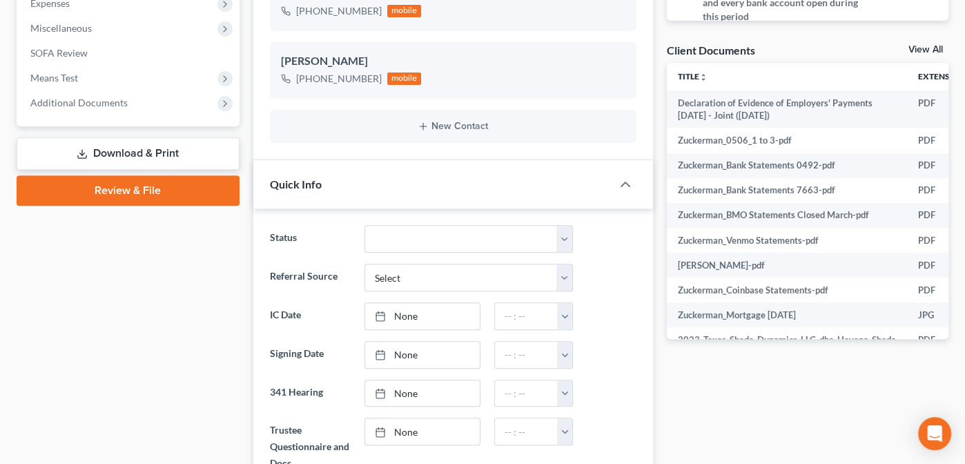
click at [920, 45] on link "View All" at bounding box center [926, 50] width 35 height 10
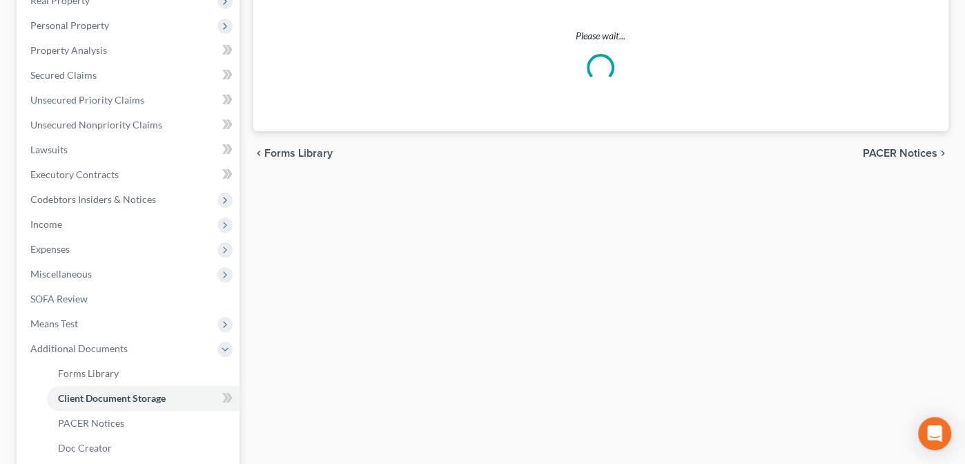
scroll to position [182, 0]
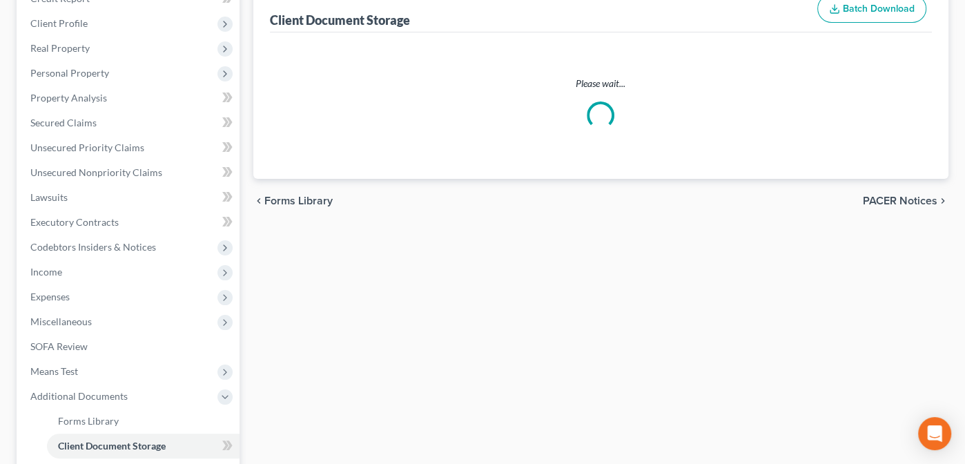
select select "14"
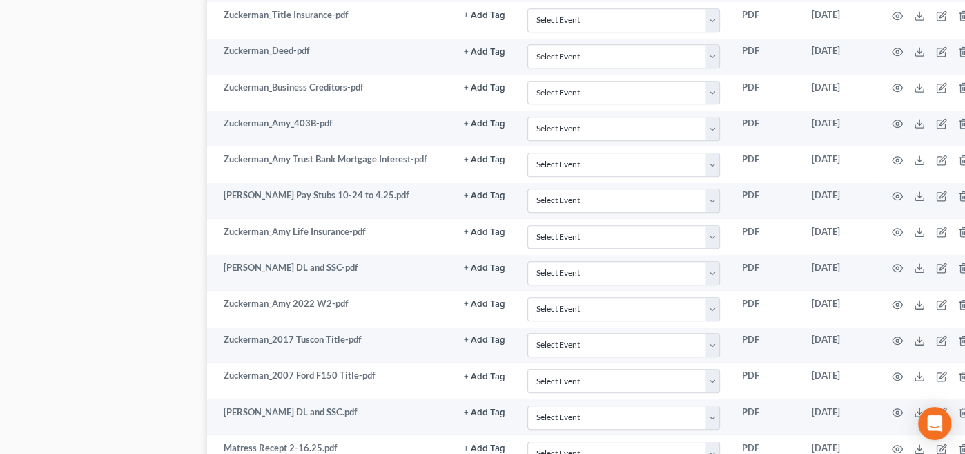
scroll to position [836, 72]
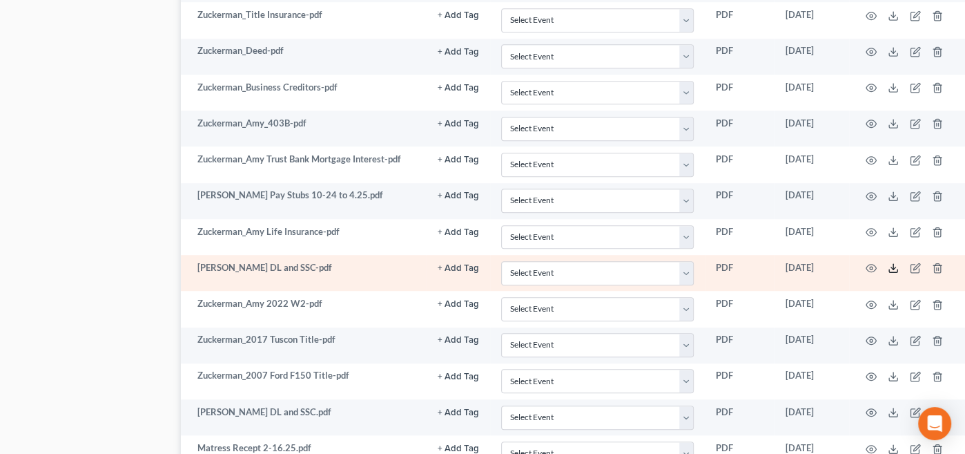
click at [893, 262] on icon at bounding box center [893, 267] width 11 height 11
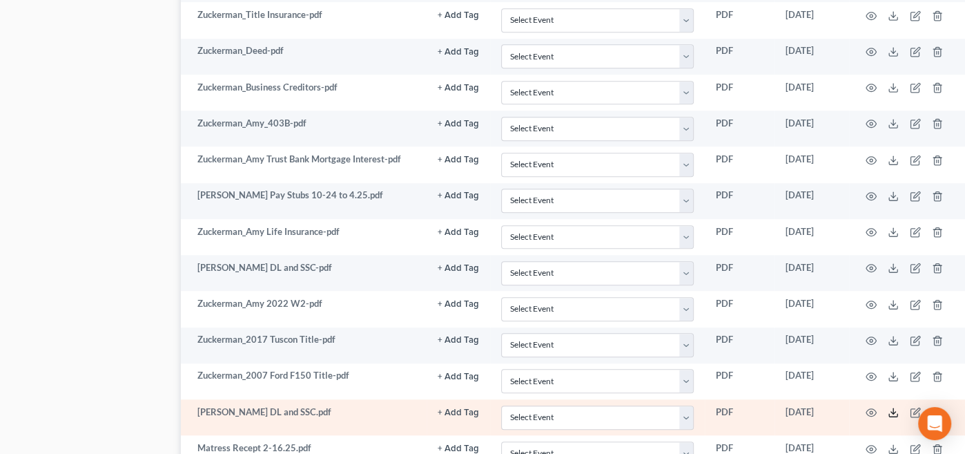
click at [893, 408] on line at bounding box center [893, 411] width 0 height 6
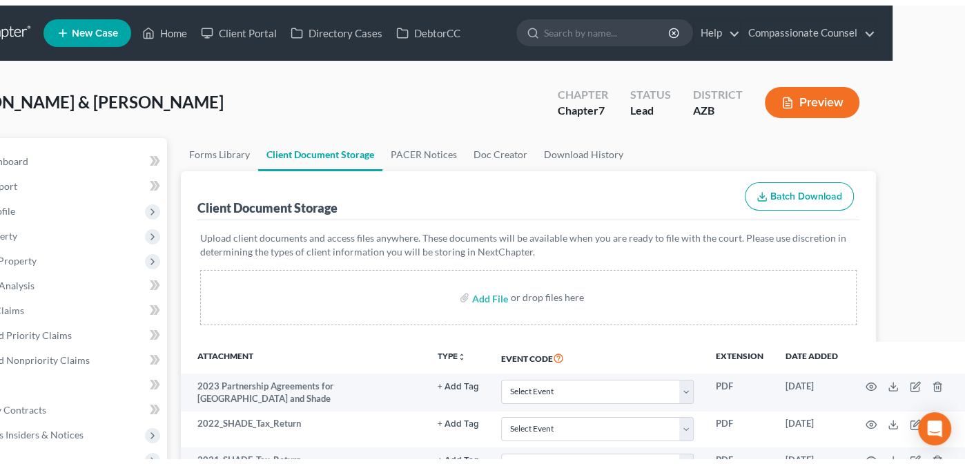
scroll to position [0, 0]
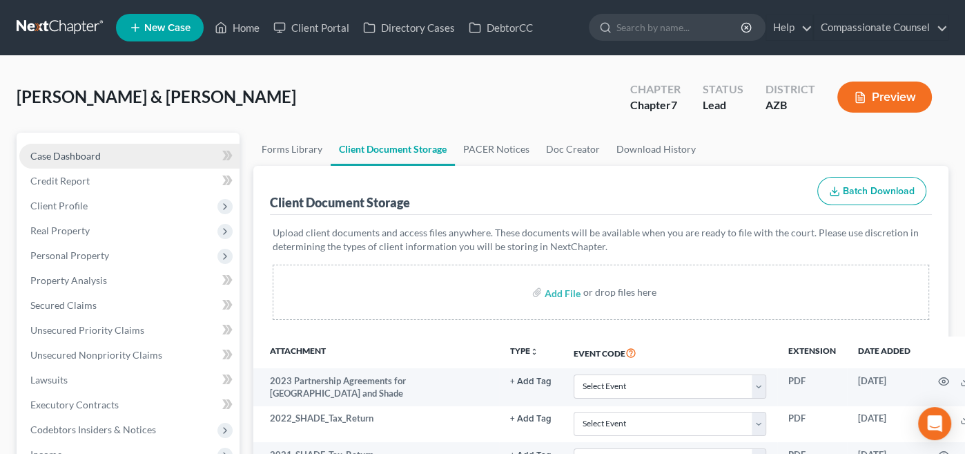
click at [48, 153] on span "Case Dashboard" at bounding box center [65, 156] width 70 height 12
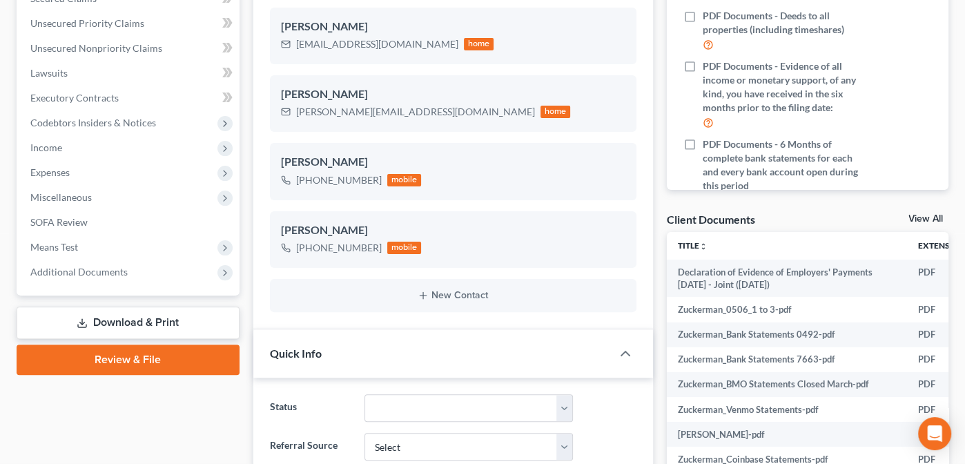
scroll to position [329, 0]
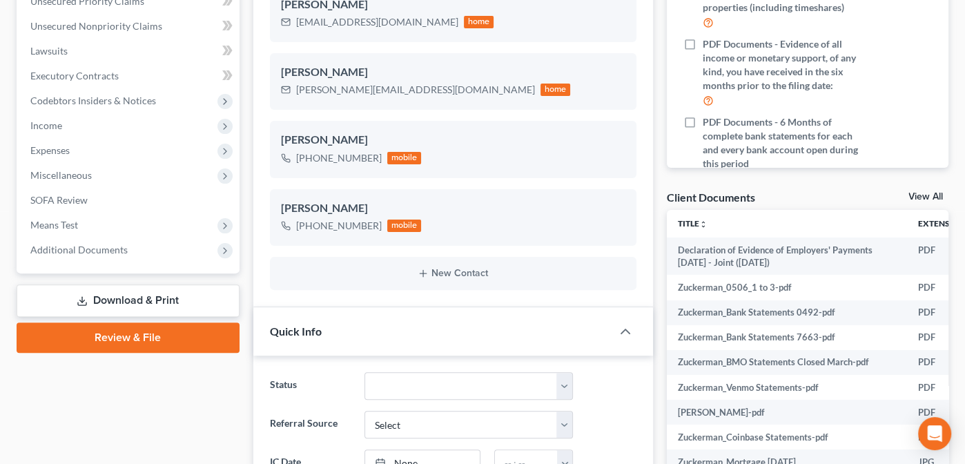
click at [81, 296] on icon at bounding box center [82, 301] width 11 height 11
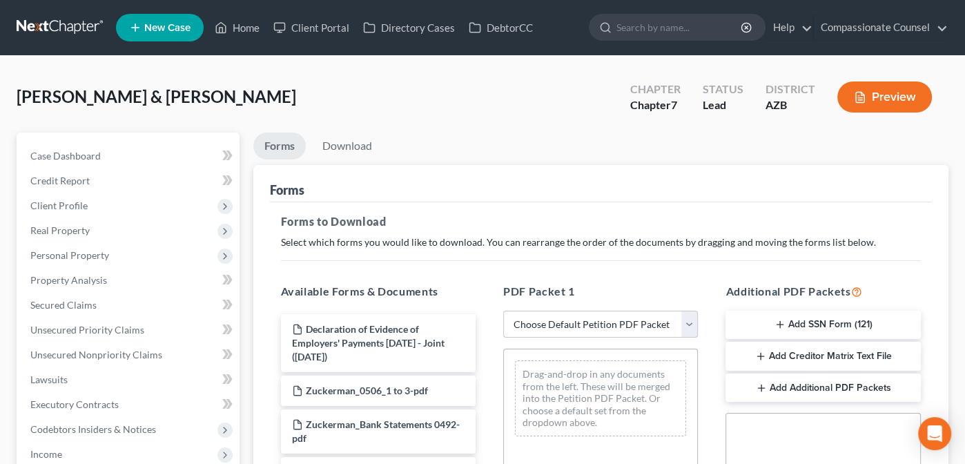
click at [684, 321] on select "Choose Default Petition PDF Packet Complete Bankruptcy Petition (all forms and …" at bounding box center [600, 325] width 195 height 28
select select "0"
click at [503, 311] on select "Choose Default Petition PDF Packet Complete Bankruptcy Petition (all forms and …" at bounding box center [600, 325] width 195 height 28
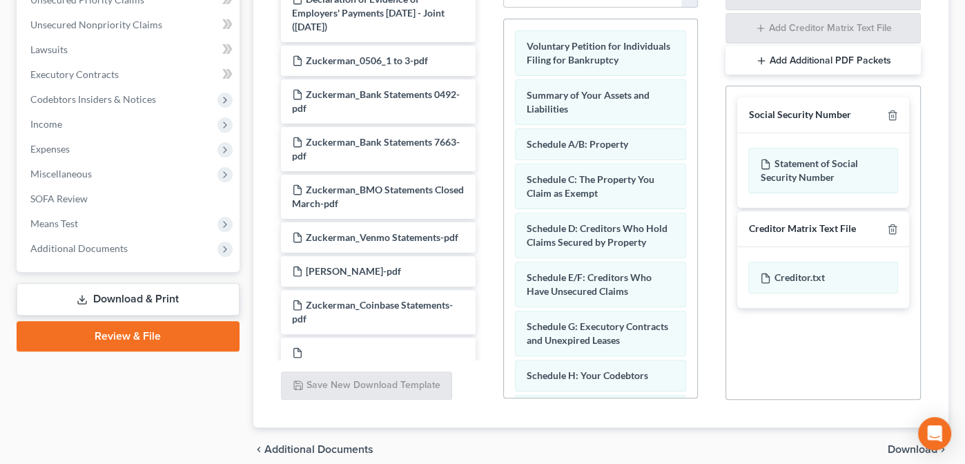
scroll to position [388, 0]
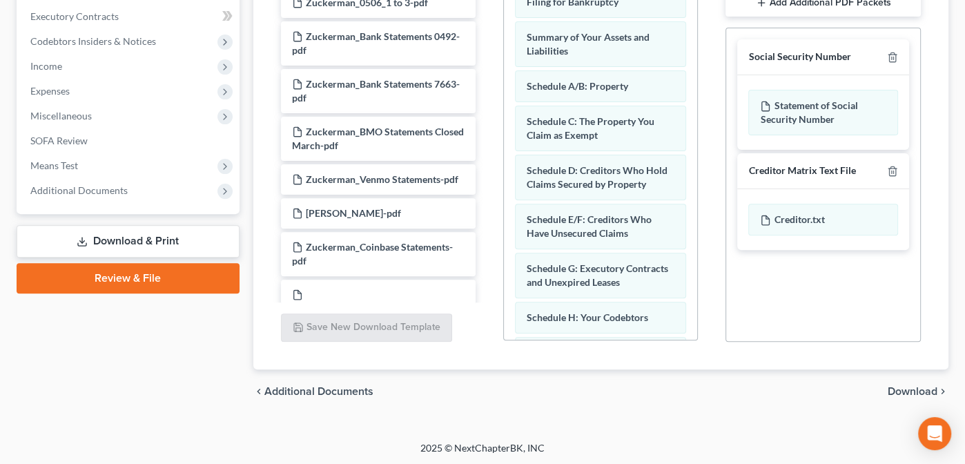
click at [898, 387] on span "Download" at bounding box center [913, 391] width 50 height 11
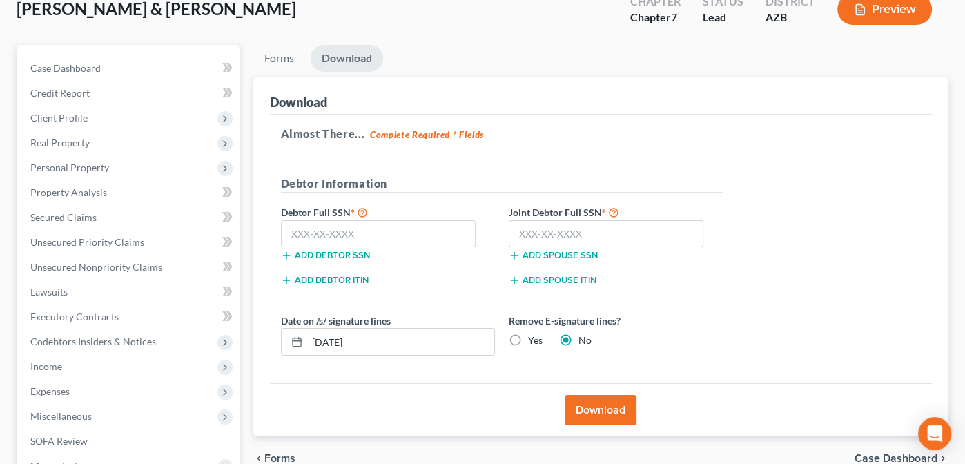
scroll to position [87, 0]
click at [305, 229] on input "text" at bounding box center [378, 235] width 195 height 28
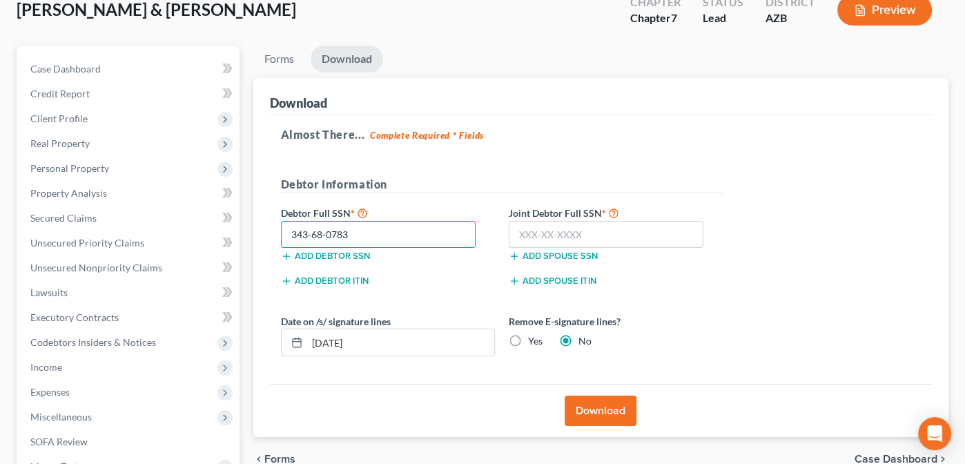
type input "343-68-0783"
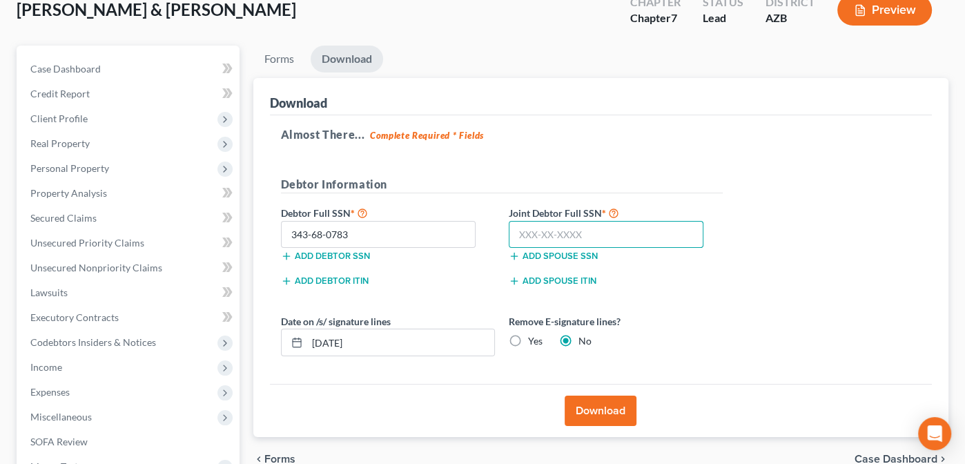
click at [539, 226] on input "text" at bounding box center [606, 235] width 195 height 28
type input "046-54-6557"
click at [600, 403] on button "Download" at bounding box center [601, 411] width 72 height 30
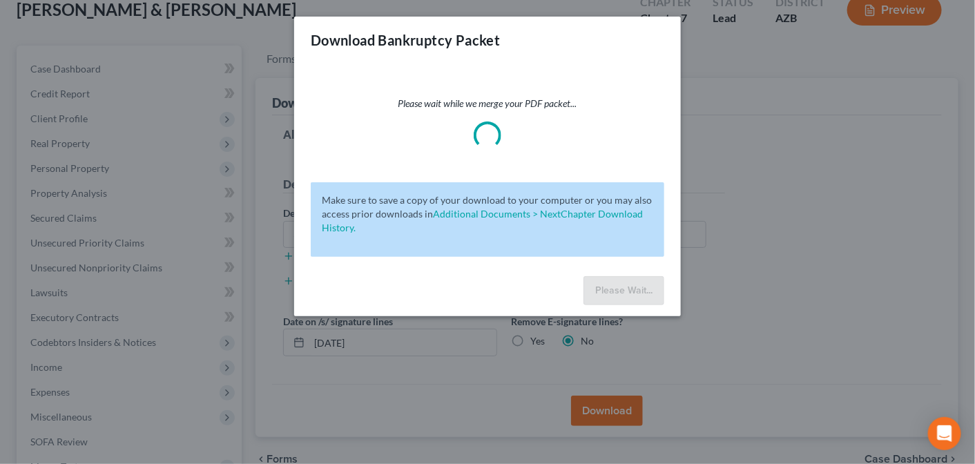
click at [600, 403] on div "Download Bankruptcy Packet Please wait while we merge your PDF packet... Make s…" at bounding box center [487, 232] width 975 height 464
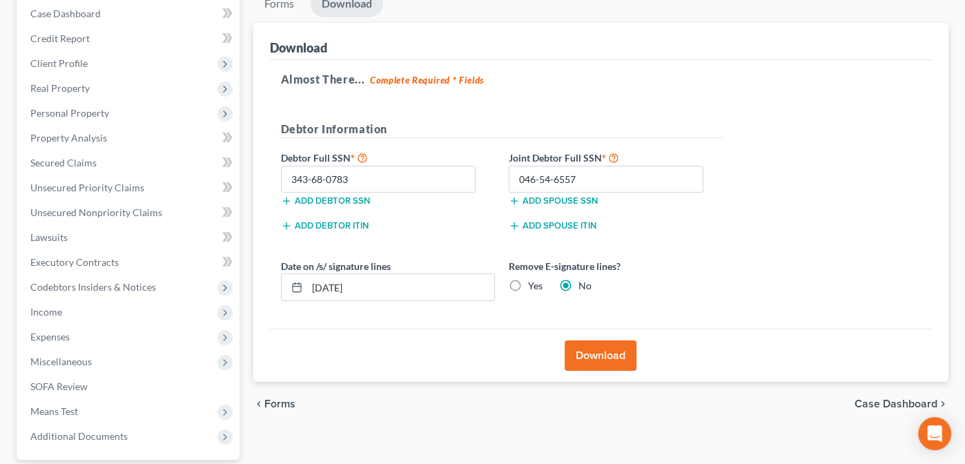
scroll to position [144, 0]
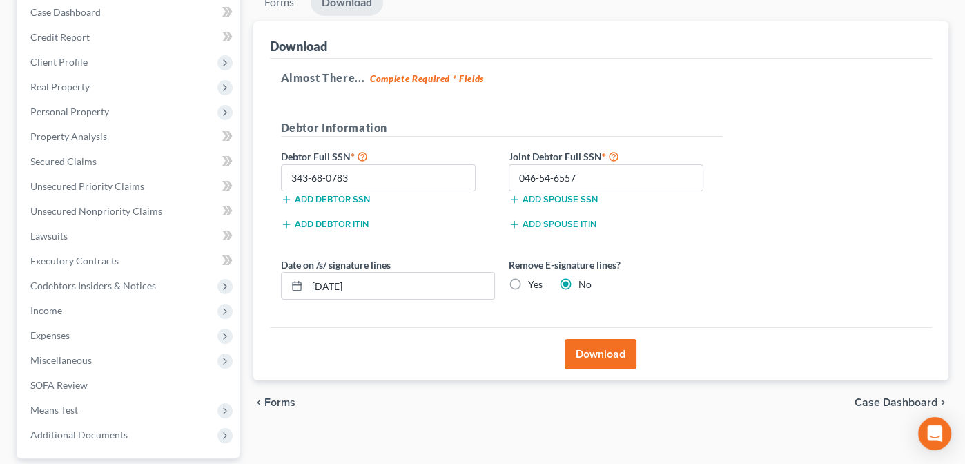
click at [594, 351] on button "Download" at bounding box center [601, 354] width 72 height 30
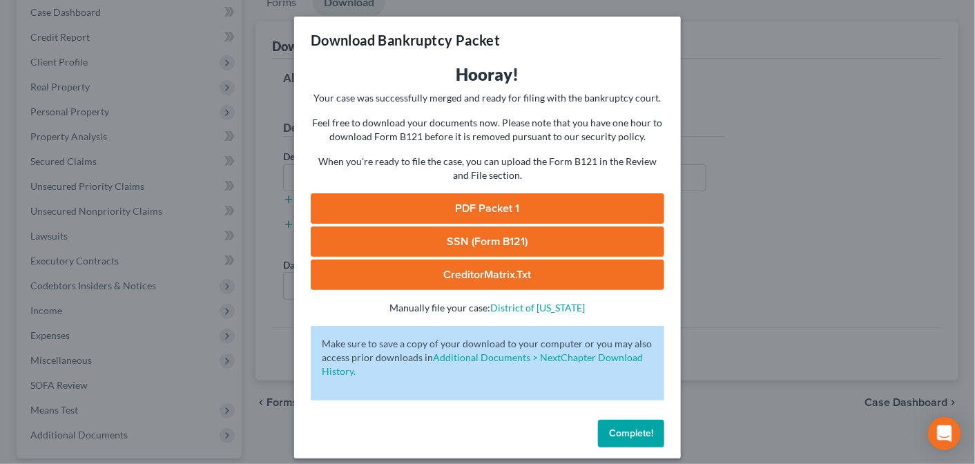
click at [492, 202] on link "PDF Packet 1" at bounding box center [487, 208] width 353 height 30
click at [467, 273] on link "CreditorMatrix.txt" at bounding box center [487, 275] width 353 height 30
click at [620, 434] on span "Complete!" at bounding box center [631, 433] width 44 height 12
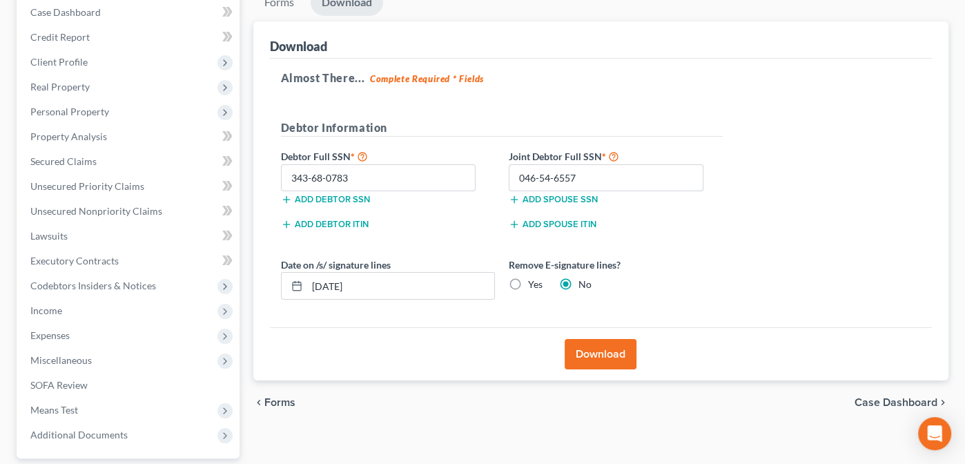
scroll to position [0, 0]
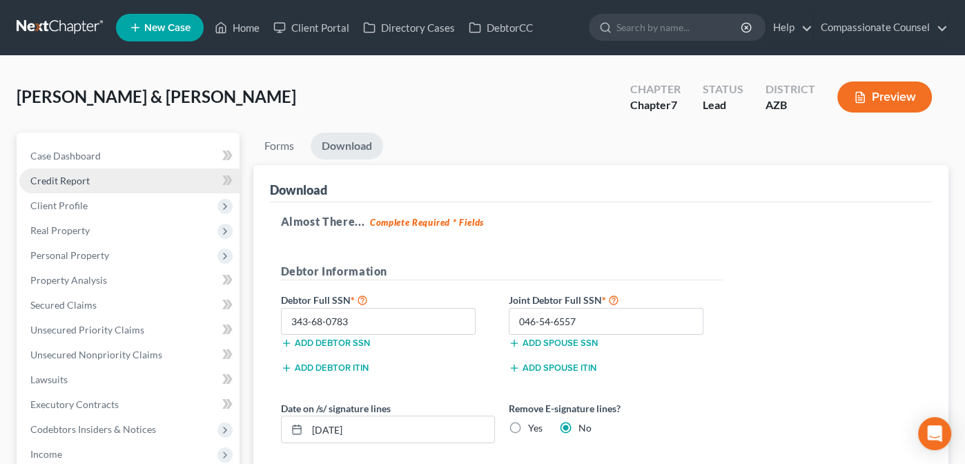
click at [76, 176] on span "Credit Report" at bounding box center [59, 181] width 59 height 12
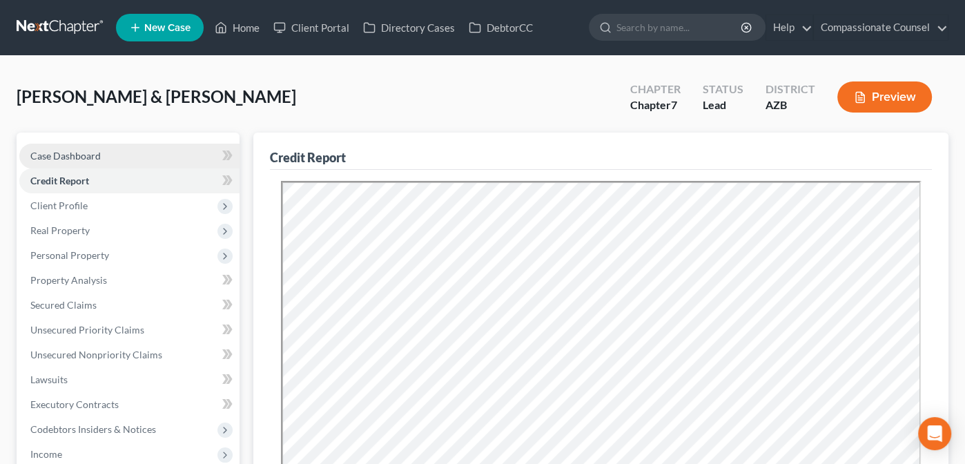
click at [50, 153] on span "Case Dashboard" at bounding box center [65, 156] width 70 height 12
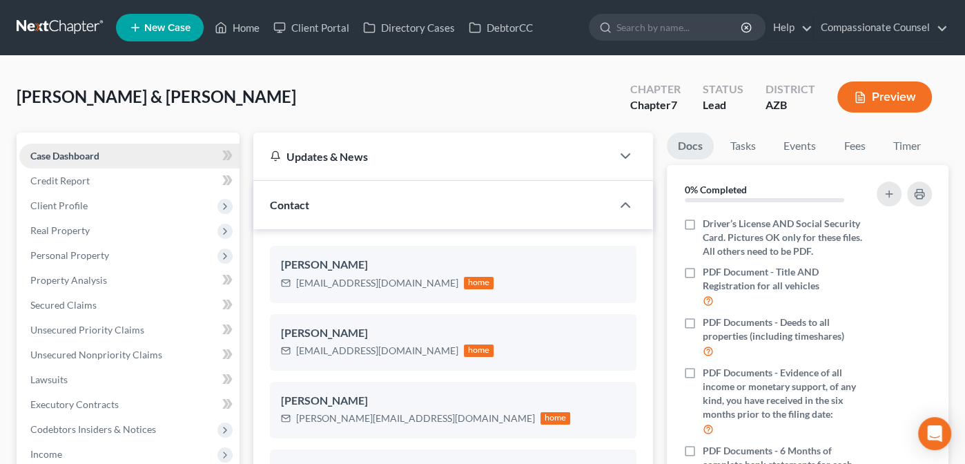
scroll to position [408, 0]
click at [244, 28] on link "Home" at bounding box center [237, 27] width 59 height 25
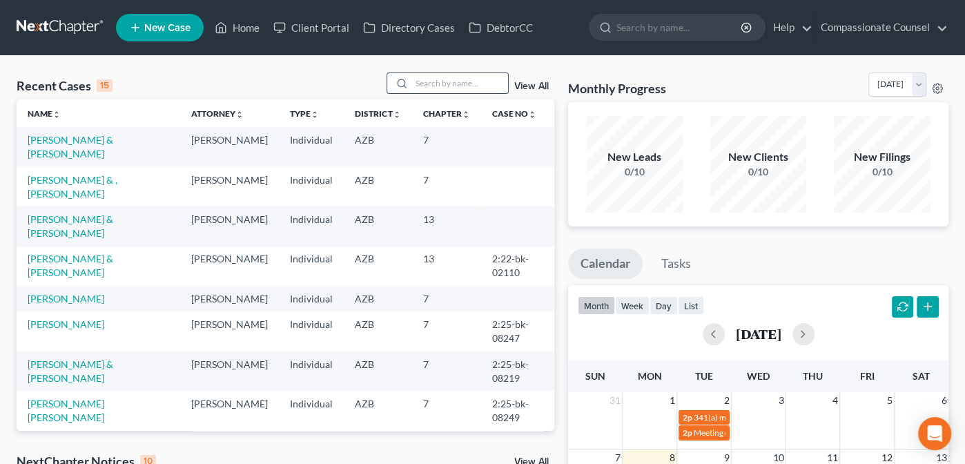
click at [445, 81] on input "search" at bounding box center [459, 83] width 97 height 20
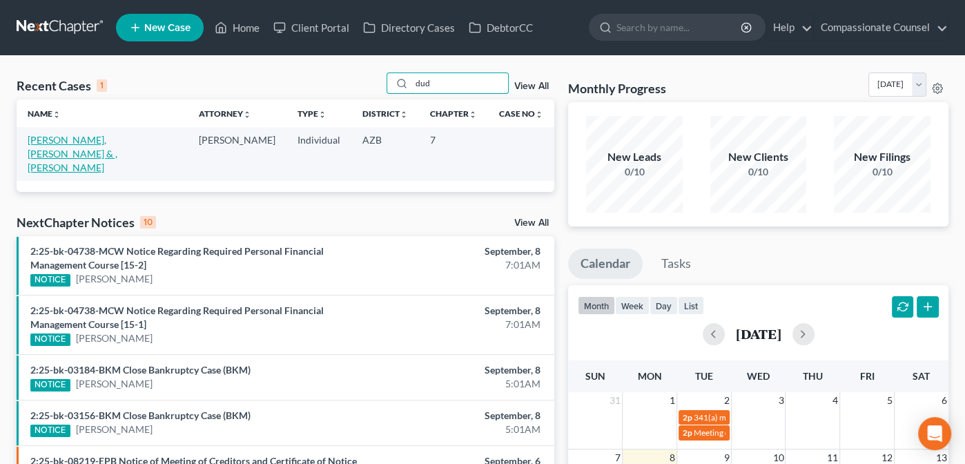
type input "dud"
click at [80, 141] on link "[PERSON_NAME], [PERSON_NAME] & , [PERSON_NAME]" at bounding box center [73, 153] width 90 height 39
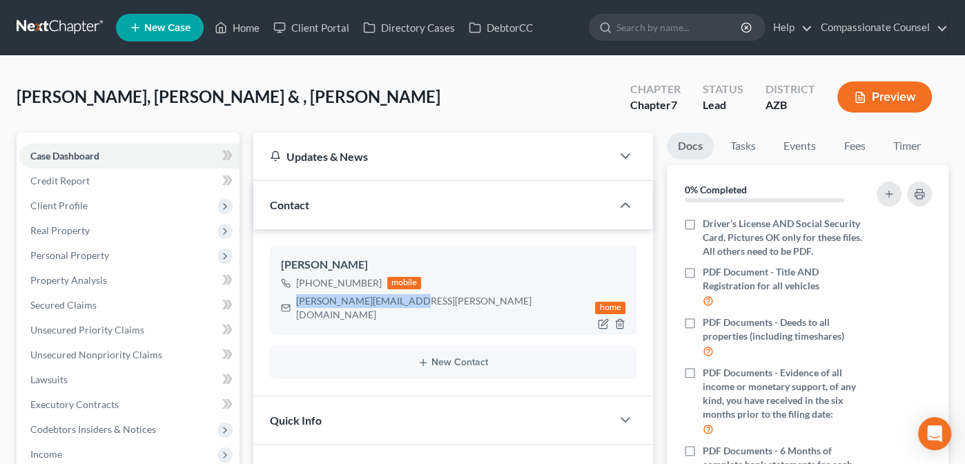
drag, startPoint x: 296, startPoint y: 296, endPoint x: 405, endPoint y: 302, distance: 109.3
click at [405, 302] on div "[PERSON_NAME][EMAIL_ADDRESS][PERSON_NAME][DOMAIN_NAME]" at bounding box center [443, 308] width 294 height 28
copy div "[PERSON_NAME][EMAIL_ADDRESS][PERSON_NAME][DOMAIN_NAME]"
click at [246, 26] on link "Home" at bounding box center [237, 27] width 59 height 25
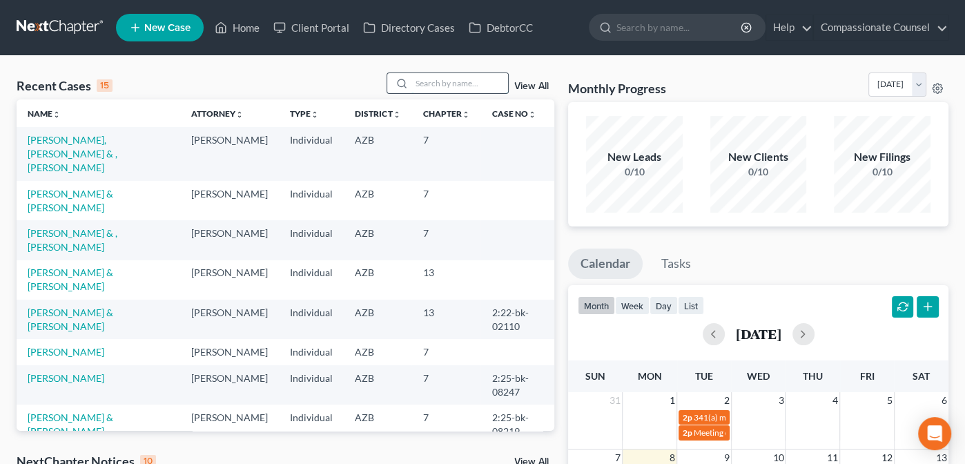
click at [449, 78] on input "search" at bounding box center [459, 83] width 97 height 20
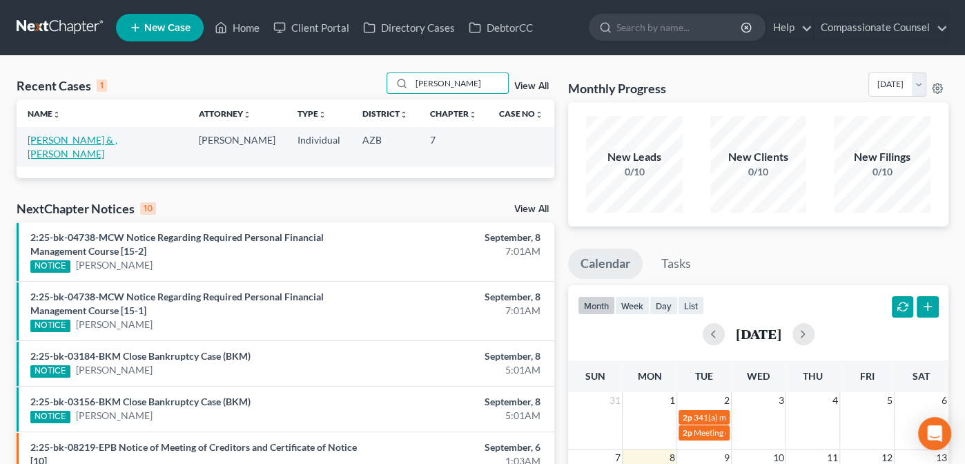
type input "[PERSON_NAME]"
click at [77, 137] on link "[PERSON_NAME] & , [PERSON_NAME]" at bounding box center [73, 147] width 90 height 26
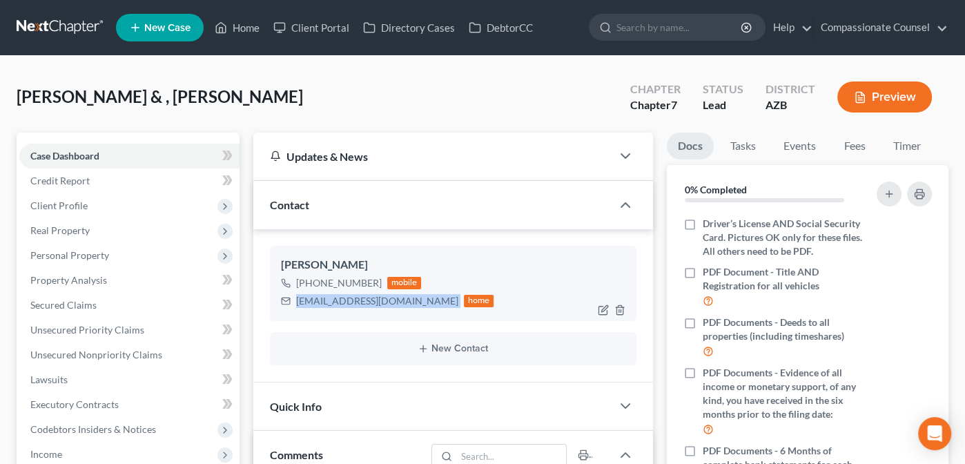
drag, startPoint x: 296, startPoint y: 298, endPoint x: 435, endPoint y: 302, distance: 138.8
click at [435, 302] on div "[EMAIL_ADDRESS][DOMAIN_NAME] home" at bounding box center [387, 301] width 213 height 18
copy div "[EMAIL_ADDRESS][DOMAIN_NAME]"
